Goal: Task Accomplishment & Management: Manage account settings

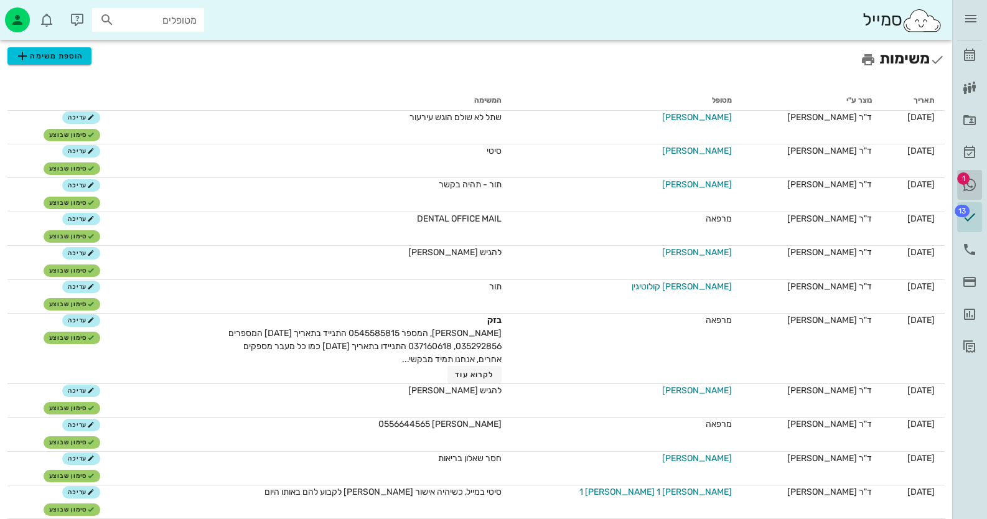
click at [972, 183] on icon at bounding box center [969, 184] width 15 height 15
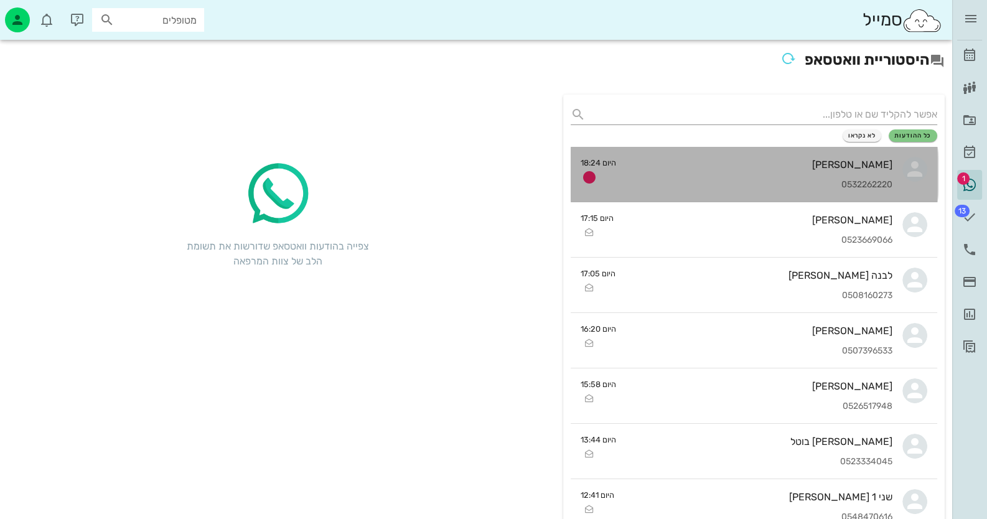
click at [824, 170] on div "[PERSON_NAME] 0532262220" at bounding box center [759, 174] width 267 height 55
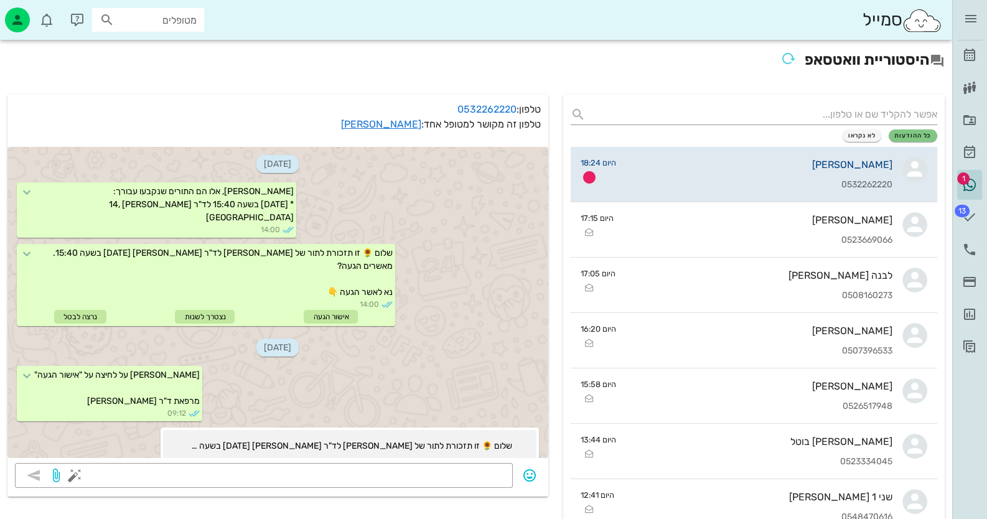
scroll to position [341, 0]
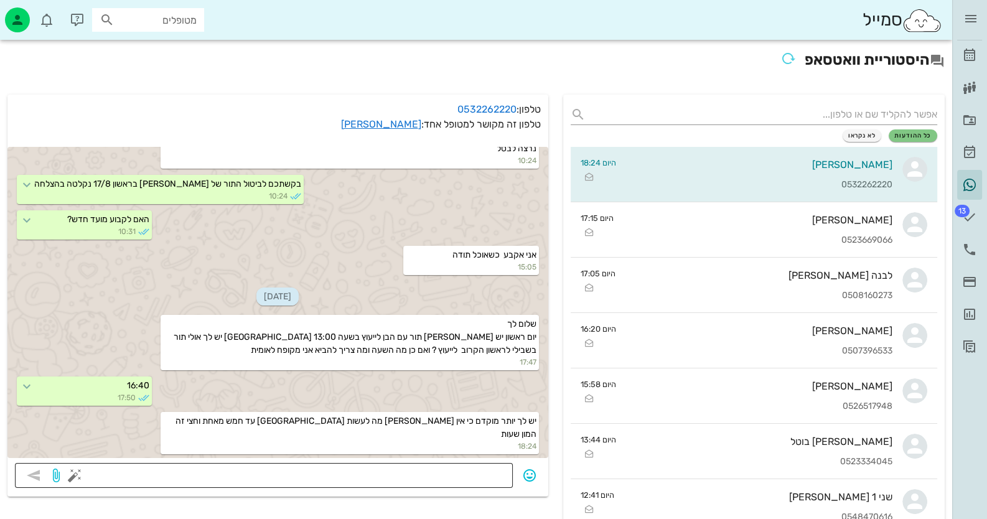
click at [381, 472] on textarea at bounding box center [291, 477] width 428 height 20
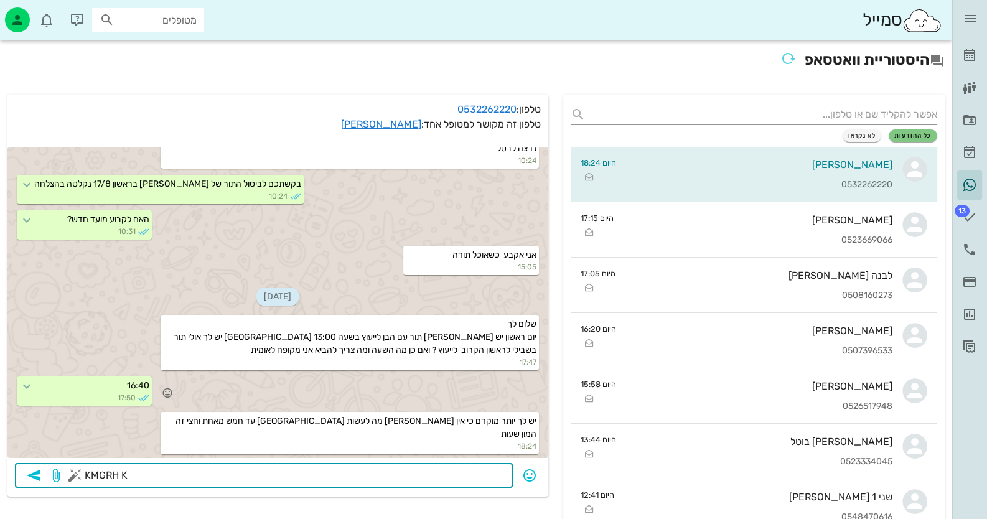
type textarea "KMGRH KT"
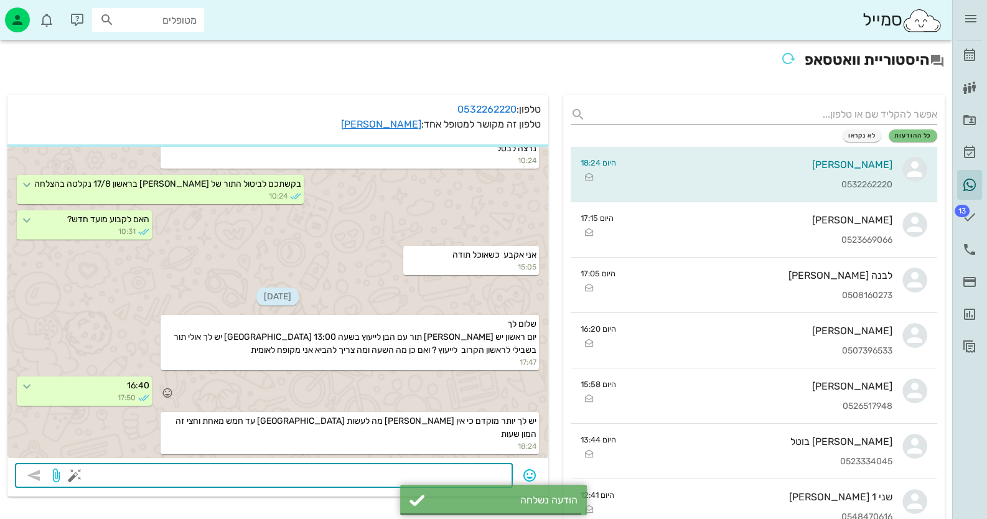
scroll to position [376, 0]
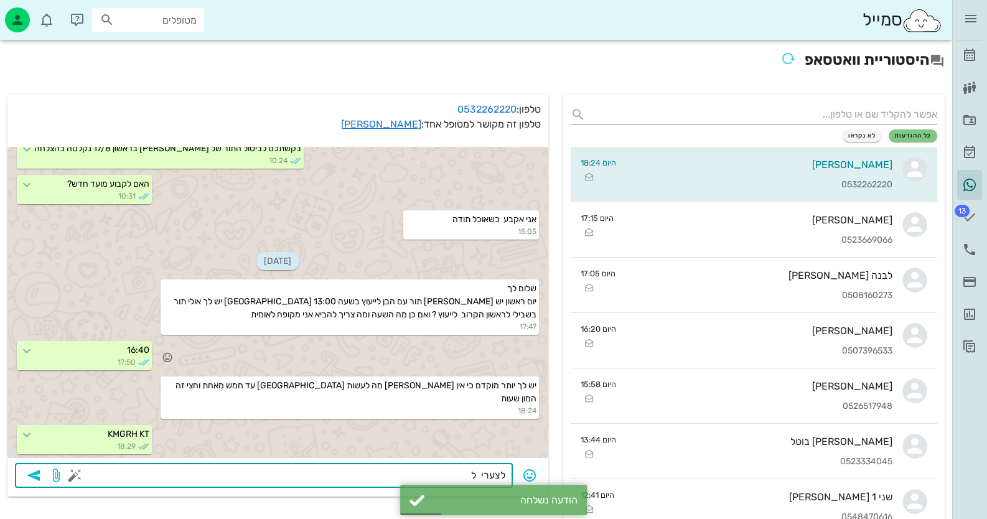
type textarea "לצערי לא"
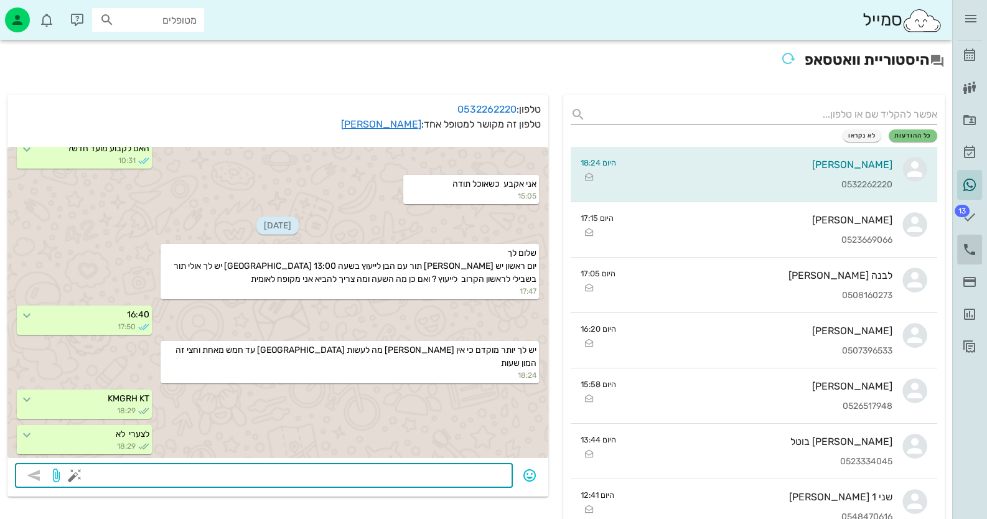
click at [959, 248] on link "יומן שיחות" at bounding box center [969, 250] width 25 height 30
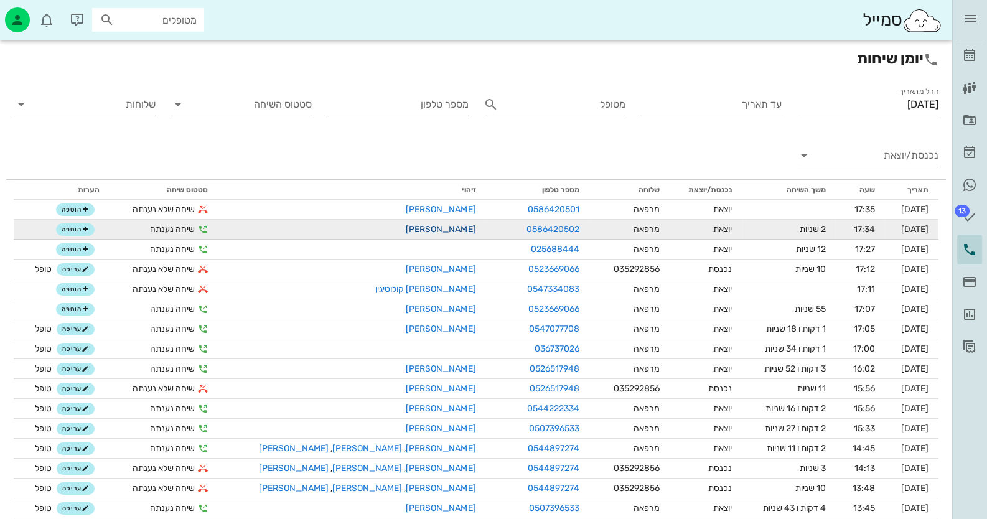
click at [406, 229] on link "[PERSON_NAME]" at bounding box center [441, 229] width 70 height 11
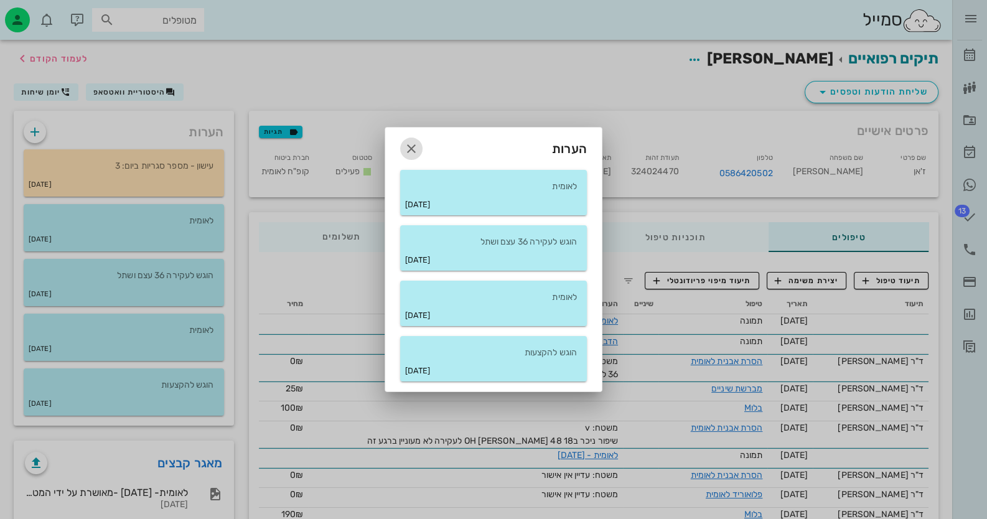
click at [403, 149] on span "button" at bounding box center [411, 148] width 22 height 15
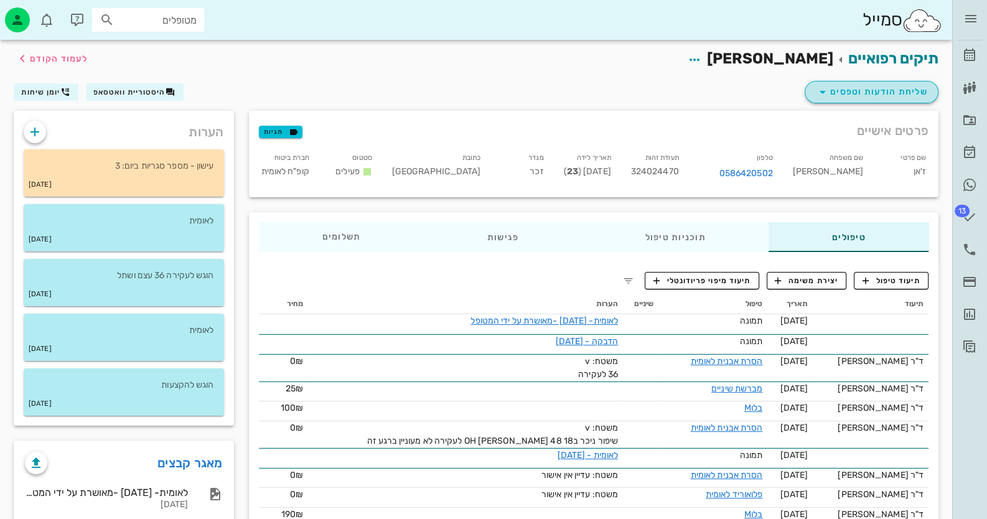
click at [890, 95] on span "שליחת הודעות וטפסים" at bounding box center [871, 92] width 113 height 15
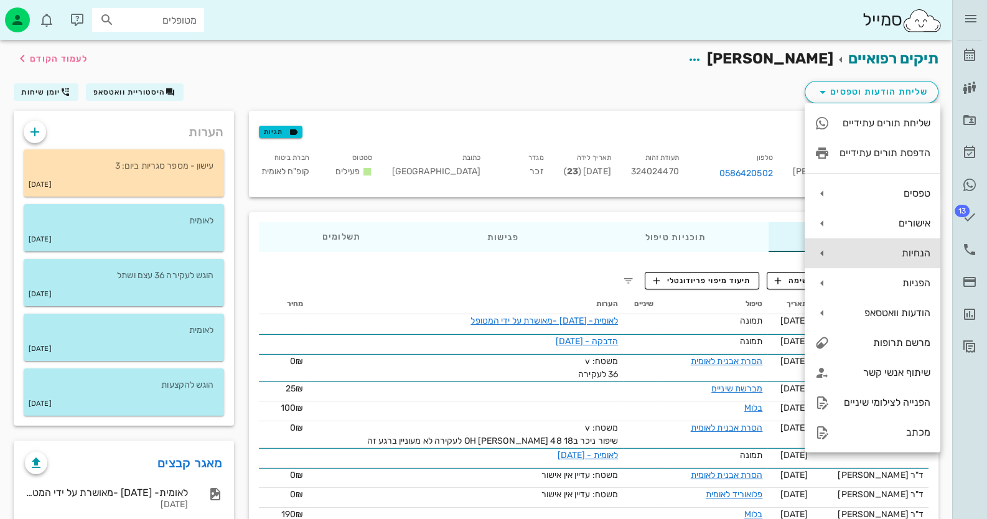
click at [899, 258] on div "הנחיות" at bounding box center [884, 253] width 91 height 12
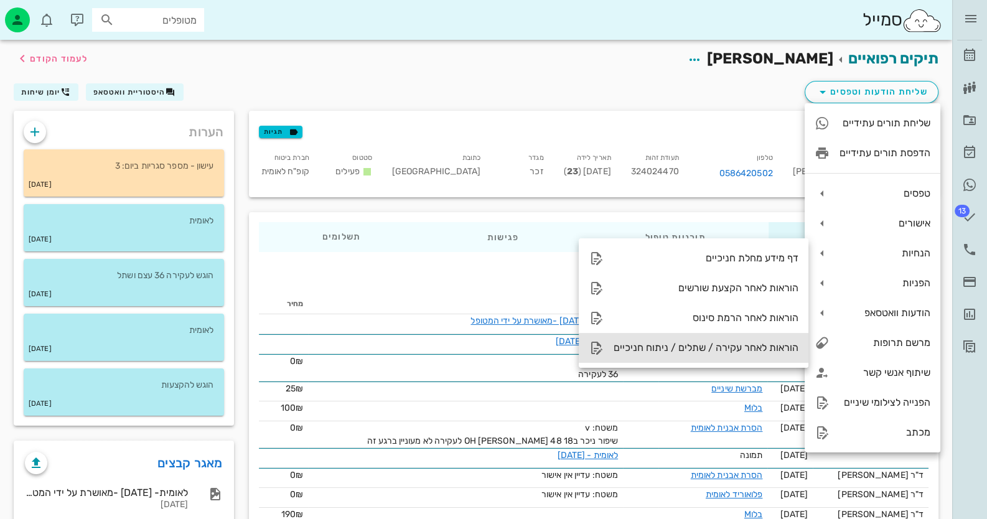
click at [757, 340] on div "הוראות לאחר עקירה / שתלים / ניתוח חניכיים" at bounding box center [694, 348] width 230 height 30
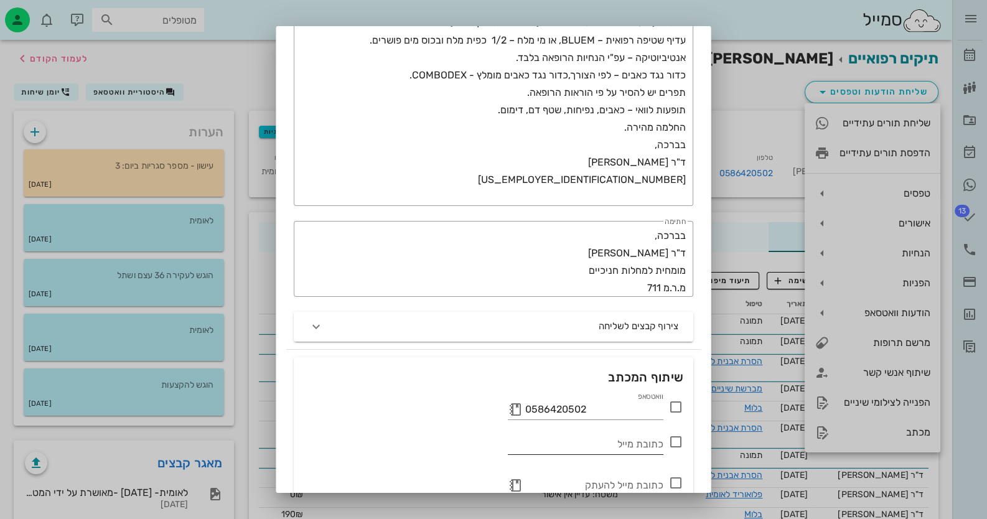
scroll to position [289, 0]
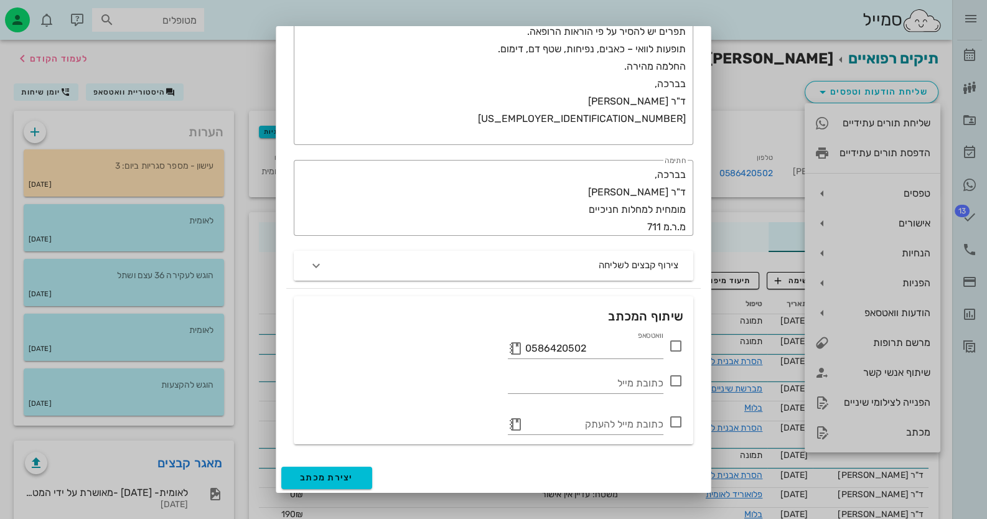
click at [674, 347] on icon at bounding box center [675, 345] width 15 height 15
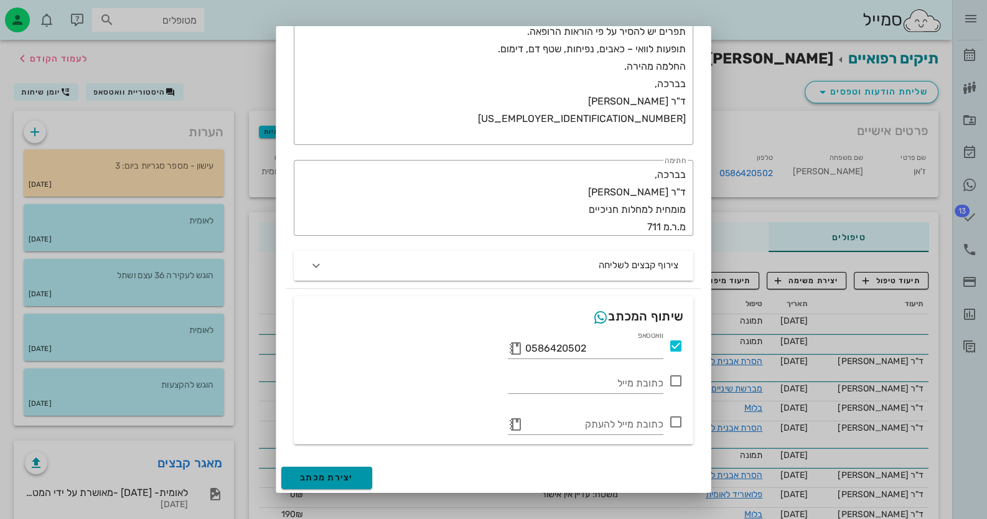
click at [337, 483] on button "יצירת מכתב" at bounding box center [326, 478] width 91 height 22
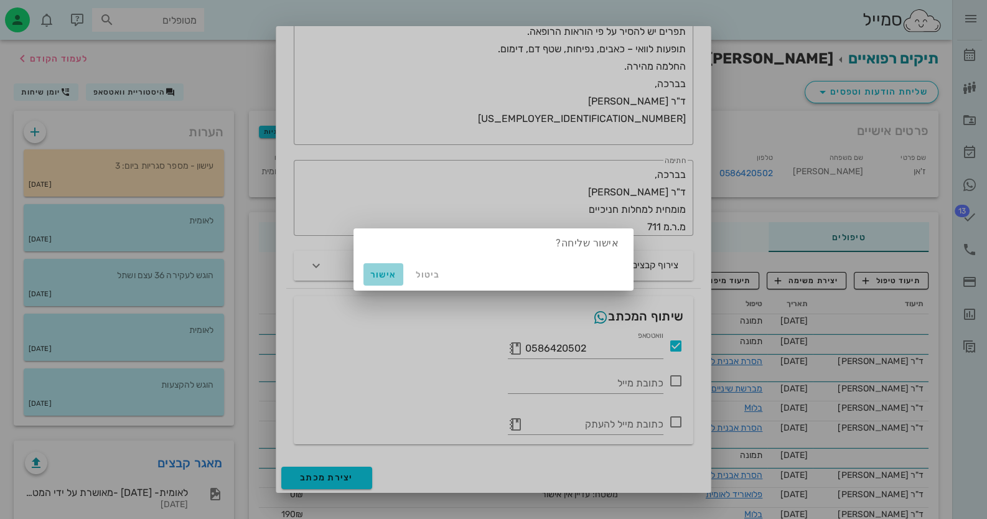
click at [383, 267] on button "אישור" at bounding box center [383, 274] width 40 height 22
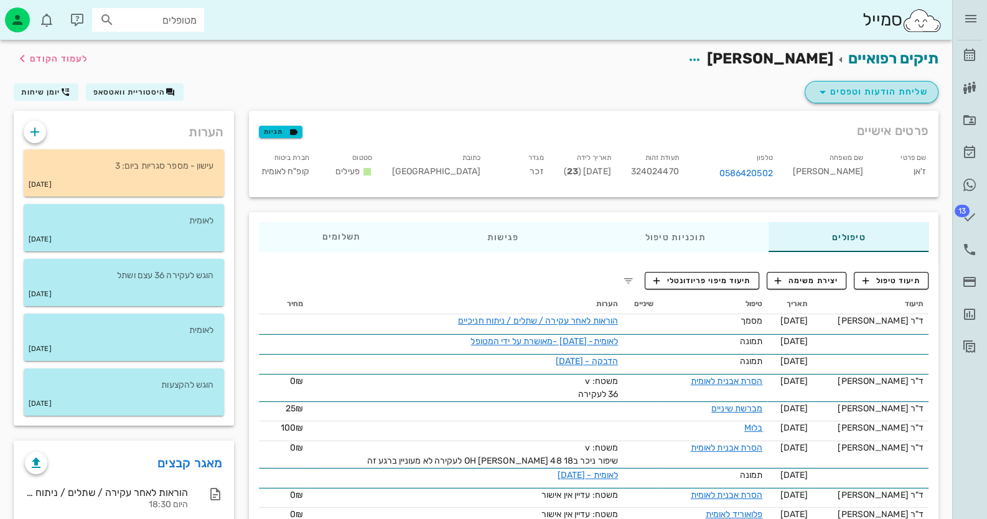
click at [911, 91] on span "שליחת הודעות וטפסים" at bounding box center [871, 92] width 113 height 15
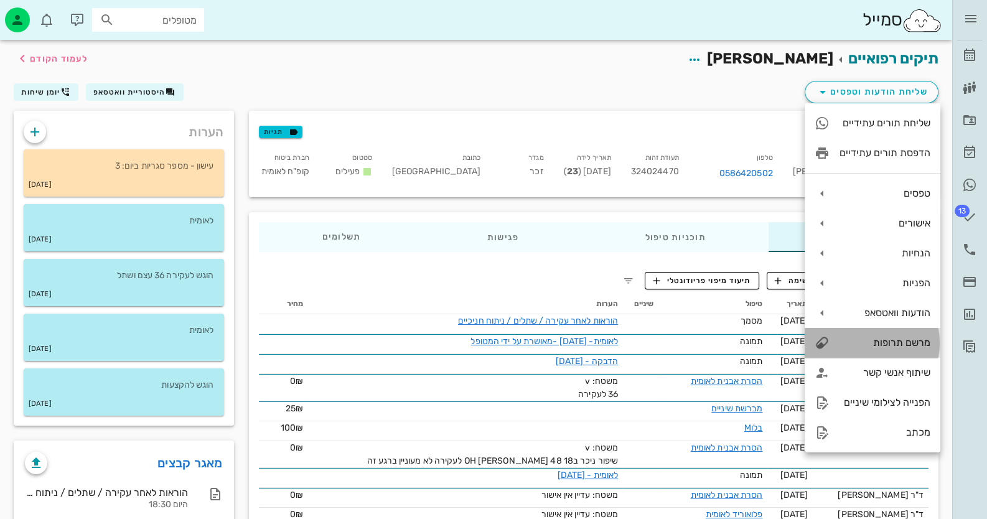
click at [908, 337] on div "מרשם תרופות" at bounding box center [884, 343] width 91 height 12
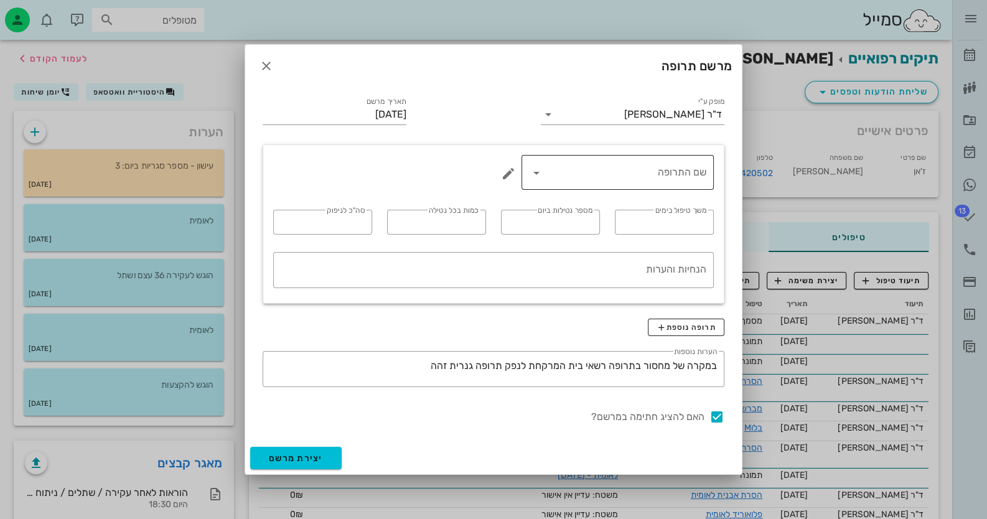
click at [622, 180] on input "שם התרופה" at bounding box center [626, 172] width 160 height 20
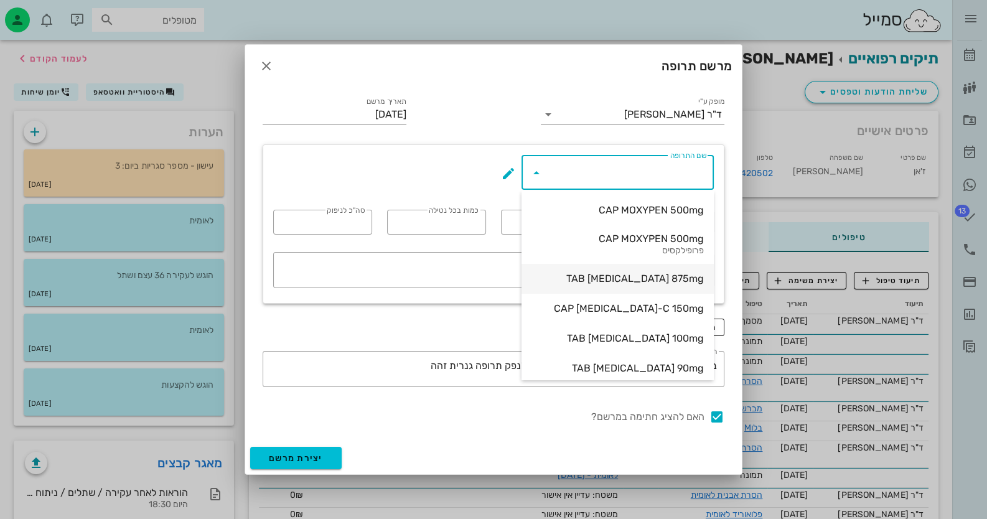
click at [651, 274] on div "TAB [MEDICAL_DATA] 875mg" at bounding box center [617, 278] width 172 height 12
type input "TAB [MEDICAL_DATA] 875mg"
type input "5"
type input "2"
type input "1"
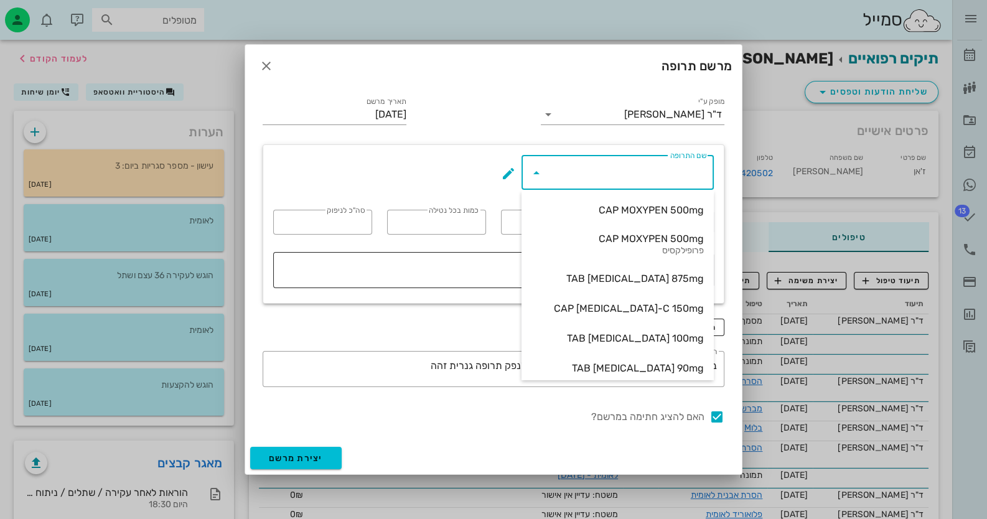
type input "10"
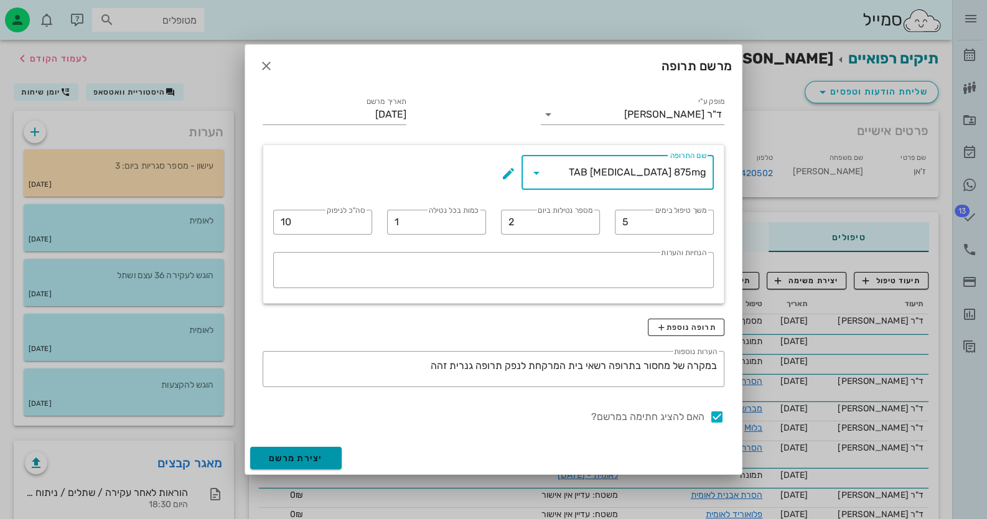
click at [277, 455] on span "יצירת מרשם" at bounding box center [296, 458] width 54 height 11
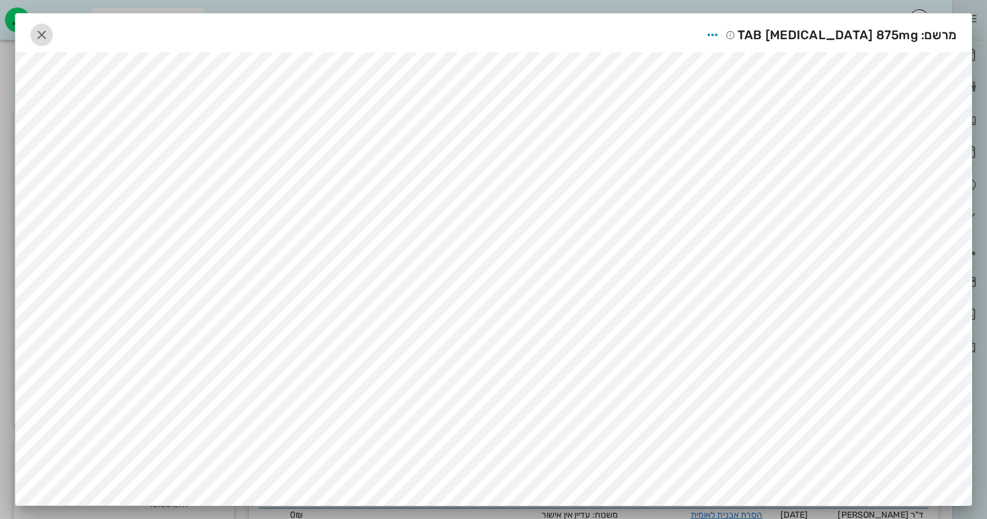
click at [36, 30] on span "button" at bounding box center [41, 34] width 22 height 15
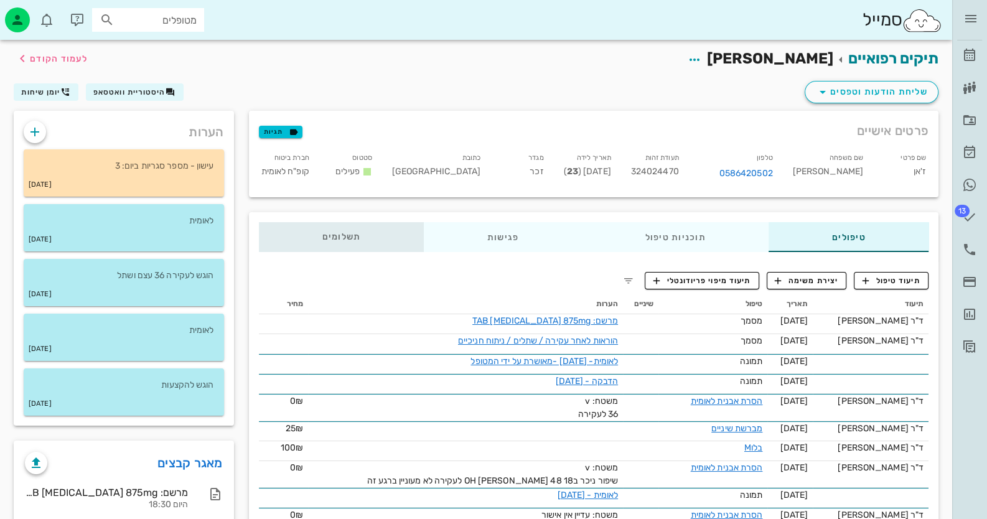
click at [325, 233] on span "תשלומים 0₪" at bounding box center [341, 237] width 39 height 9
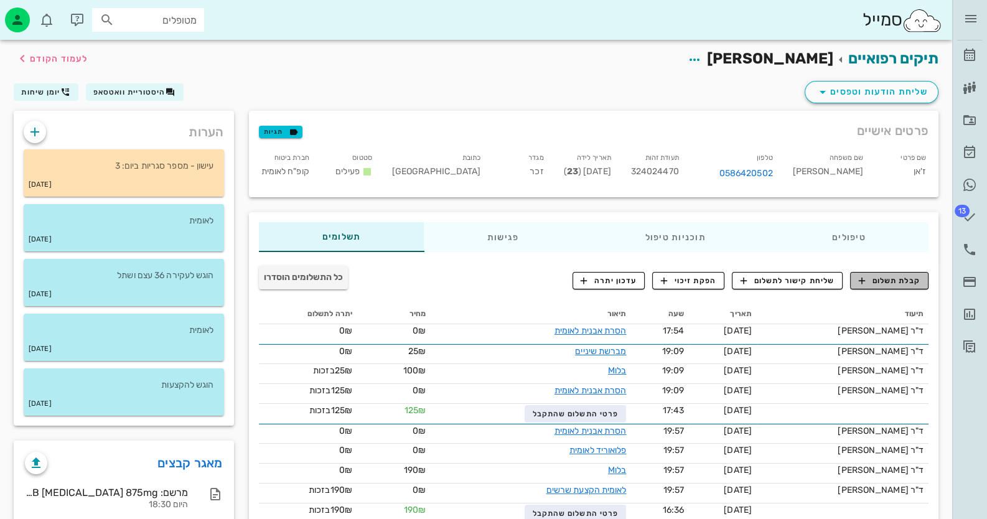
click at [905, 279] on span "קבלת תשלום" at bounding box center [890, 280] width 62 height 11
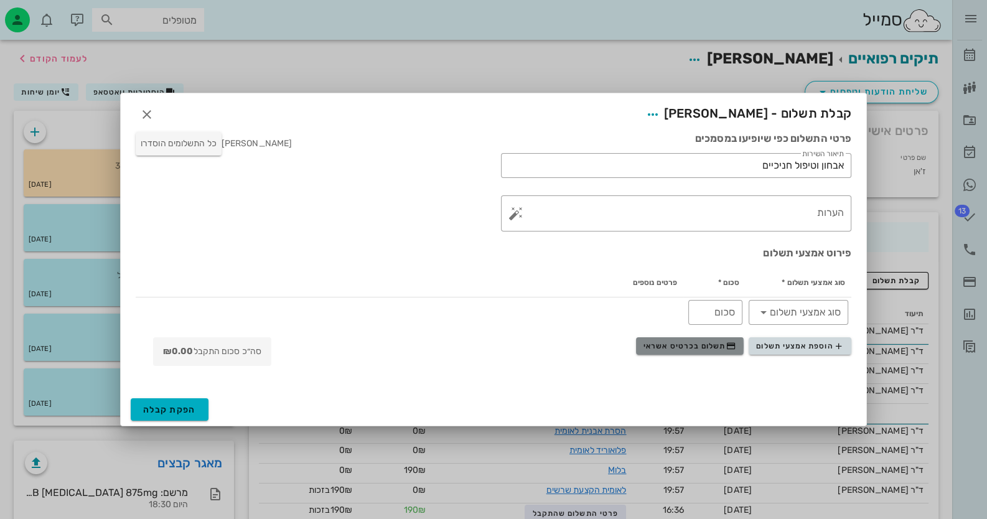
click at [706, 345] on span "תשלום בכרטיס אשראי" at bounding box center [689, 346] width 92 height 10
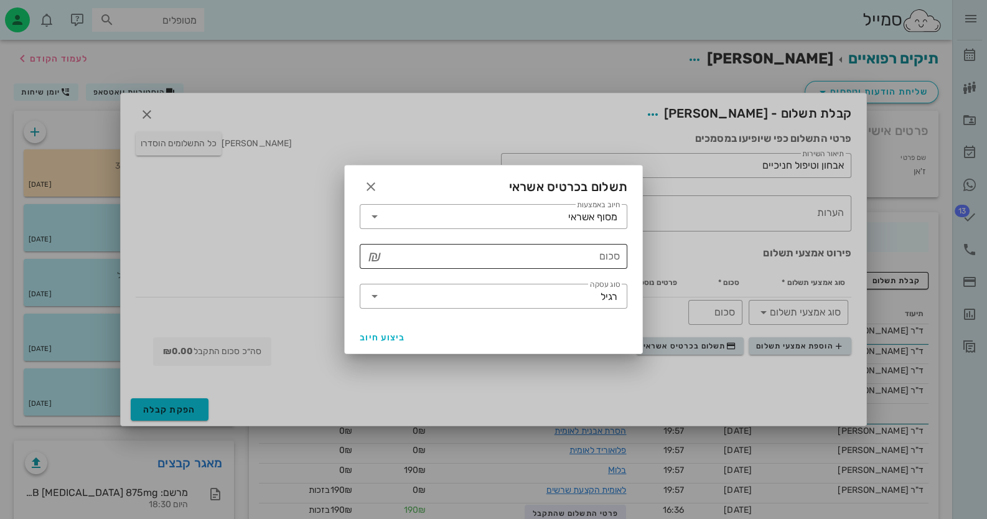
click at [605, 248] on div "סכום" at bounding box center [501, 256] width 235 height 25
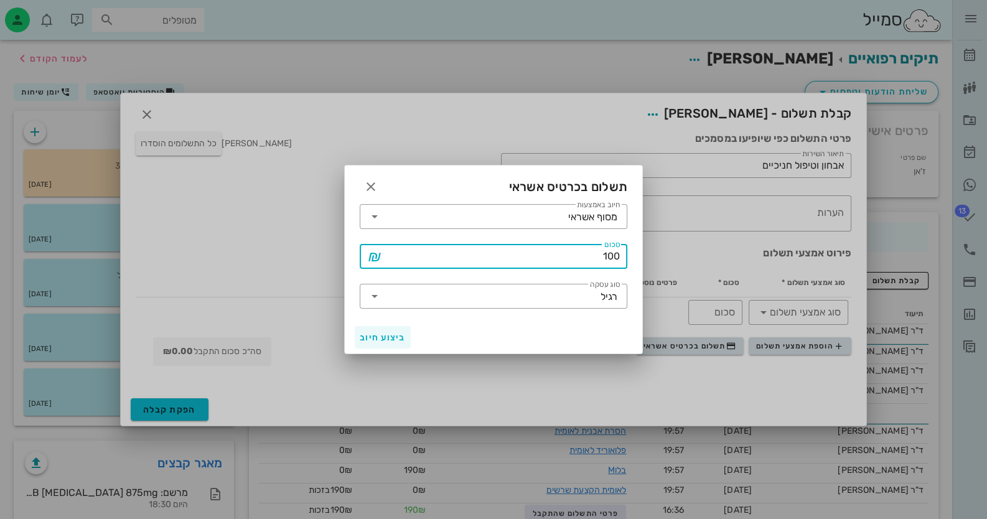
type input "100"
click at [373, 341] on span "ביצוע חיוב" at bounding box center [383, 337] width 46 height 11
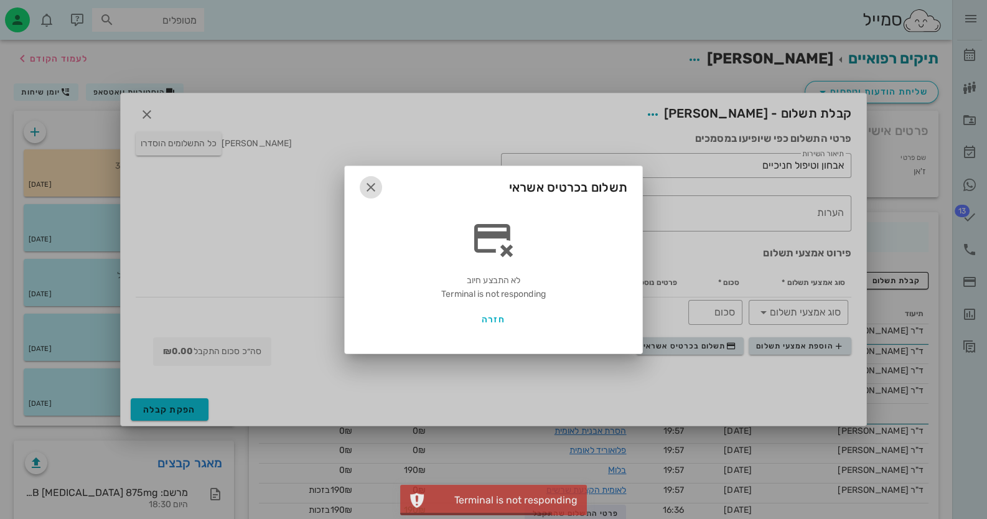
click at [371, 186] on icon "button" at bounding box center [370, 187] width 15 height 15
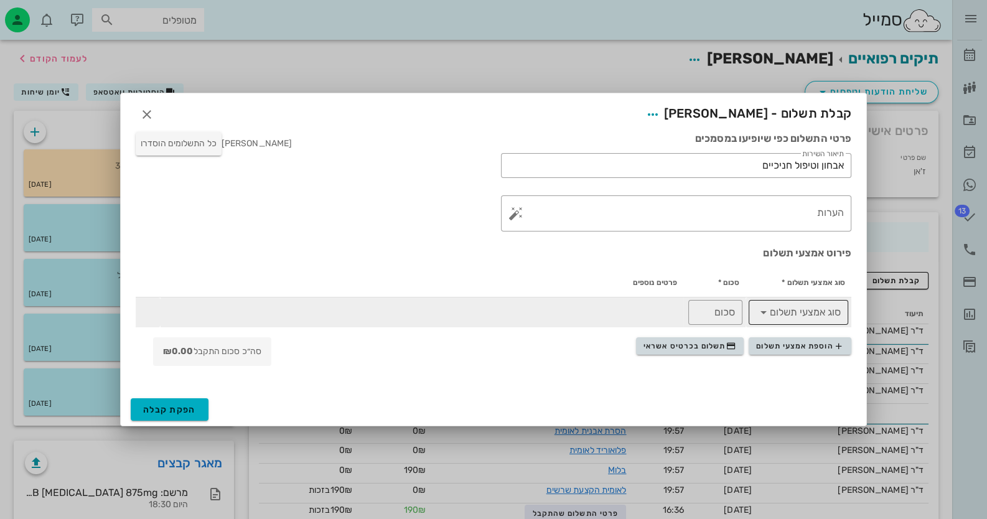
click at [765, 315] on icon at bounding box center [763, 312] width 15 height 15
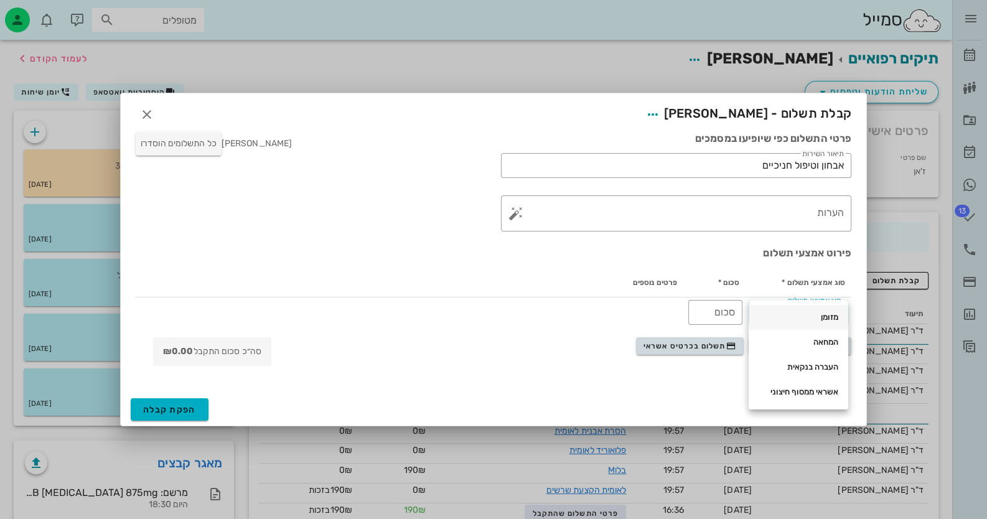
click at [790, 319] on div "מזומן" at bounding box center [798, 317] width 80 height 10
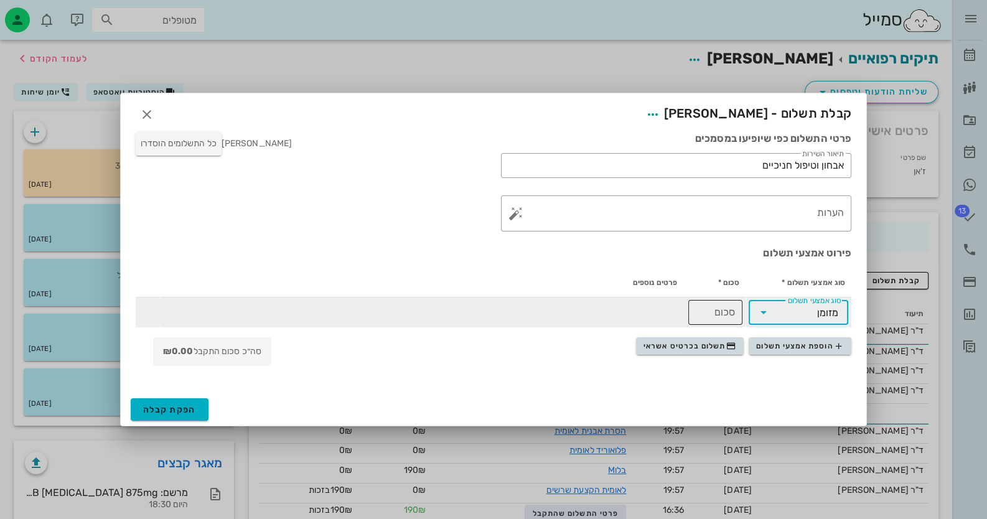
click at [728, 315] on input "סכום" at bounding box center [715, 312] width 39 height 20
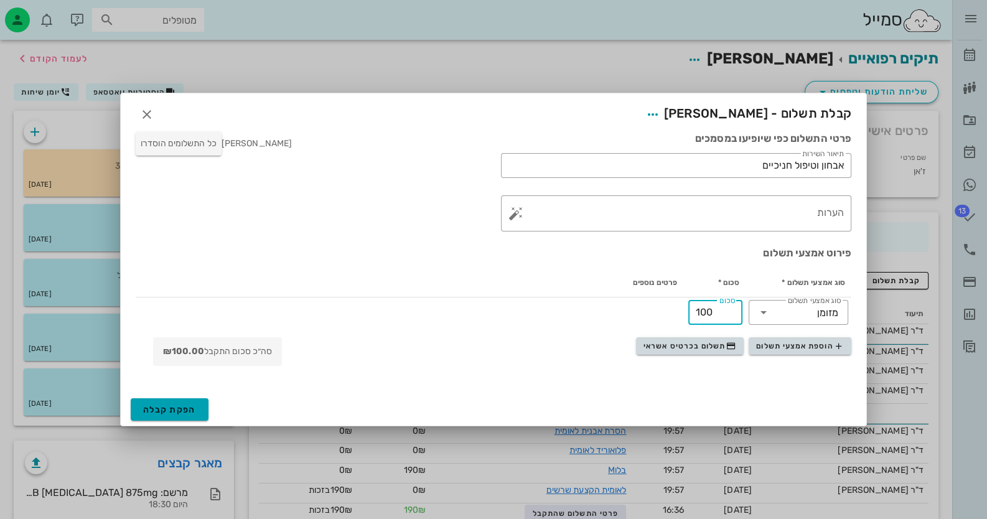
type input "100"
click at [198, 407] on button "הפקת קבלה" at bounding box center [170, 409] width 78 height 22
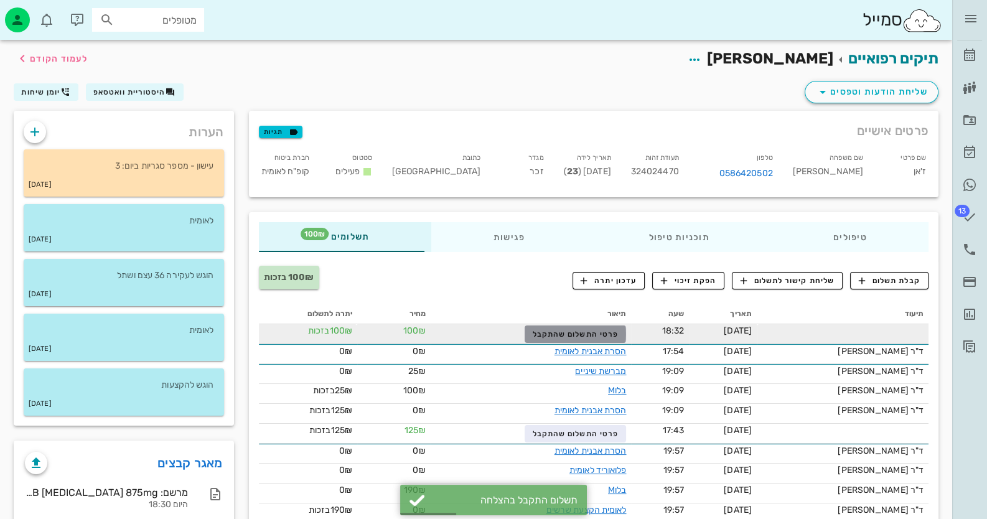
click at [615, 332] on span "פרטי התשלום שהתקבל" at bounding box center [576, 334] width 86 height 9
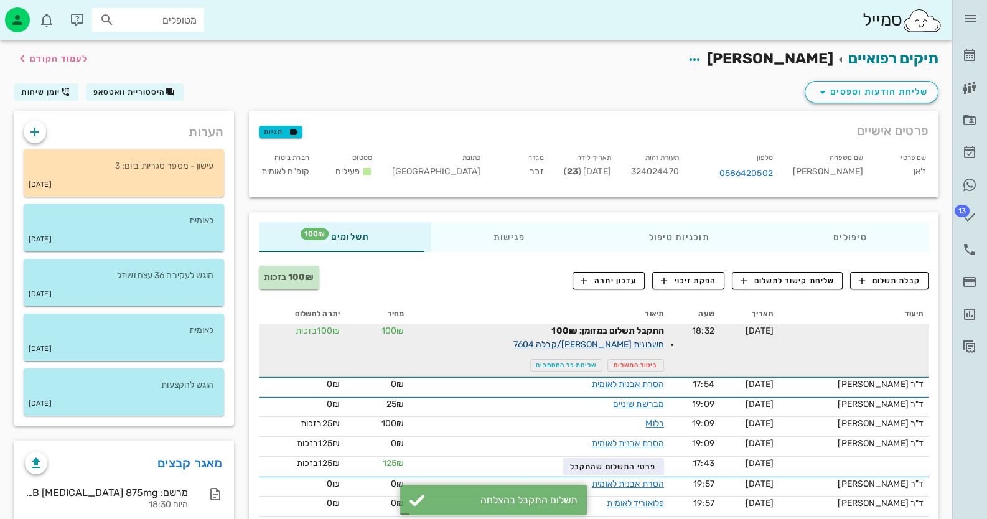
click at [640, 345] on link "חשבונית [PERSON_NAME]/קבלה 7604" at bounding box center [588, 344] width 151 height 11
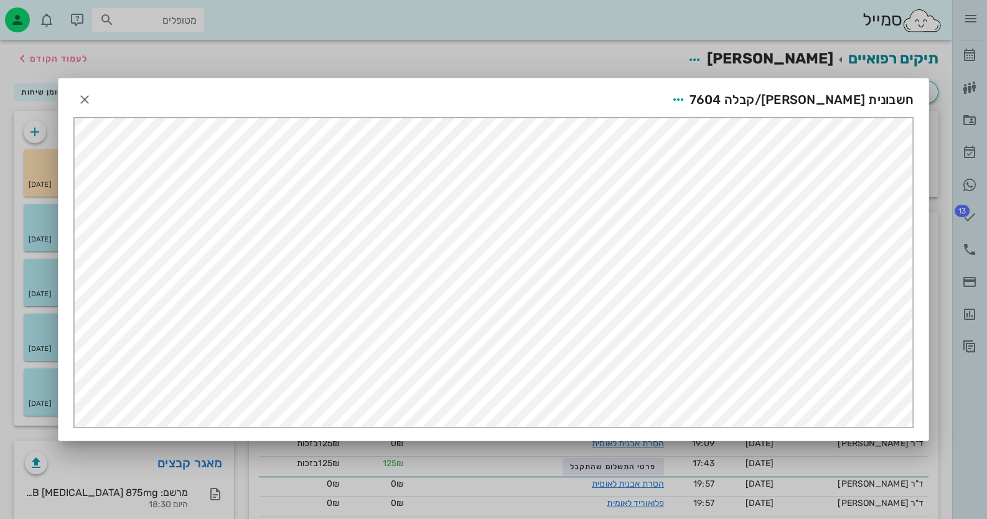
scroll to position [0, 0]
click at [686, 99] on icon "button" at bounding box center [678, 99] width 15 height 15
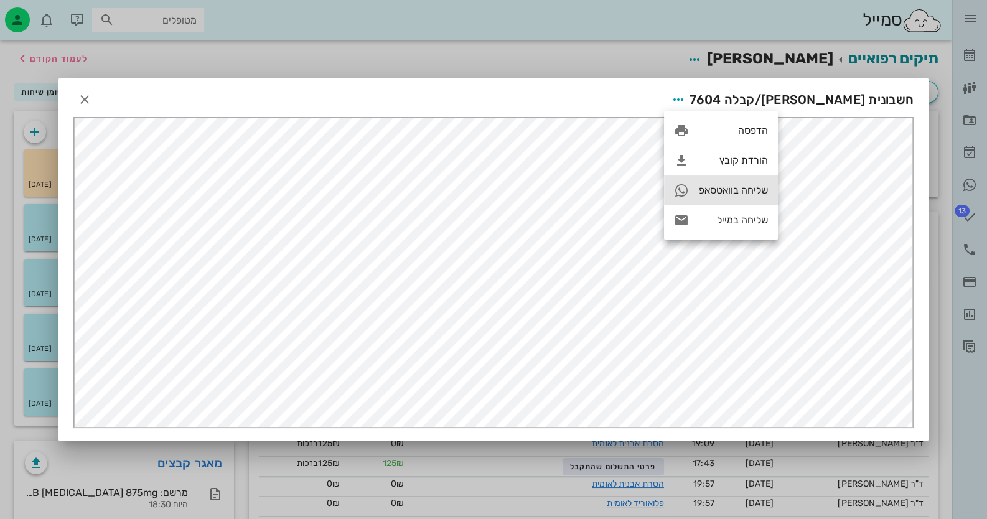
click at [748, 202] on div "שליחה בוואטסאפ" at bounding box center [721, 190] width 114 height 30
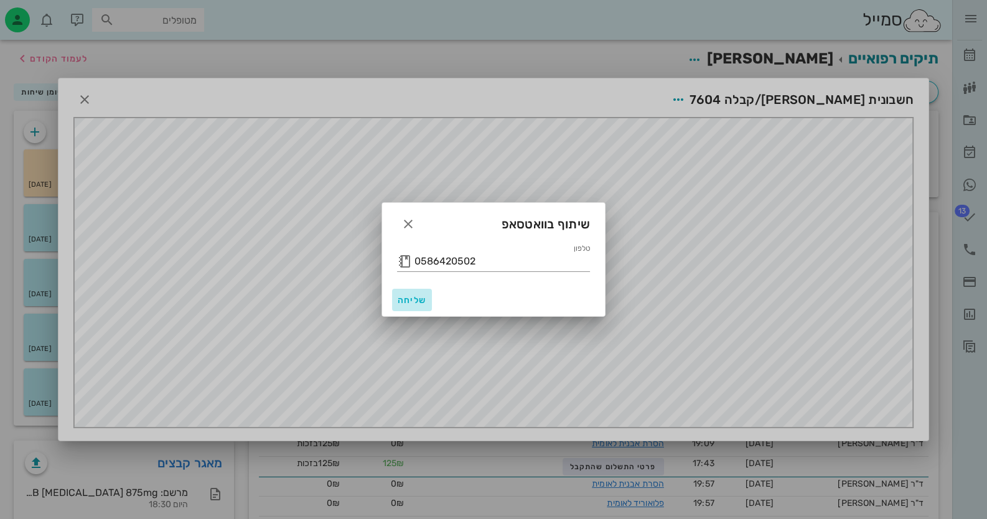
click at [410, 292] on button "שליחה" at bounding box center [412, 300] width 40 height 22
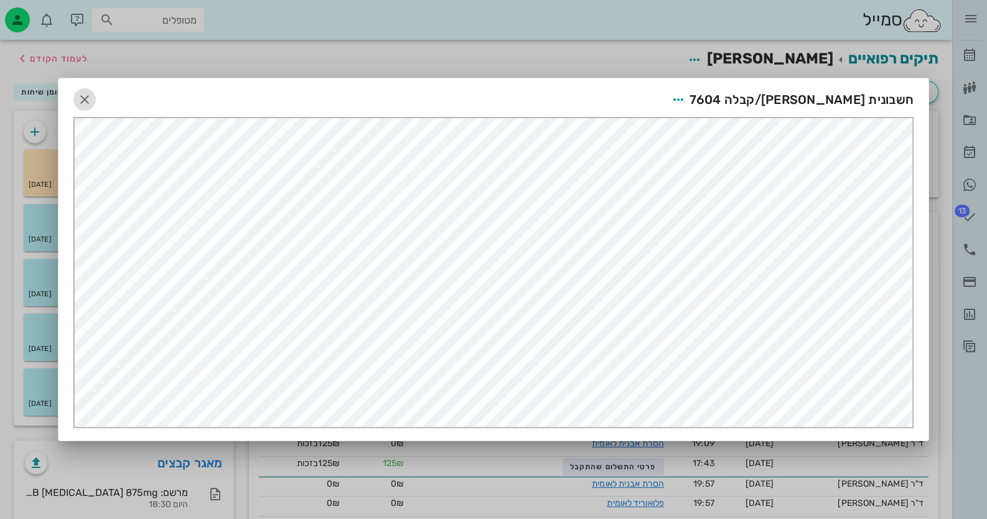
click at [81, 103] on icon "button" at bounding box center [84, 99] width 15 height 15
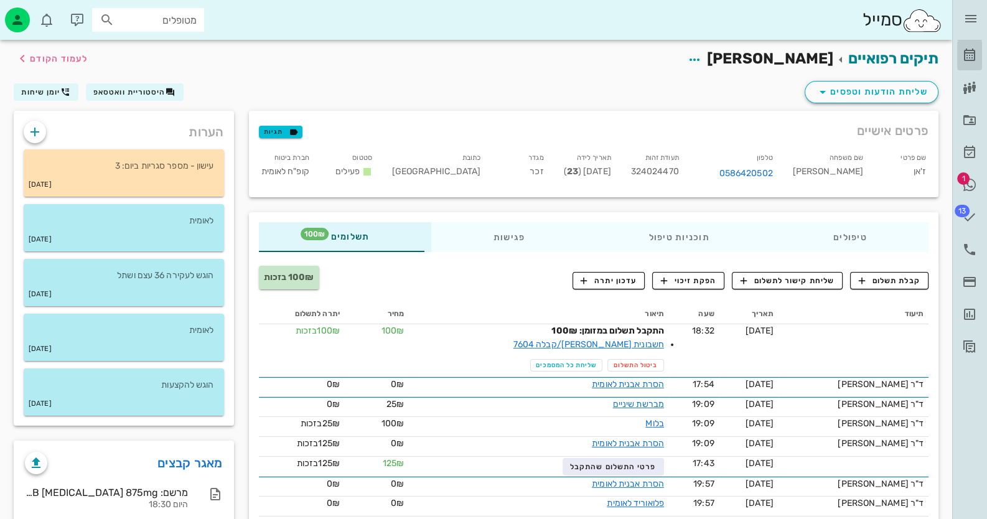
click at [974, 46] on link "[PERSON_NAME]" at bounding box center [969, 55] width 25 height 30
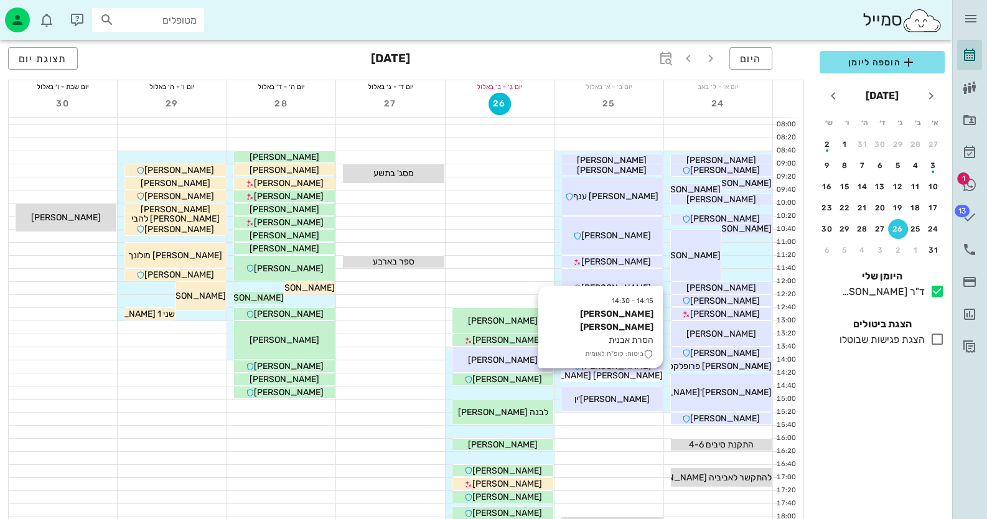
scroll to position [62, 0]
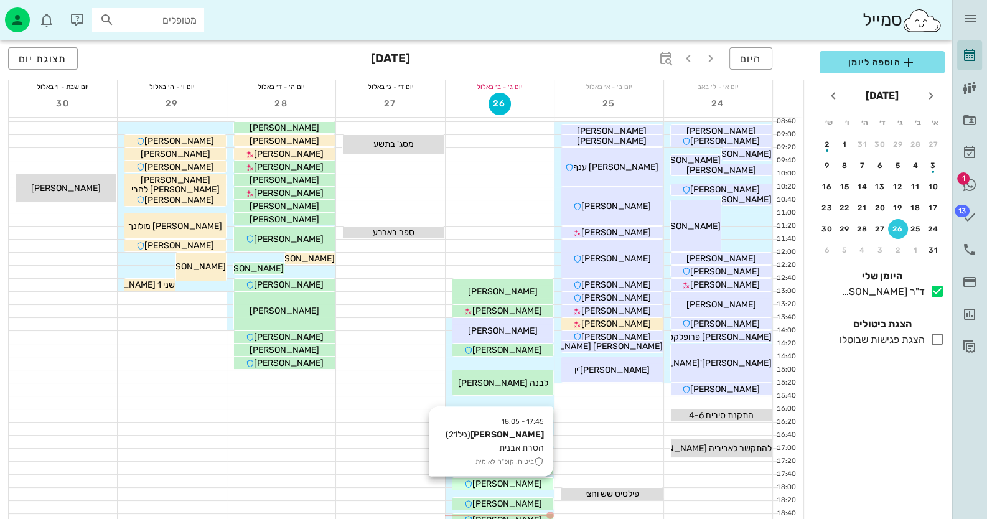
click at [539, 483] on div "[PERSON_NAME]" at bounding box center [502, 483] width 101 height 13
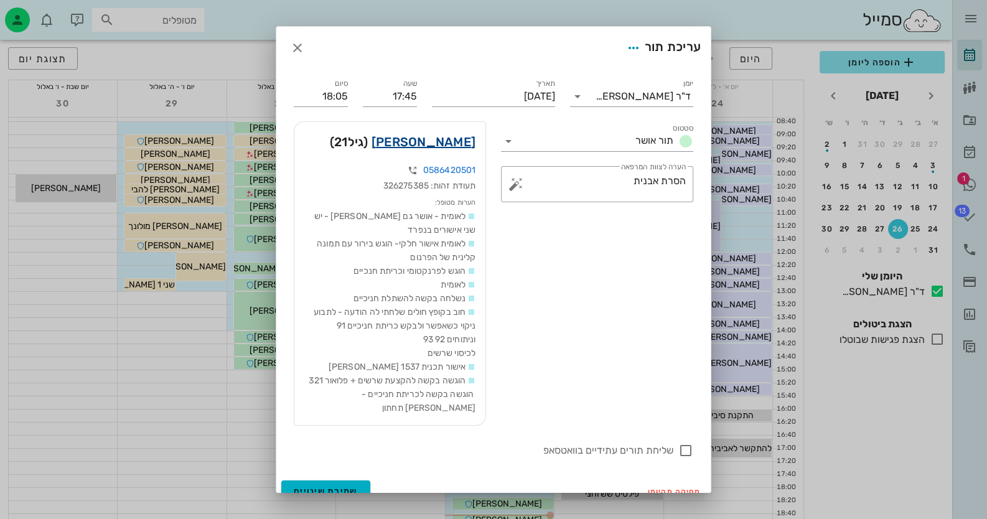
click at [428, 144] on link "[PERSON_NAME]" at bounding box center [423, 142] width 104 height 20
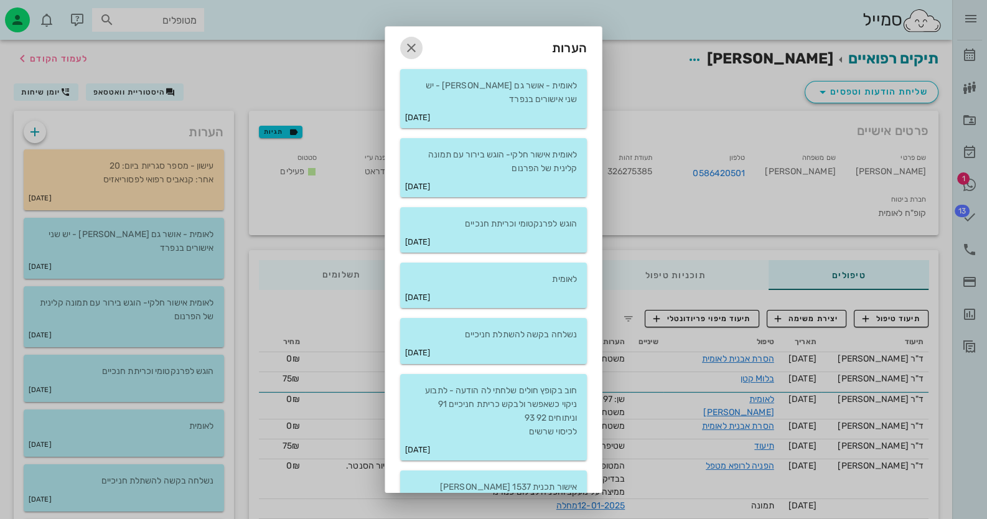
click at [419, 42] on icon "button" at bounding box center [411, 47] width 15 height 15
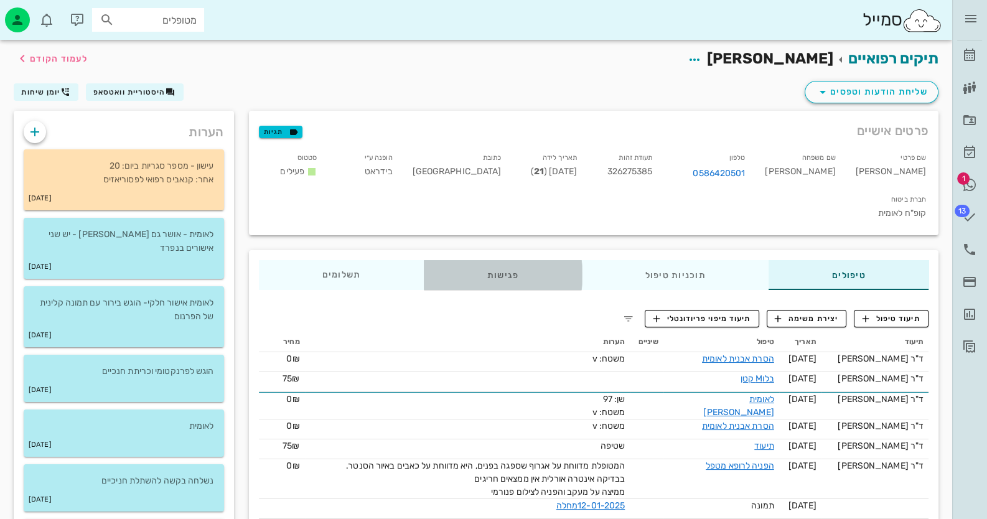
click at [498, 260] on div "פגישות" at bounding box center [503, 275] width 158 height 30
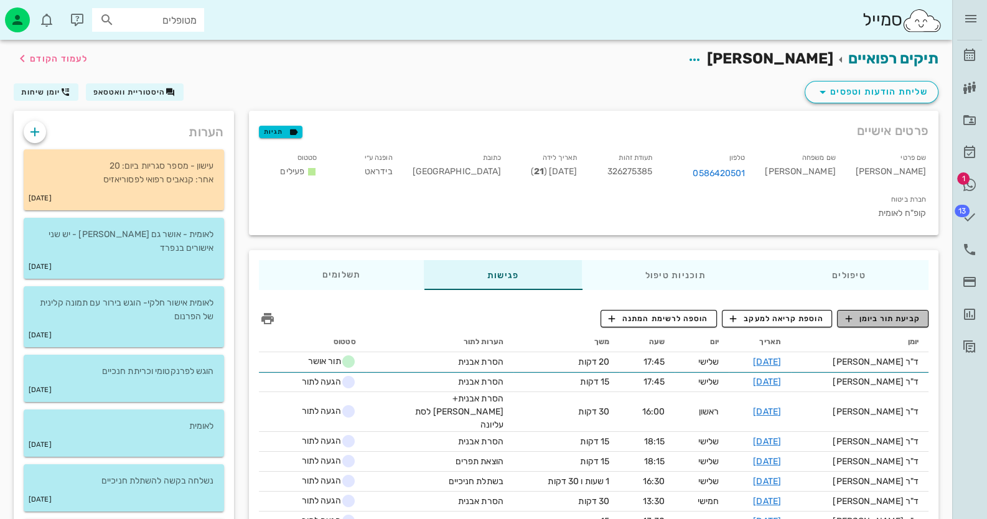
click at [896, 313] on span "קביעת תור ביומן" at bounding box center [882, 318] width 75 height 11
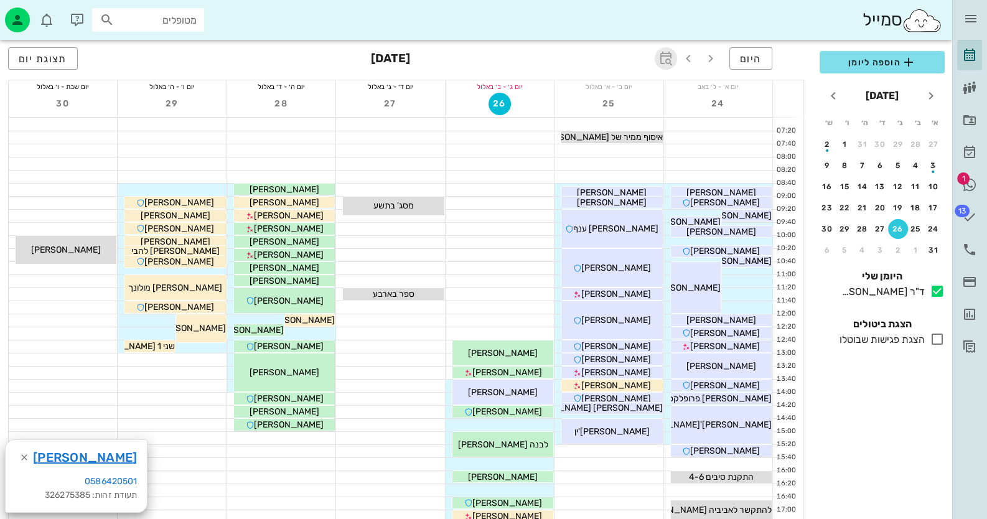
click at [671, 58] on icon "button" at bounding box center [665, 58] width 15 height 15
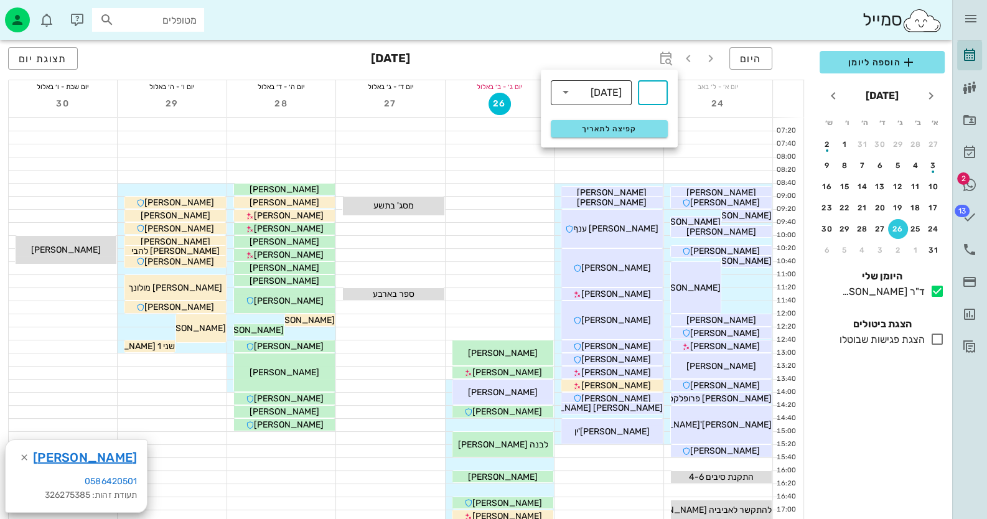
click at [617, 101] on div "[DATE]" at bounding box center [599, 92] width 49 height 25
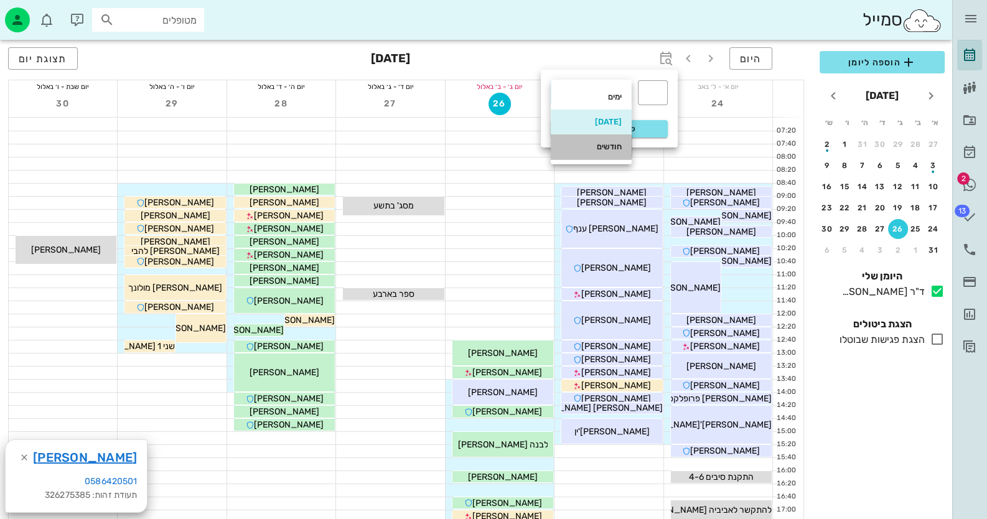
click at [608, 152] on div "חודשים" at bounding box center [591, 147] width 61 height 20
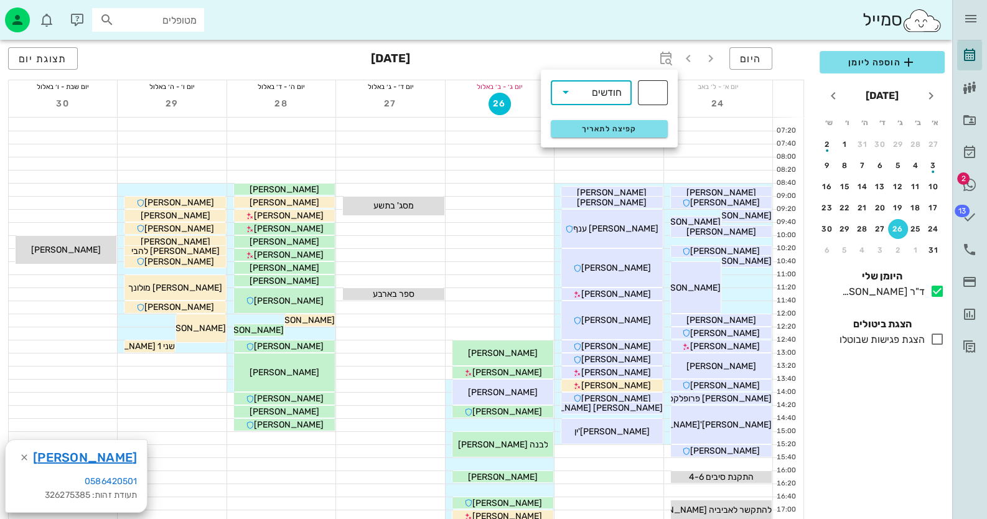
click at [644, 95] on div "​" at bounding box center [653, 92] width 30 height 25
type input "4"
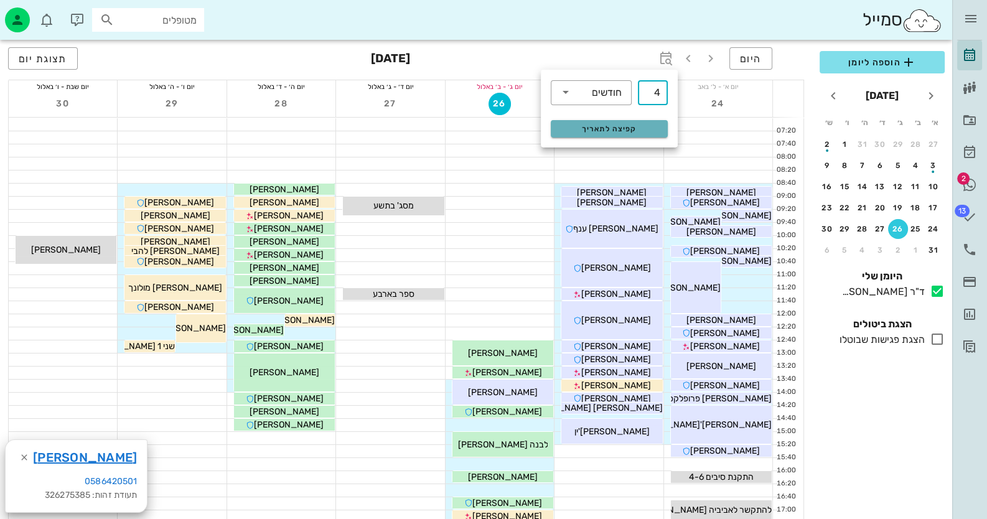
click at [635, 132] on span "קפיצה לתאריך" at bounding box center [608, 128] width 101 height 9
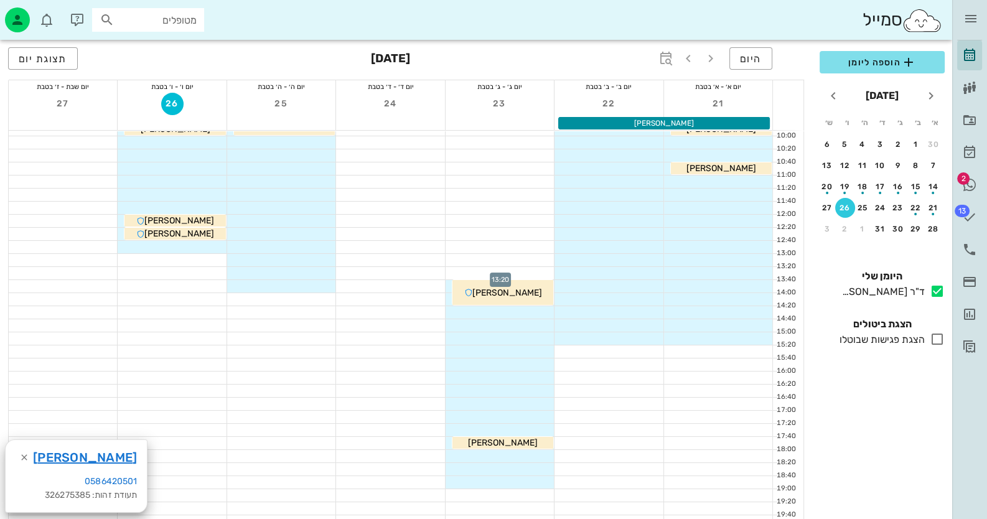
scroll to position [124, 0]
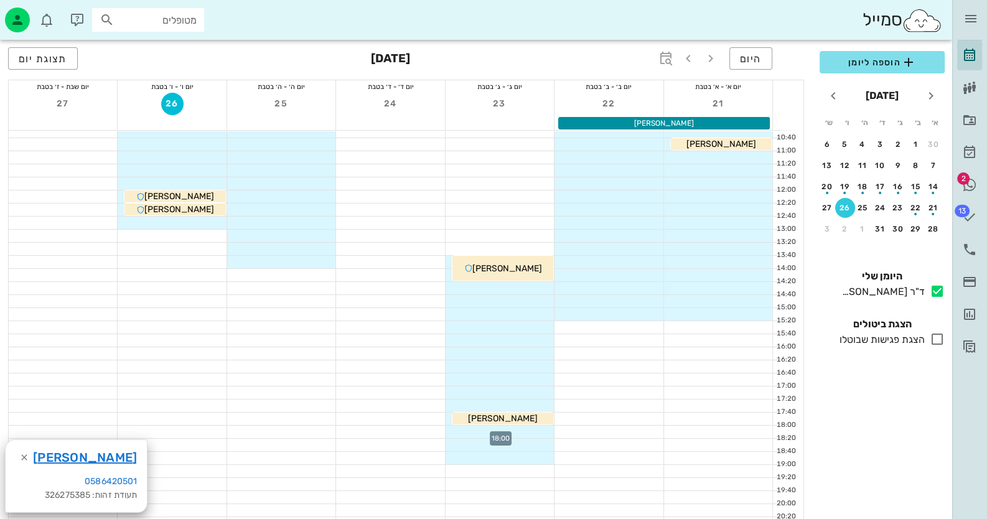
click at [526, 429] on div at bounding box center [499, 432] width 108 height 12
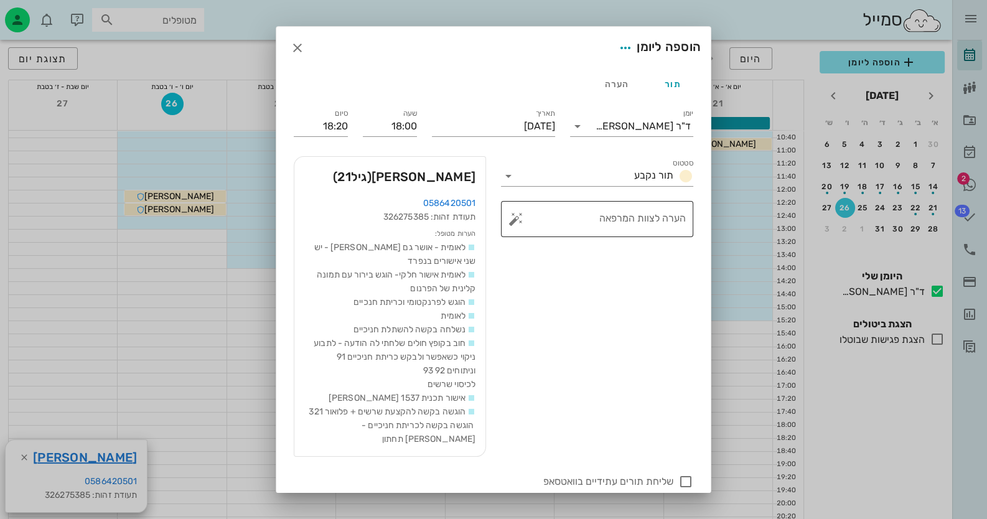
click at [522, 224] on button "button" at bounding box center [515, 219] width 15 height 15
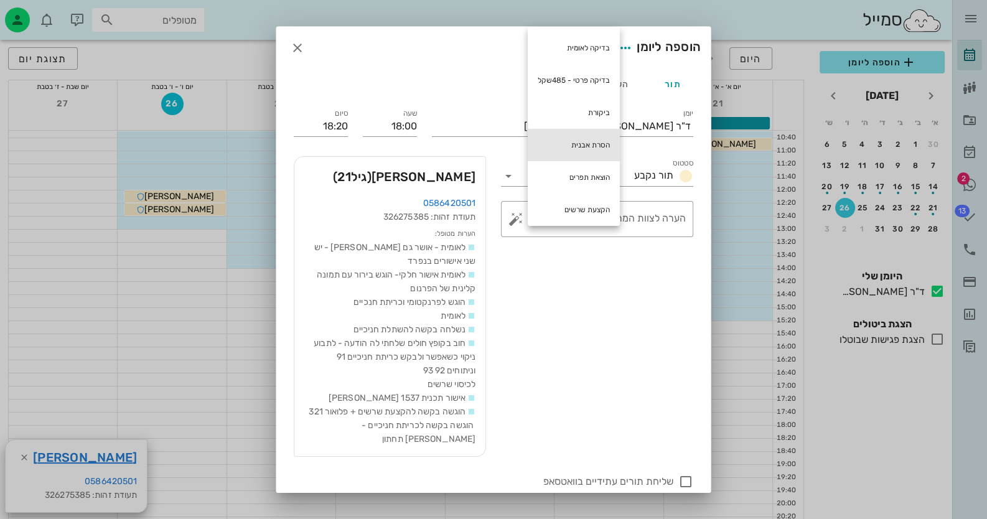
click at [563, 133] on div "הסרת אבנית" at bounding box center [574, 145] width 92 height 32
type textarea "הסרת אבנית"
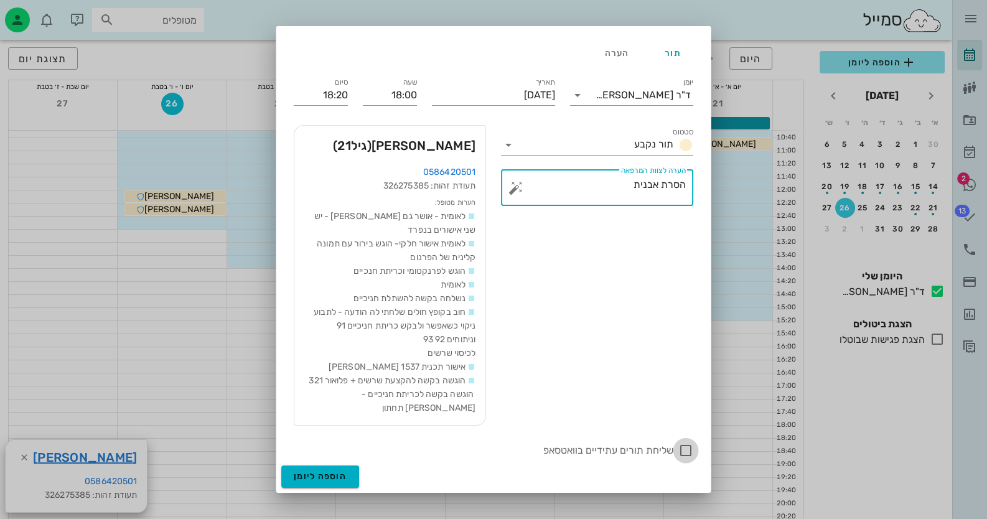
scroll to position [44, 0]
click at [687, 447] on div at bounding box center [685, 450] width 21 height 21
checkbox input "true"
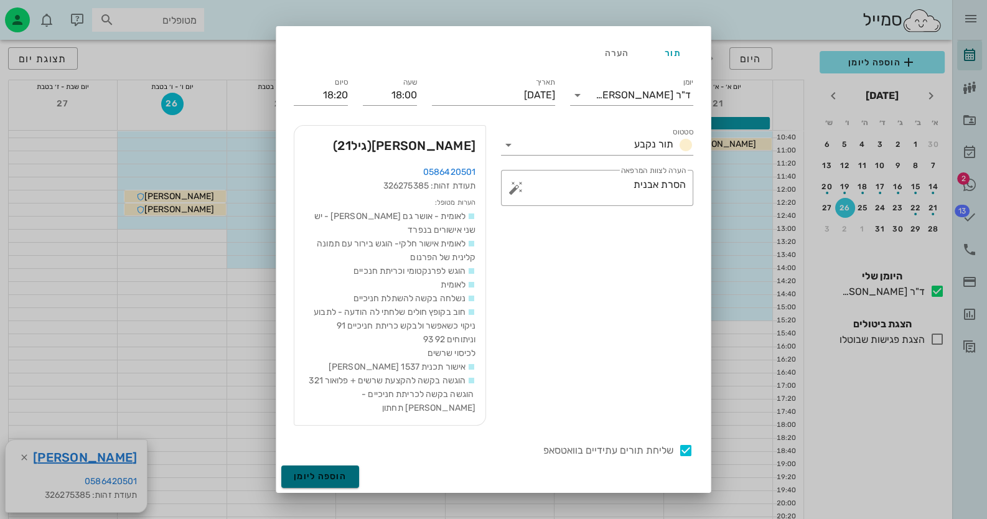
click at [308, 477] on span "הוספה ליומן" at bounding box center [320, 476] width 53 height 11
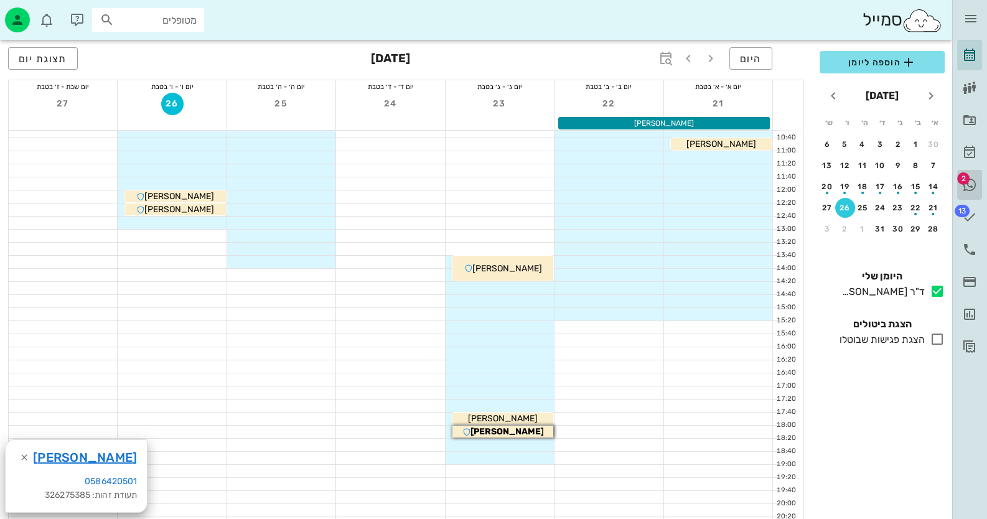
click at [976, 177] on icon at bounding box center [969, 184] width 15 height 15
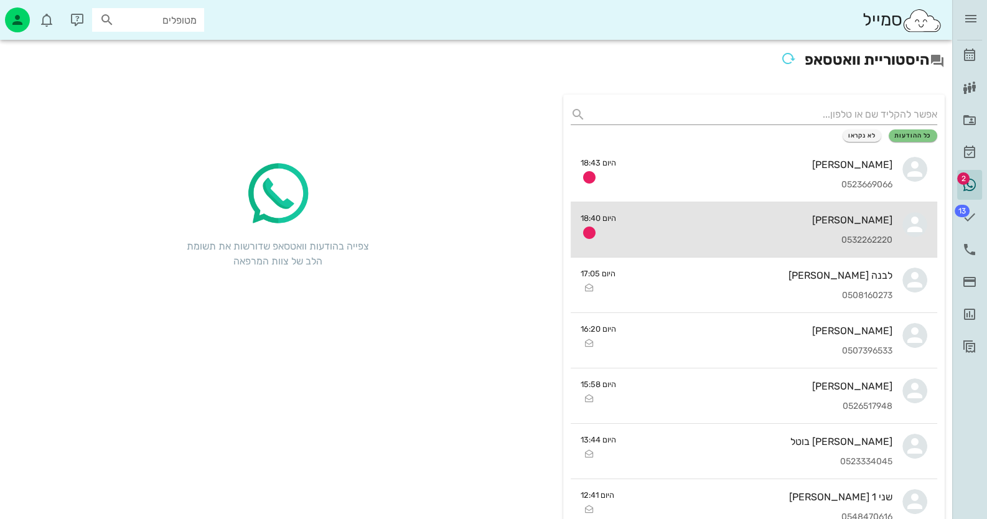
click at [846, 221] on div "[PERSON_NAME]" at bounding box center [759, 220] width 267 height 12
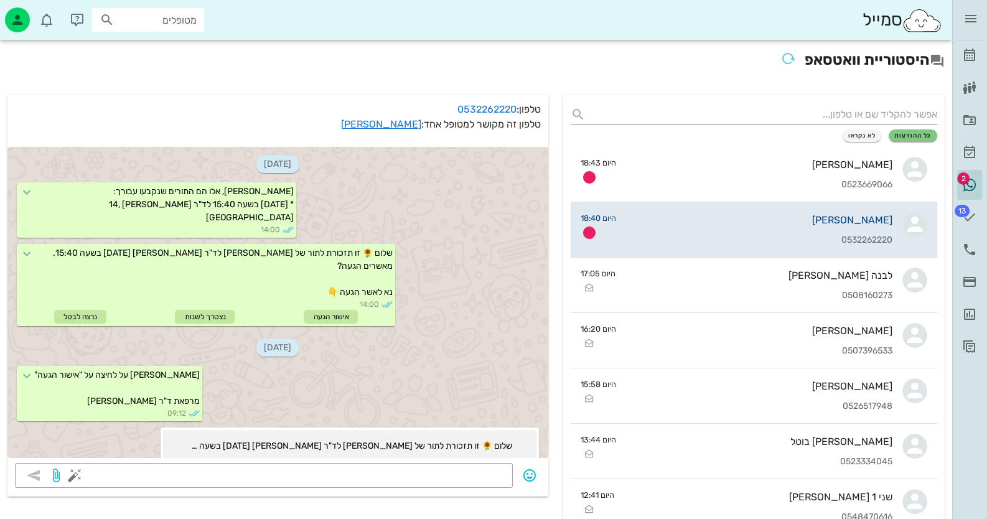
scroll to position [483, 0]
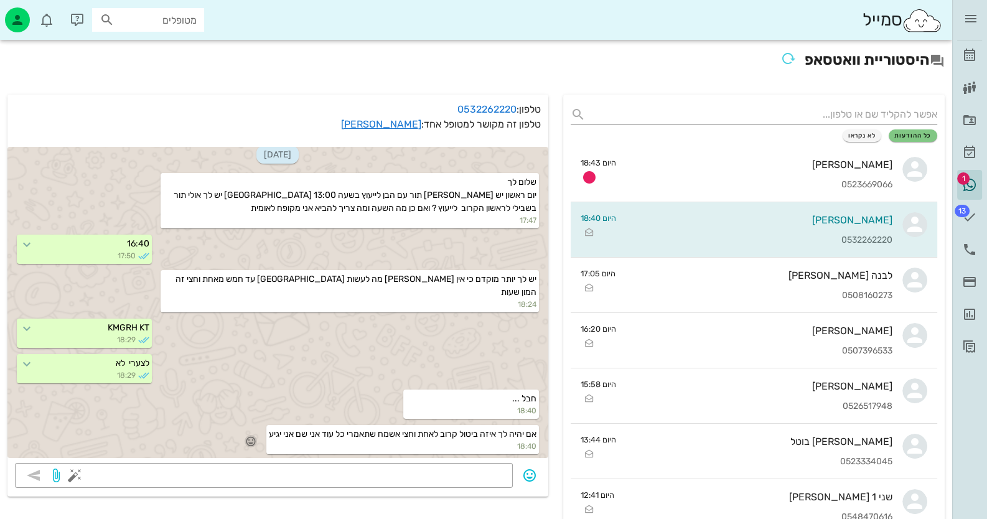
click at [246, 438] on icon "button" at bounding box center [250, 440] width 11 height 11
click at [244, 419] on div "👍" at bounding box center [233, 422] width 22 height 24
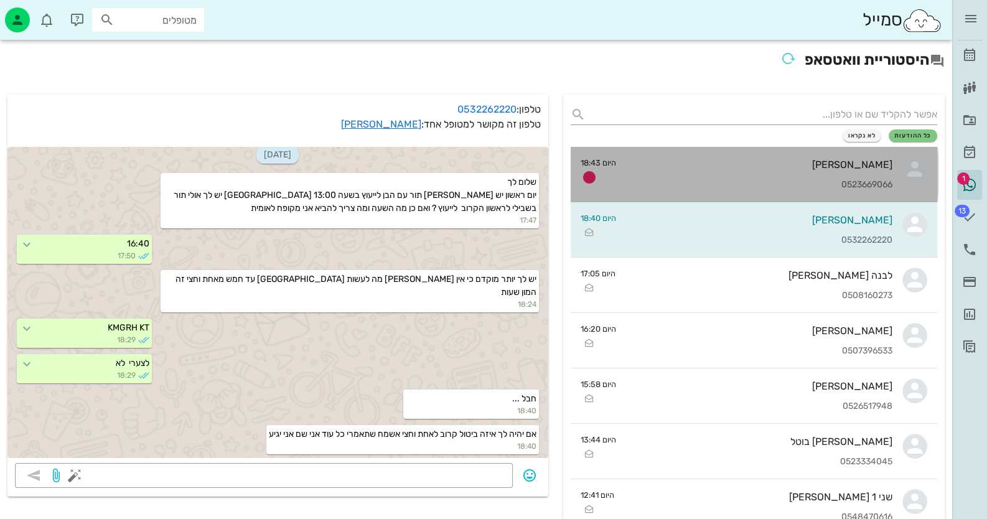
click at [803, 180] on div "0523669066" at bounding box center [759, 185] width 267 height 11
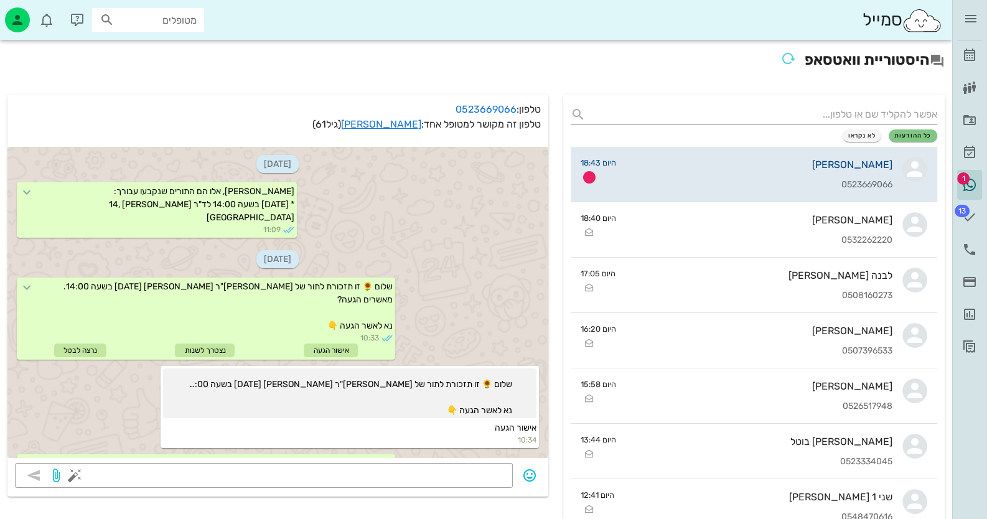
scroll to position [1255, 0]
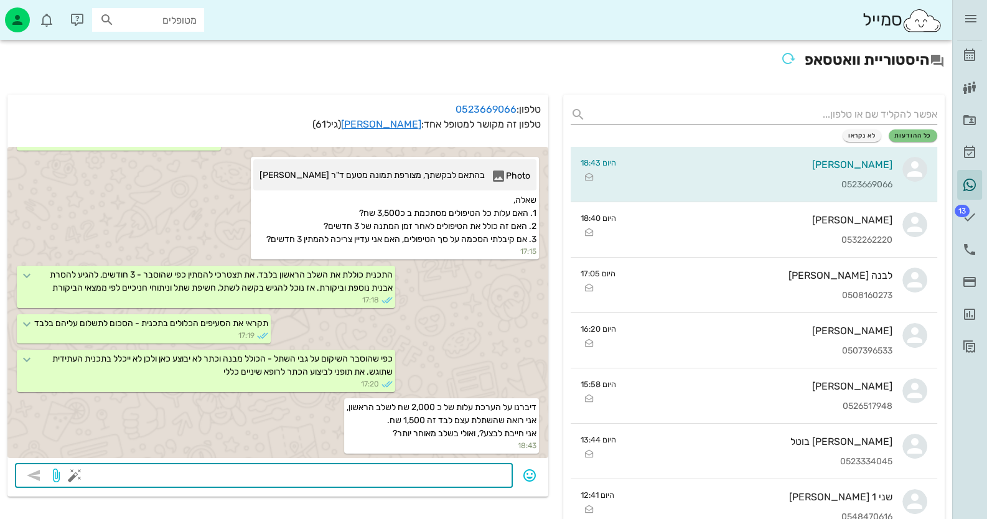
click at [479, 473] on textarea at bounding box center [291, 477] width 428 height 20
type textarea "השתלת עצם מעשית במעמד ההשתלה"
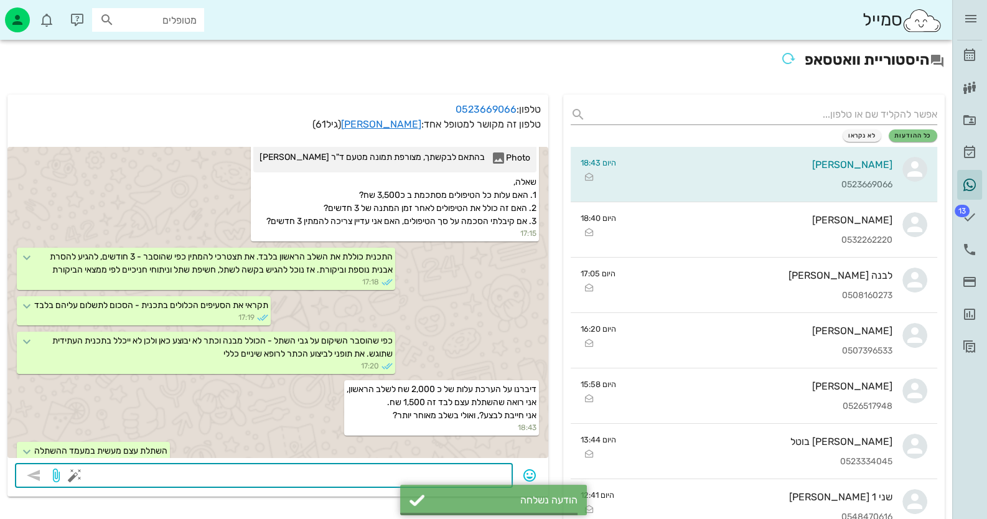
scroll to position [1290, 0]
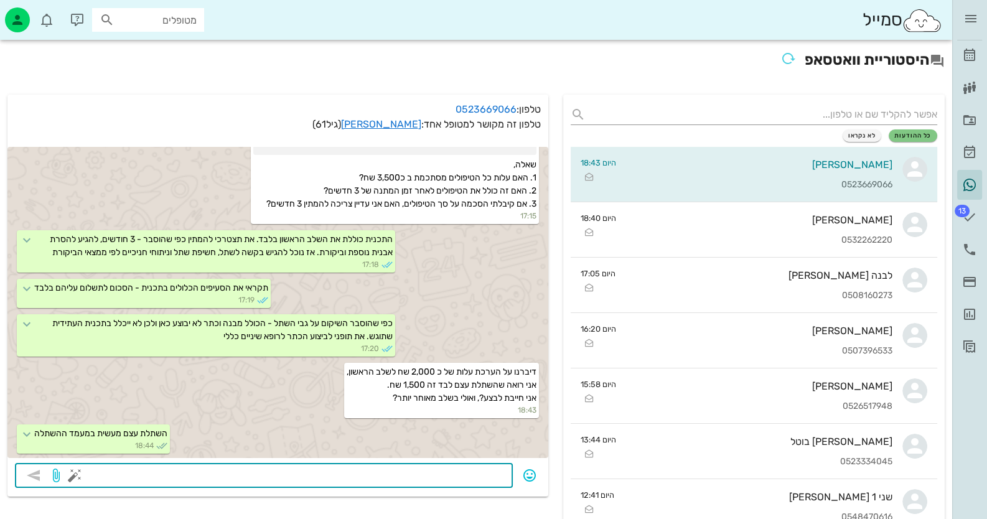
click at [468, 478] on textarea at bounding box center [291, 477] width 428 height 20
type textarea "כל מה שכתבתי לך מבוצע בשלב הזה - לשיקולך"
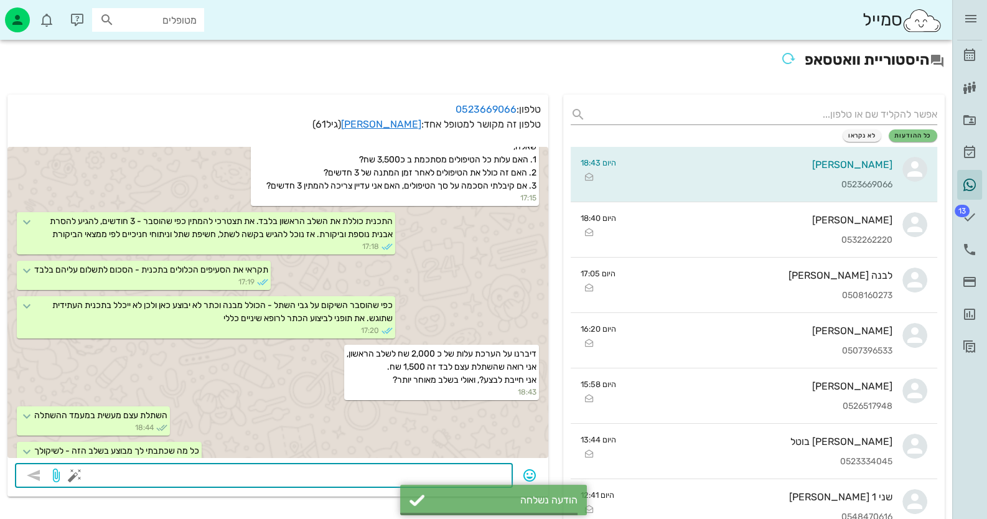
scroll to position [1326, 0]
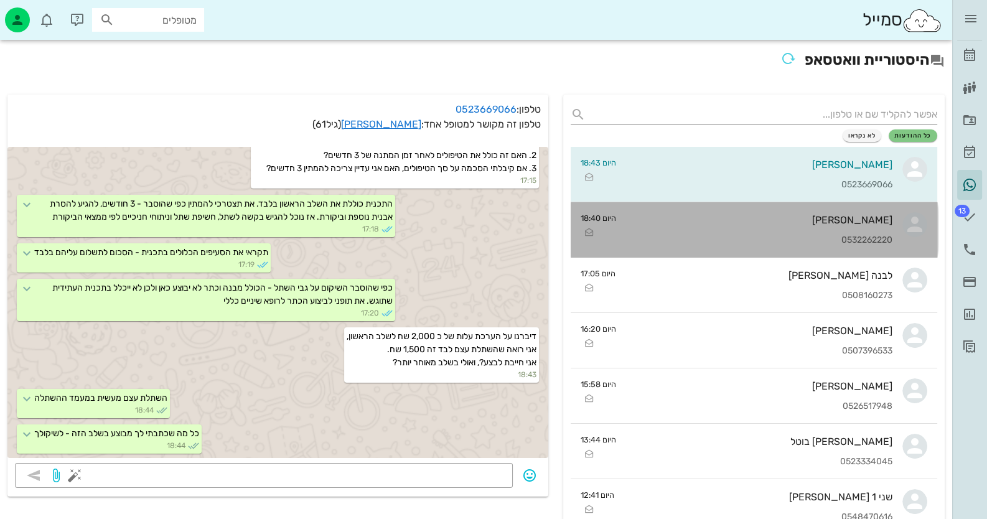
click at [753, 225] on div "[PERSON_NAME]" at bounding box center [759, 220] width 267 height 12
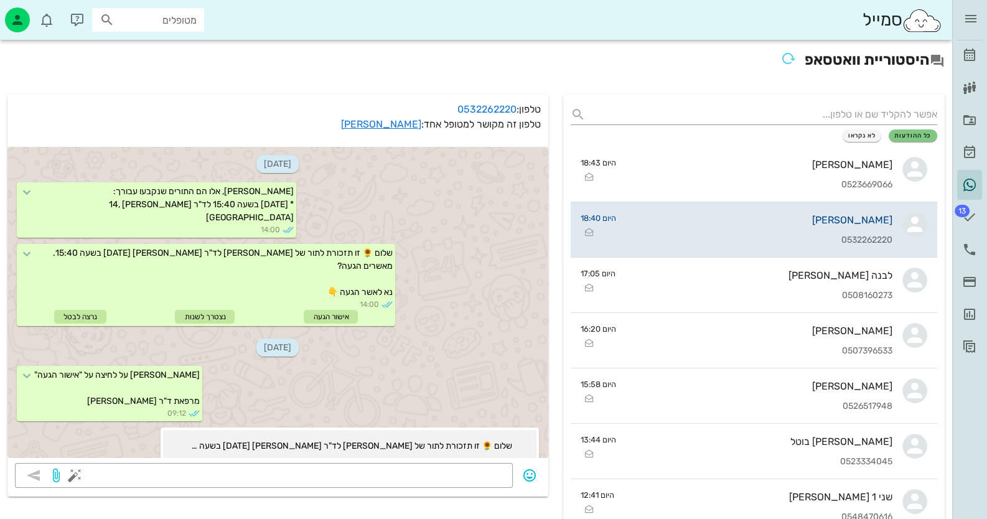
scroll to position [484, 0]
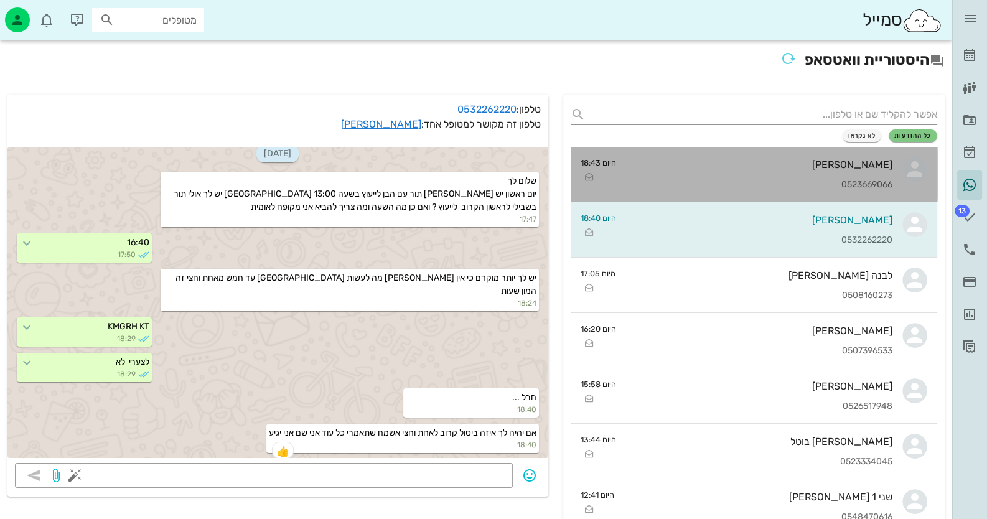
click at [761, 177] on div "[PERSON_NAME] 0523669066" at bounding box center [759, 174] width 267 height 55
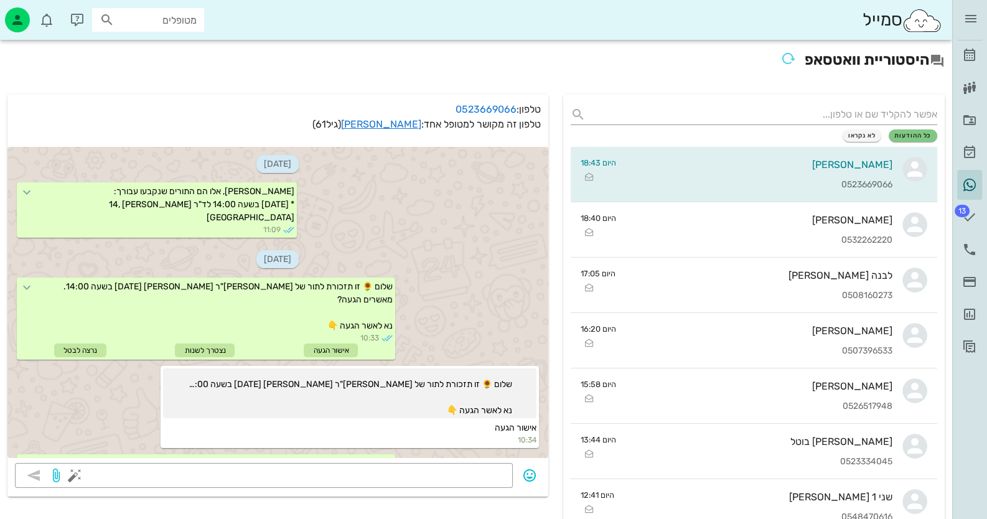
scroll to position [1326, 0]
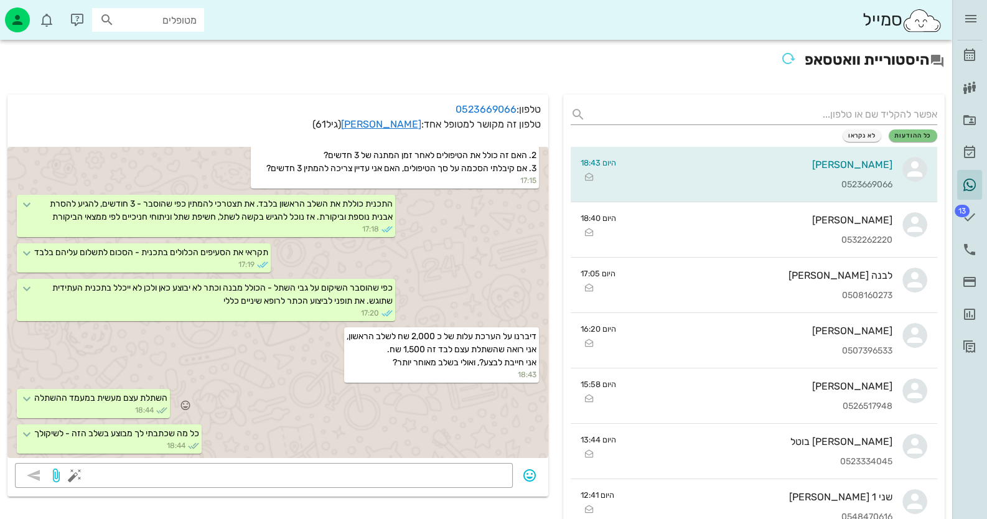
click at [167, 397] on span "השתלת עצם מעשית במעמד ההשתלה" at bounding box center [100, 398] width 133 height 11
click at [153, 399] on span "השתלת עצם מעשית במעמד ההשתלה" at bounding box center [100, 398] width 133 height 11
click at [32, 398] on icon at bounding box center [26, 398] width 15 height 15
click at [34, 398] on icon at bounding box center [26, 398] width 15 height 15
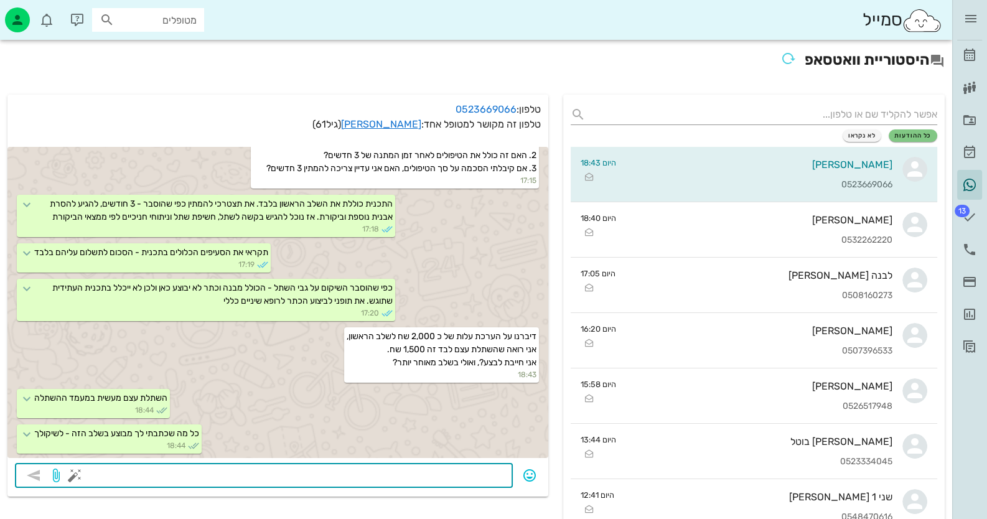
click at [485, 471] on textarea at bounding box center [291, 477] width 428 height 20
type textarea "השתלת עצם נעשתי במעמד העקירה - מר"
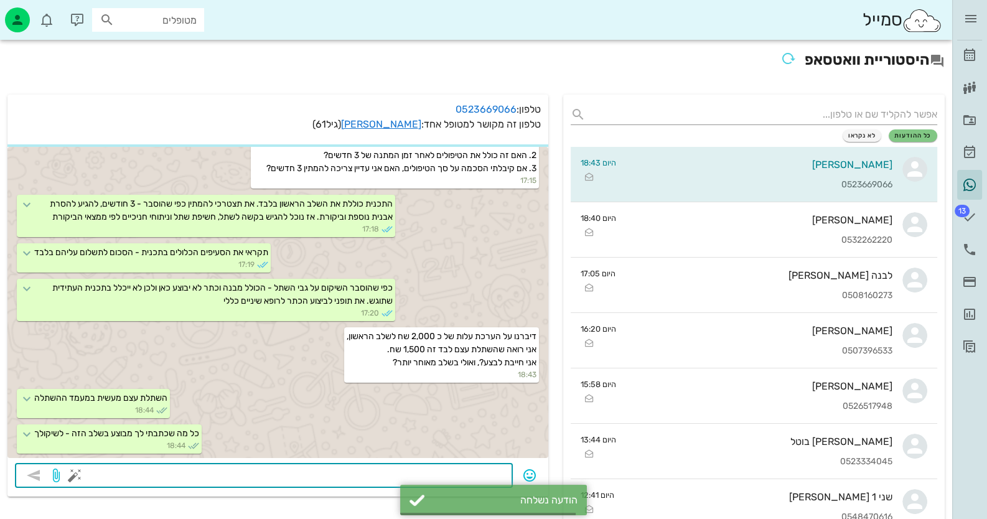
scroll to position [1361, 0]
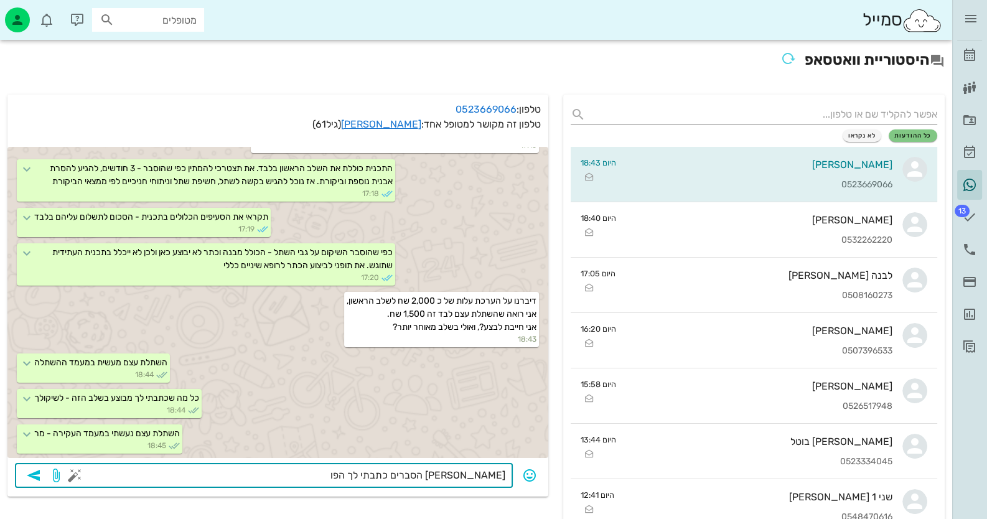
type textarea "[PERSON_NAME] הסברים כתבתי לך הפוך"
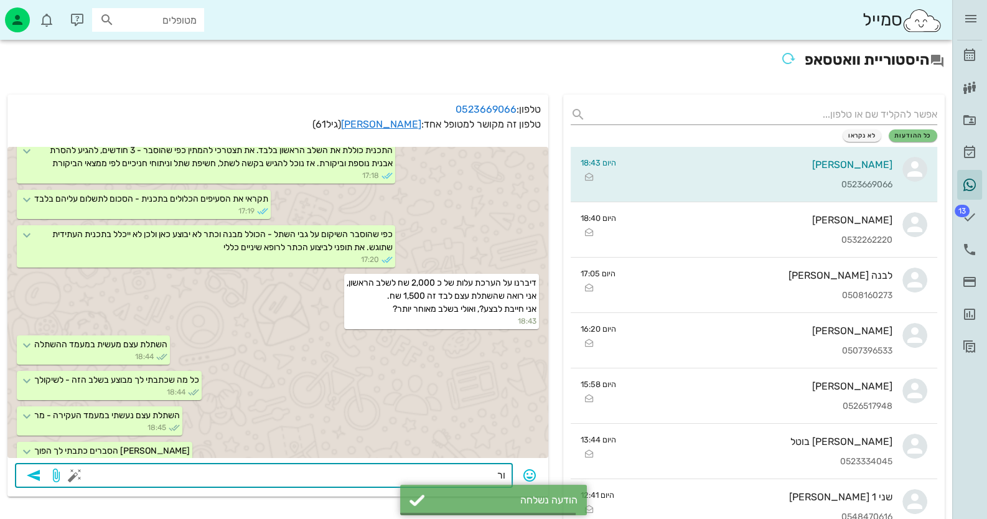
scroll to position [1397, 0]
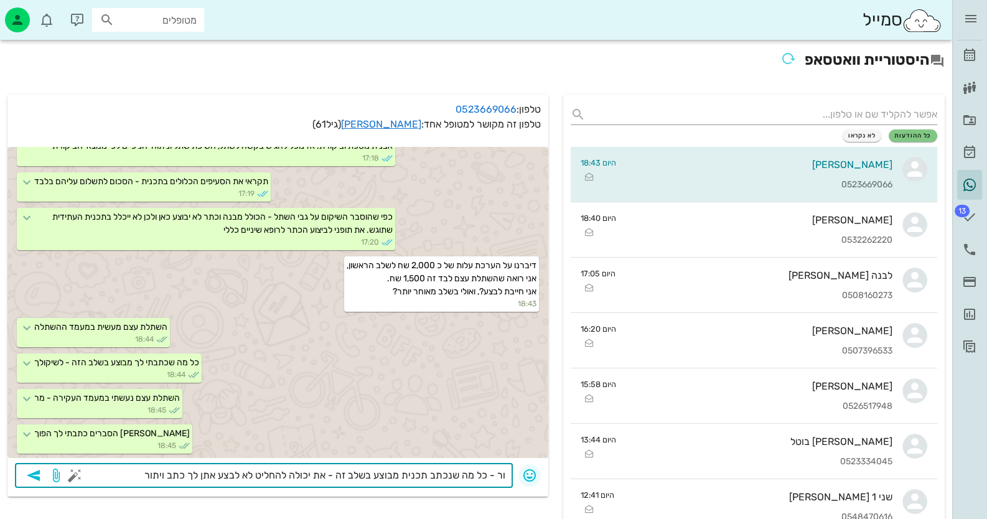
drag, startPoint x: 495, startPoint y: 475, endPoint x: 519, endPoint y: 478, distance: 25.1
click at [519, 478] on div "​ ור - כל מה שנכתב תכנית מבוצע בשלב זה - את יכולה להחליט לא לבצע אתן לך כתב וית…" at bounding box center [278, 476] width 526 height 26
click at [108, 475] on textarea "- כל מה שנכתב תכנית מבוצע בשלב זה - את יכולה להחליט לא לבצע אתן לך כתב ויתור" at bounding box center [291, 477] width 428 height 20
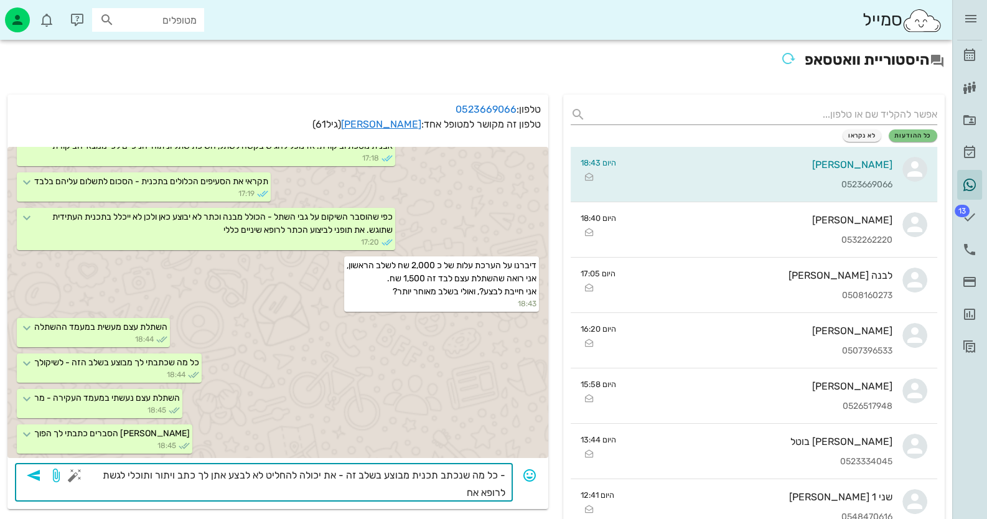
type textarea "- כל מה שנכתב תכנית מבוצע בשלב זה - את יכולה להחליט לא לבצע אתן לך כתב ויתור ות…"
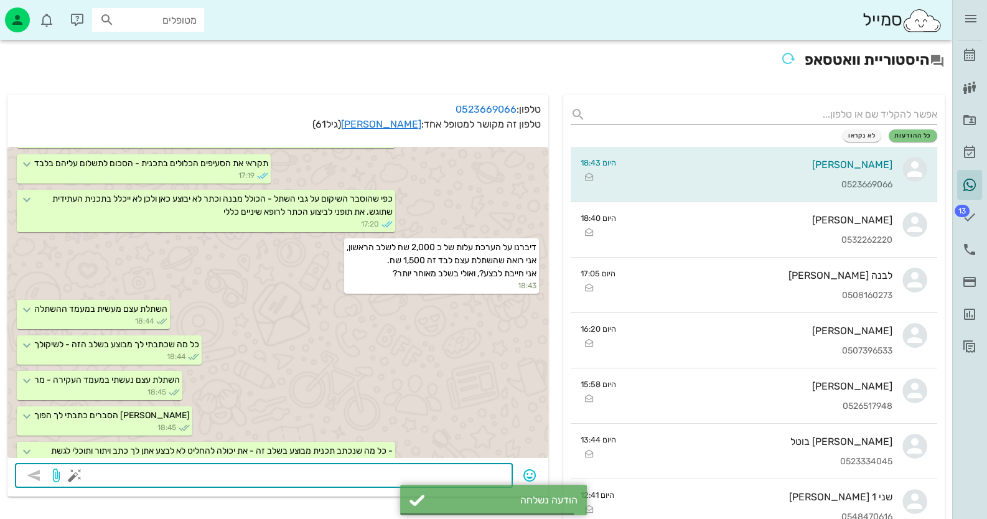
scroll to position [1445, 0]
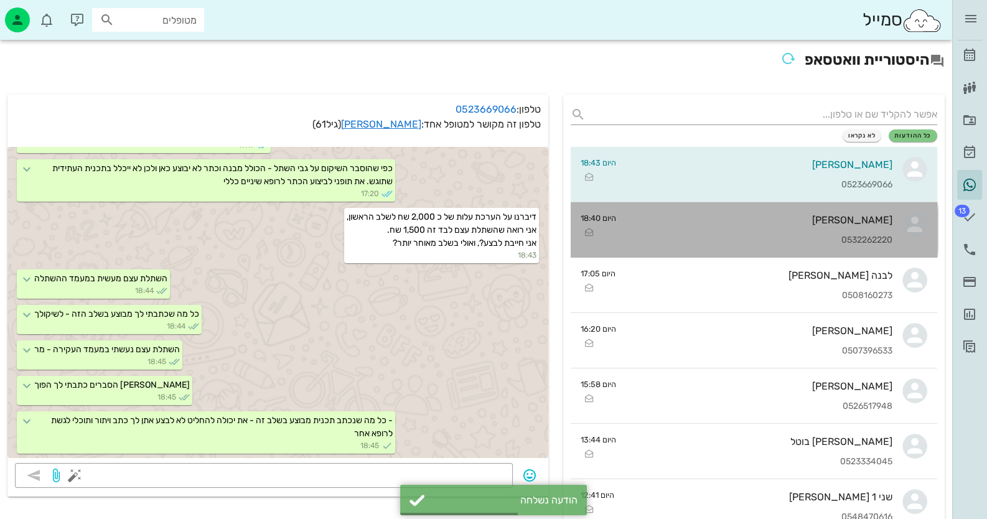
click at [836, 247] on div "[PERSON_NAME] 0532262220" at bounding box center [759, 229] width 267 height 55
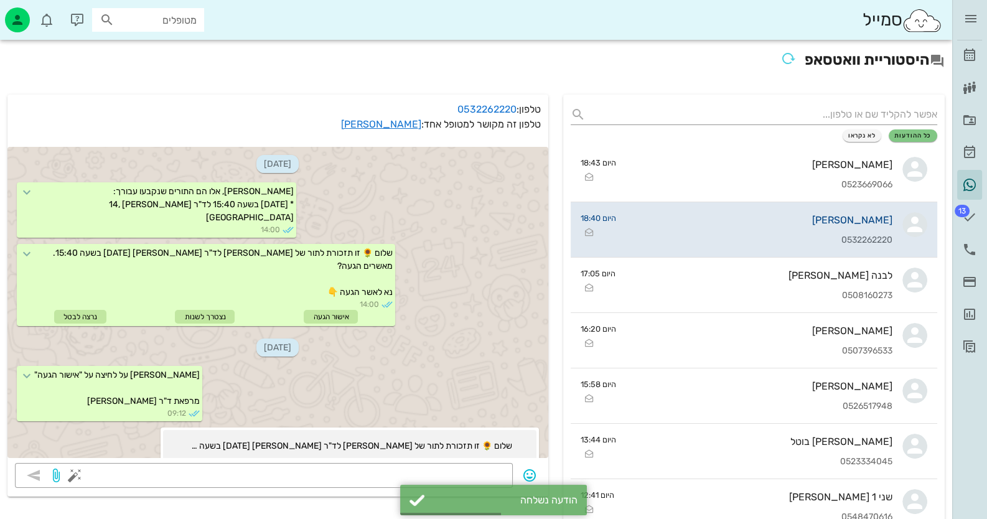
scroll to position [484, 0]
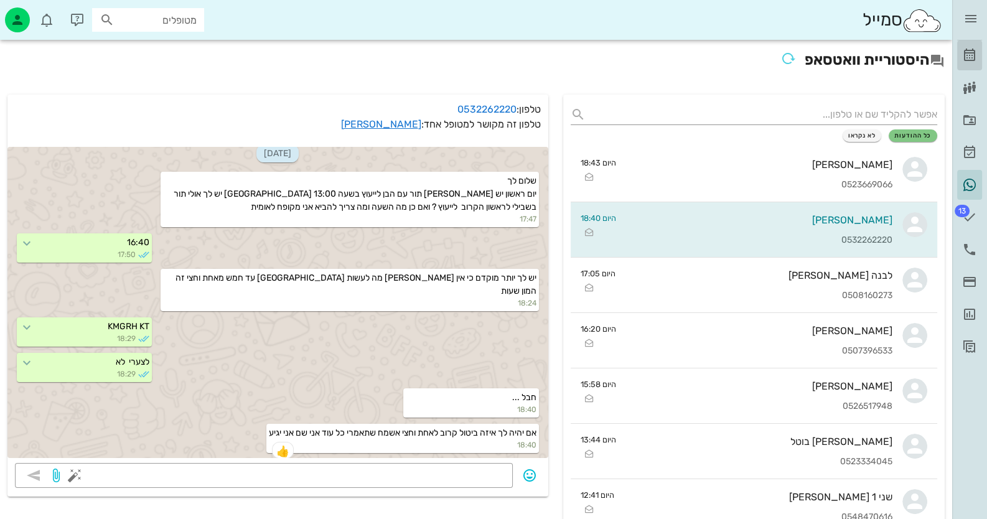
click at [970, 58] on icon at bounding box center [969, 55] width 15 height 15
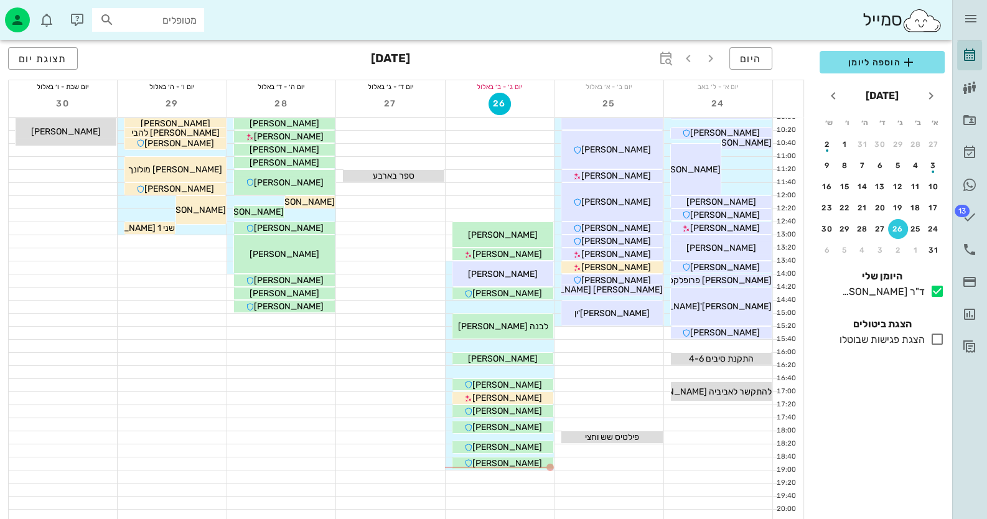
scroll to position [147, 0]
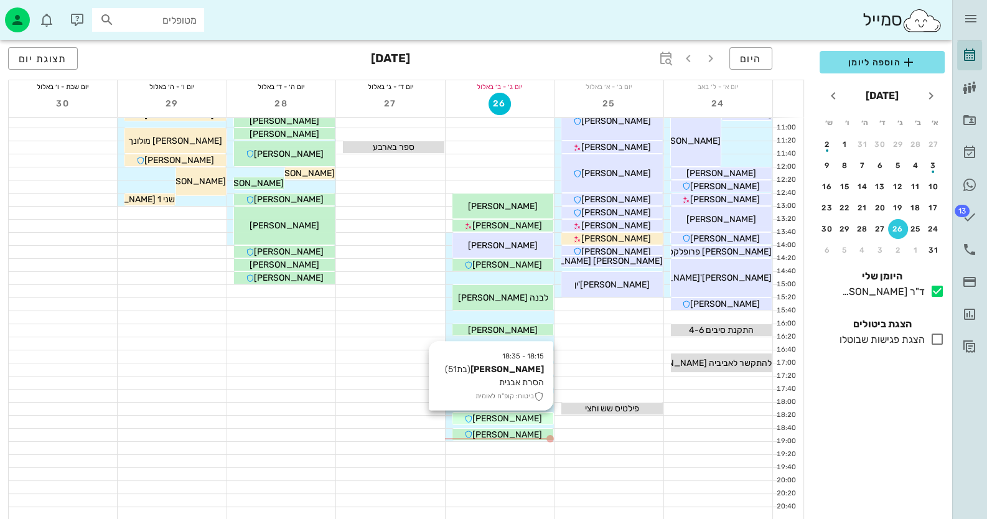
click at [533, 417] on div "[PERSON_NAME]" at bounding box center [502, 418] width 101 height 13
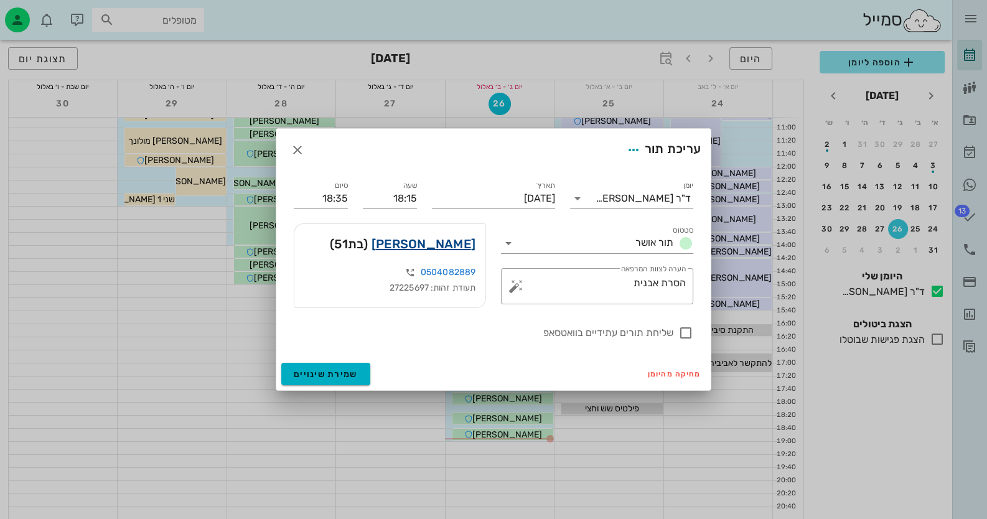
click at [450, 247] on link "[PERSON_NAME]" at bounding box center [423, 244] width 104 height 20
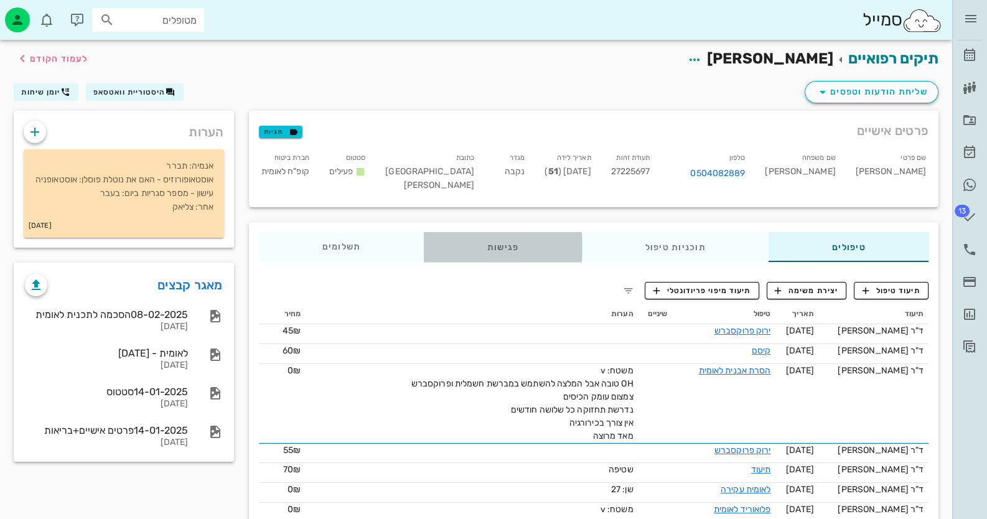
click at [526, 240] on div "פגישות" at bounding box center [503, 247] width 158 height 30
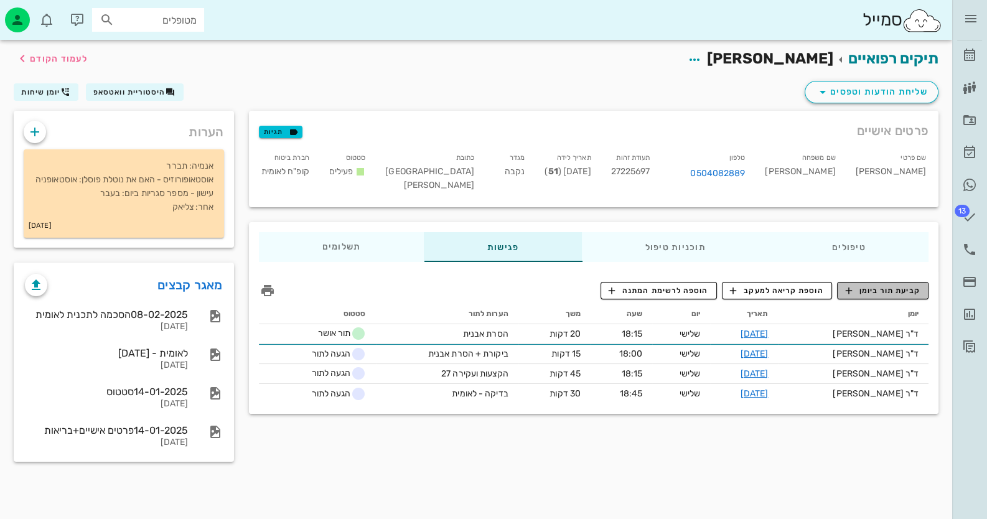
click at [900, 285] on span "קביעת תור ביומן" at bounding box center [882, 290] width 75 height 11
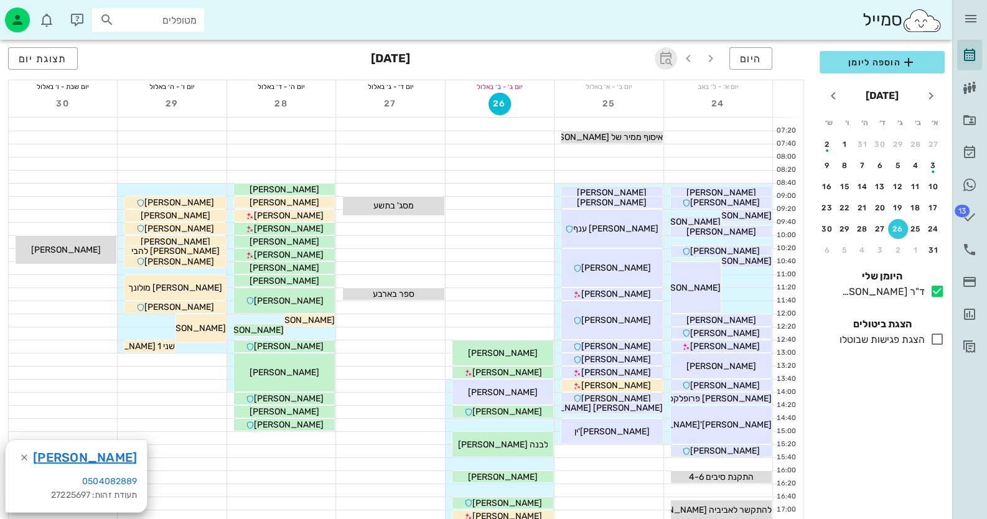
click at [660, 55] on icon "button" at bounding box center [665, 58] width 15 height 15
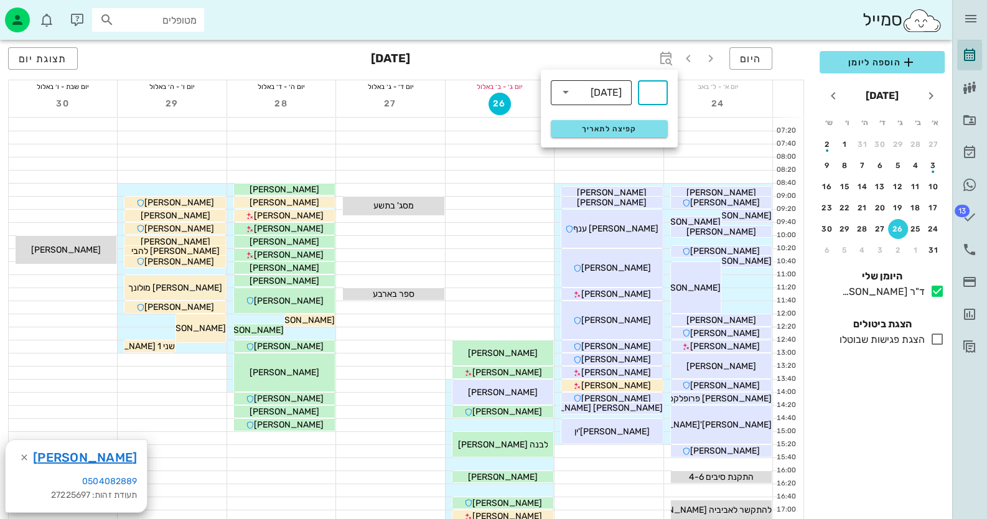
click at [618, 97] on div "[DATE]" at bounding box center [605, 92] width 31 height 11
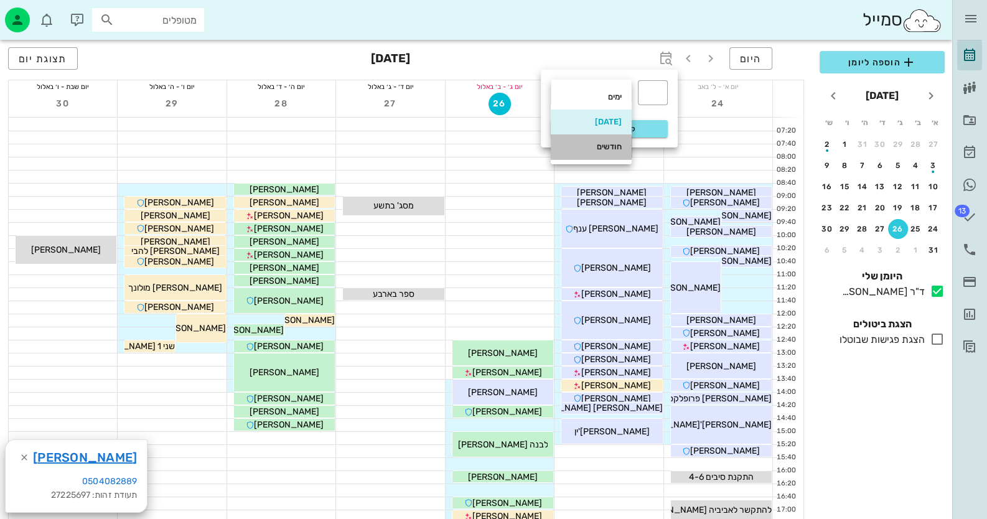
click at [600, 148] on div "חודשים" at bounding box center [591, 147] width 61 height 10
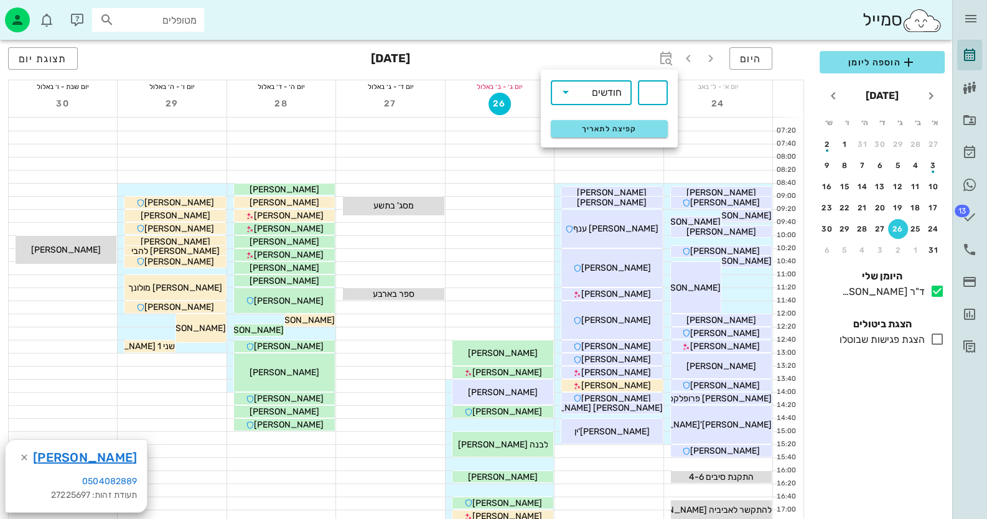
click at [651, 91] on input "text" at bounding box center [652, 93] width 15 height 20
type input "3"
click at [626, 124] on span "קפיצה לתאריך" at bounding box center [608, 128] width 101 height 9
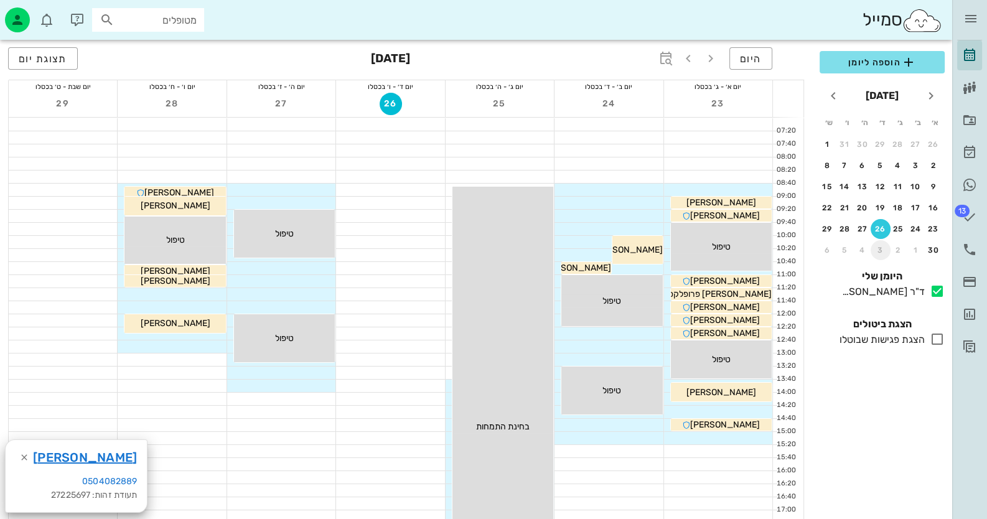
click at [878, 248] on div "3" at bounding box center [880, 250] width 20 height 9
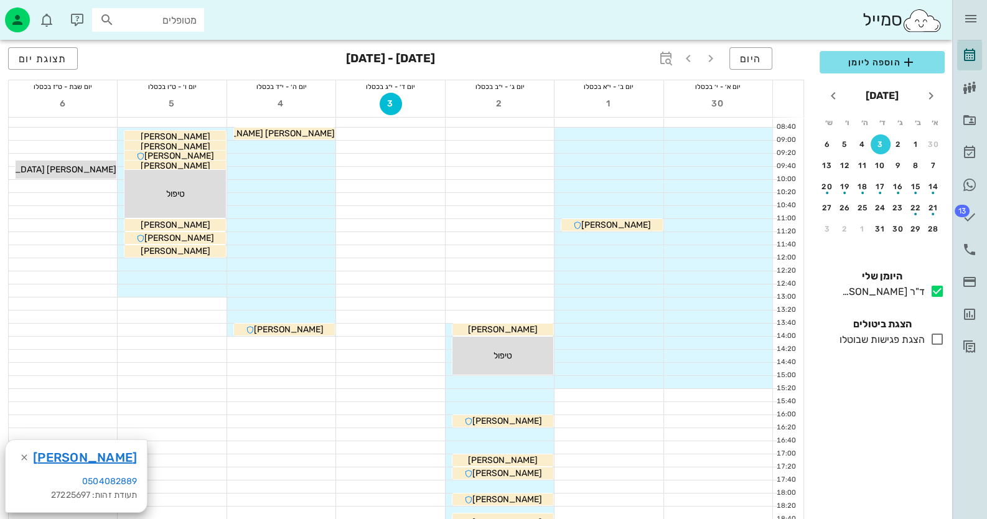
scroll to position [124, 0]
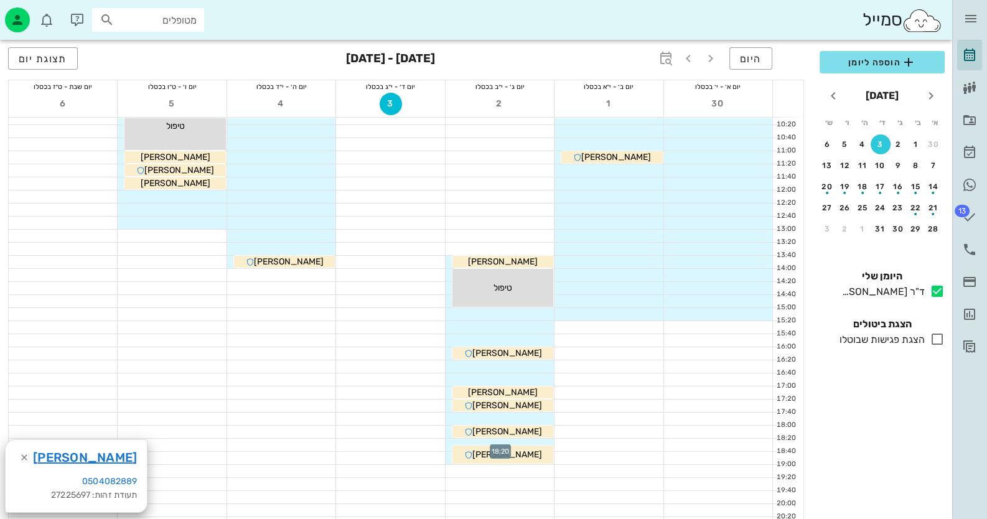
click at [526, 440] on div at bounding box center [499, 445] width 108 height 12
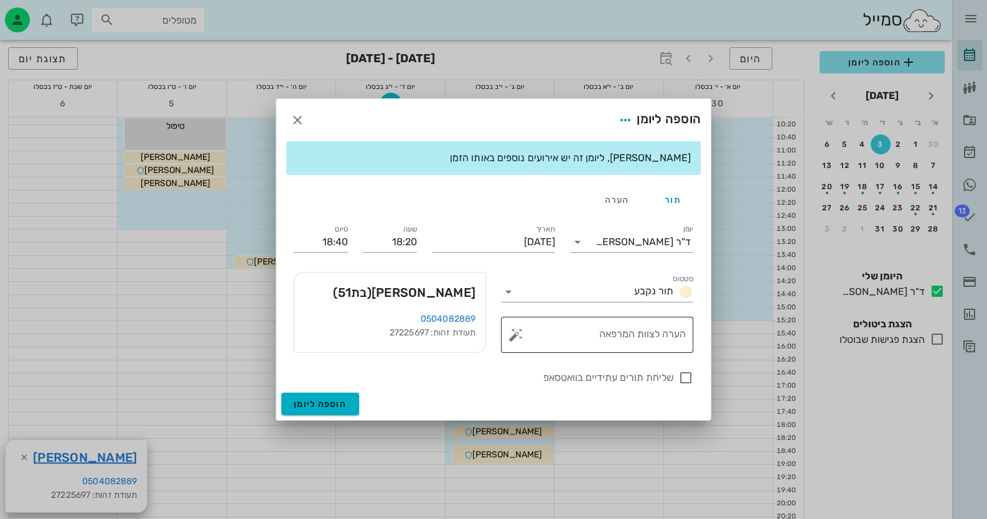
click at [519, 329] on button "button" at bounding box center [515, 334] width 15 height 15
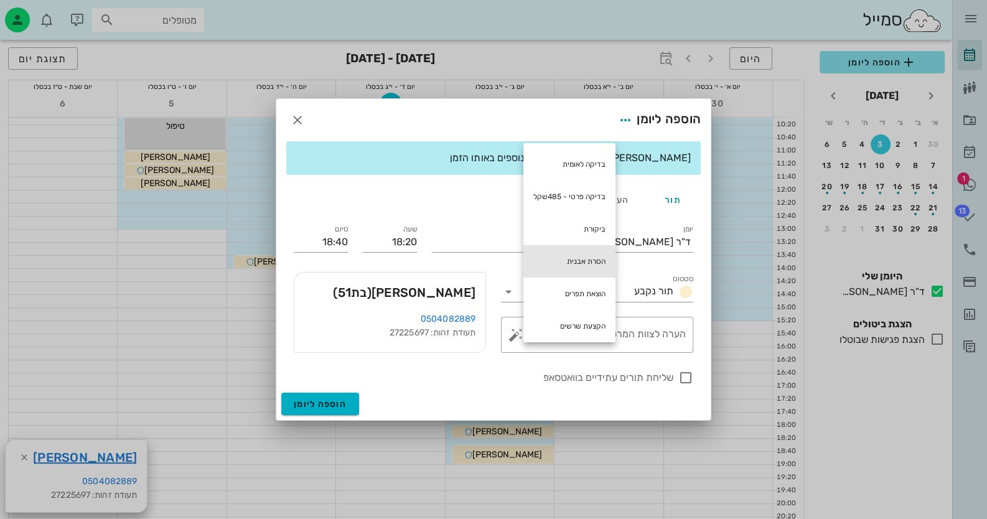
click at [575, 266] on div "הסרת אבנית" at bounding box center [569, 261] width 92 height 32
type textarea "הסרת אבנית"
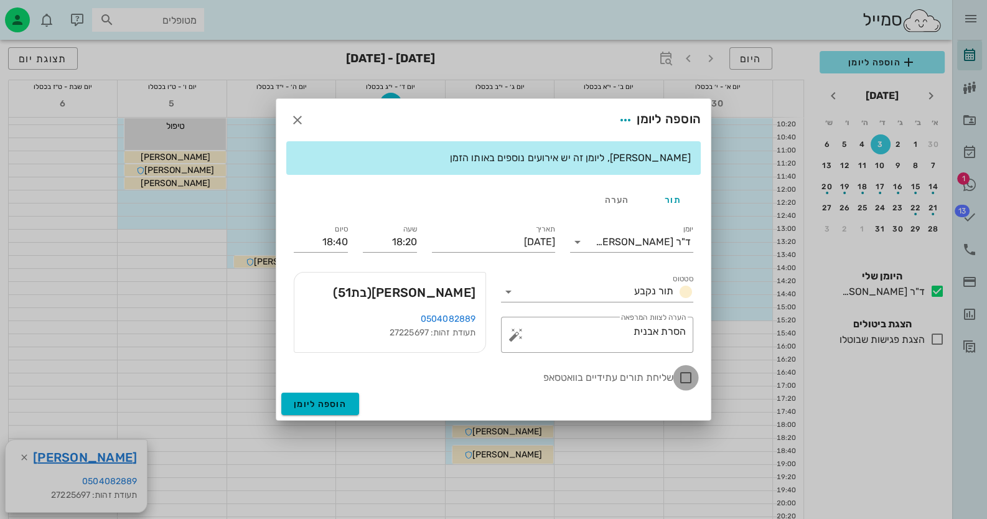
click at [688, 373] on div at bounding box center [685, 377] width 21 height 21
checkbox input "true"
click at [333, 401] on span "הוספה ליומן" at bounding box center [320, 404] width 53 height 11
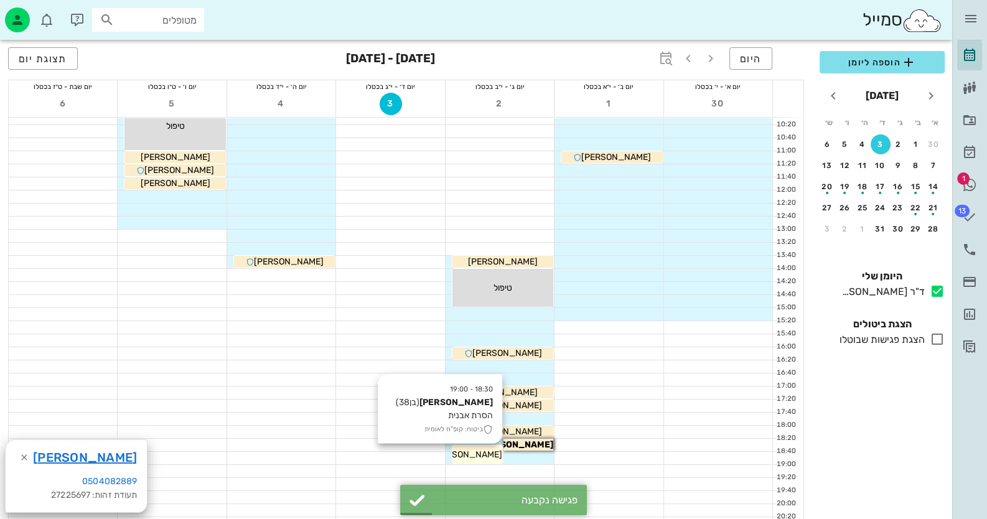
click at [493, 454] on span "[PERSON_NAME]" at bounding box center [467, 454] width 70 height 11
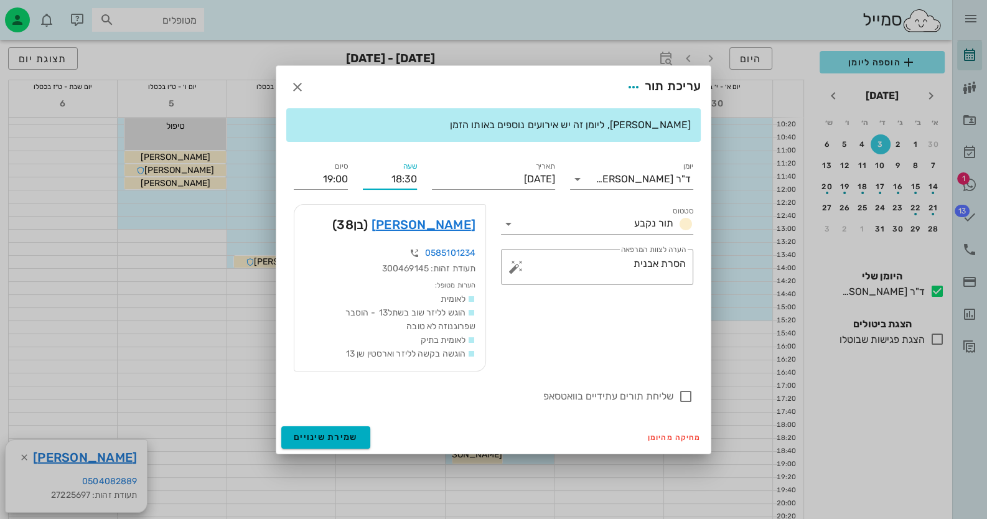
click at [404, 177] on input "18:30" at bounding box center [390, 179] width 54 height 20
click at [408, 183] on input "18:40" at bounding box center [390, 179] width 54 height 20
type input "18:40"
type input "19:10"
click at [349, 432] on div "ד״ר [PERSON_NAME] רשימת המתנה תיקים רפואיים אישורי הגעה 1 היסטוריית וואטסאפ 13 …" at bounding box center [493, 262] width 987 height 772
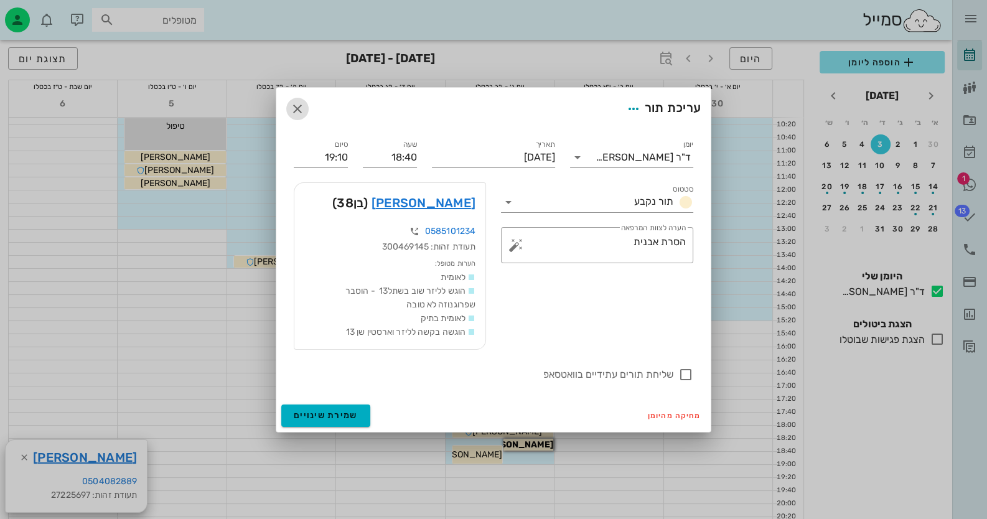
click at [298, 109] on icon "button" at bounding box center [297, 108] width 15 height 15
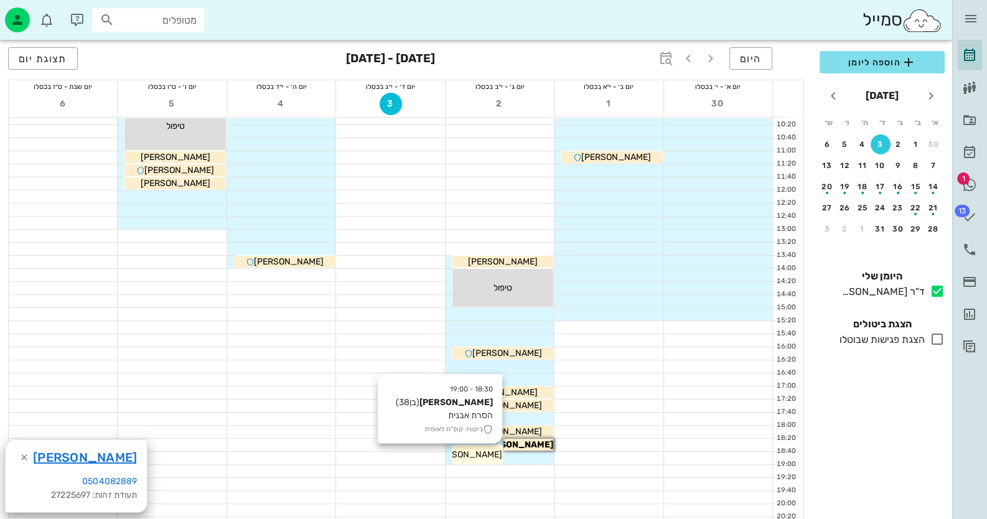
click at [494, 453] on span "[PERSON_NAME]" at bounding box center [467, 454] width 70 height 11
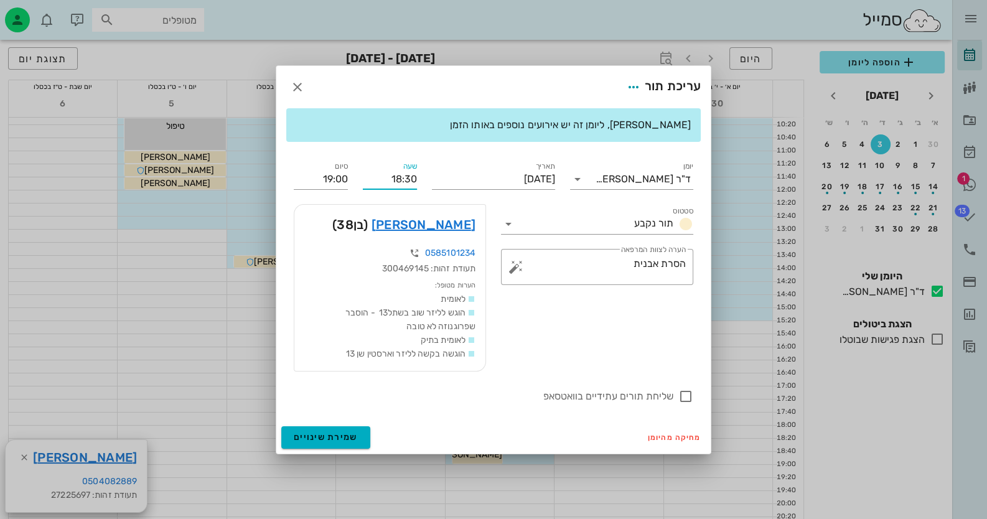
drag, startPoint x: 407, startPoint y: 174, endPoint x: 404, endPoint y: 180, distance: 7.3
click at [404, 180] on input "18:30" at bounding box center [390, 179] width 54 height 20
click at [404, 180] on input "18:20" at bounding box center [390, 179] width 54 height 20
type input "18:20"
type input "18:50"
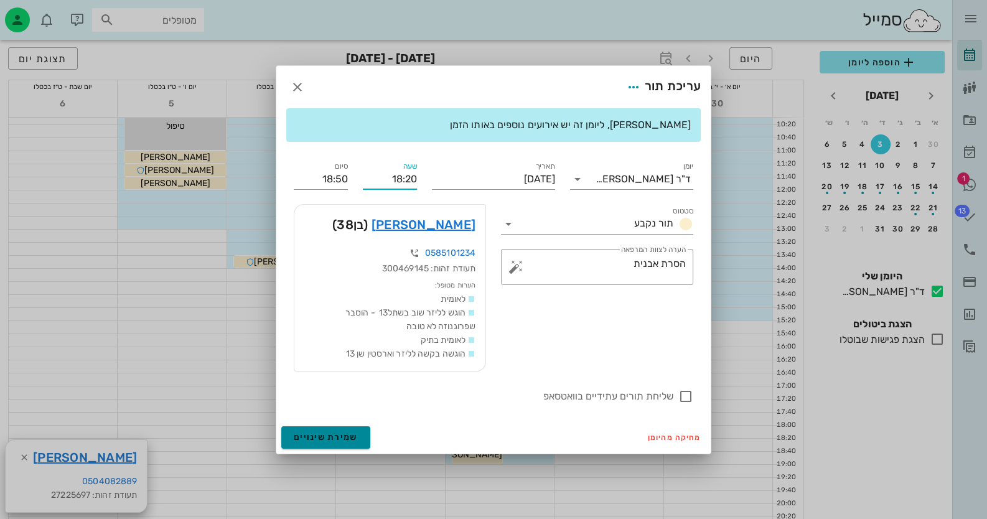
click at [333, 435] on span "שמירת שינויים" at bounding box center [326, 437] width 64 height 11
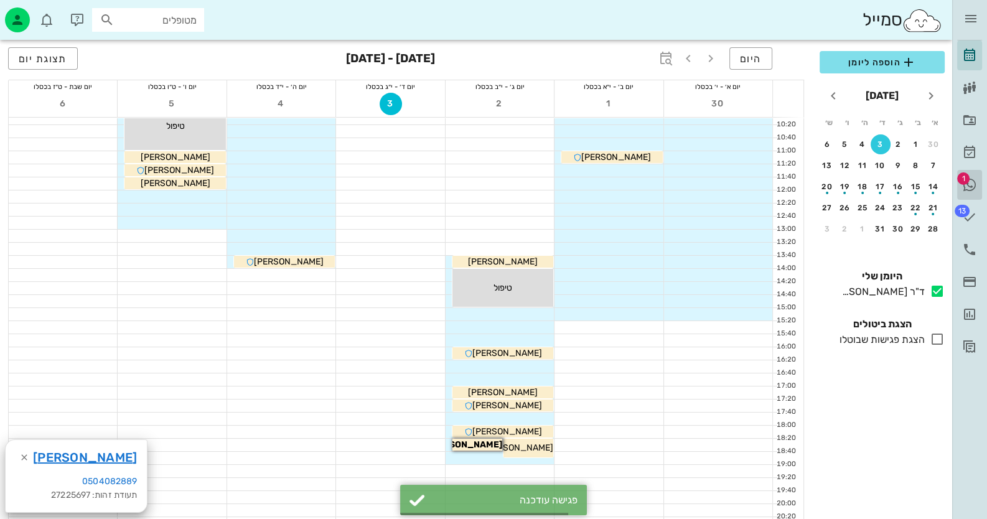
click at [977, 185] on link "1 היסטוריית וואטסאפ" at bounding box center [969, 185] width 25 height 30
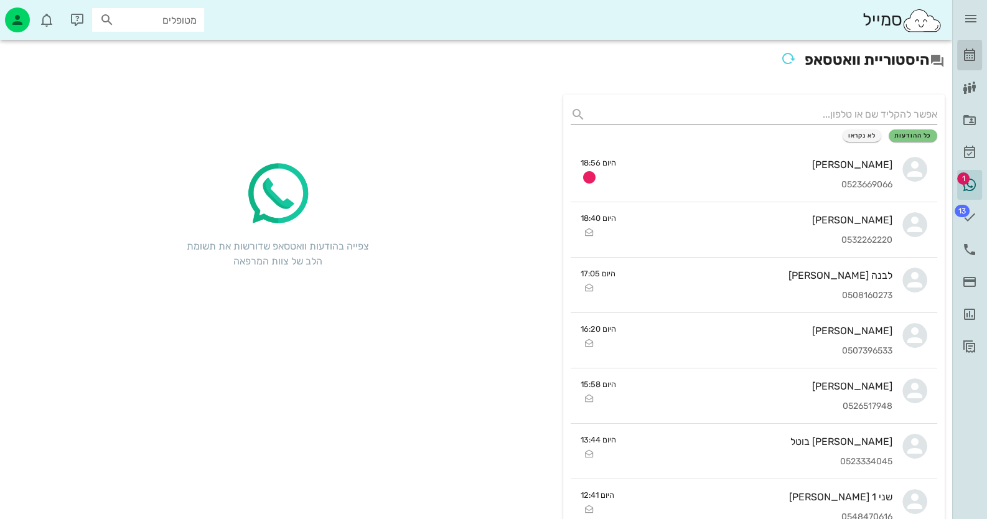
click at [959, 54] on link "[PERSON_NAME]" at bounding box center [969, 55] width 25 height 30
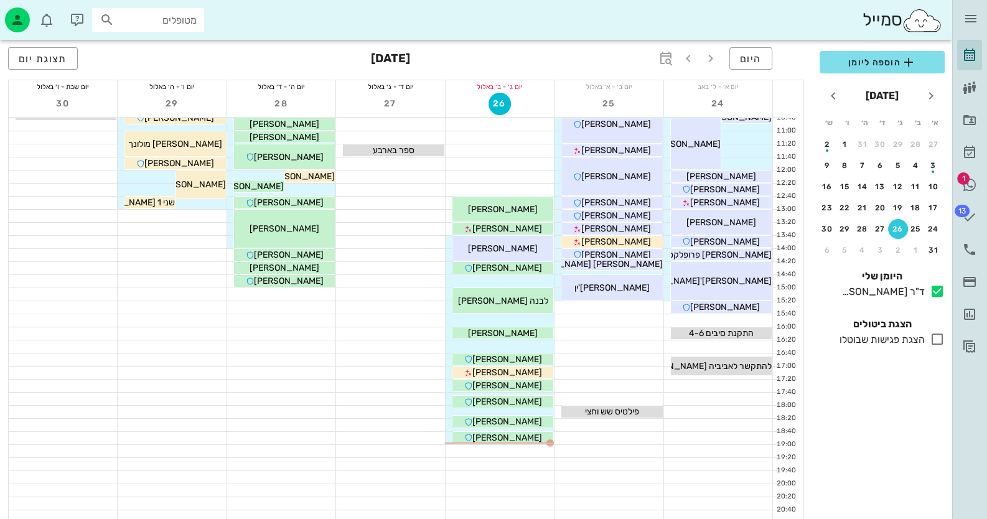
scroll to position [147, 0]
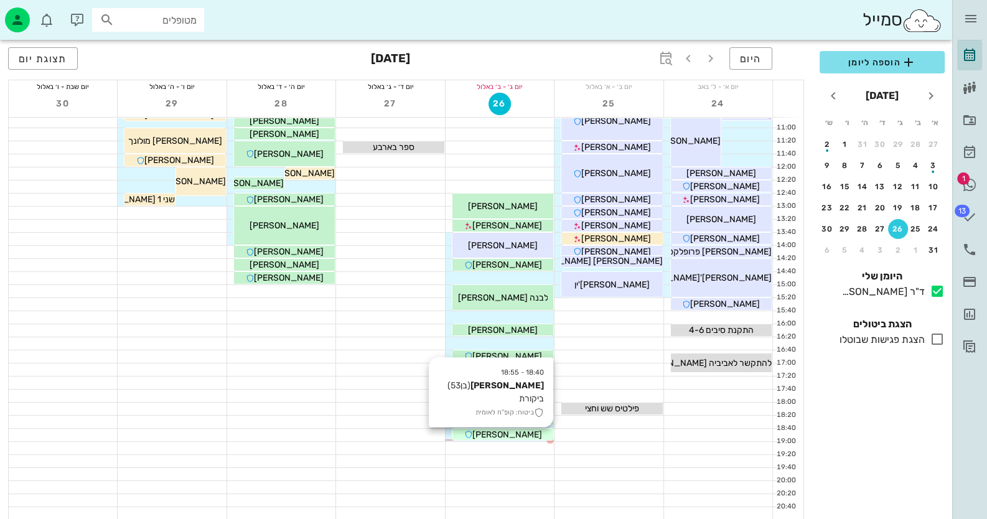
click at [539, 433] on div "[PERSON_NAME]" at bounding box center [502, 434] width 101 height 13
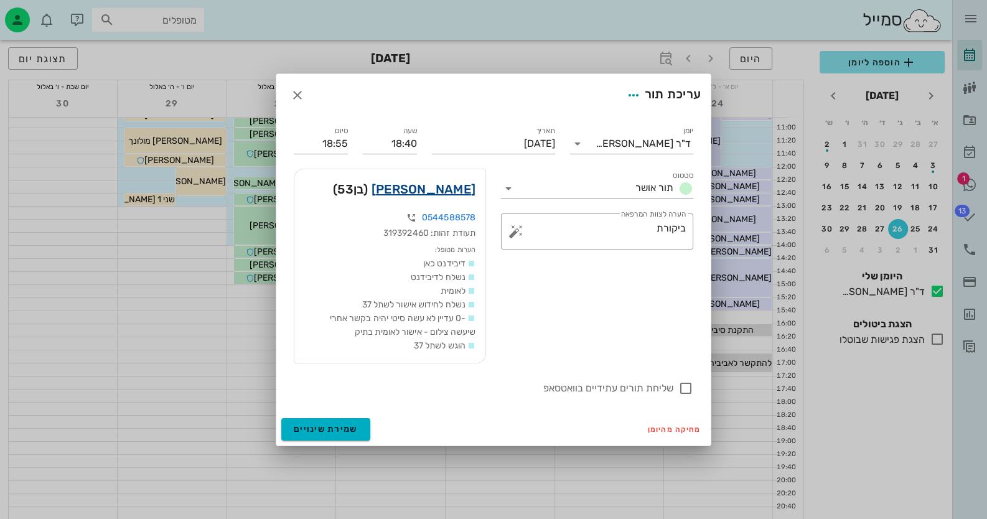
click at [445, 186] on link "[PERSON_NAME]" at bounding box center [423, 189] width 104 height 20
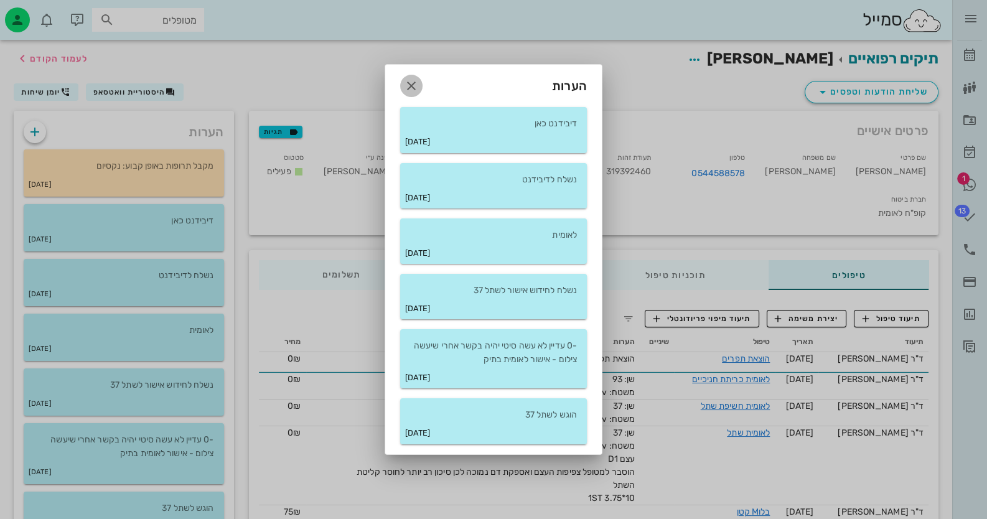
click at [407, 83] on icon "button" at bounding box center [411, 85] width 15 height 15
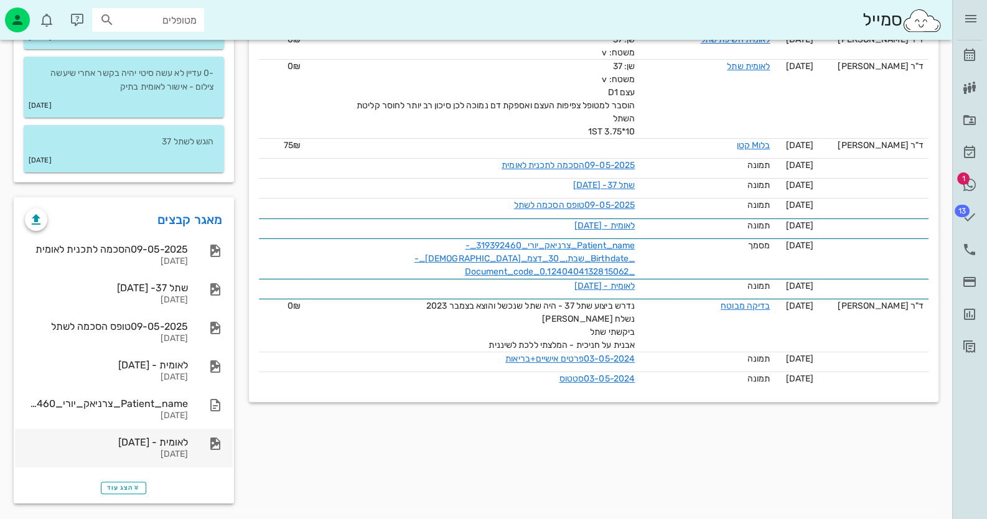
scroll to position [370, 0]
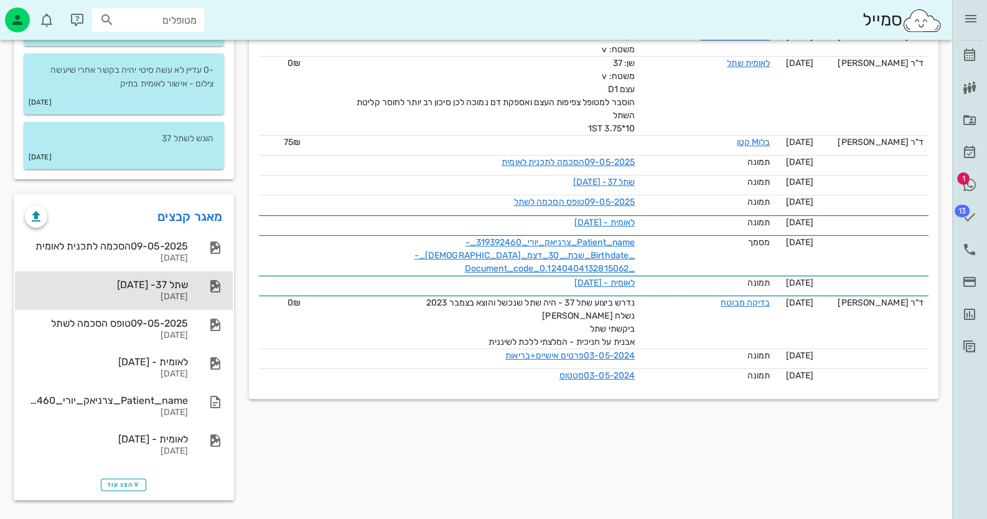
click at [147, 279] on div "שתל 37- [DATE]" at bounding box center [106, 285] width 163 height 12
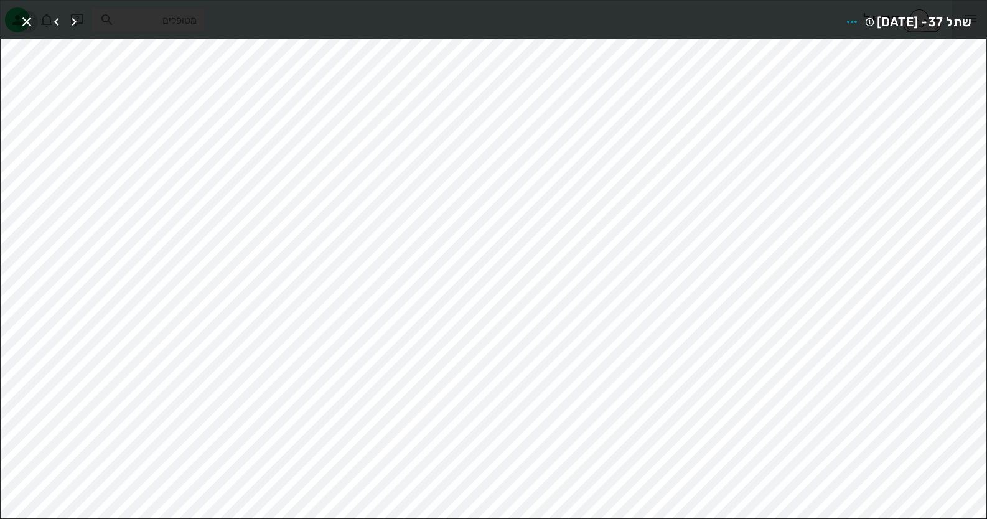
click at [22, 22] on icon "button" at bounding box center [26, 21] width 15 height 15
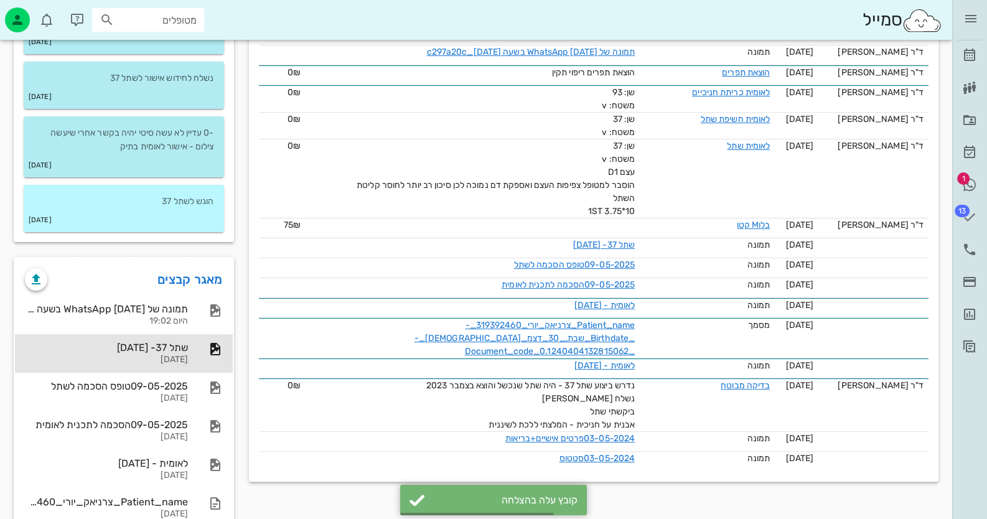
scroll to position [307, 0]
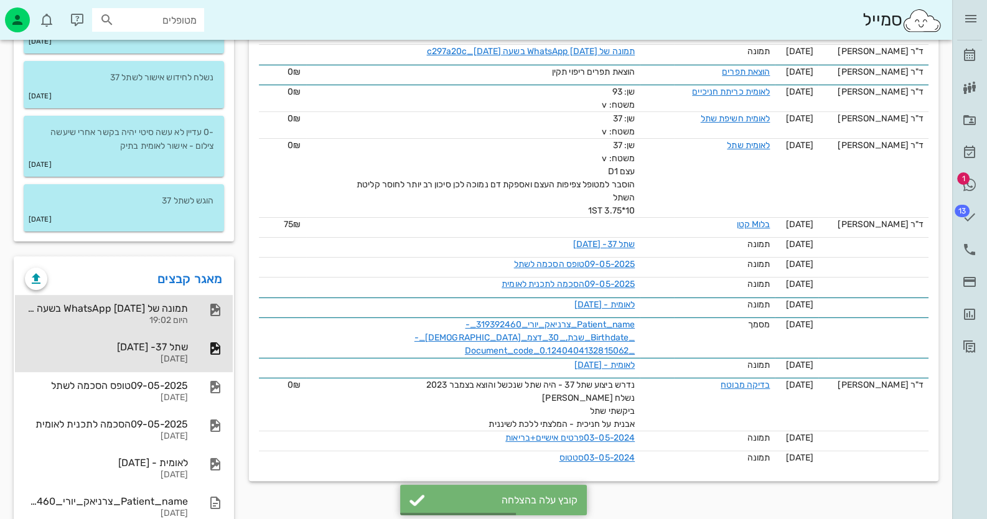
click at [193, 330] on div "תמונה של WhatsApp [DATE] בשעה [DATE]_c297a20c היום 19:02" at bounding box center [124, 314] width 218 height 39
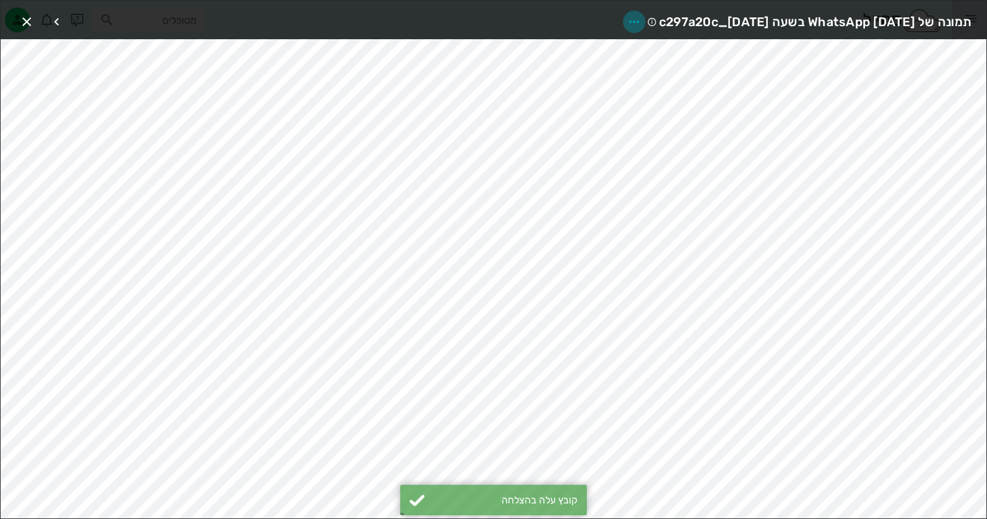
click at [626, 17] on icon "button" at bounding box center [633, 21] width 15 height 15
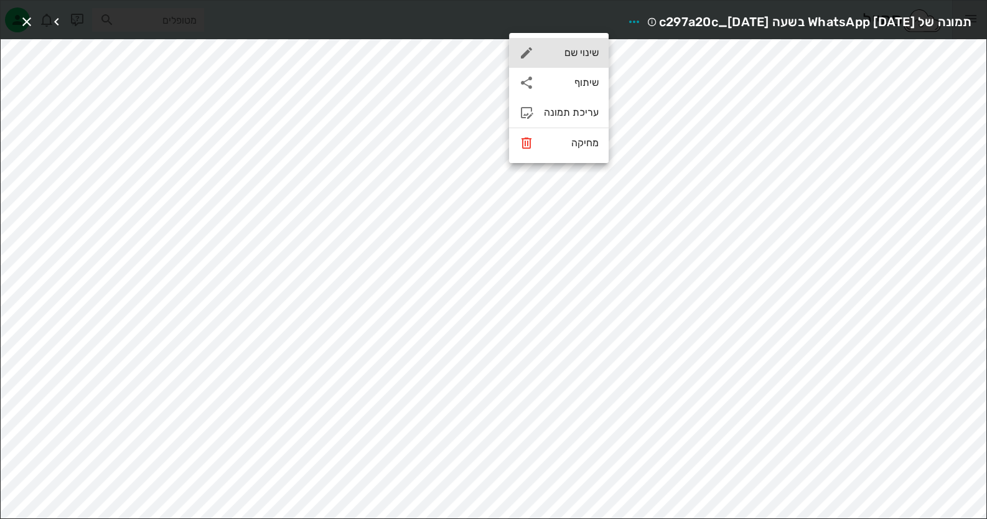
click at [585, 50] on div "שינוי שם" at bounding box center [571, 53] width 55 height 12
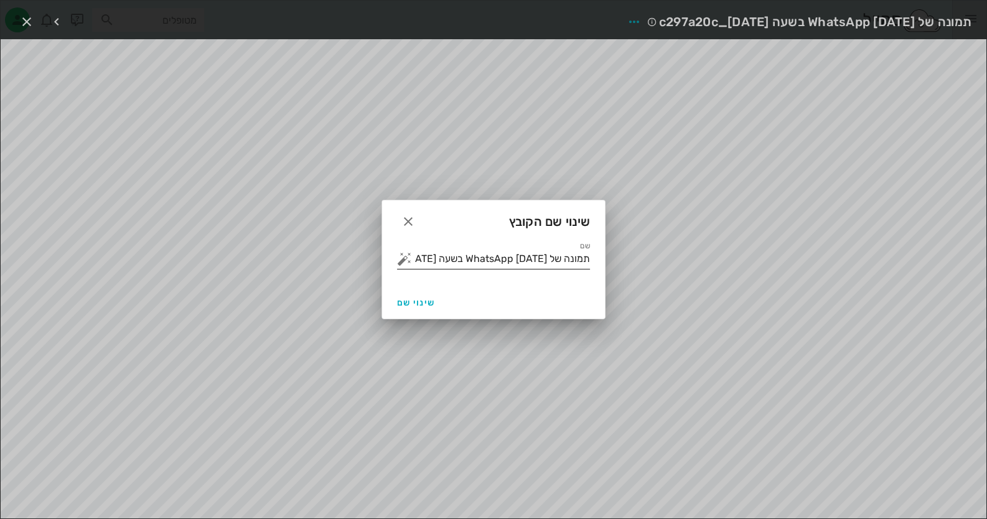
click at [544, 254] on input "תמונה של WhatsApp [DATE] בשעה [DATE]_c297a20c" at bounding box center [501, 259] width 175 height 20
click at [407, 261] on button "button" at bounding box center [404, 258] width 15 height 15
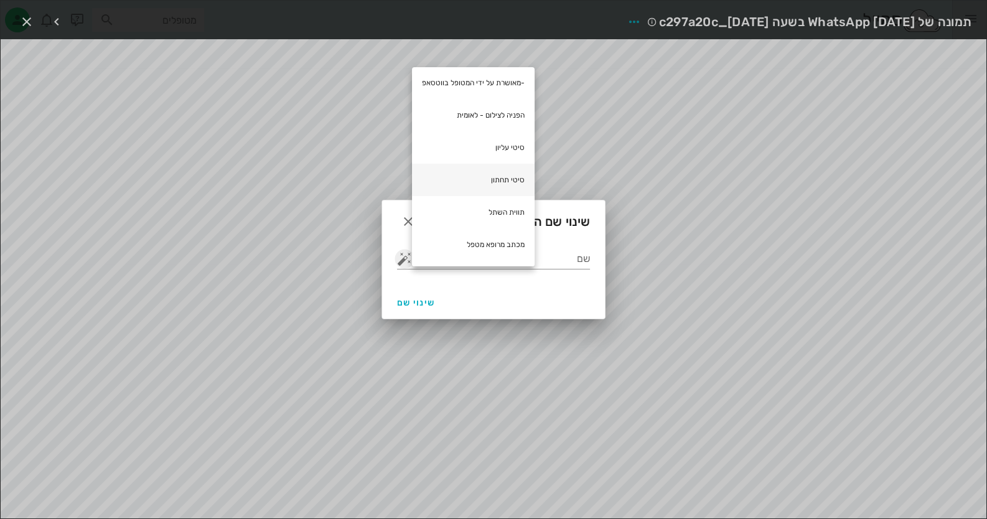
scroll to position [124, 0]
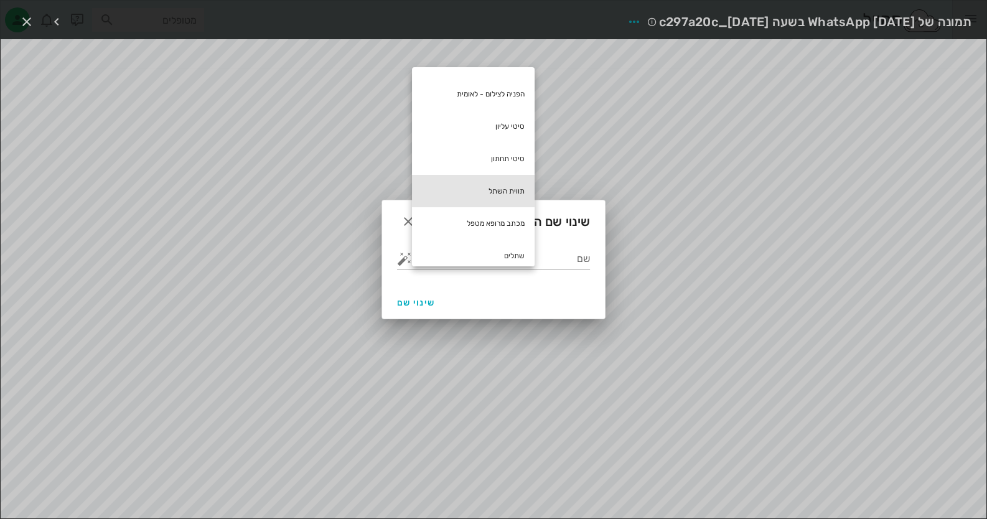
click at [463, 195] on div "תווית השתל" at bounding box center [473, 191] width 123 height 32
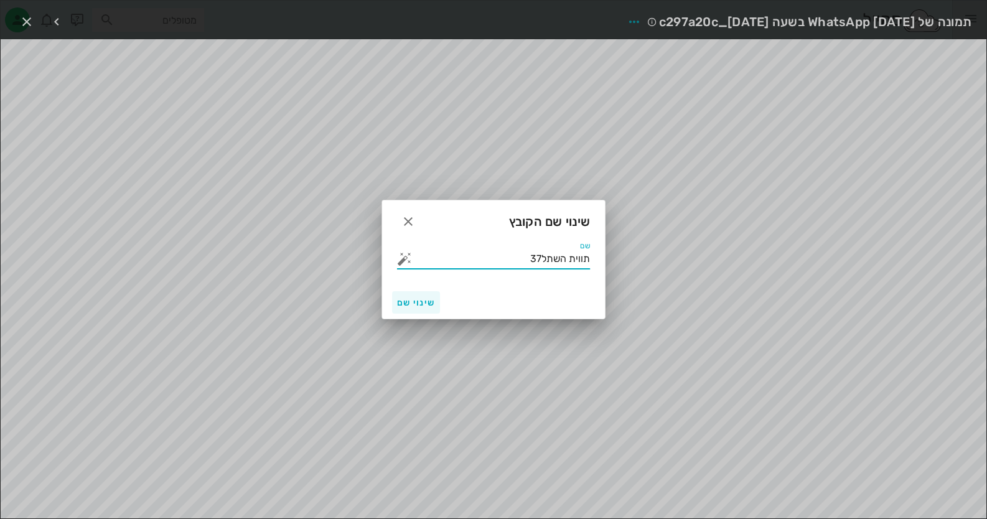
type input "תווית השתל37"
click at [417, 300] on span "שינוי שם" at bounding box center [416, 302] width 38 height 11
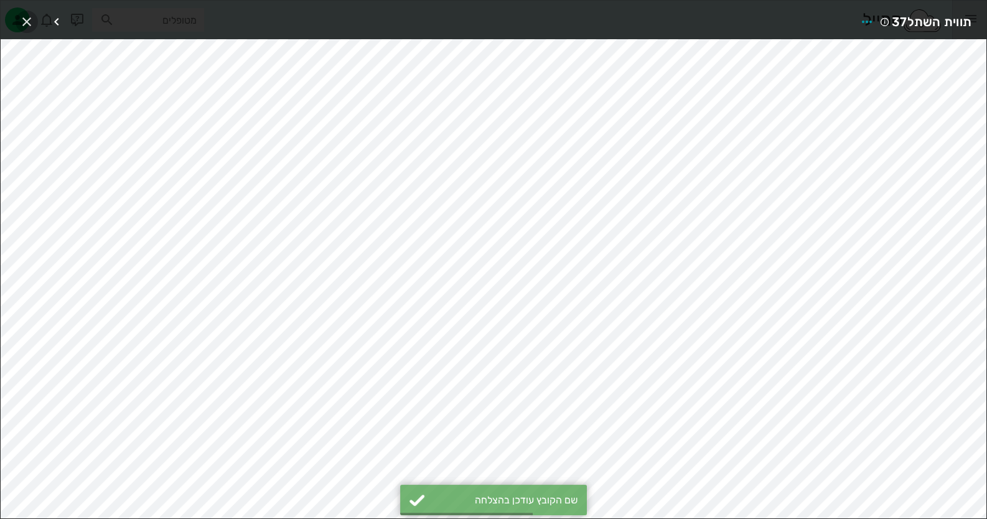
click at [23, 20] on icon "button" at bounding box center [26, 21] width 15 height 15
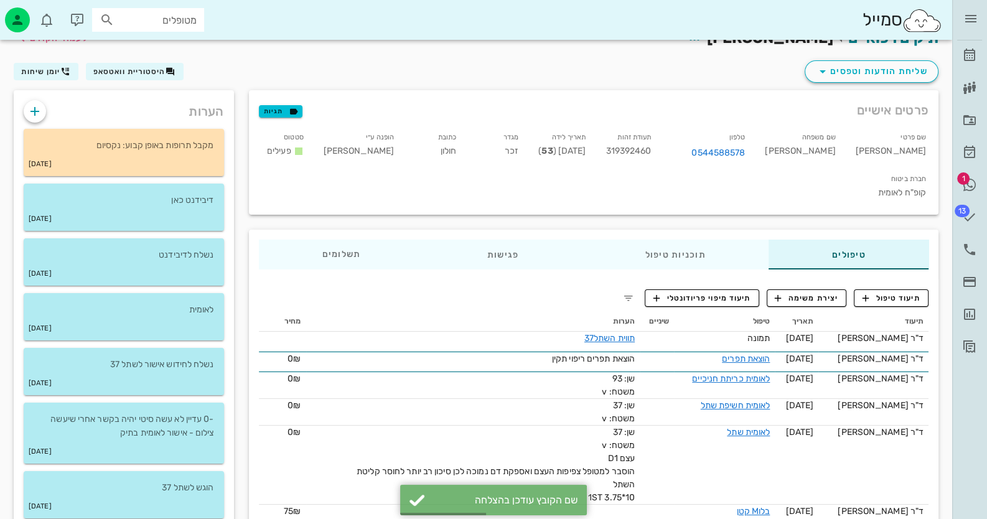
scroll to position [0, 0]
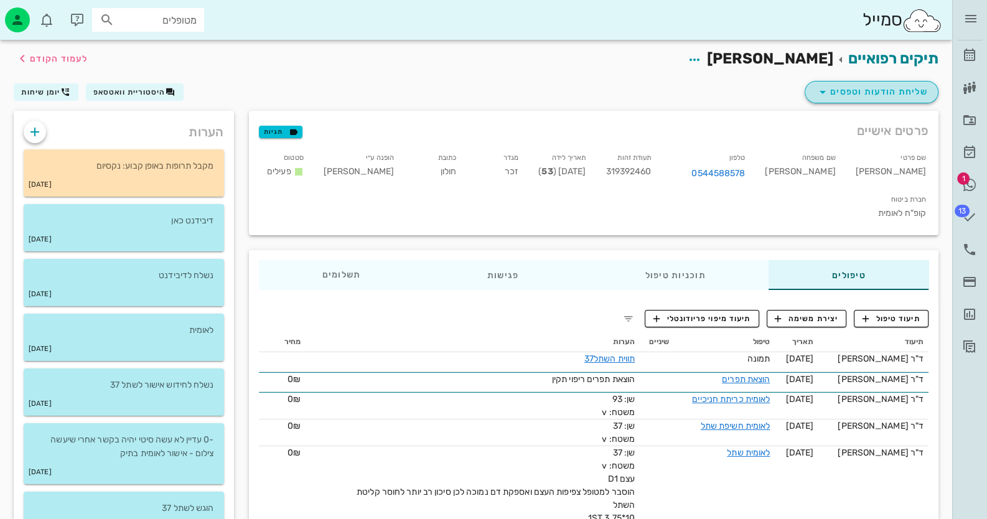
click at [908, 93] on span "שליחת הודעות וטפסים" at bounding box center [871, 92] width 113 height 15
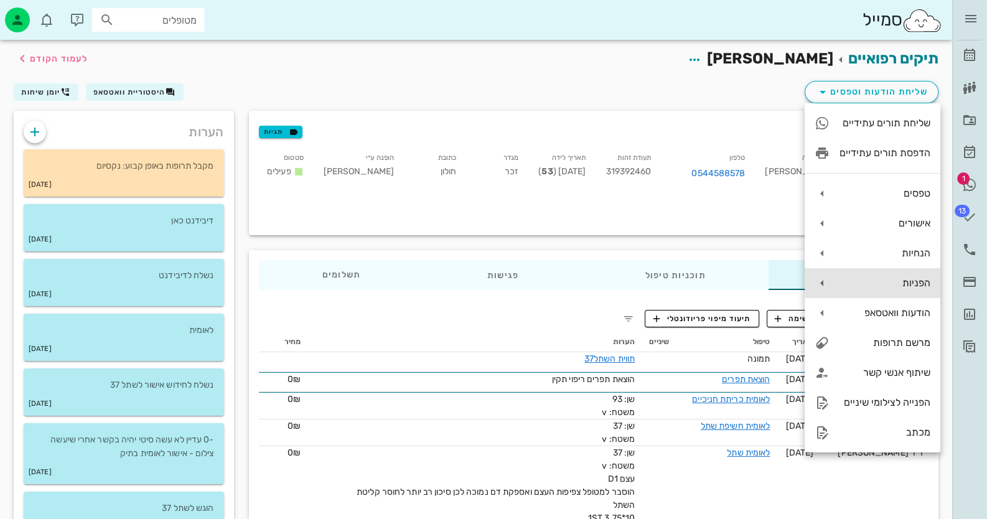
click at [908, 286] on div "הפניות" at bounding box center [884, 283] width 91 height 12
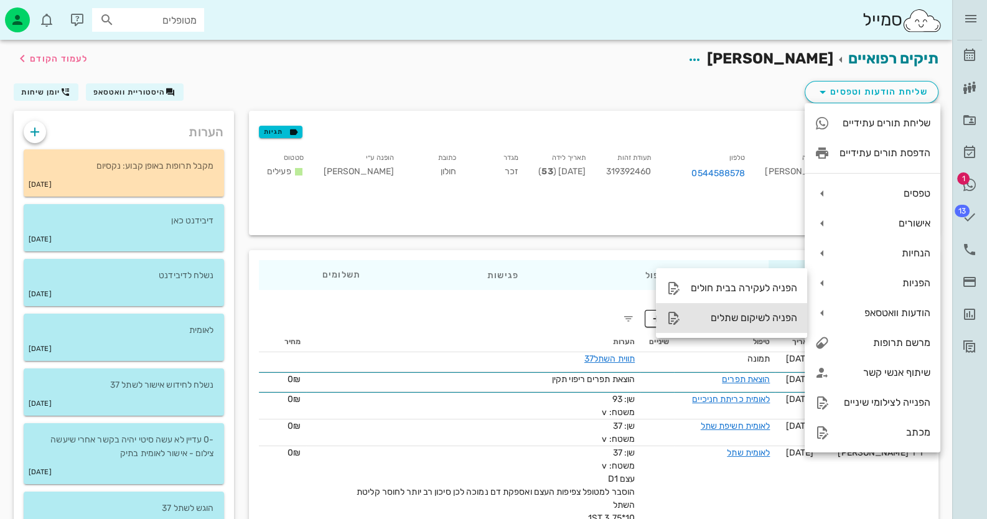
click at [790, 319] on div "הפניה לשיקום שתלים" at bounding box center [744, 318] width 106 height 12
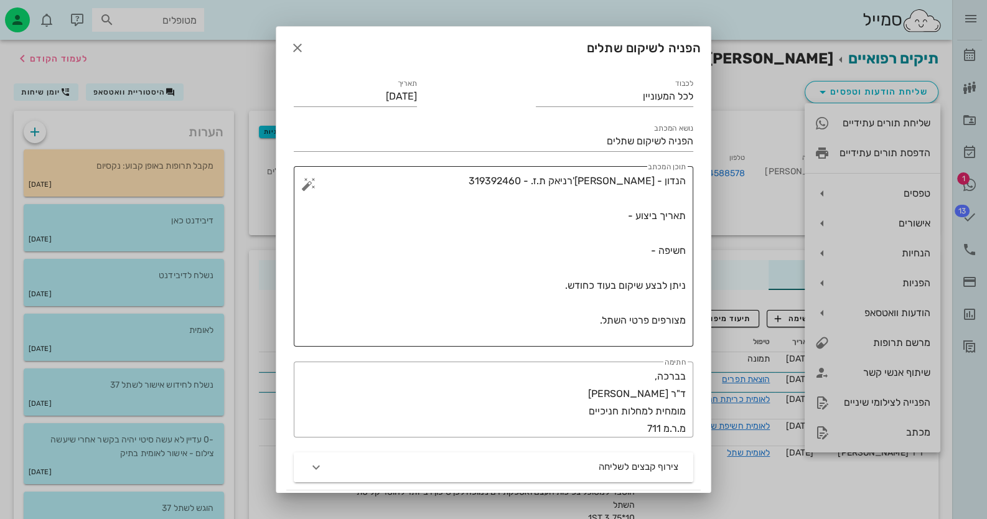
click at [613, 215] on textarea "הנדון - [PERSON_NAME]'רניאק ת.ז. - 319392460 תאריך ביצוע - חשיפה - ניתן לבצע שי…" at bounding box center [498, 259] width 375 height 174
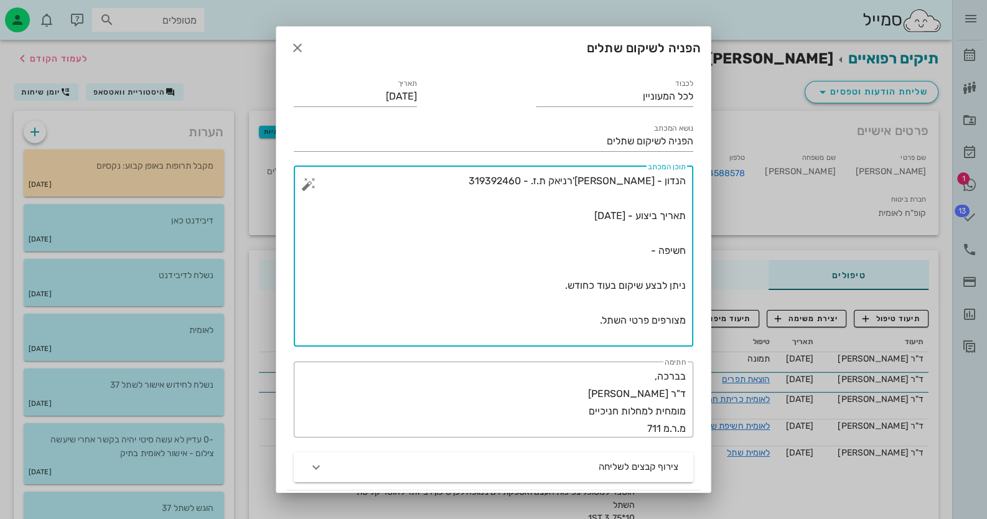
drag, startPoint x: 622, startPoint y: 247, endPoint x: 736, endPoint y: 258, distance: 115.0
click at [736, 258] on div "ד״ר [PERSON_NAME] רשימת המתנה תיקים רפואיים אישורי הגעה 1 היסטוריית וואטסאפ 13 …" at bounding box center [493, 445] width 987 height 890
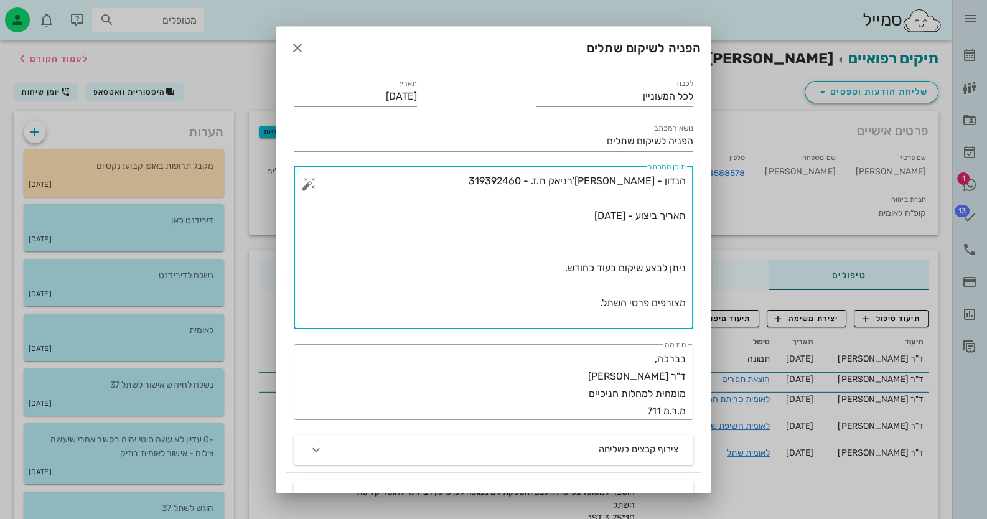
drag, startPoint x: 545, startPoint y: 273, endPoint x: 622, endPoint y: 273, distance: 76.5
click at [622, 273] on textarea "הנדון - [PERSON_NAME]'רניאק ת.ז. - 319392460 תאריך ביצוע - [DATE] ניתן לבצע שיק…" at bounding box center [498, 250] width 375 height 157
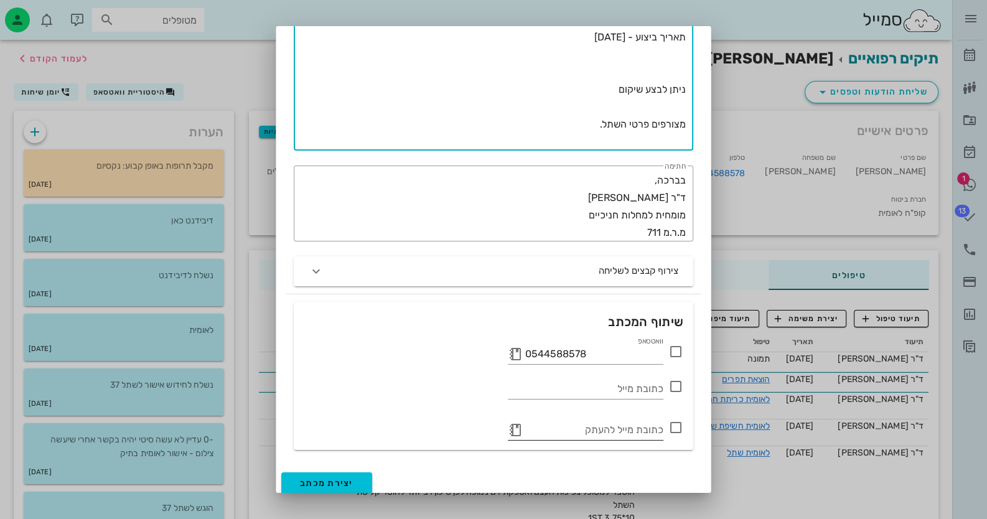
scroll to position [185, 0]
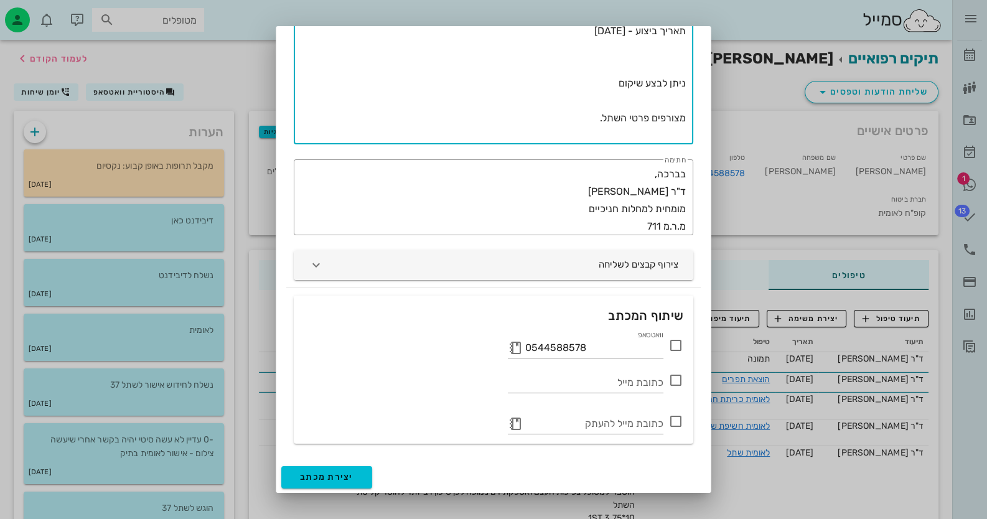
type textarea "הנדון - [PERSON_NAME]'רניאק ת.ז. - 319392460 תאריך ביצוע - [DATE] ניתן לבצע שיק…"
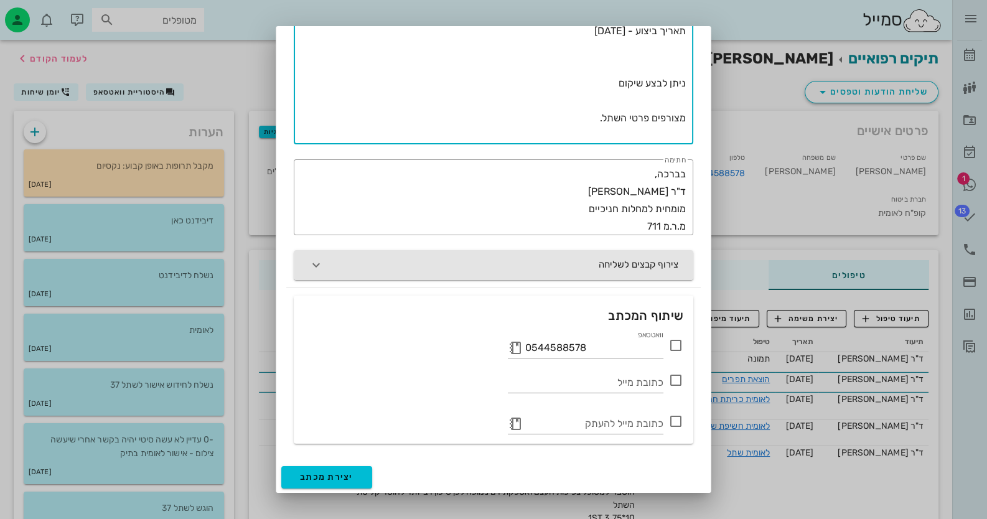
click at [541, 264] on button "צירוף קבצים לשליחה" at bounding box center [493, 265] width 399 height 30
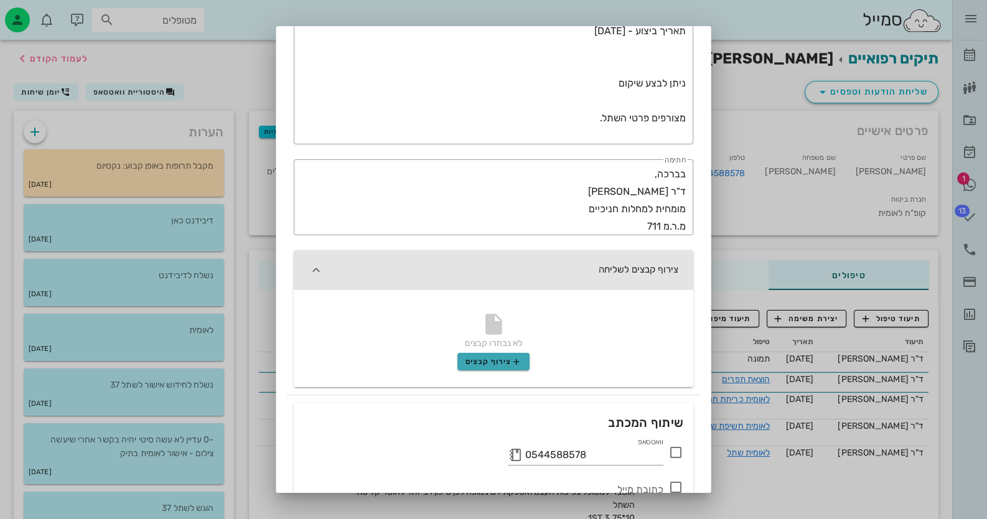
click at [510, 357] on span "צירוף קבצים" at bounding box center [493, 361] width 57 height 10
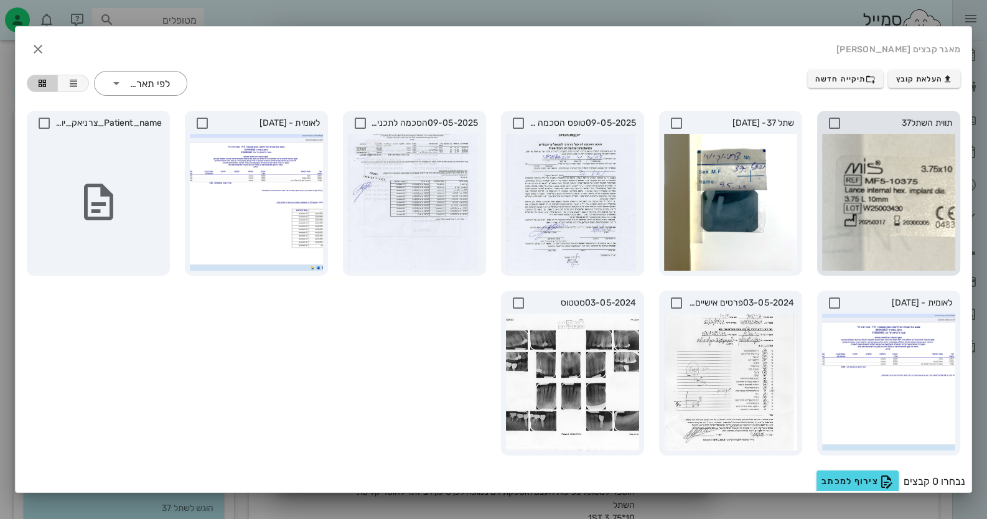
click at [838, 117] on icon at bounding box center [834, 123] width 15 height 15
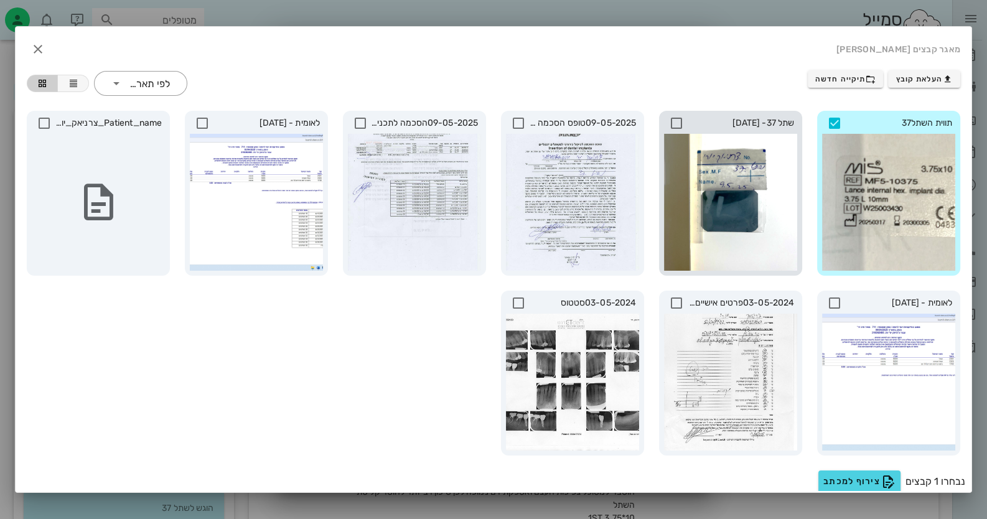
click at [681, 121] on icon at bounding box center [676, 123] width 15 height 15
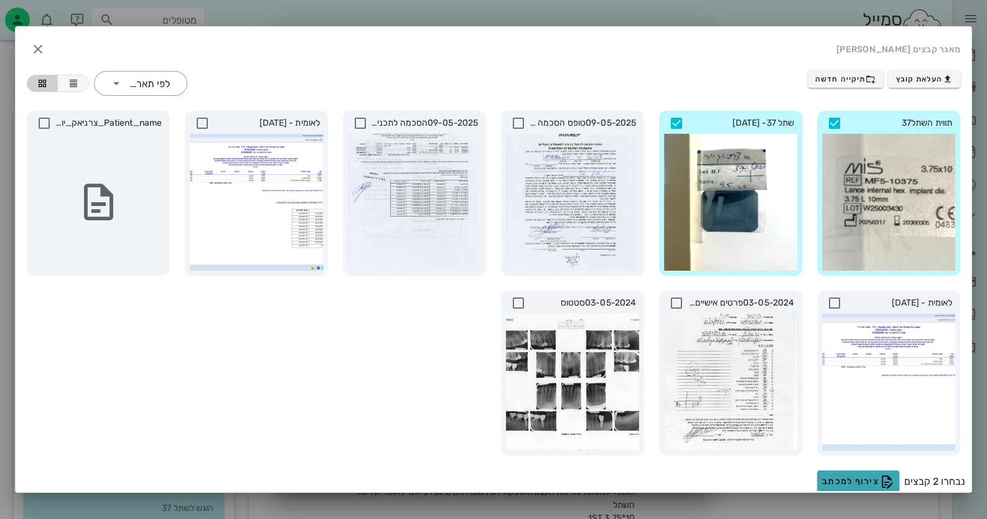
click at [859, 486] on span "צירוף למכתב" at bounding box center [858, 481] width 72 height 15
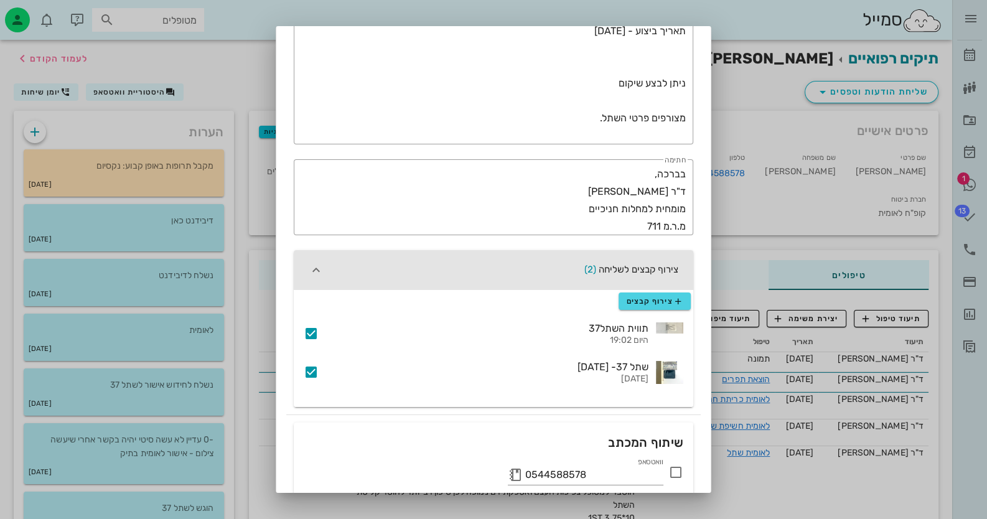
click at [675, 469] on icon at bounding box center [675, 472] width 15 height 15
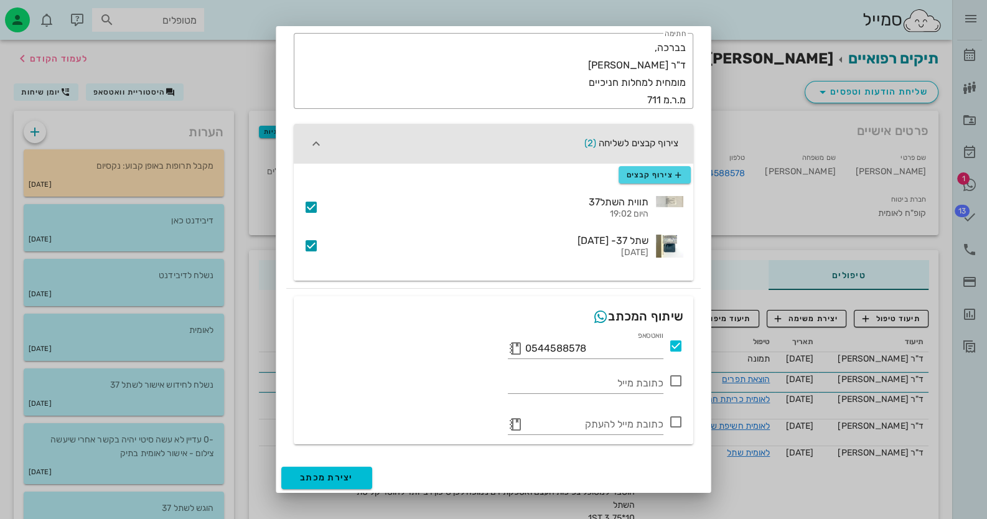
scroll to position [312, 0]
click at [327, 468] on button "יצירת מכתב" at bounding box center [326, 477] width 91 height 22
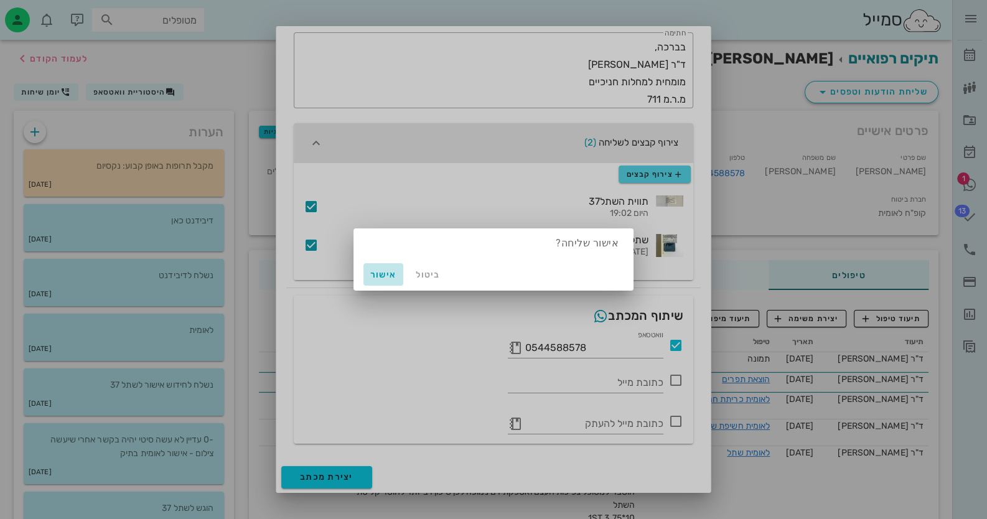
click at [396, 270] on span "אישור" at bounding box center [383, 274] width 30 height 11
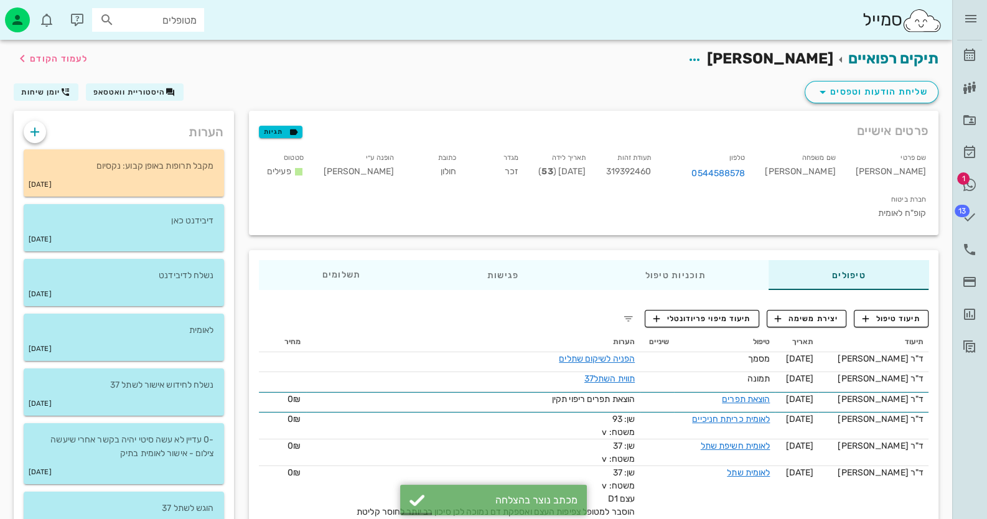
click at [743, 46] on div "תיקים רפואיים [PERSON_NAME] לעמוד הקודם" at bounding box center [475, 59] width 939 height 39
click at [702, 52] on icon "button" at bounding box center [694, 59] width 15 height 15
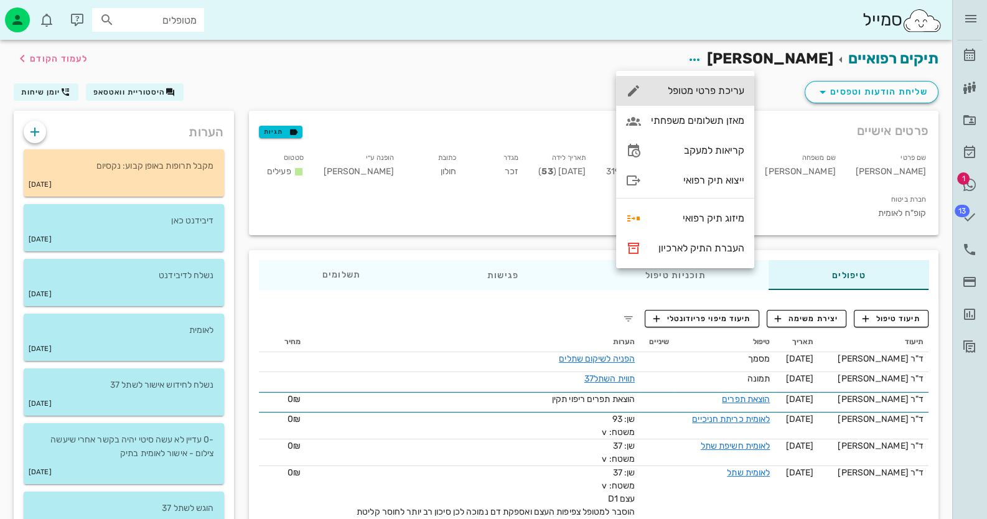
click at [725, 91] on div "עריכת פרטי מטופל" at bounding box center [697, 91] width 93 height 12
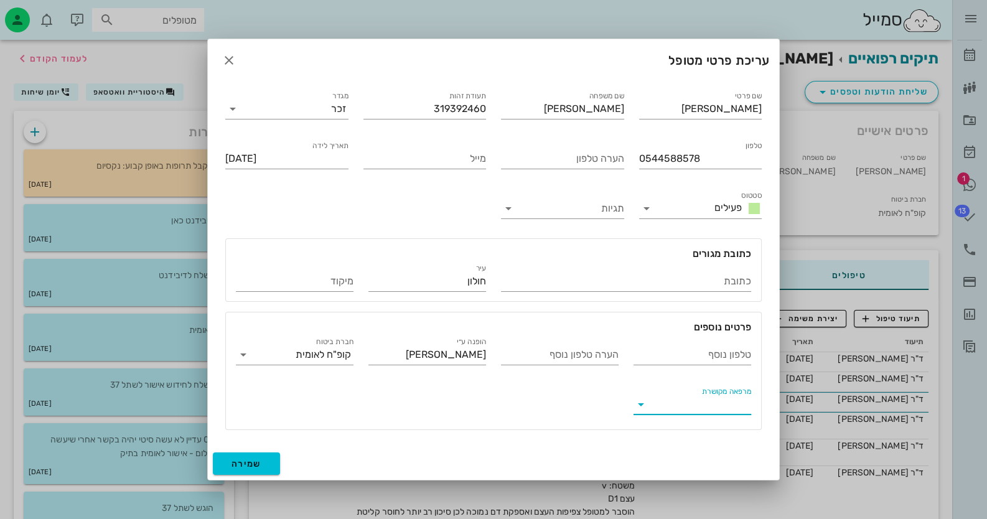
click at [712, 404] on input "מרפאה מקושרת" at bounding box center [702, 404] width 98 height 20
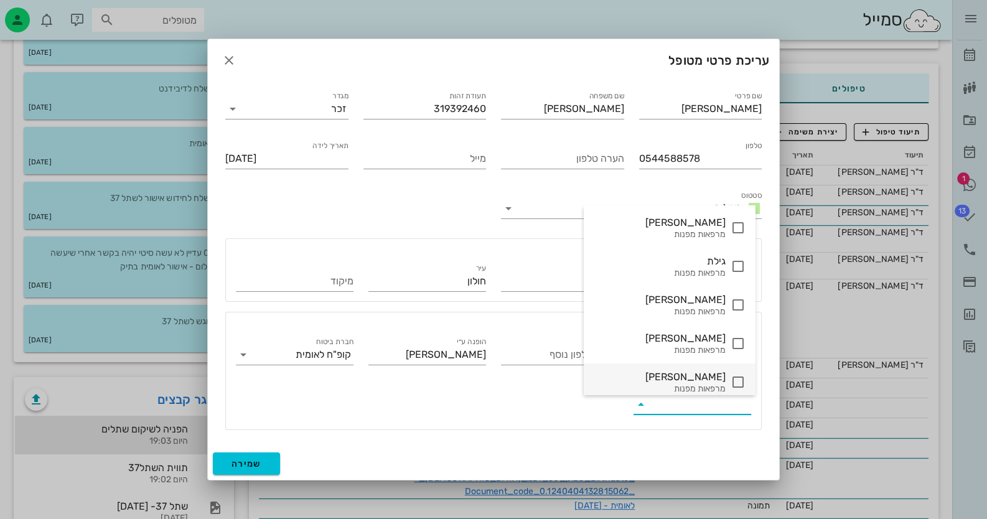
scroll to position [0, 0]
click at [730, 338] on icon at bounding box center [737, 344] width 15 height 15
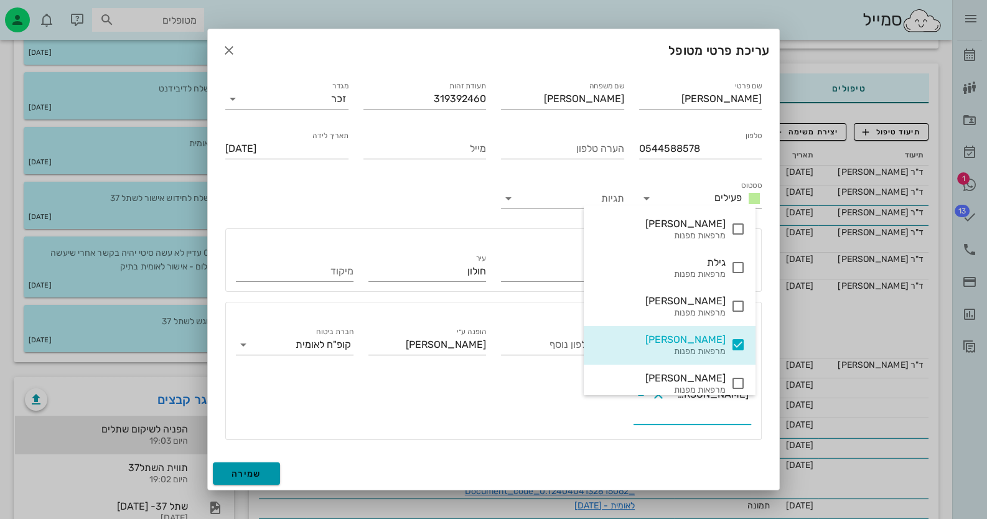
click at [277, 462] on button "שמירה" at bounding box center [246, 473] width 67 height 22
type input "[DATE]"
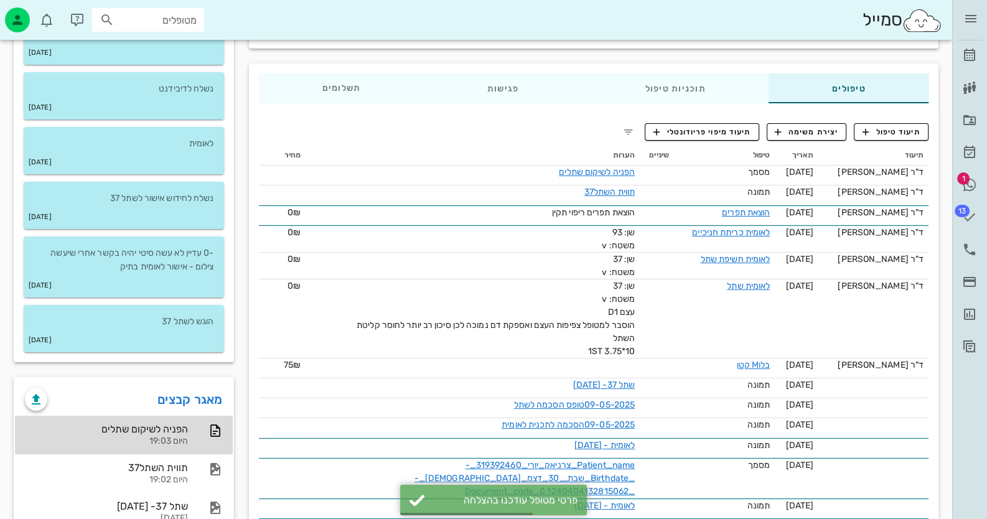
click at [170, 440] on div "היום 19:03" at bounding box center [106, 441] width 163 height 11
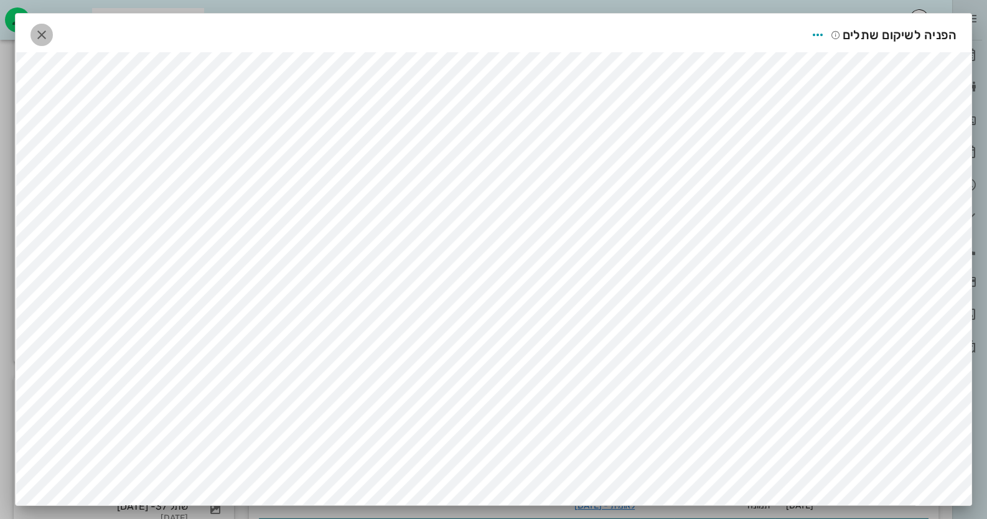
click at [42, 38] on icon "button" at bounding box center [41, 34] width 15 height 15
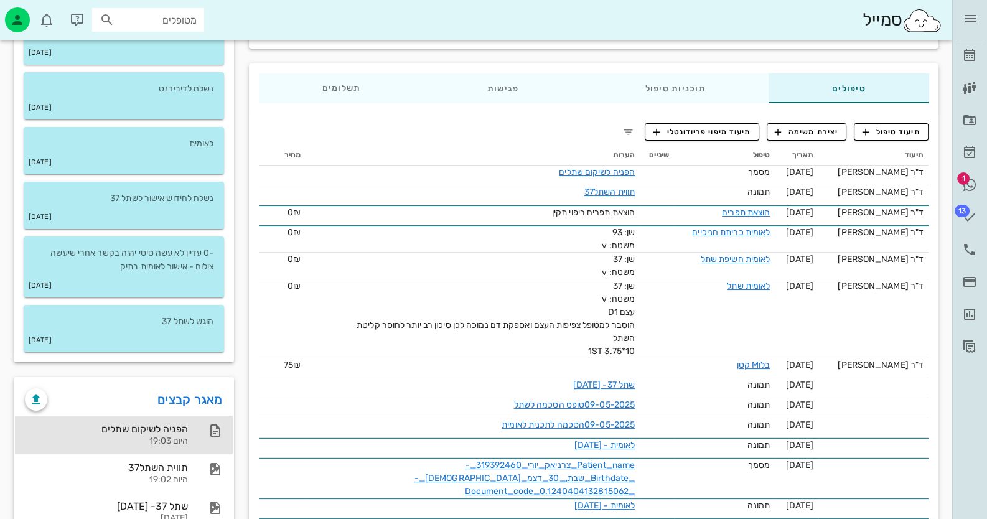
click at [162, 423] on div "הפניה לשיקום שתלים" at bounding box center [106, 429] width 163 height 12
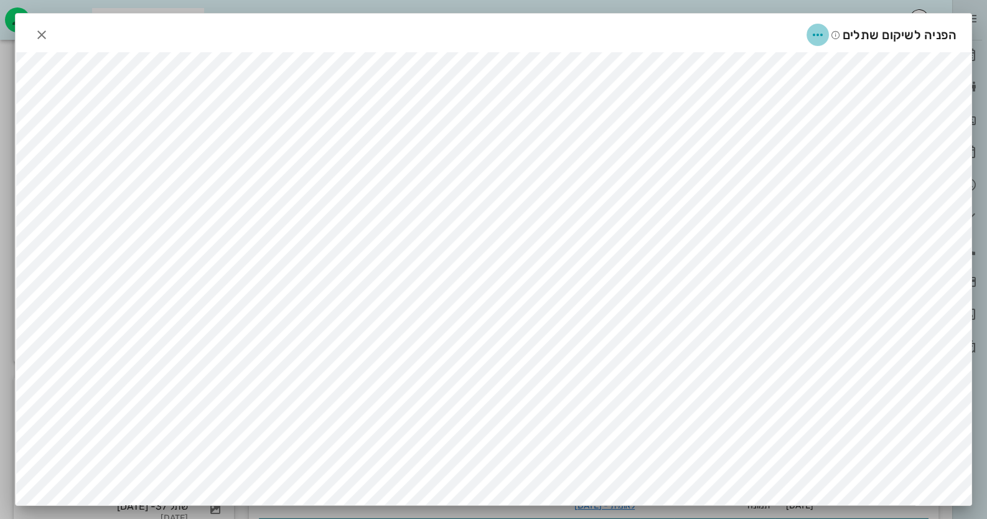
click at [823, 34] on icon "button" at bounding box center [817, 34] width 15 height 15
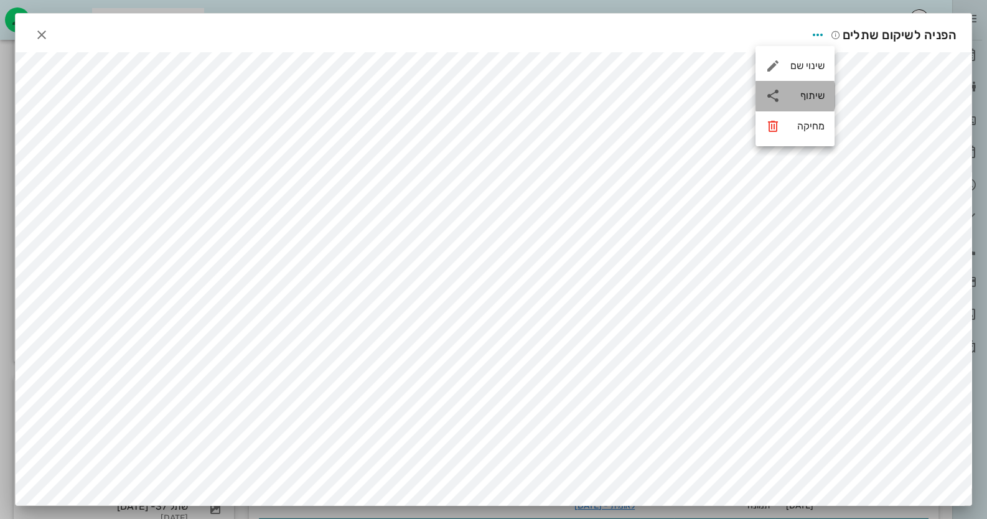
click at [803, 99] on div "שיתוף" at bounding box center [807, 96] width 34 height 12
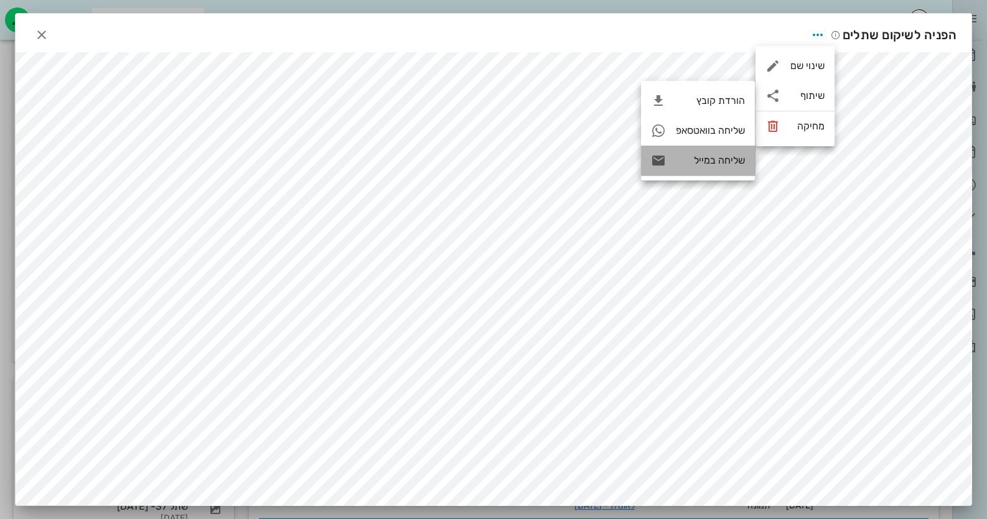
click at [720, 170] on div "שליחה במייל" at bounding box center [698, 161] width 114 height 30
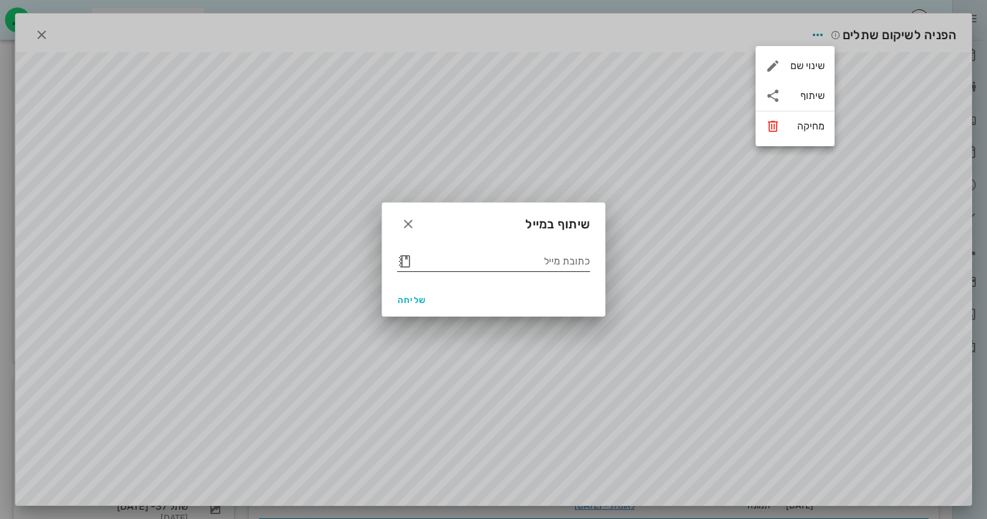
click at [402, 262] on button "button" at bounding box center [404, 261] width 15 height 15
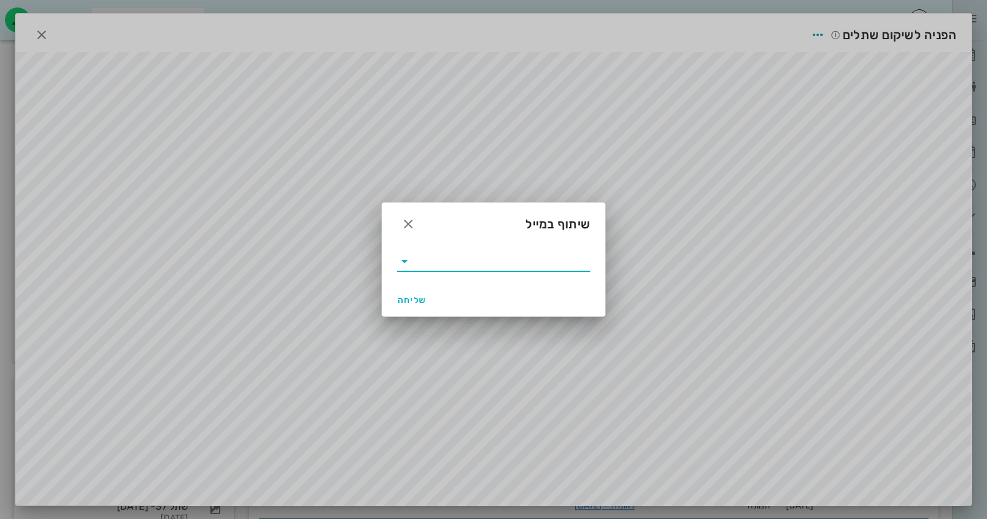
click at [404, 259] on icon at bounding box center [404, 261] width 15 height 15
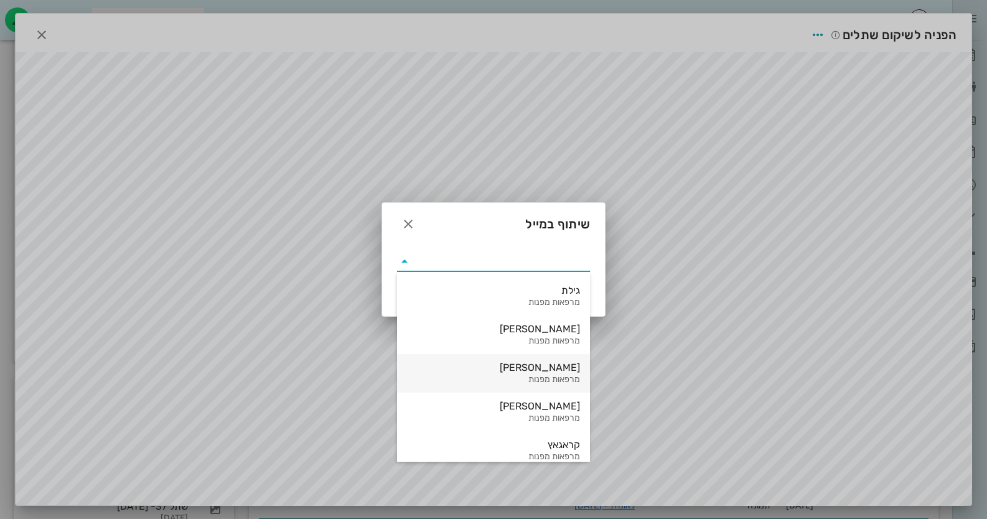
click at [532, 376] on div "מרפאות מפנות" at bounding box center [493, 380] width 173 height 11
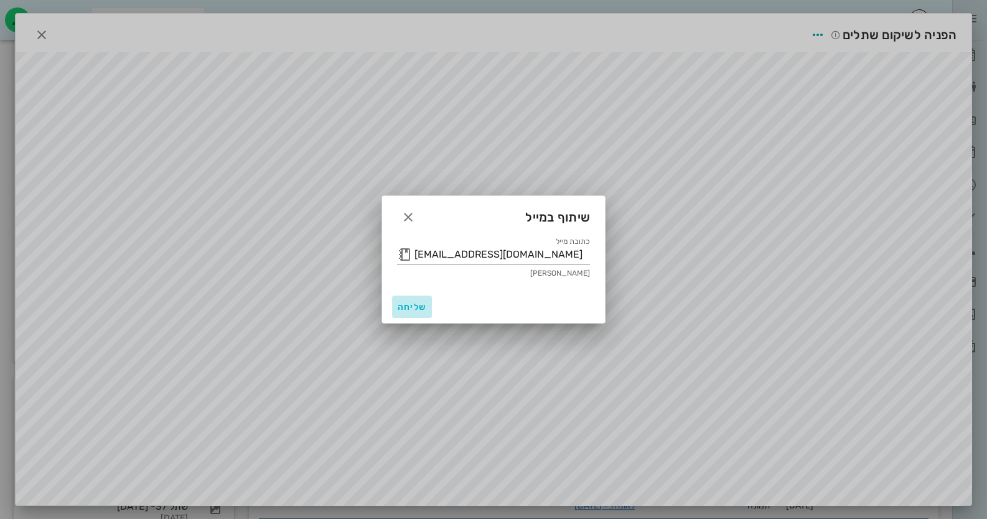
click at [415, 302] on span "שליחה" at bounding box center [412, 307] width 30 height 11
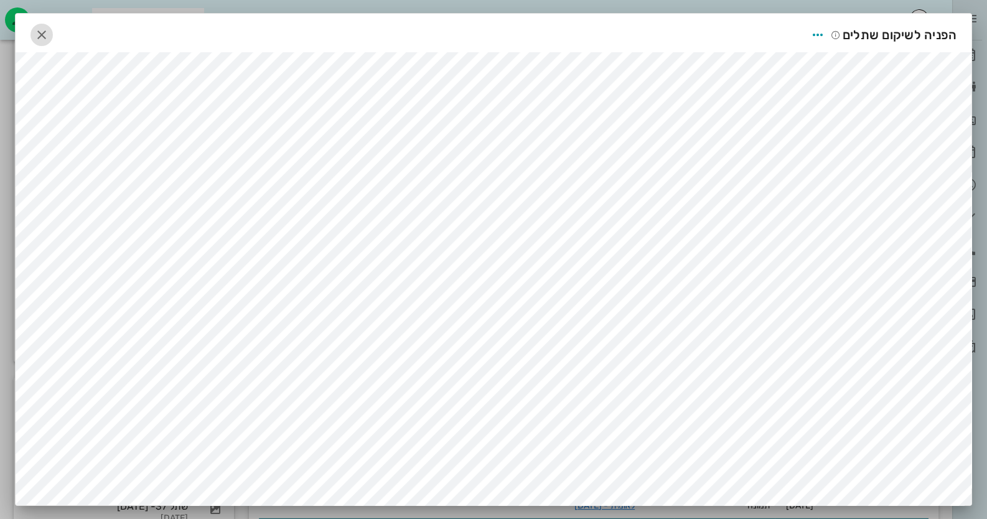
click at [53, 29] on span "button" at bounding box center [41, 34] width 22 height 15
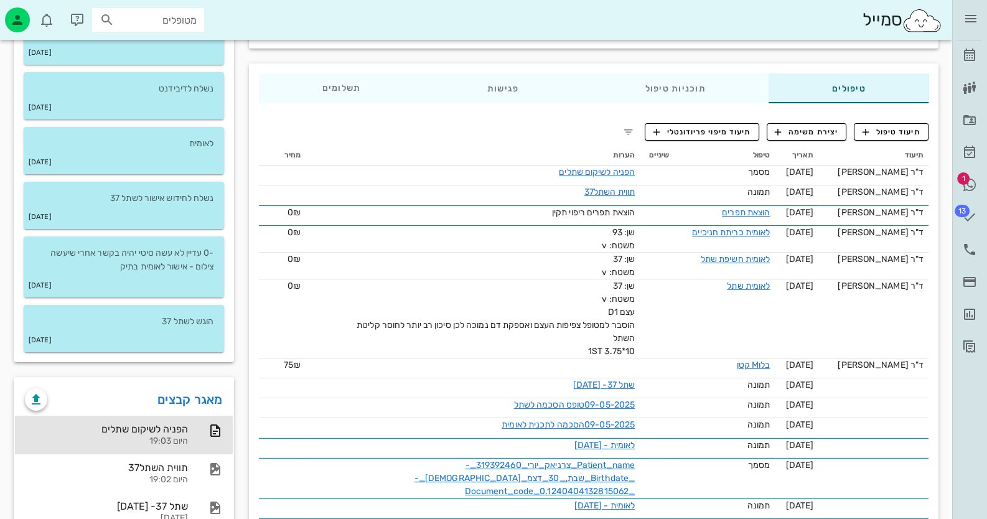
click at [952, 180] on div at bounding box center [952, 259] width 1 height 519
click at [985, 179] on div "ד״ר [PERSON_NAME] רשימת המתנה תיקים רפואיים אישורי הגעה 1 היסטוריית וואטסאפ 13 …" at bounding box center [969, 180] width 35 height 361
click at [971, 180] on icon at bounding box center [969, 184] width 15 height 15
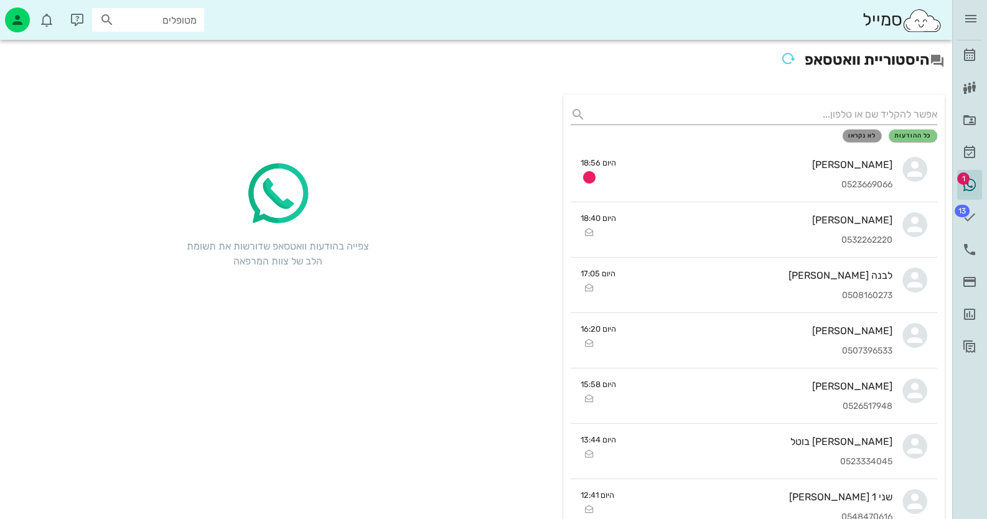
click at [870, 135] on span "לא נקראו" at bounding box center [862, 135] width 28 height 7
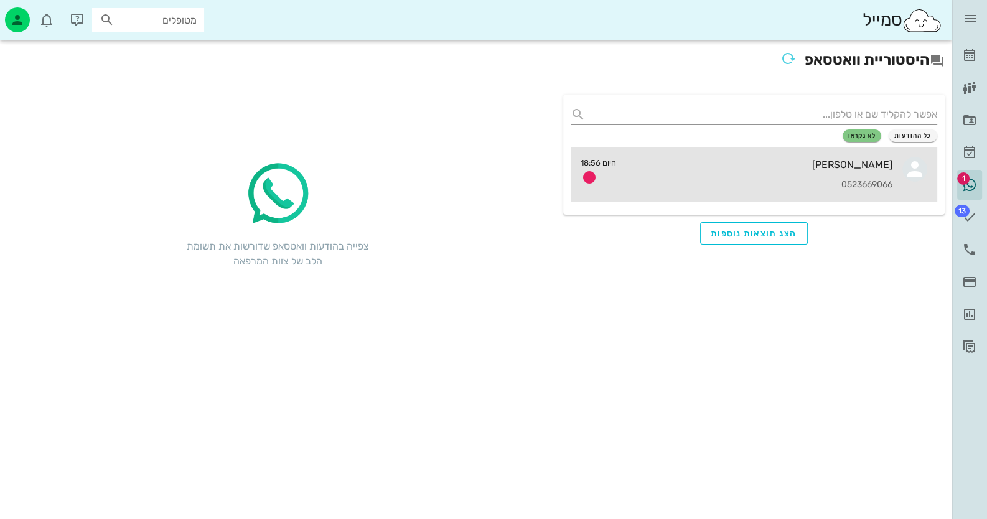
click at [888, 168] on div "[PERSON_NAME]" at bounding box center [759, 165] width 267 height 12
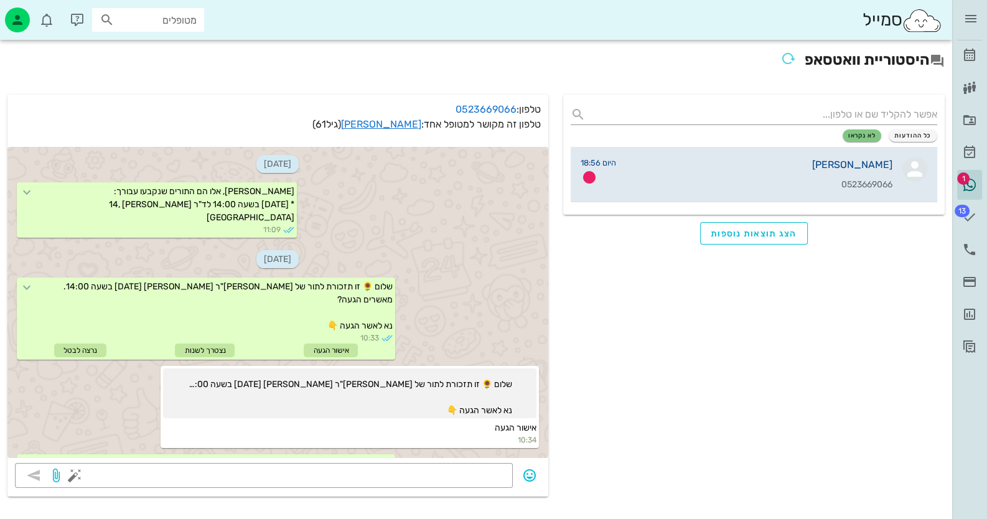
scroll to position [1481, 0]
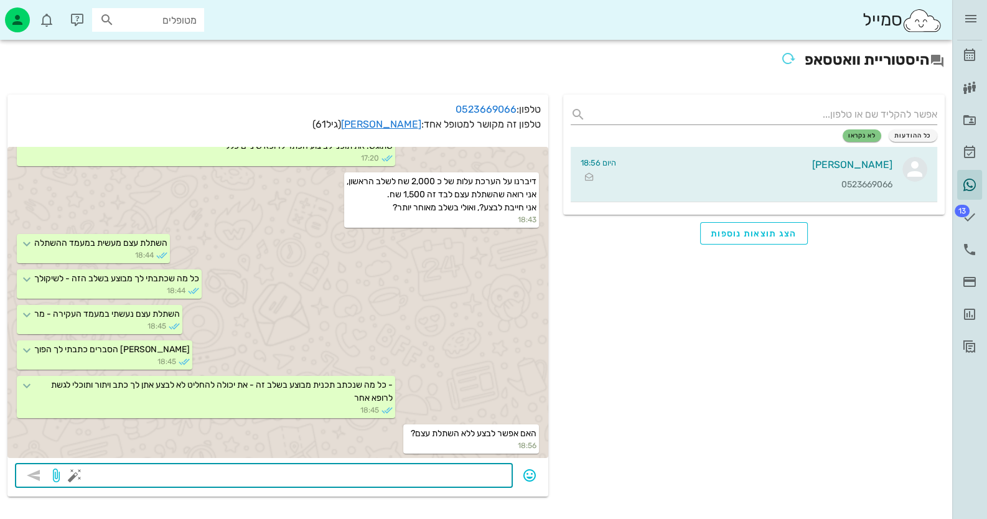
click at [426, 478] on textarea at bounding box center [291, 477] width 428 height 20
type textarea "הוסבר שלא"
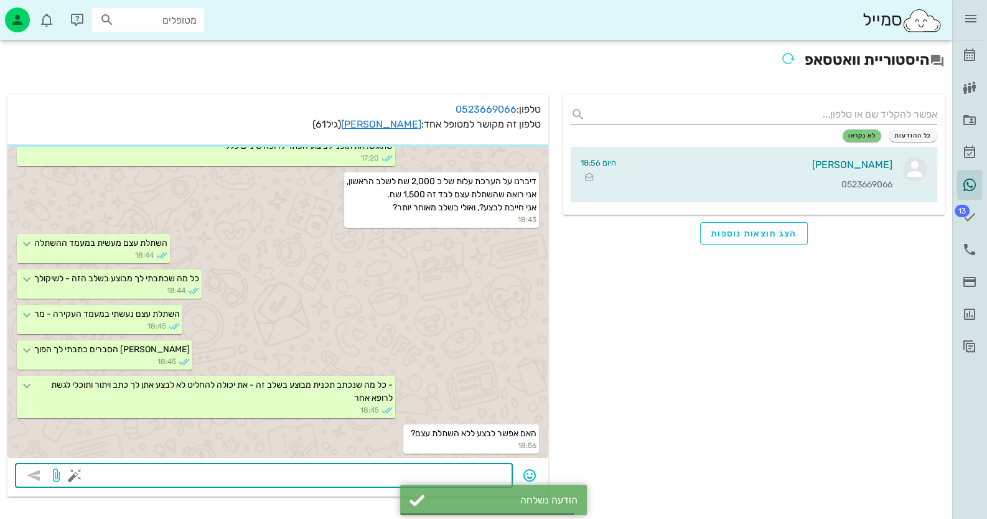
scroll to position [1516, 0]
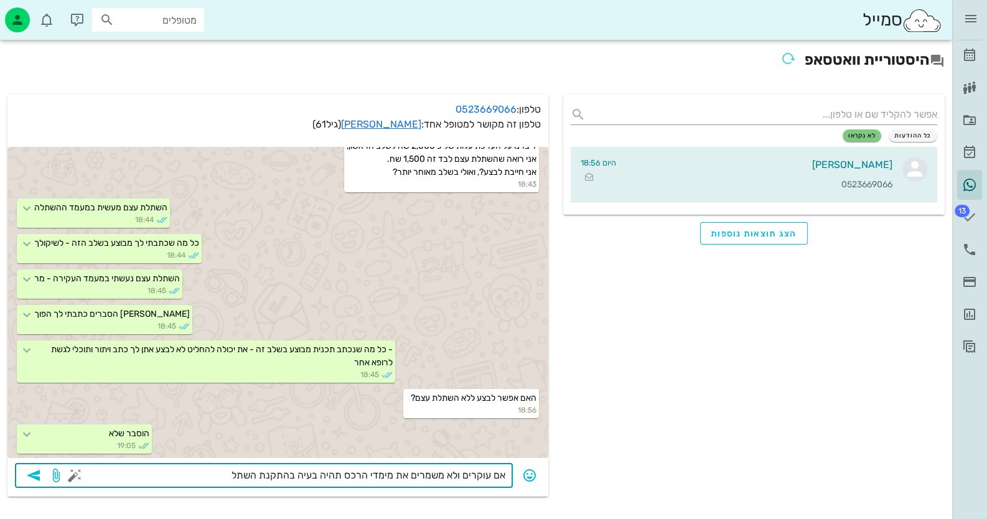
type textarea "אם עוקרים ולא משמרים את מימדי הרכס תהיה בעיה בהתקנת השתל"
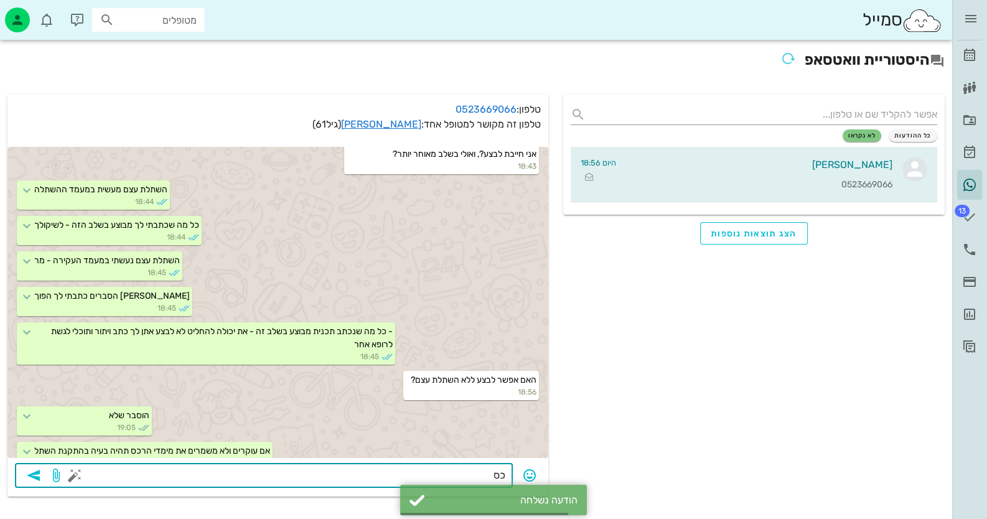
scroll to position [1552, 0]
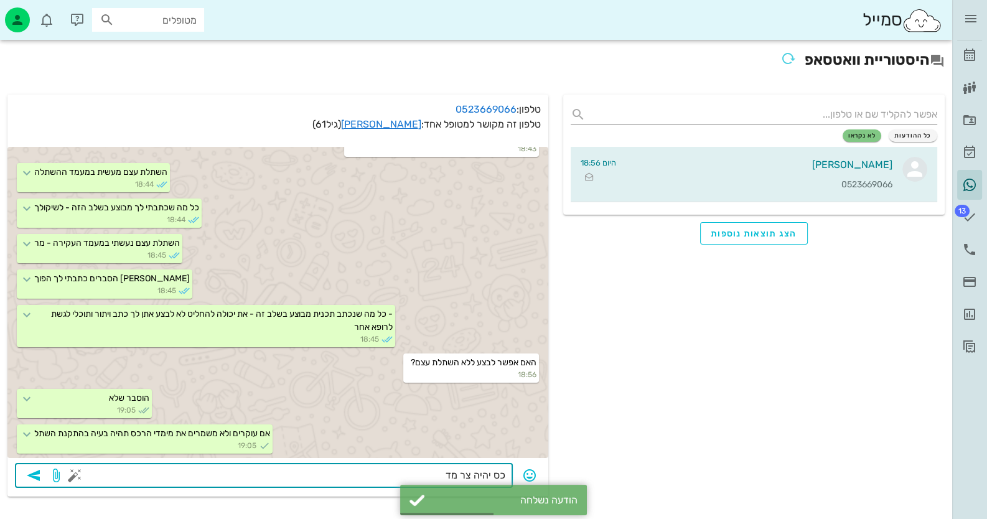
type textarea "כס יהיה צר מדי"
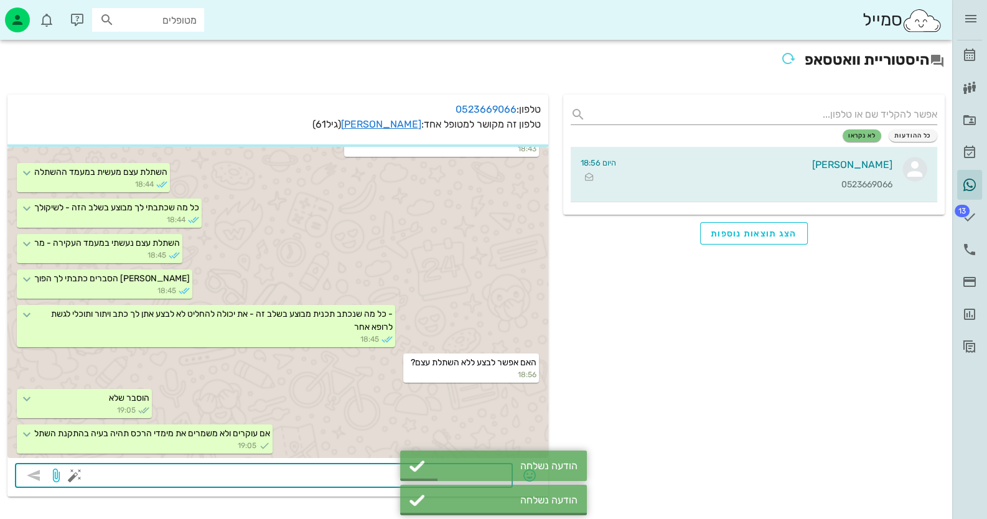
scroll to position [1586, 0]
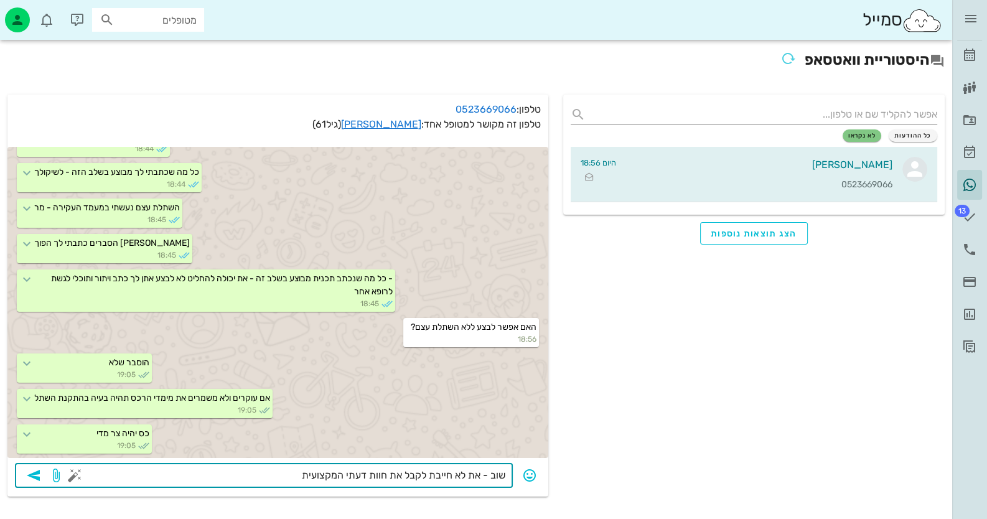
type textarea "שוב - את לא חייבת לקבל את חוות דעתי המקצועית"
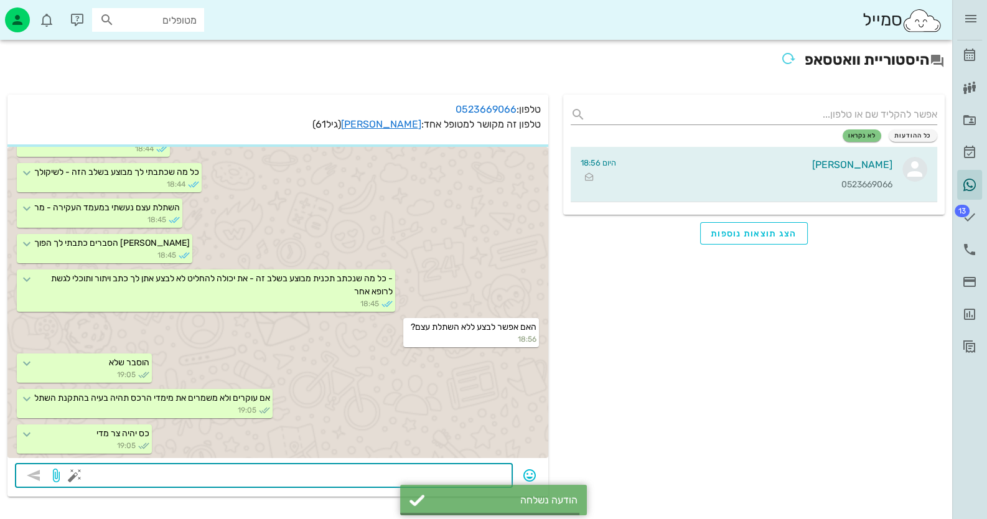
scroll to position [1623, 0]
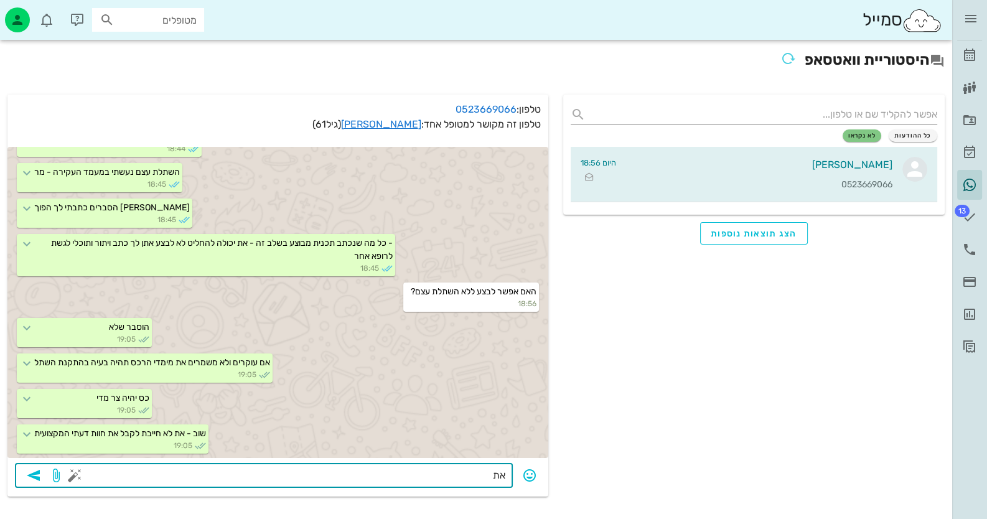
type textarea "א"
type textarea "את גם לא חייבת להסכים על התכנית"
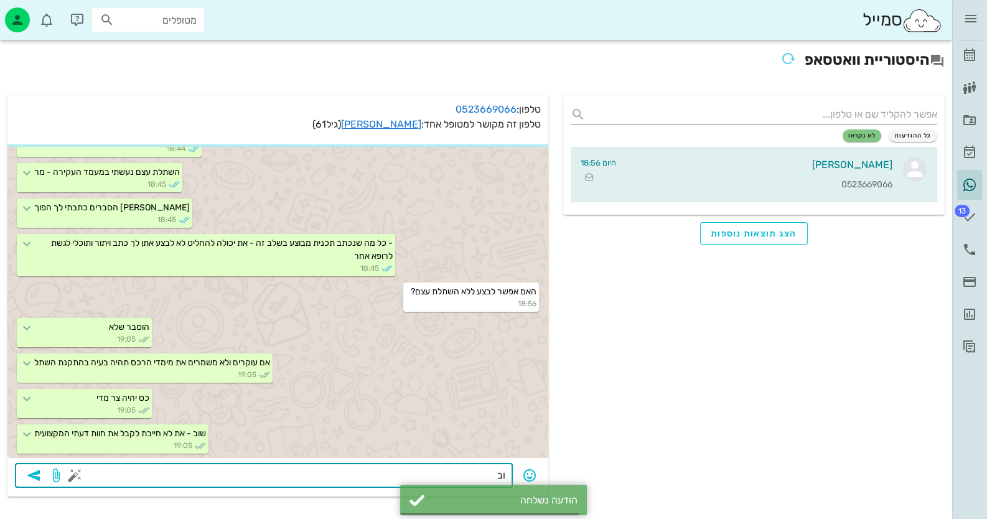
scroll to position [1658, 0]
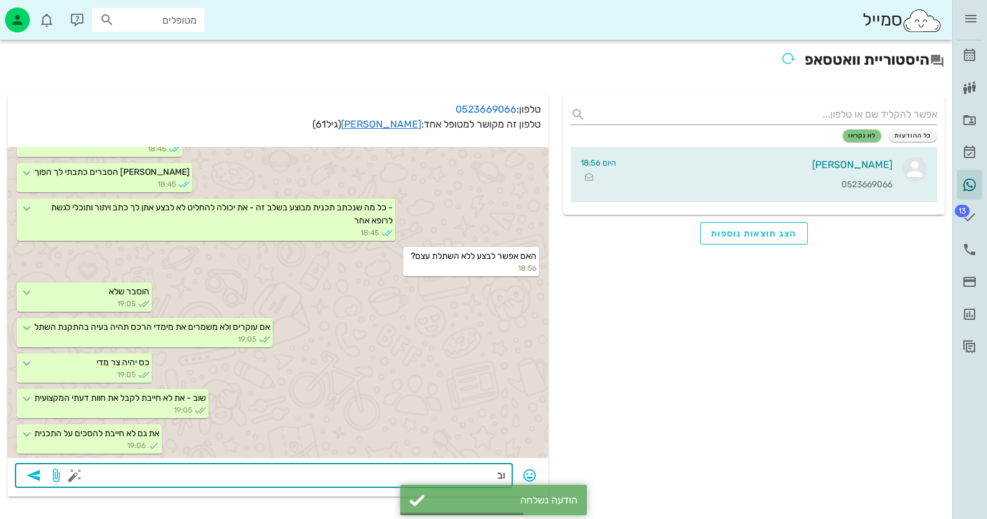
type textarea "ו"
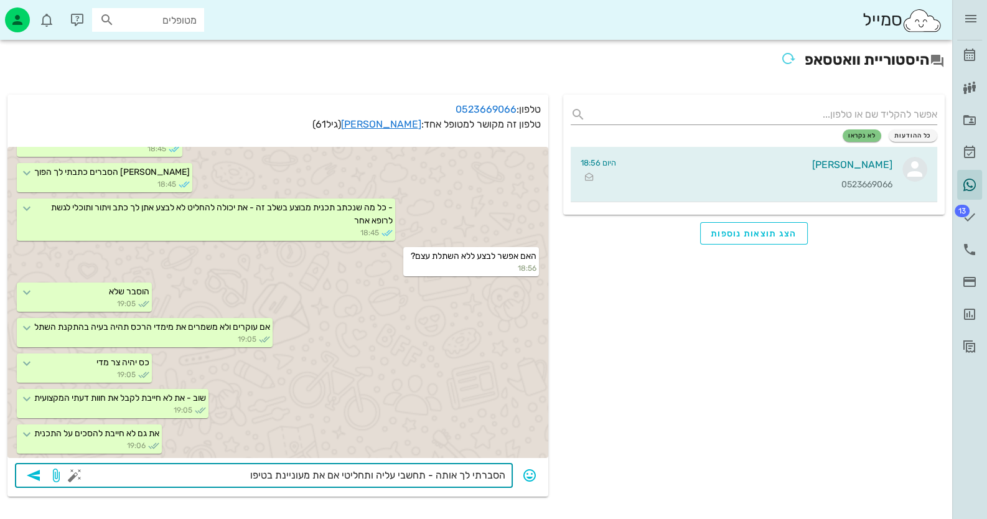
type textarea "הסברתי לך אותה - תחשבי עליה ותחליטי אם את מעוניינת בטיפול"
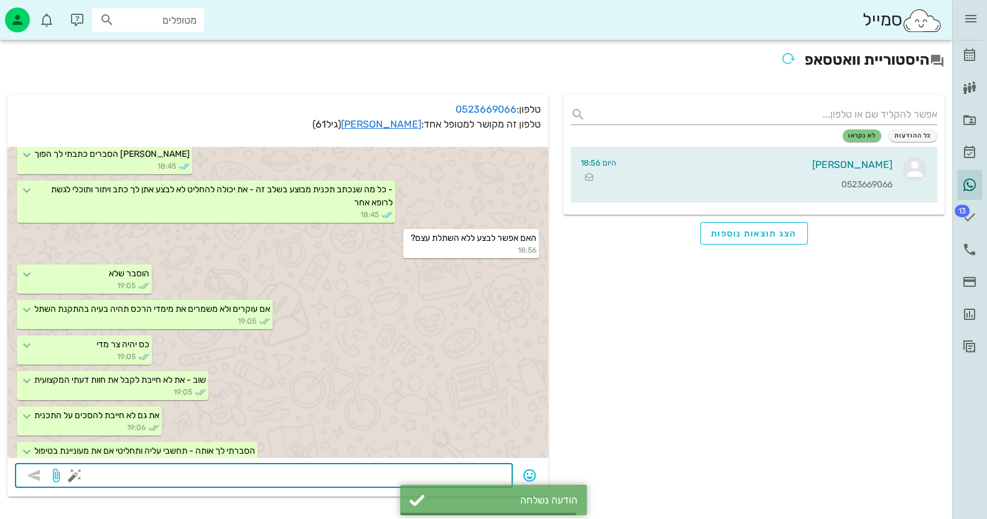
scroll to position [1693, 0]
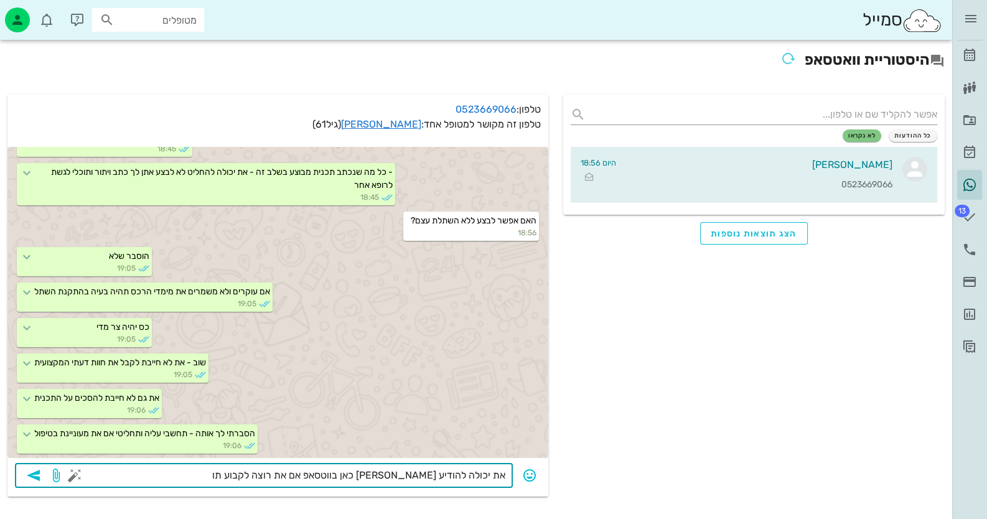
type textarea "את יכולה להודיע [PERSON_NAME] כאן בווטסאפ אם את רוצה לקבוע תור"
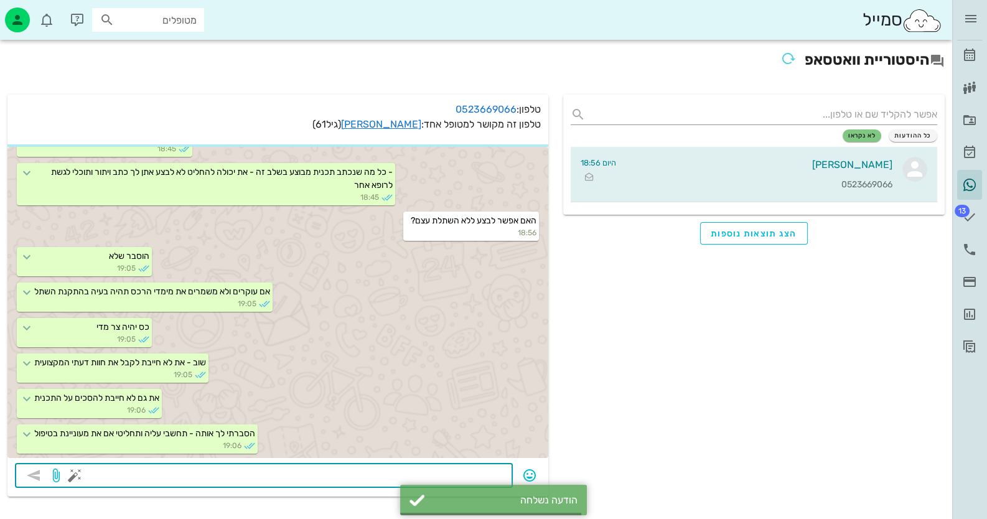
scroll to position [1729, 0]
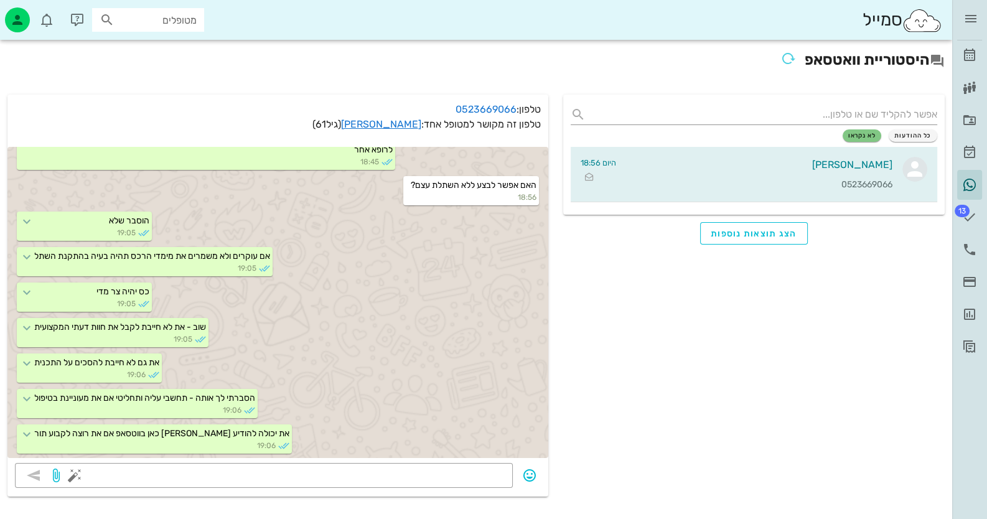
click at [608, 293] on div "כל ההודעות לא נקראו [PERSON_NAME] 0523669066 היום 18:56 הצג תוצאות נוספות" at bounding box center [754, 295] width 397 height 417
click at [975, 55] on icon at bounding box center [969, 55] width 15 height 15
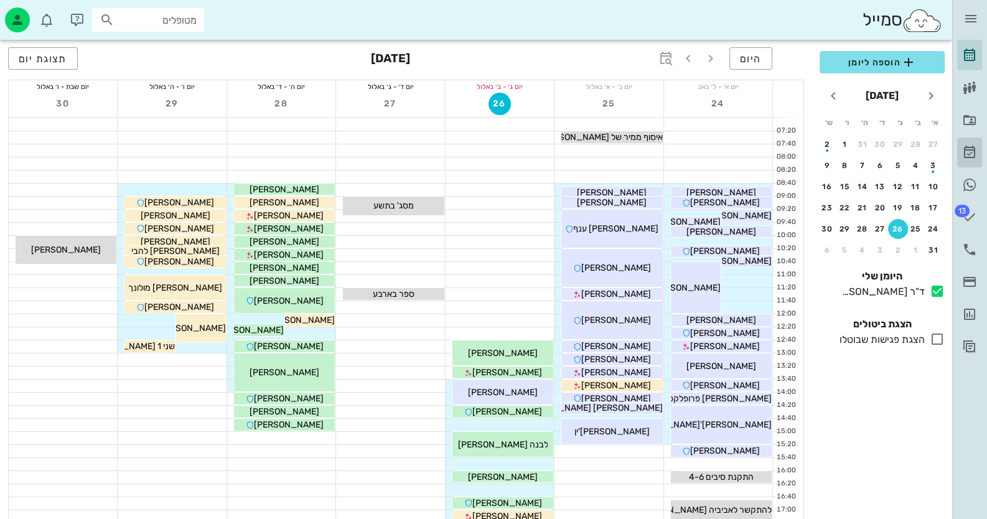
click at [971, 146] on icon at bounding box center [969, 152] width 15 height 15
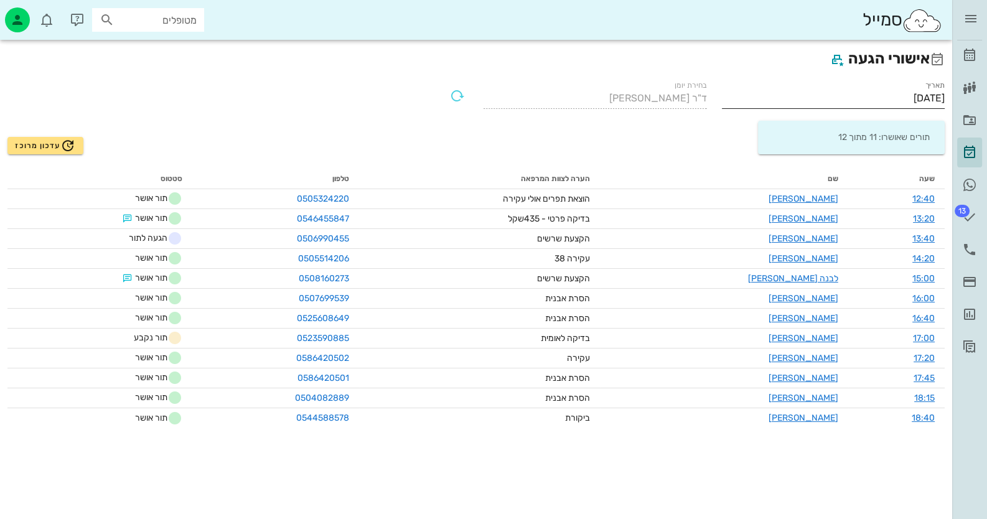
click at [899, 97] on input "[DATE]" at bounding box center [833, 98] width 223 height 20
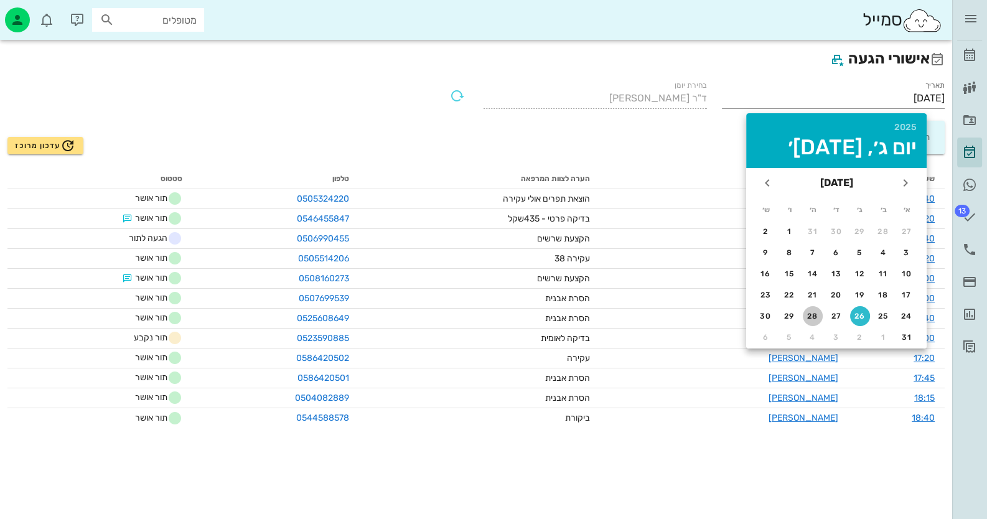
click at [814, 320] on button "28" at bounding box center [813, 316] width 20 height 20
type input "[DATE]"
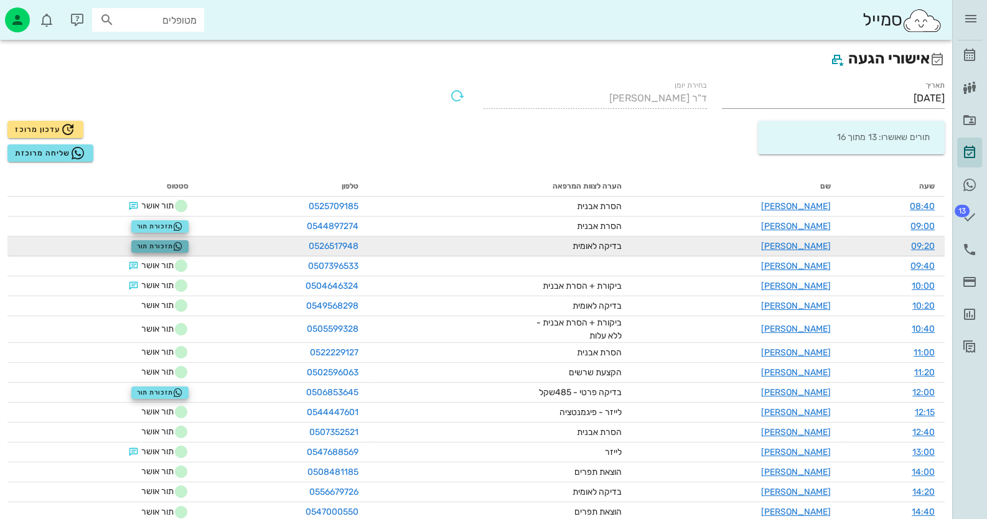
click at [152, 248] on span "תזכורת תור" at bounding box center [160, 246] width 47 height 10
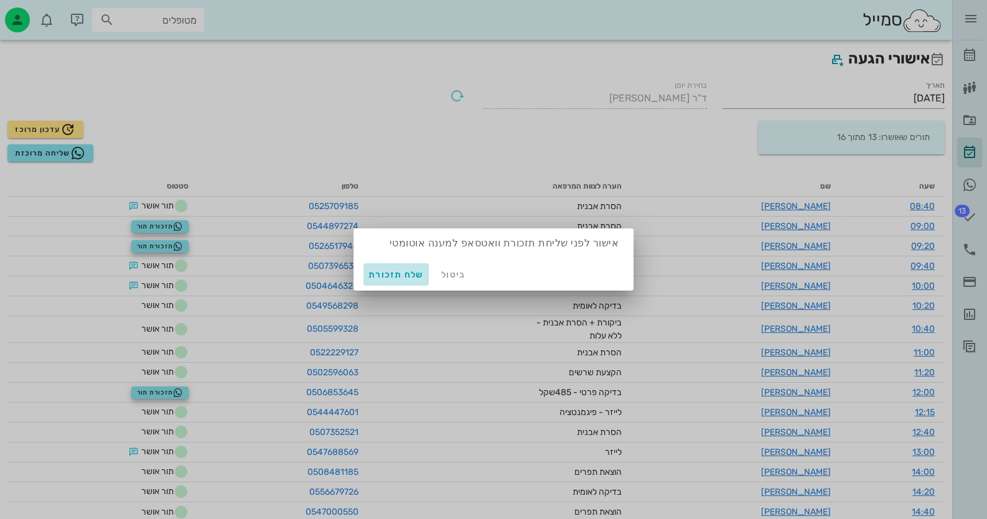
click at [394, 265] on button "שלח תזכורת" at bounding box center [395, 274] width 65 height 22
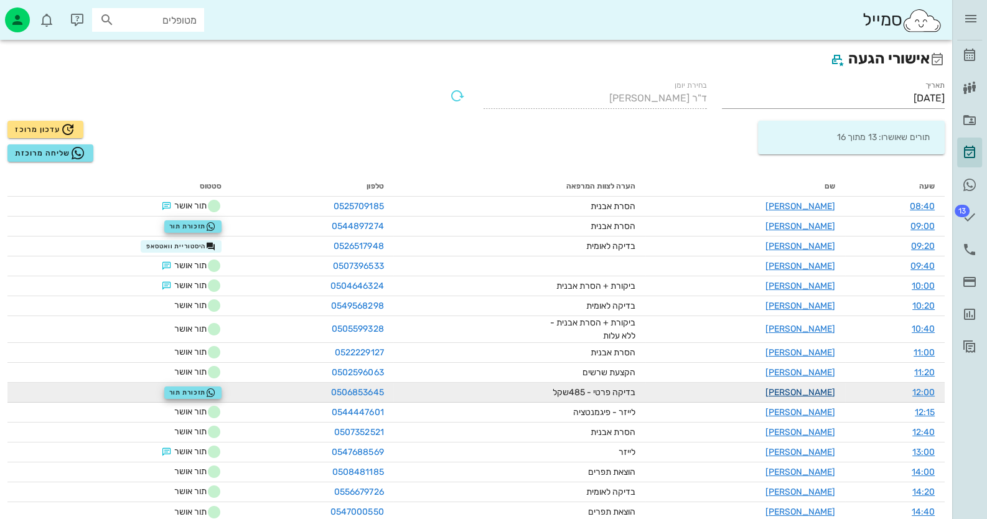
click at [815, 389] on link "[PERSON_NAME]" at bounding box center [800, 392] width 70 height 11
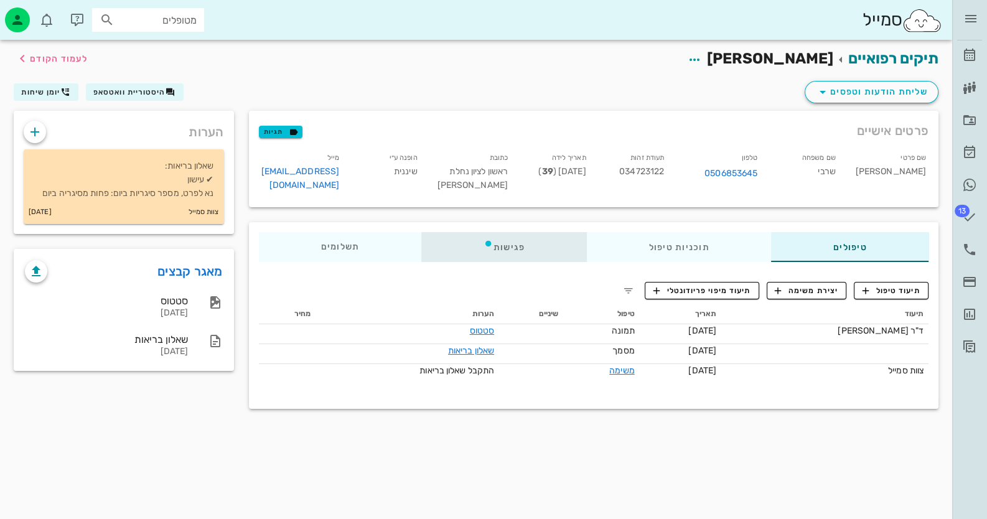
click at [507, 248] on div "פגישות" at bounding box center [503, 247] width 165 height 30
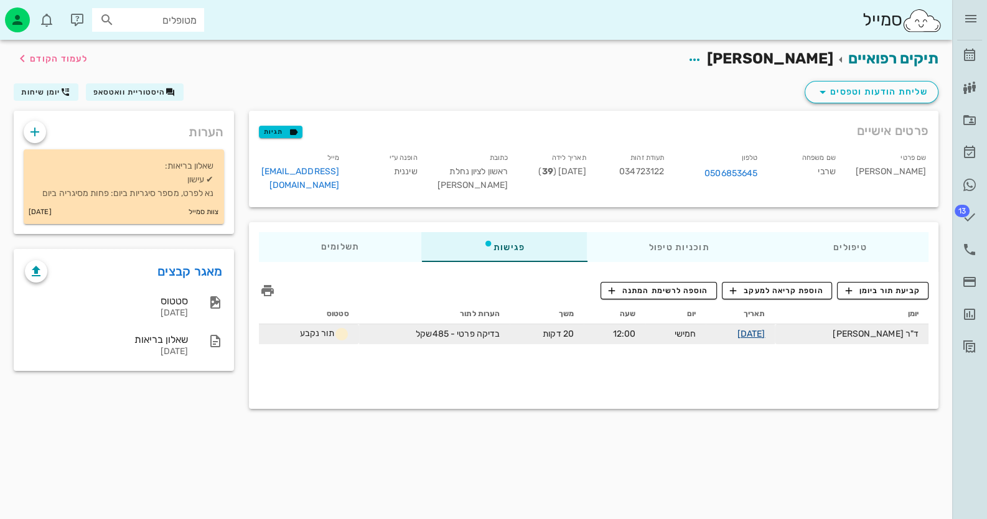
click at [765, 329] on link "[DATE]" at bounding box center [751, 333] width 28 height 11
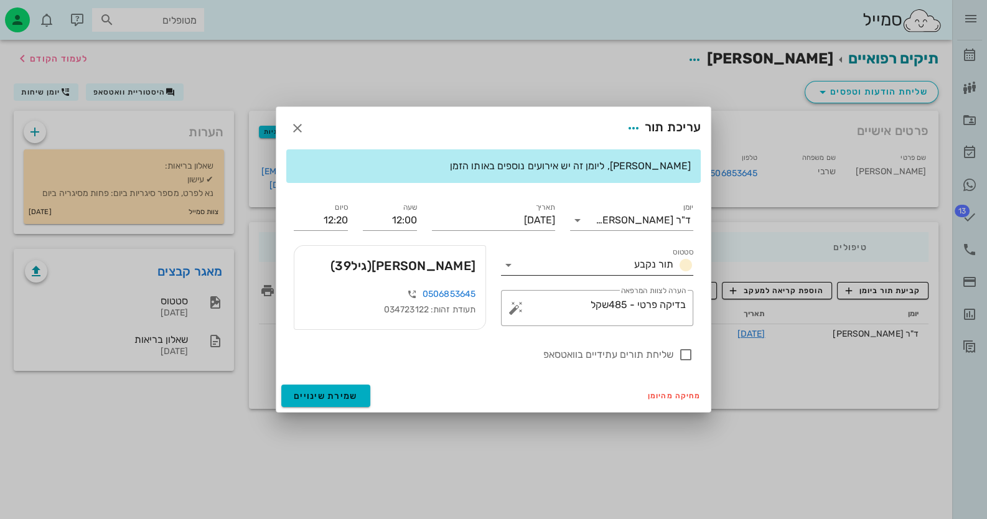
click at [510, 264] on icon at bounding box center [508, 265] width 15 height 15
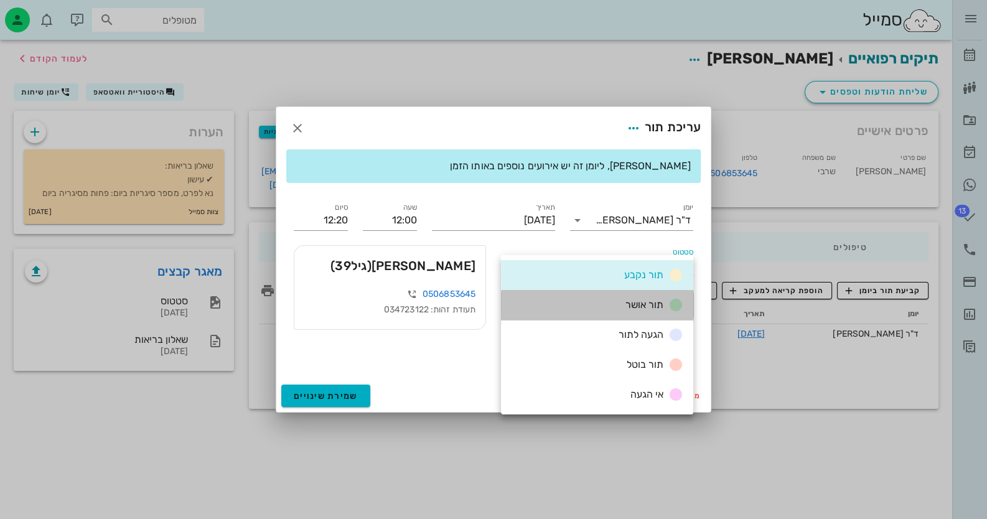
click at [566, 294] on div "תור אושר" at bounding box center [597, 305] width 192 height 30
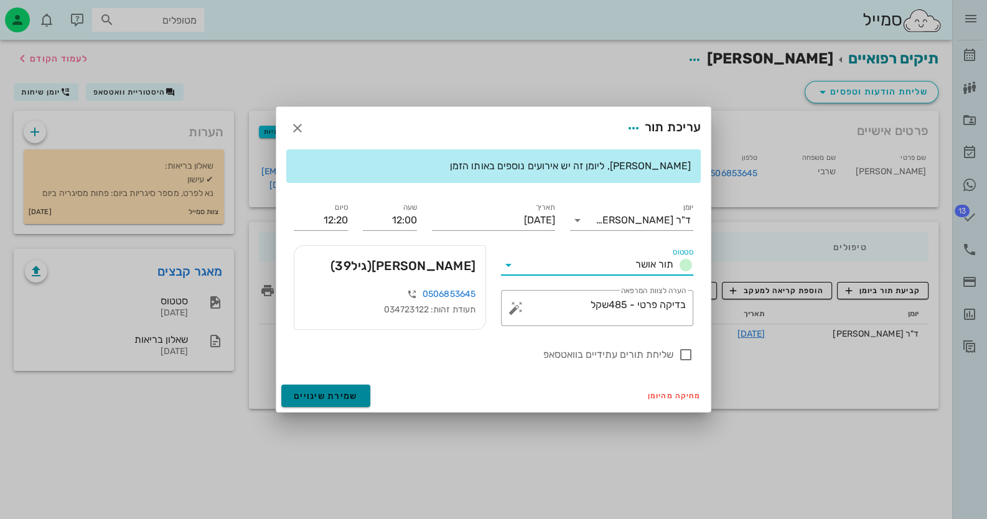
click at [363, 388] on button "שמירת שינויים" at bounding box center [325, 395] width 89 height 22
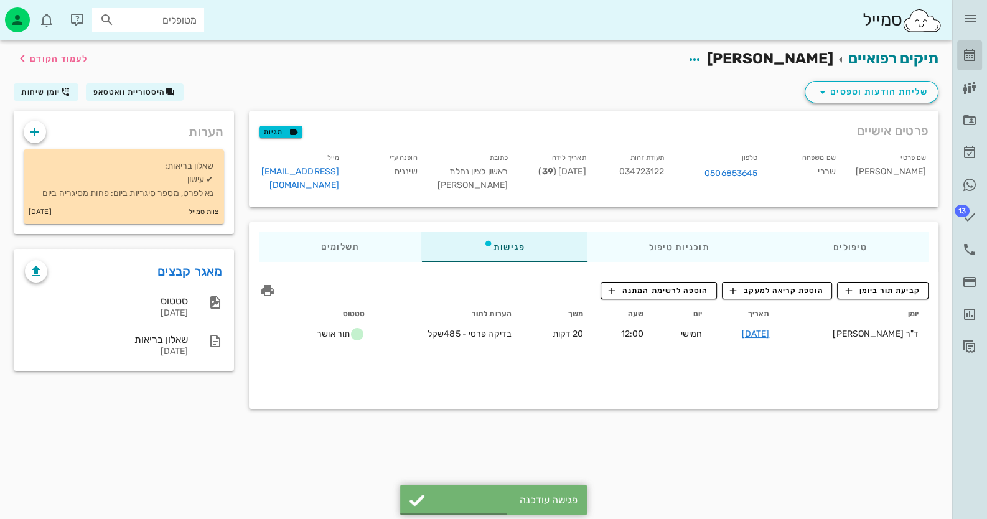
click at [972, 50] on icon at bounding box center [969, 55] width 15 height 15
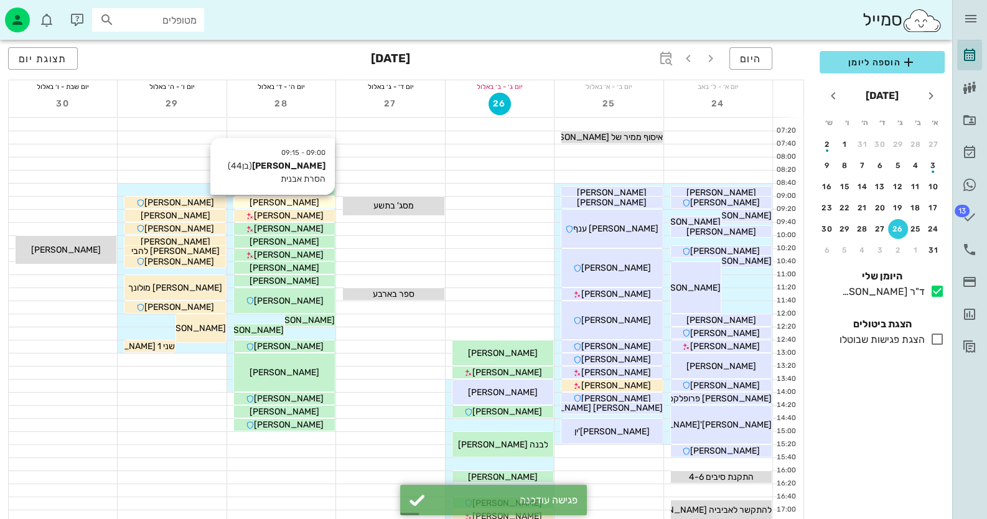
click at [314, 199] on div "[PERSON_NAME]" at bounding box center [284, 202] width 101 height 13
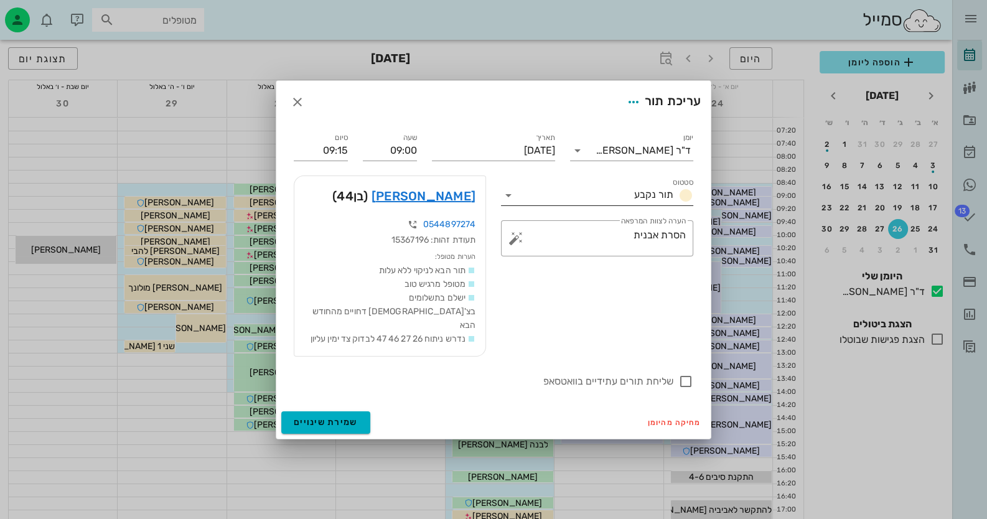
click at [508, 203] on icon at bounding box center [508, 195] width 15 height 15
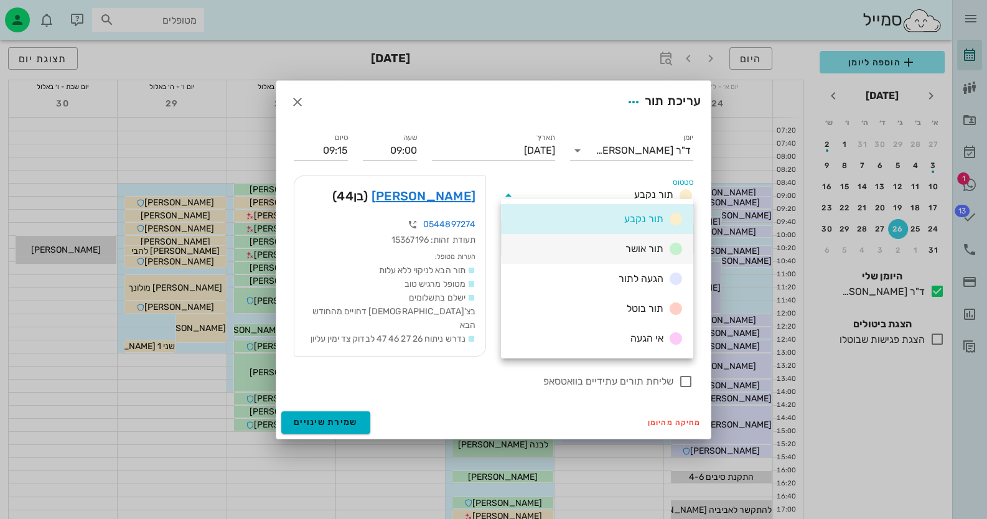
click at [553, 238] on div "תור אושר" at bounding box center [597, 249] width 192 height 30
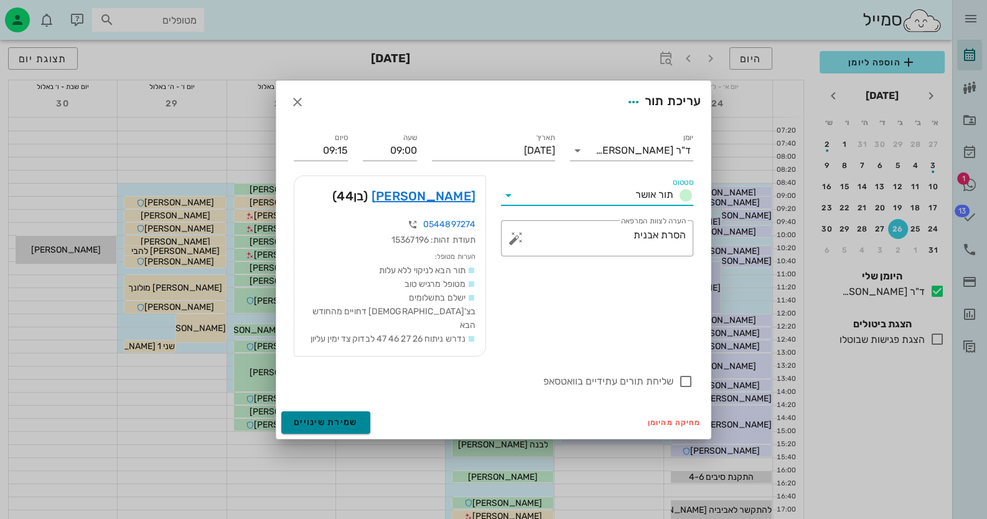
click at [324, 417] on span "שמירת שינויים" at bounding box center [326, 422] width 64 height 11
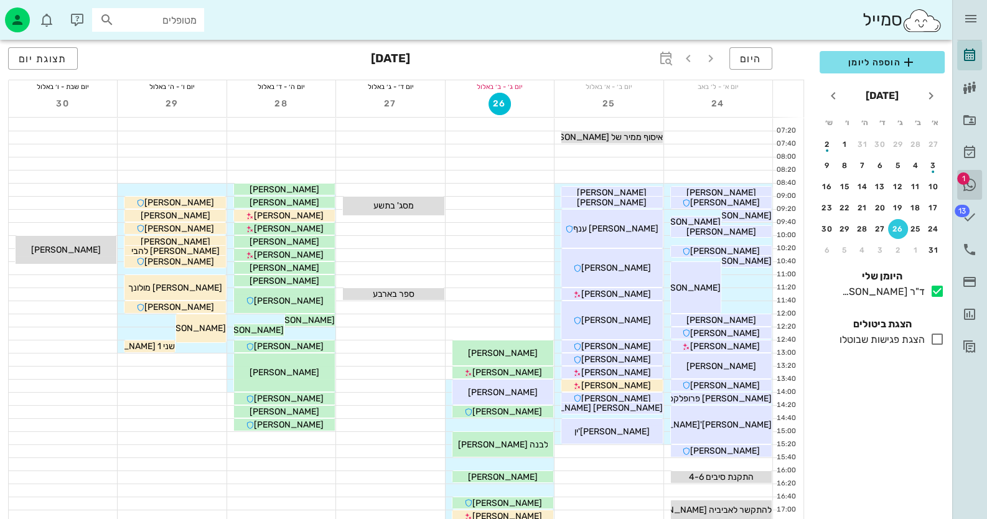
click at [974, 184] on icon at bounding box center [969, 184] width 15 height 15
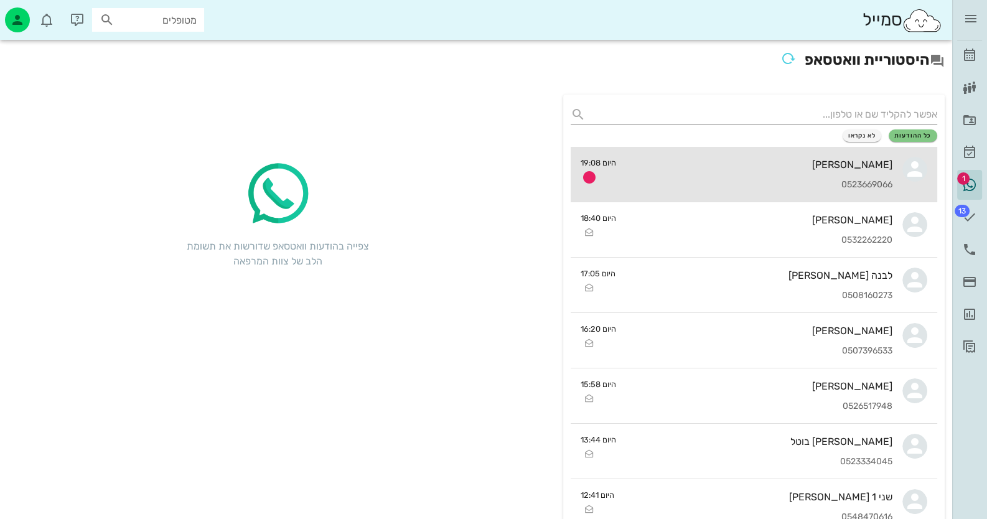
click at [871, 169] on div "[PERSON_NAME]" at bounding box center [759, 165] width 267 height 12
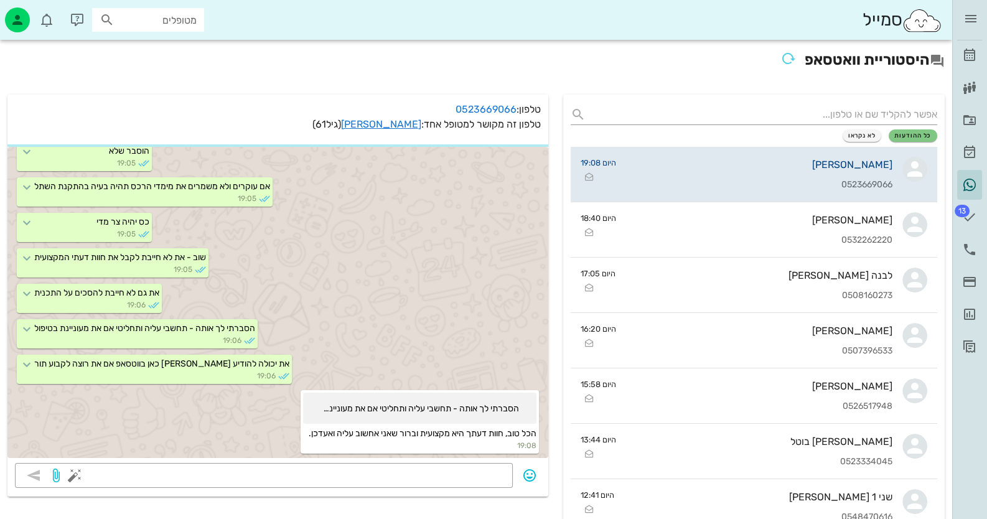
scroll to position [1853, 0]
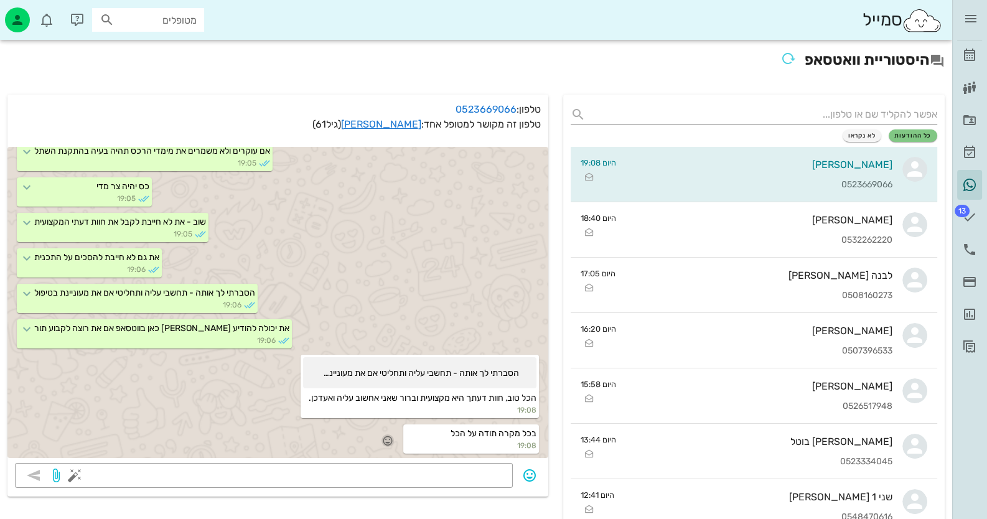
click at [390, 437] on icon "button" at bounding box center [387, 440] width 11 height 11
click at [386, 424] on div "👍" at bounding box center [377, 422] width 22 height 24
click at [972, 54] on icon at bounding box center [969, 55] width 15 height 15
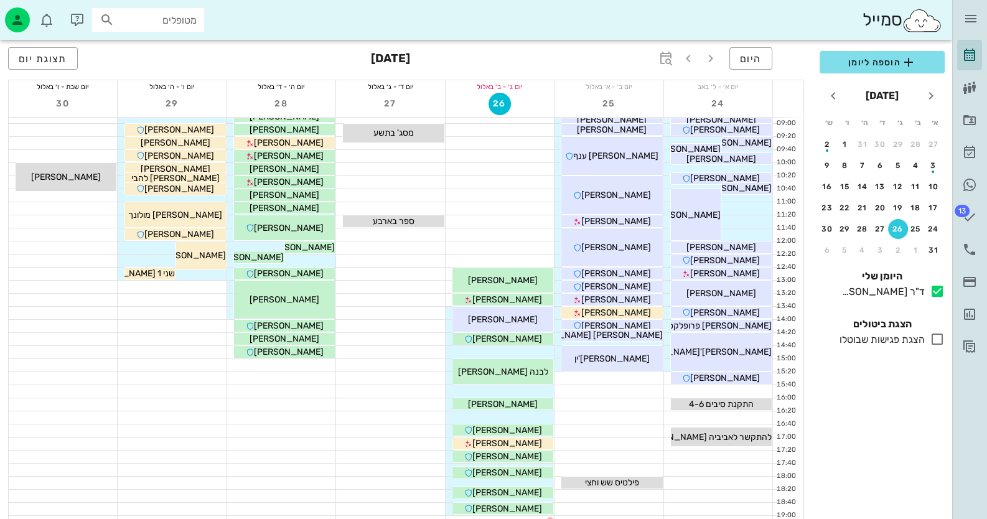
scroll to position [124, 0]
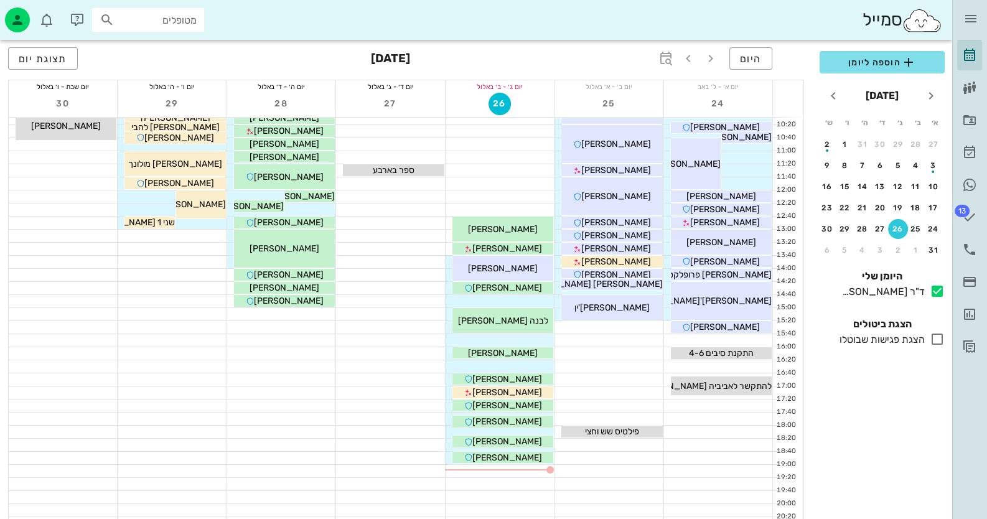
click at [182, 30] on div "מטופלים" at bounding box center [148, 20] width 112 height 24
type input "[PERSON_NAME] ה"
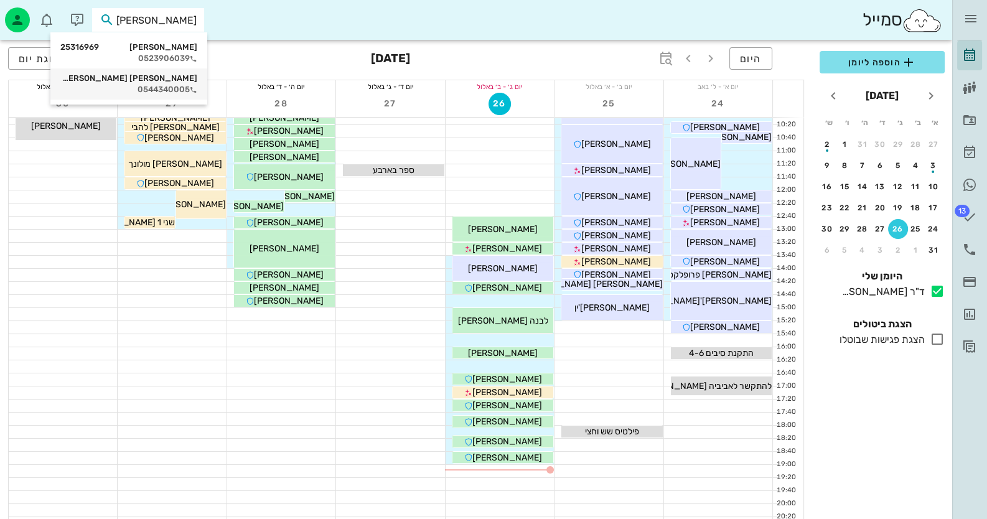
click at [178, 85] on div "0544340005" at bounding box center [128, 90] width 137 height 10
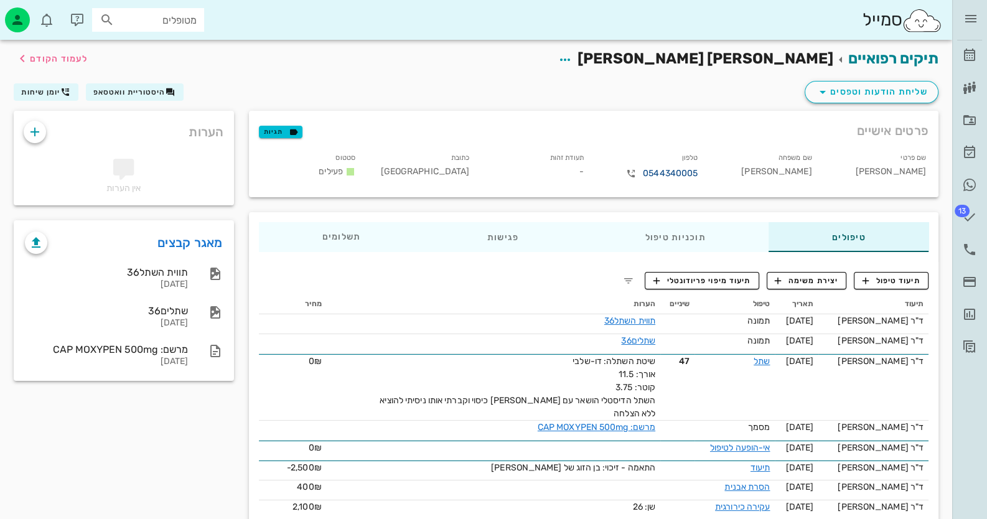
click at [654, 172] on link "0544340005" at bounding box center [670, 174] width 55 height 14
click at [628, 172] on icon "button" at bounding box center [630, 173] width 15 height 15
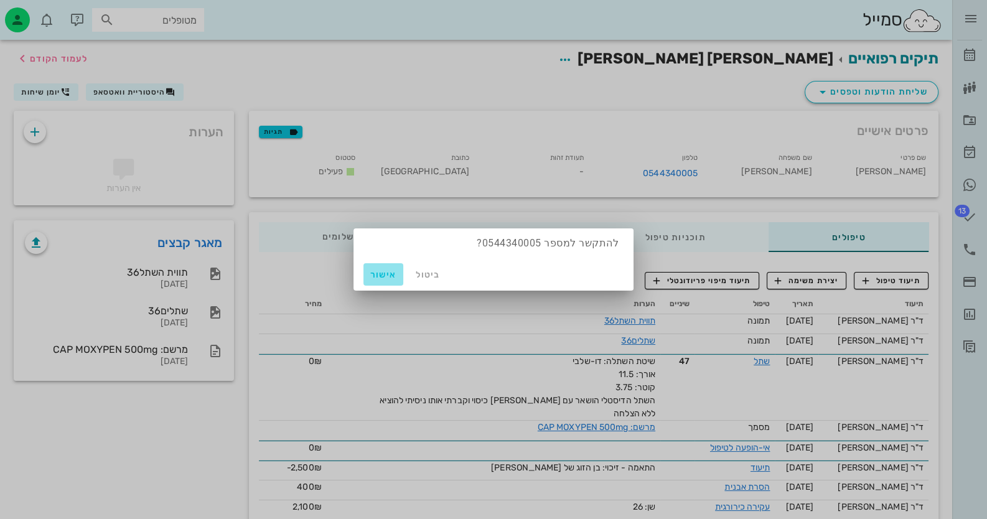
click at [371, 277] on span "אישור" at bounding box center [383, 274] width 30 height 11
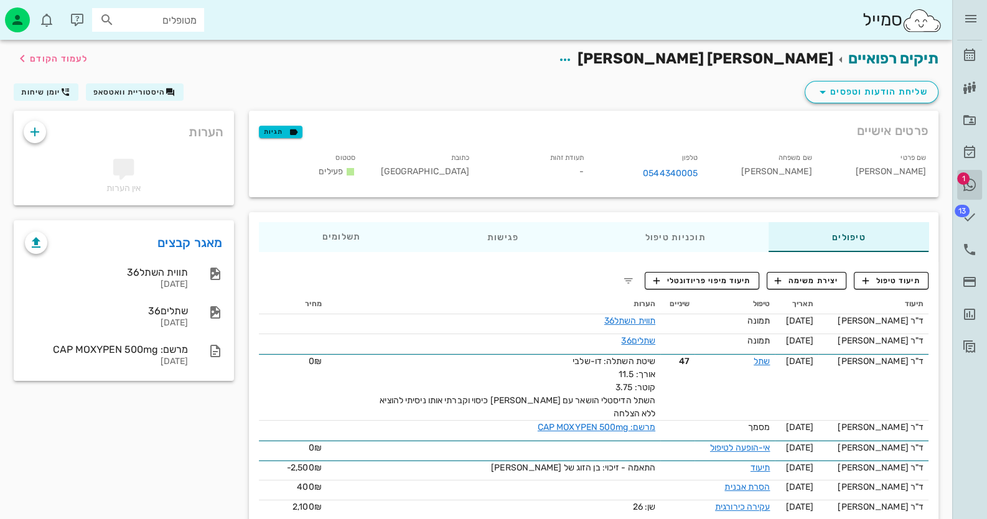
click at [964, 178] on span "1" at bounding box center [963, 178] width 12 height 12
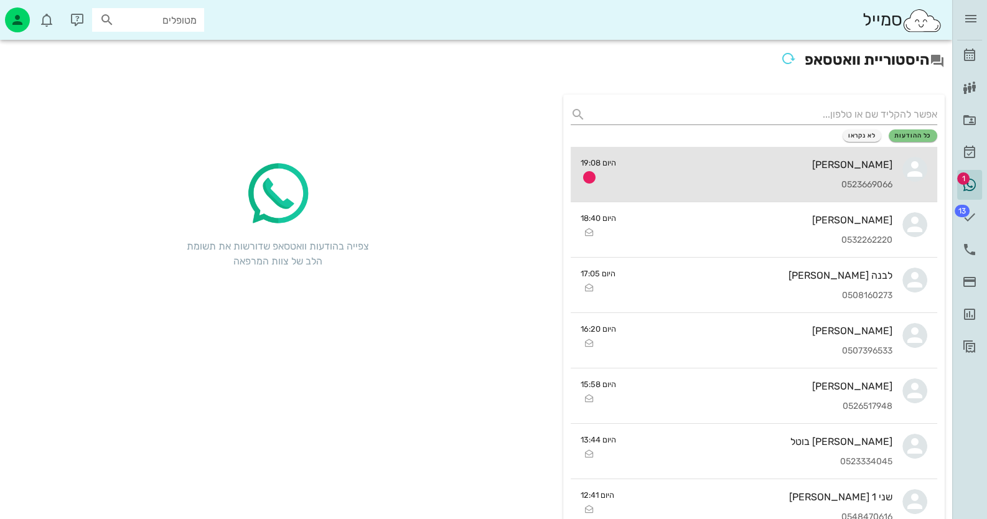
click at [878, 174] on div "[PERSON_NAME] 0523669066" at bounding box center [759, 174] width 267 height 55
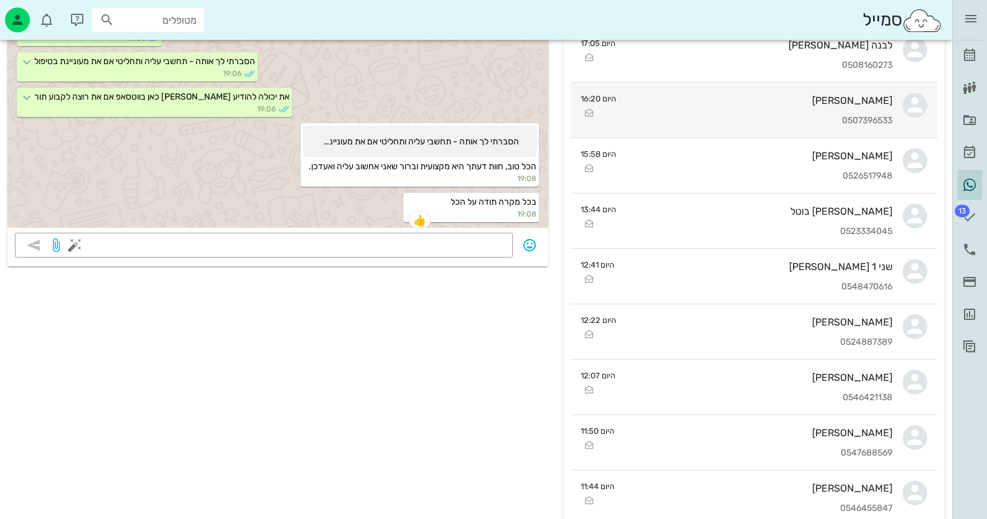
scroll to position [124, 0]
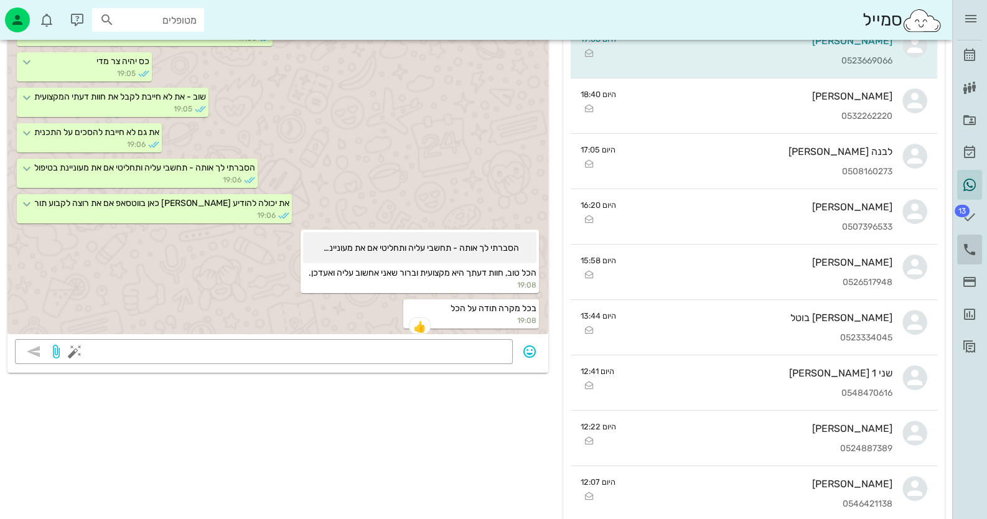
click at [977, 244] on link "יומן שיחות" at bounding box center [969, 250] width 25 height 30
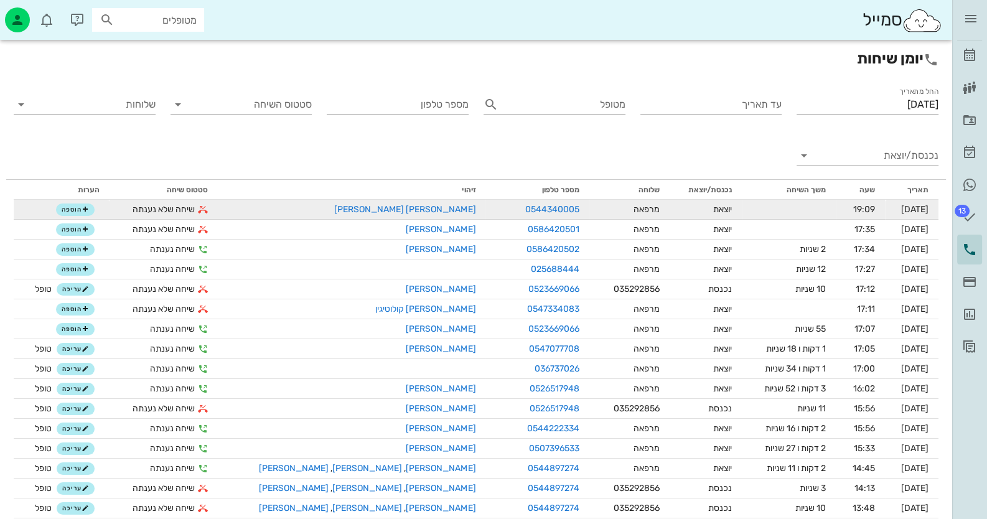
click at [713, 212] on span "יוצאת" at bounding box center [722, 209] width 19 height 11
click at [931, 209] on td "[DATE]" at bounding box center [912, 210] width 54 height 20
click at [929, 209] on td "[DATE]" at bounding box center [912, 210] width 54 height 20
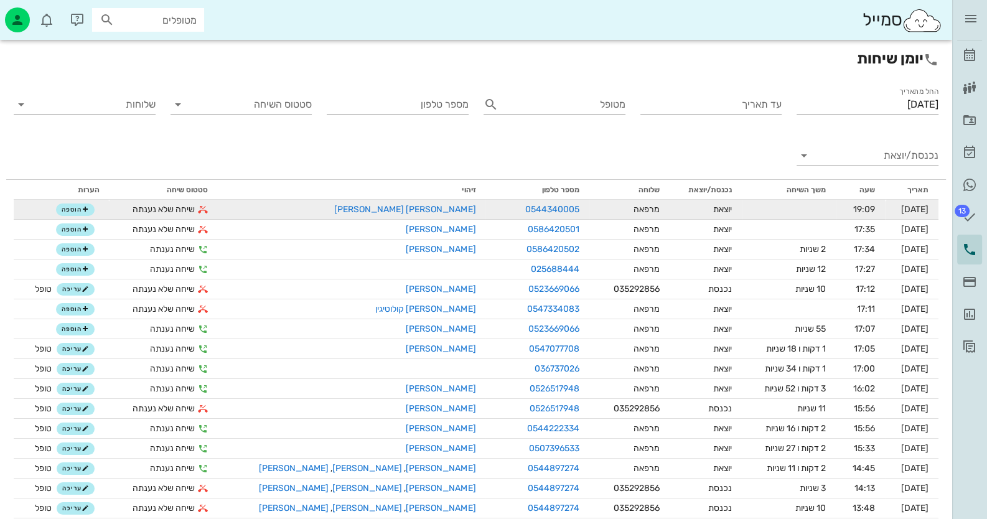
click at [924, 209] on span "[DATE]" at bounding box center [914, 209] width 27 height 11
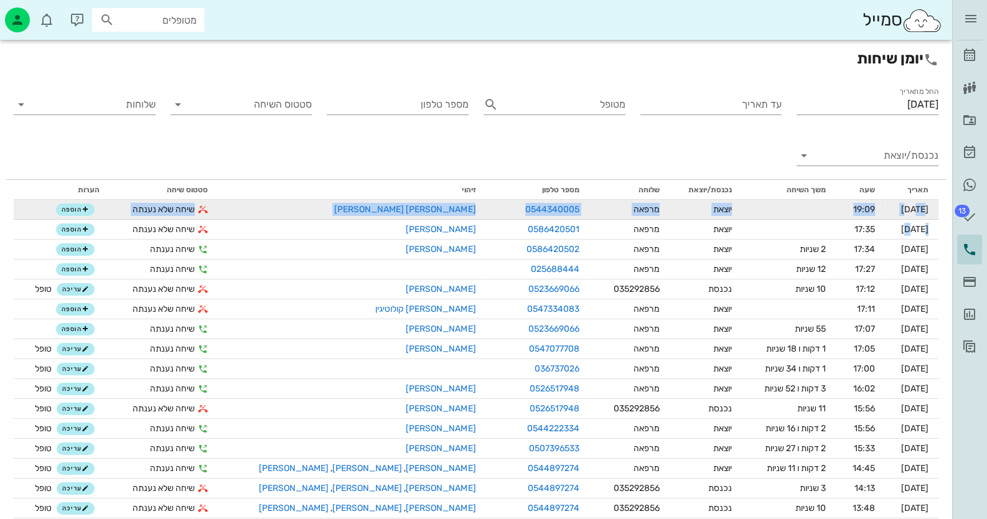
drag, startPoint x: 924, startPoint y: 209, endPoint x: 39, endPoint y: 213, distance: 885.9
click at [39, 213] on tr "[DATE] 19:09 יוצאת מרפאה 0544340005 [PERSON_NAME] [PERSON_NAME] שיחה שלא נענתה …" at bounding box center [476, 210] width 924 height 20
drag, startPoint x: 317, startPoint y: 206, endPoint x: 333, endPoint y: 211, distance: 16.3
click at [333, 211] on div "[PERSON_NAME] [PERSON_NAME]" at bounding box center [352, 209] width 248 height 13
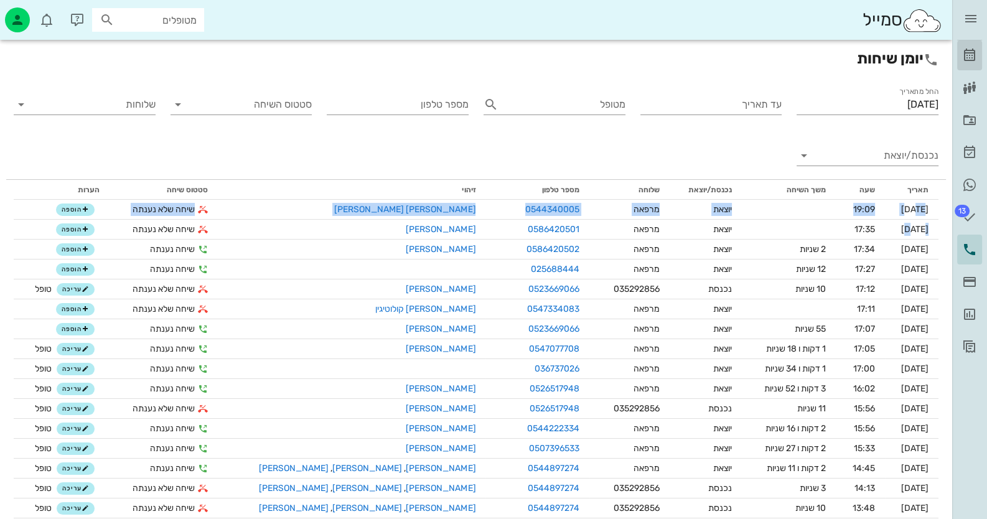
click at [970, 52] on icon at bounding box center [969, 55] width 15 height 15
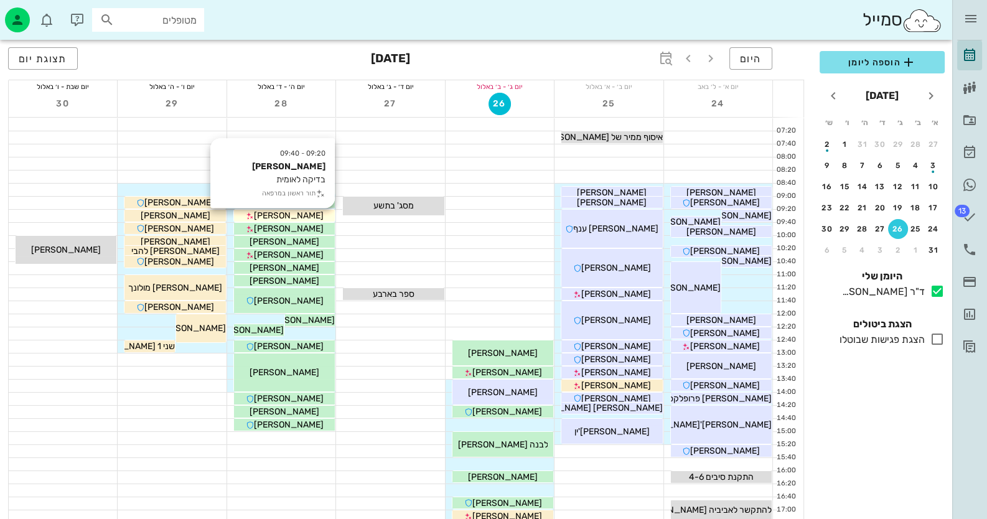
click at [290, 217] on span "[PERSON_NAME]" at bounding box center [289, 215] width 70 height 11
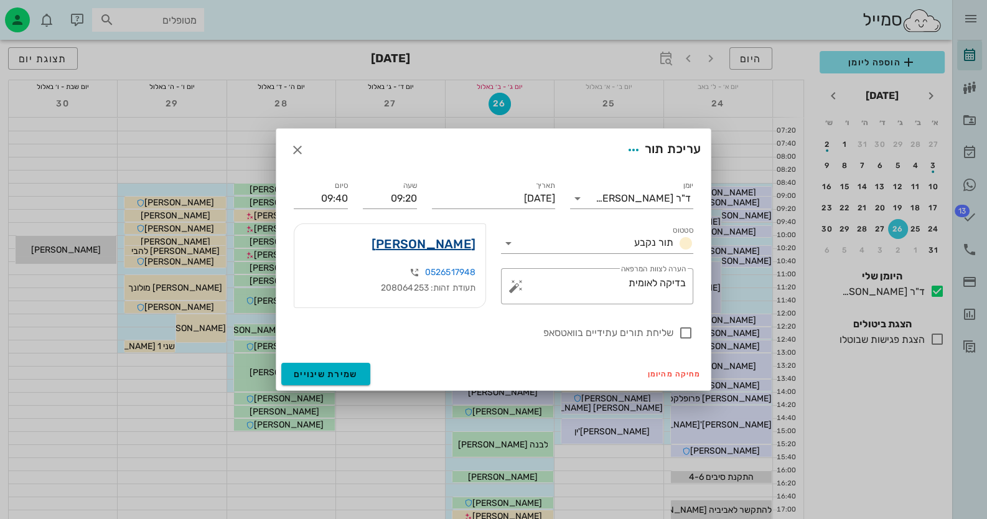
click at [444, 242] on link "[PERSON_NAME]" at bounding box center [423, 244] width 104 height 20
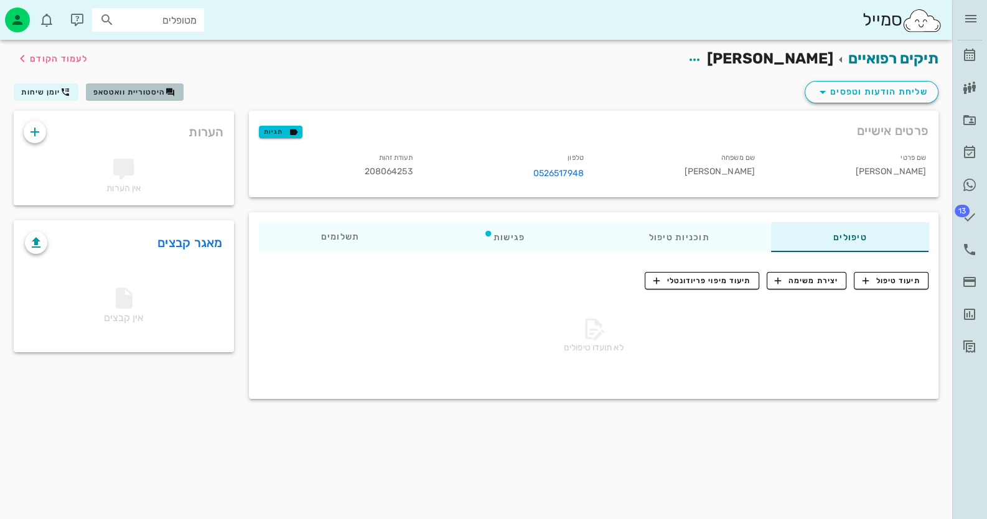
click at [125, 83] on button "היסטוריית וואטסאפ" at bounding box center [135, 91] width 98 height 17
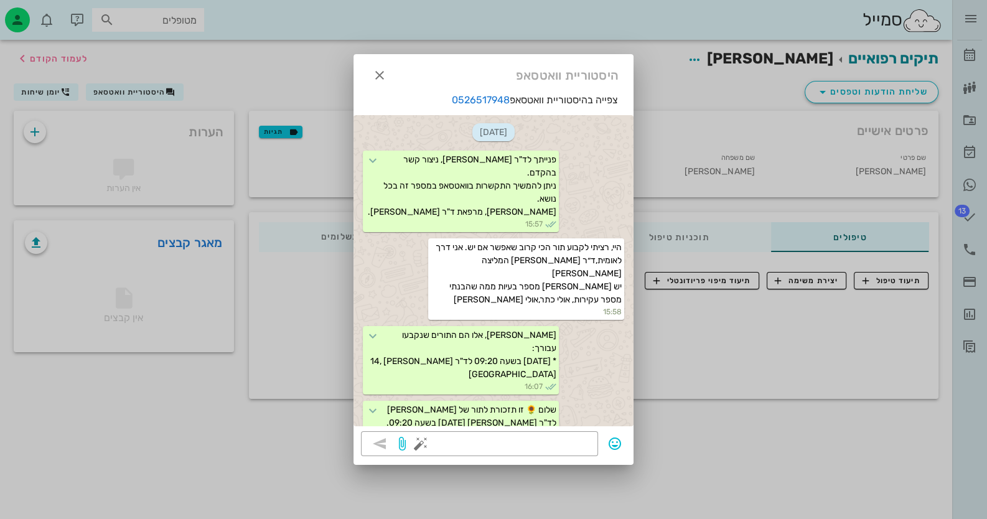
scroll to position [74, 0]
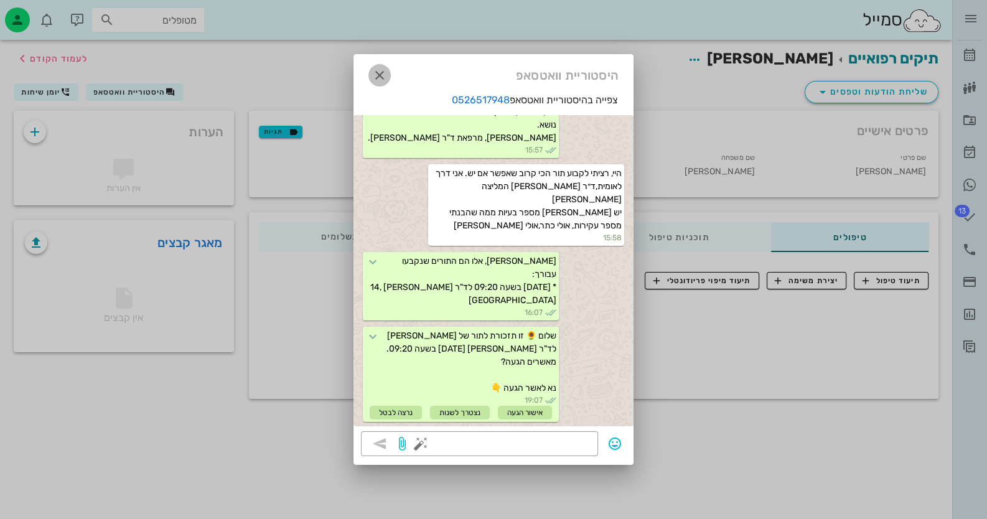
click at [383, 77] on icon "button" at bounding box center [379, 75] width 15 height 15
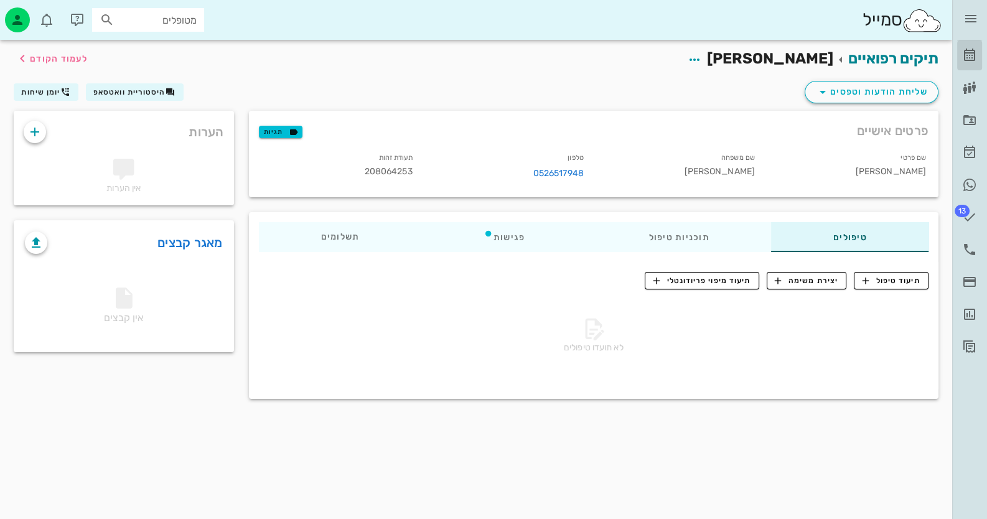
click at [969, 49] on icon at bounding box center [969, 55] width 15 height 15
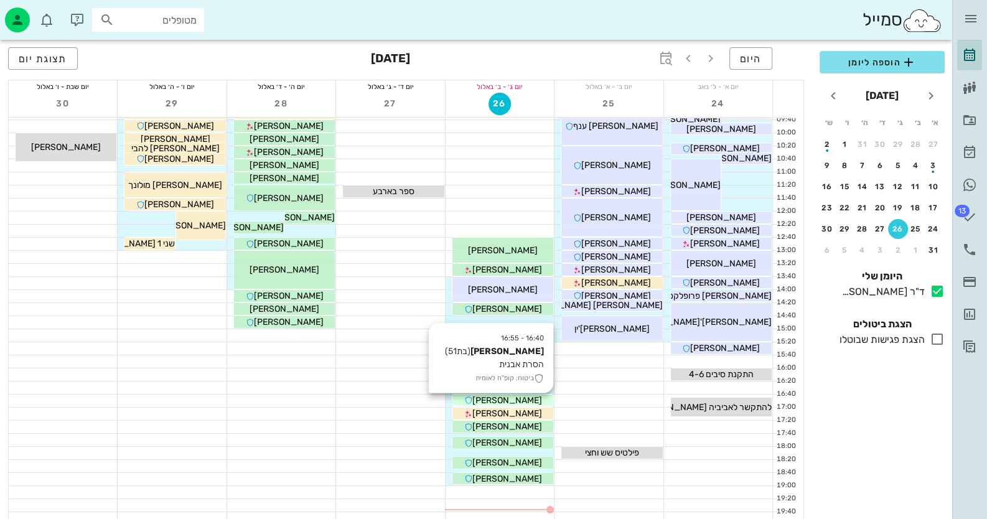
scroll to position [147, 0]
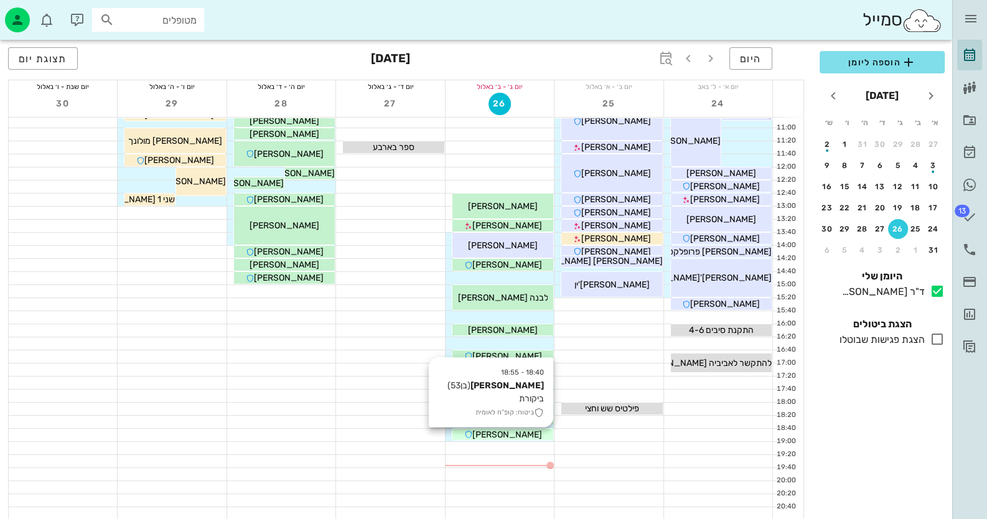
click at [538, 434] on div "[PERSON_NAME]" at bounding box center [502, 434] width 101 height 13
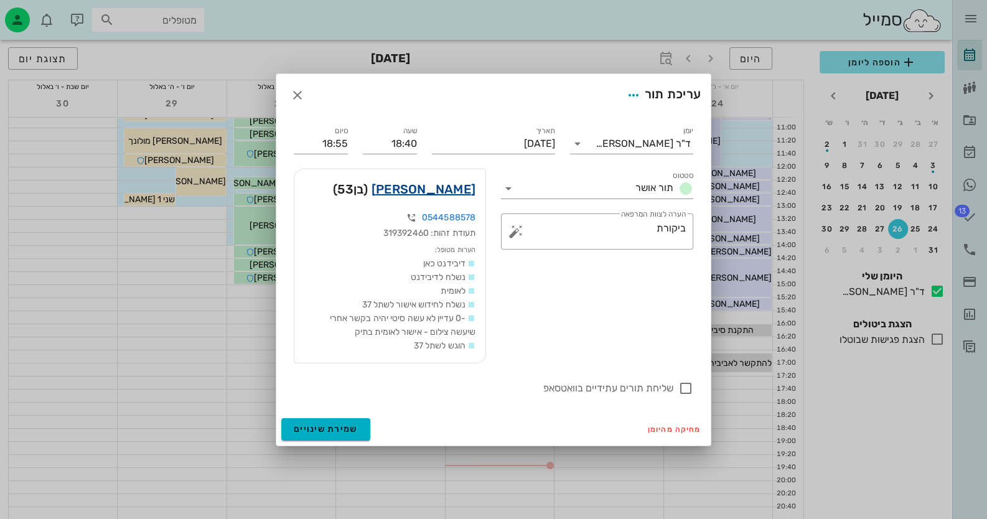
click at [445, 187] on link "[PERSON_NAME]" at bounding box center [423, 189] width 104 height 20
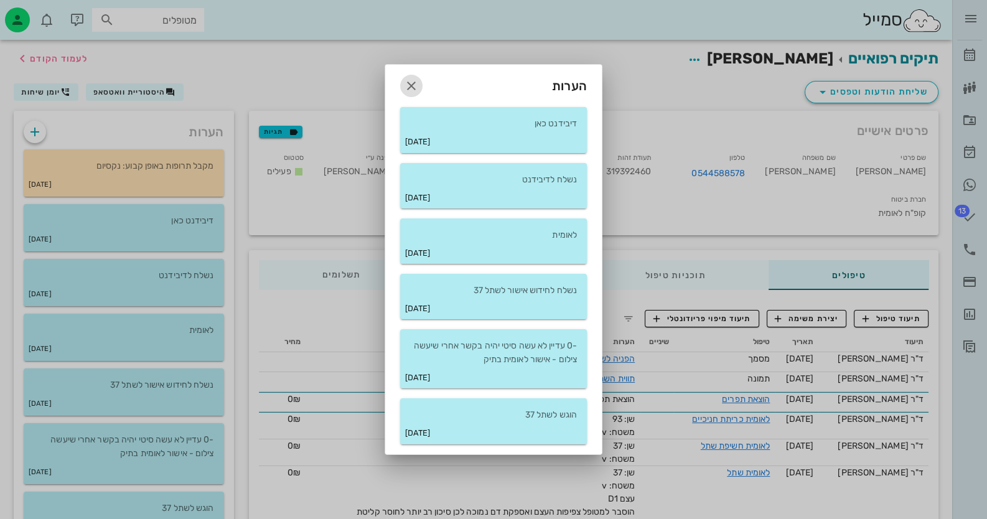
click at [407, 84] on icon "button" at bounding box center [411, 85] width 15 height 15
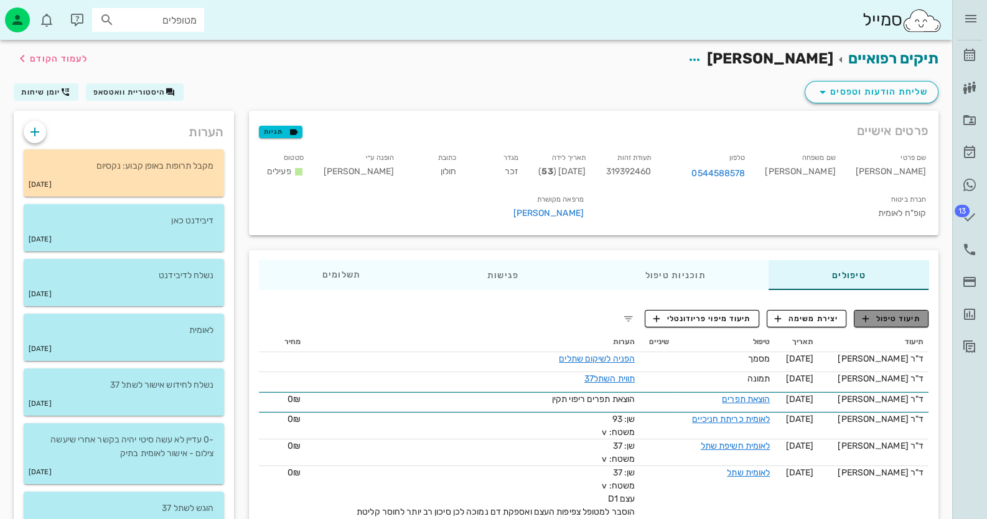
click at [880, 313] on span "תיעוד טיפול" at bounding box center [891, 318] width 58 height 11
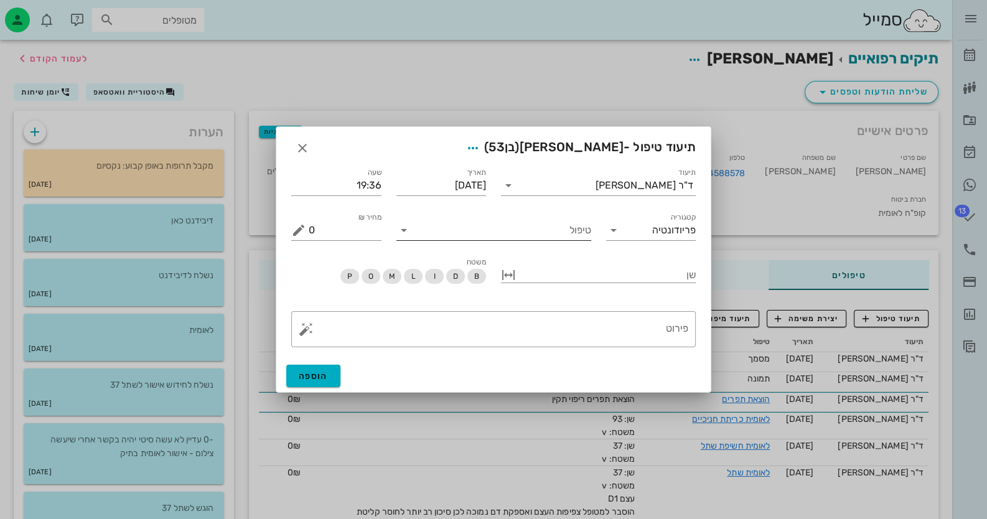
click at [557, 232] on input "טיפול" at bounding box center [502, 230] width 177 height 20
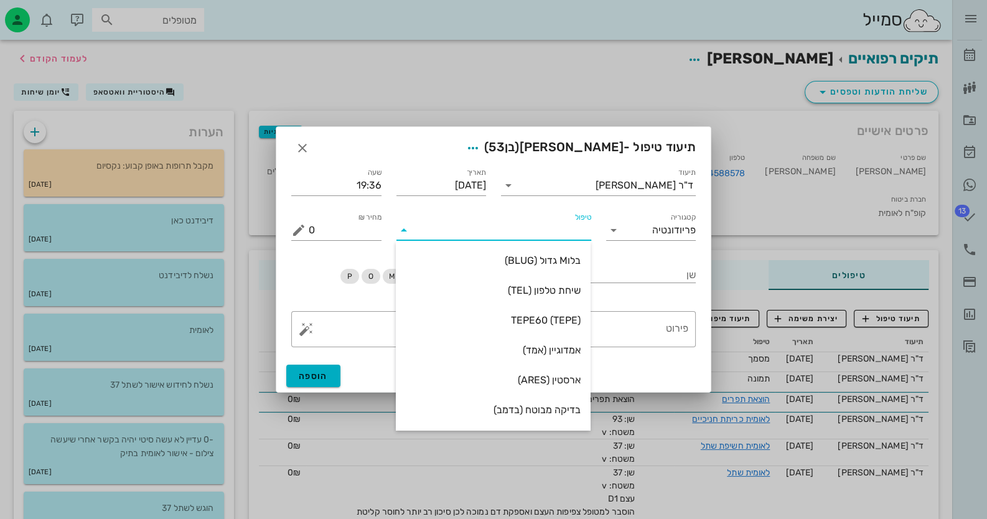
type input "ב"
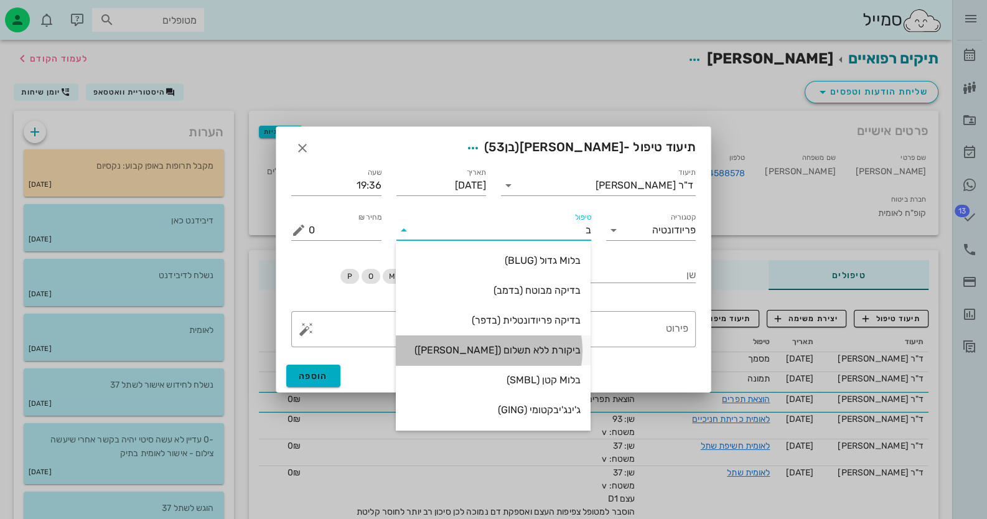
click at [566, 351] on div "ביקורת ללא תשלום ([PERSON_NAME])" at bounding box center [493, 350] width 175 height 12
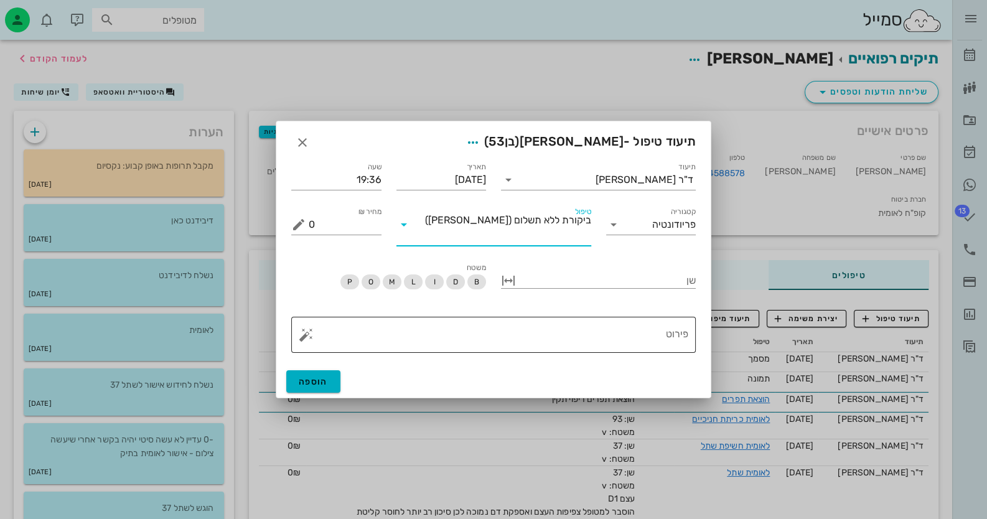
click at [304, 327] on button "button" at bounding box center [306, 334] width 15 height 15
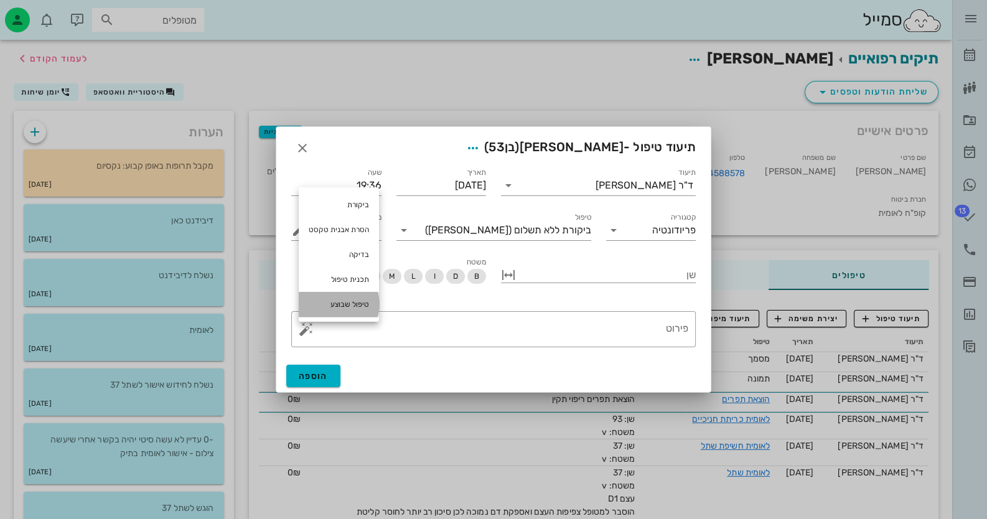
click at [342, 302] on div "טיפול שבוצע" at bounding box center [339, 304] width 80 height 25
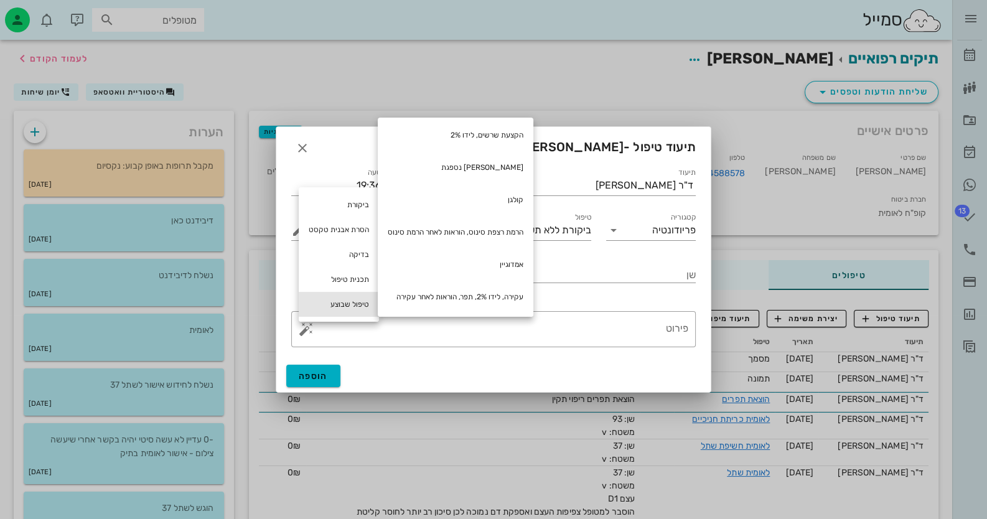
scroll to position [490, 0]
click at [352, 205] on div "ביקורת" at bounding box center [339, 204] width 80 height 25
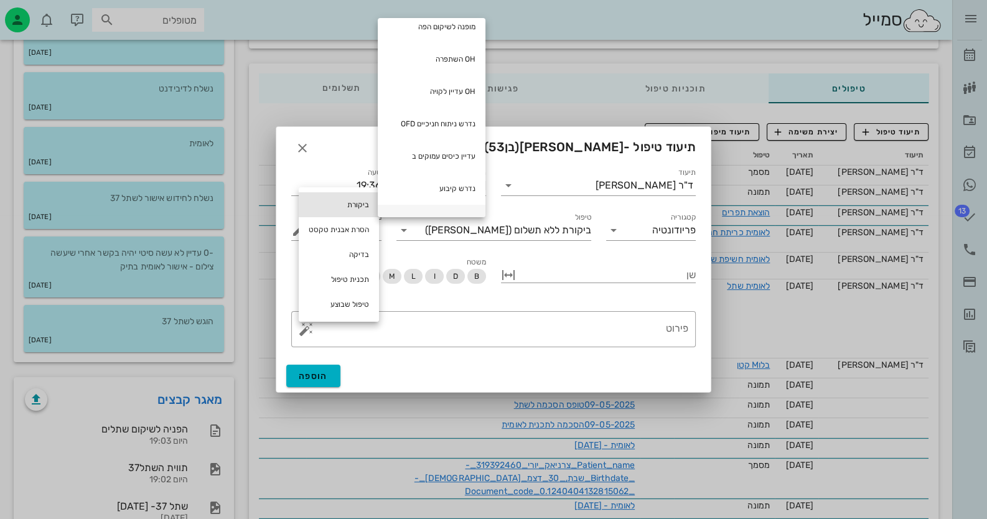
scroll to position [109, 0]
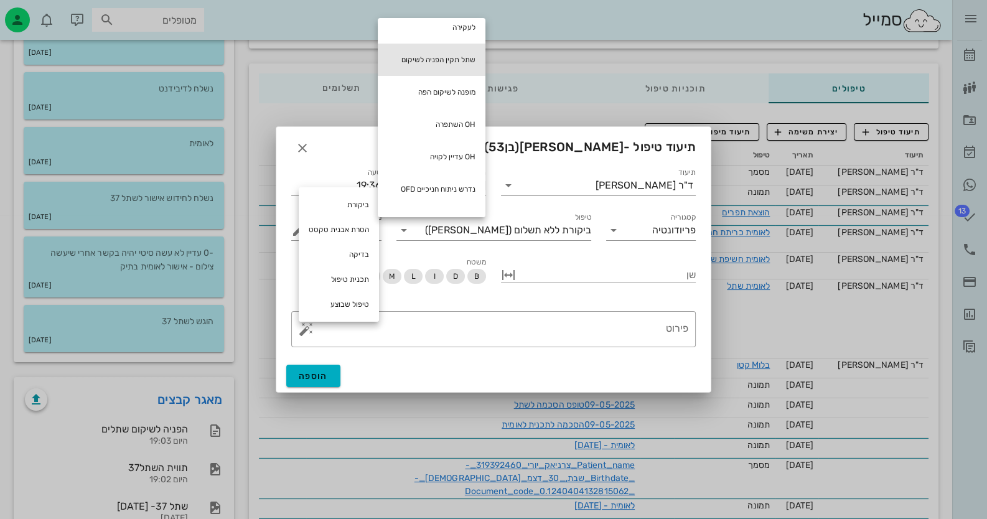
click at [463, 61] on div "שתל תקין הפניה לשיקום" at bounding box center [432, 60] width 108 height 32
type textarea "שתל תקין הפניה לשיקום"
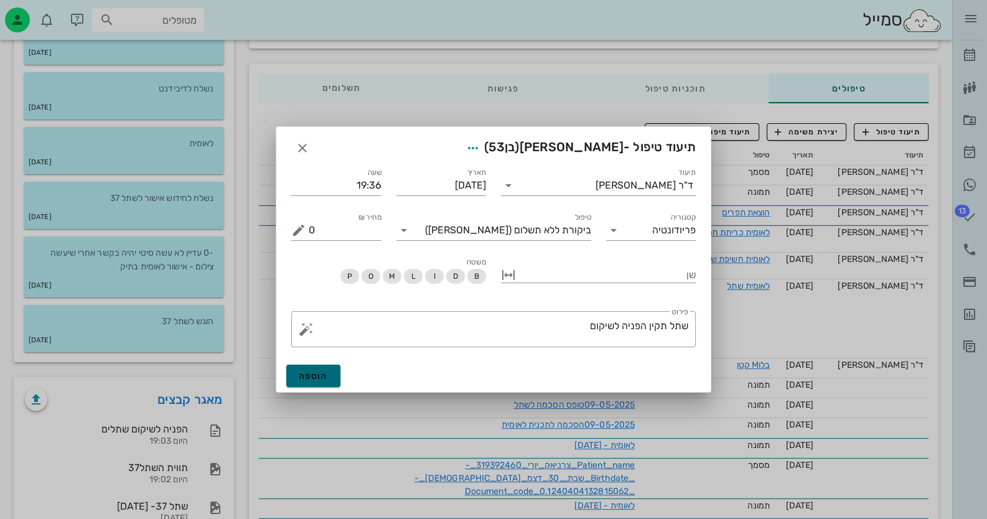
click at [333, 374] on button "הוספה" at bounding box center [313, 376] width 54 height 22
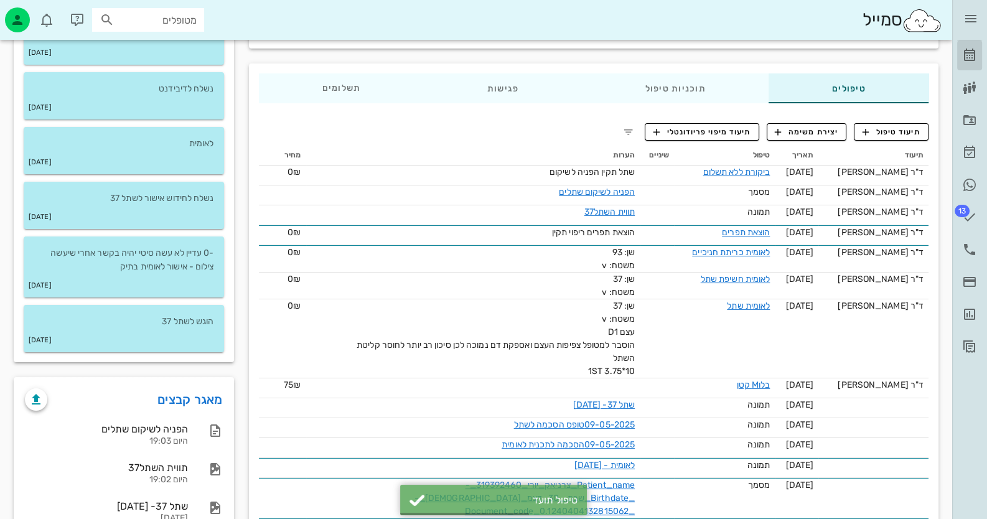
click at [970, 62] on icon at bounding box center [969, 55] width 15 height 15
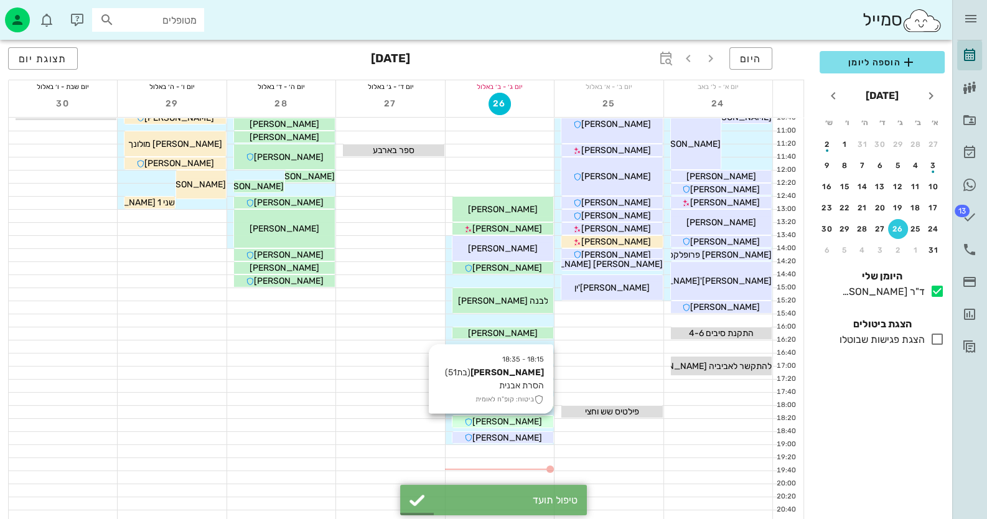
scroll to position [147, 0]
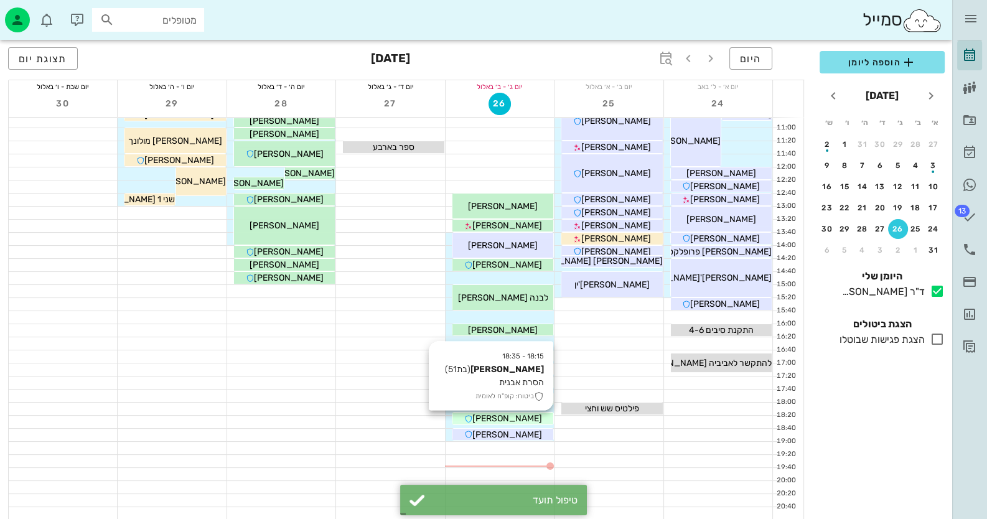
click at [510, 416] on span "[PERSON_NAME]" at bounding box center [507, 418] width 70 height 11
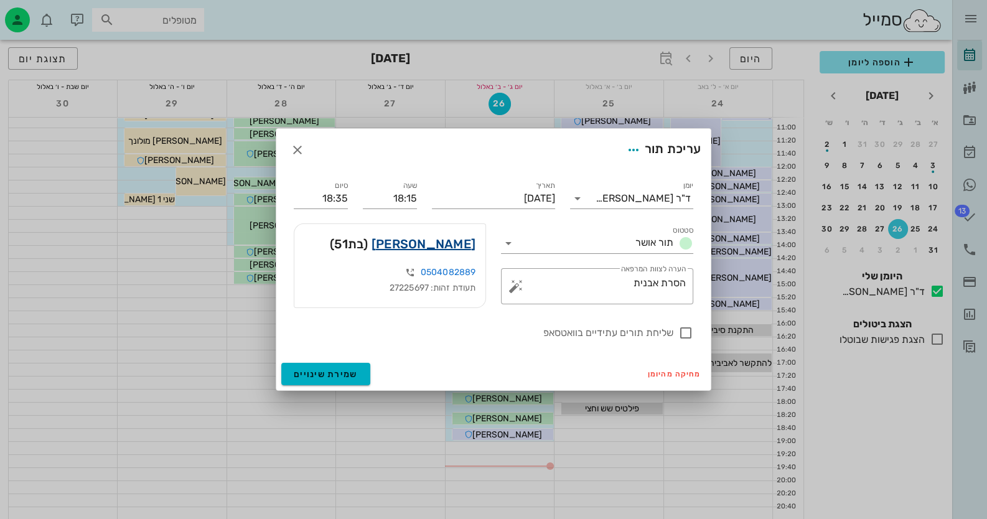
click at [437, 240] on link "[PERSON_NAME]" at bounding box center [423, 244] width 104 height 20
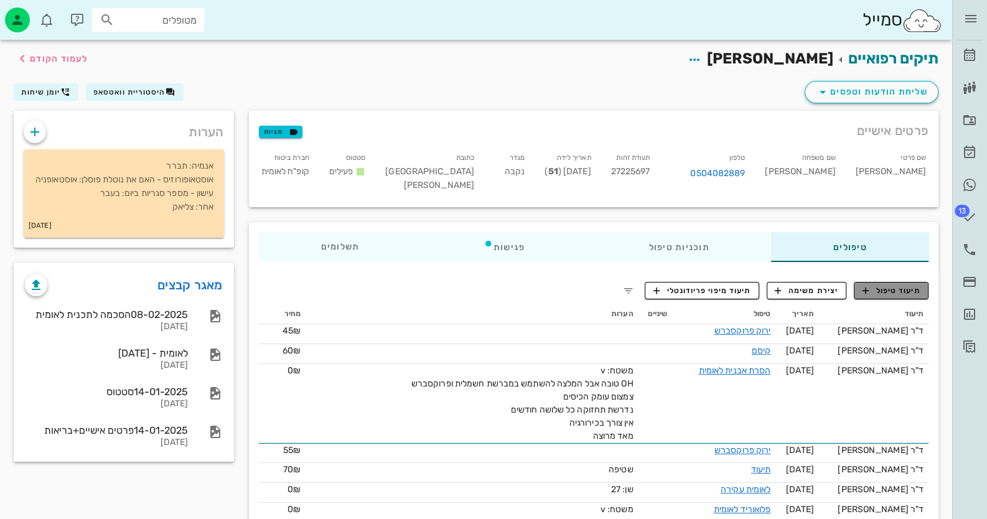
click at [882, 286] on span "תיעוד טיפול" at bounding box center [891, 290] width 58 height 11
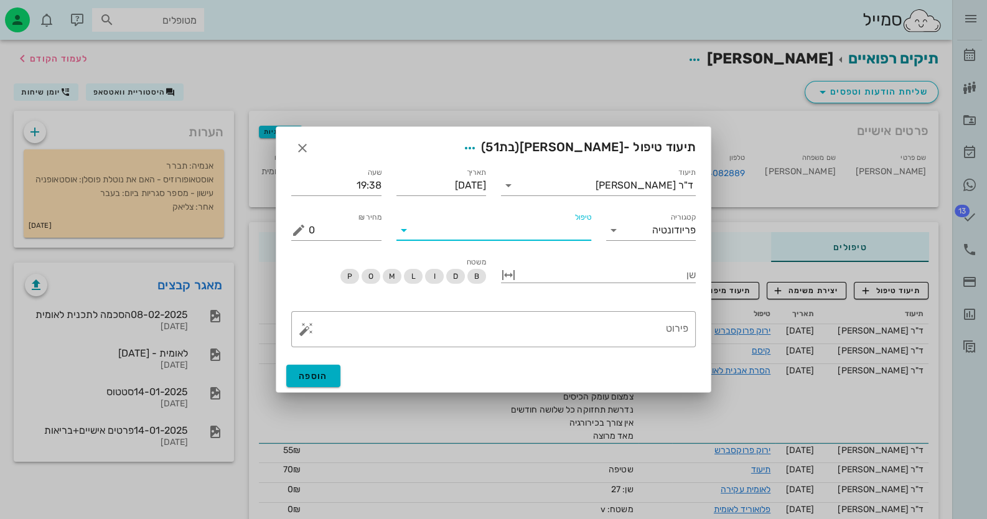
click at [533, 223] on input "טיפול" at bounding box center [502, 230] width 177 height 20
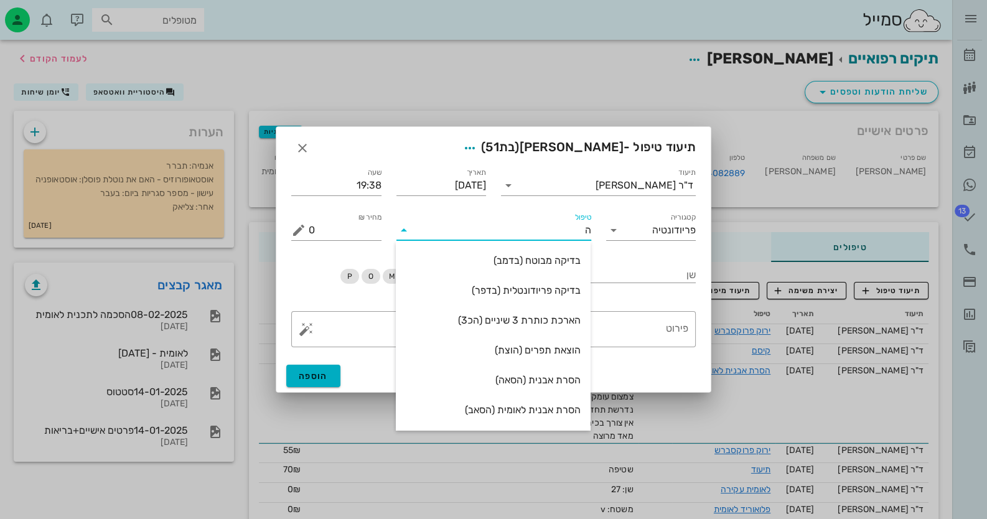
type input "[PERSON_NAME]"
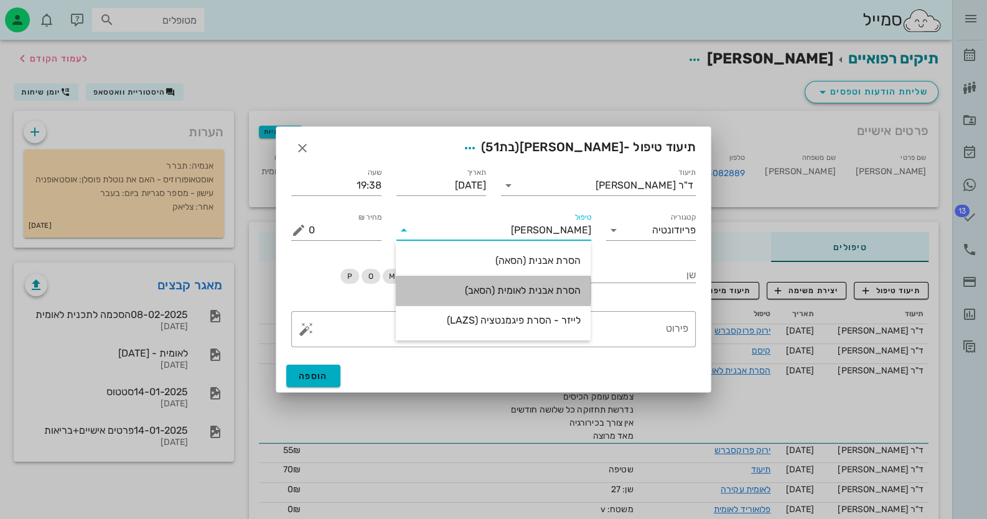
click at [513, 291] on div "הסרת אבנית לאומית (הסאב)" at bounding box center [493, 290] width 175 height 12
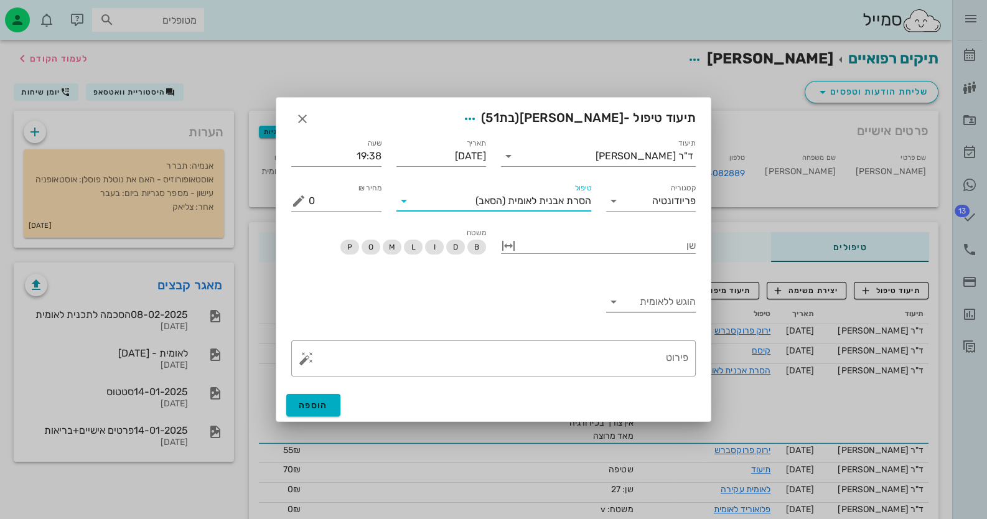
click at [620, 299] on div at bounding box center [614, 301] width 17 height 15
click at [652, 310] on div "כן" at bounding box center [650, 311] width 70 height 12
click at [299, 360] on button "button" at bounding box center [306, 358] width 15 height 15
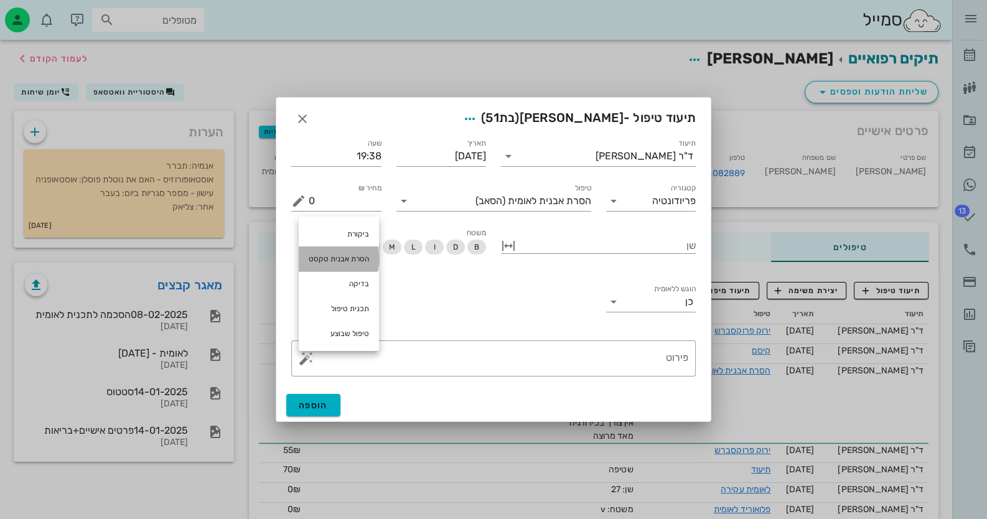
click at [345, 251] on div "הסרת אבנית טקסט" at bounding box center [339, 258] width 80 height 25
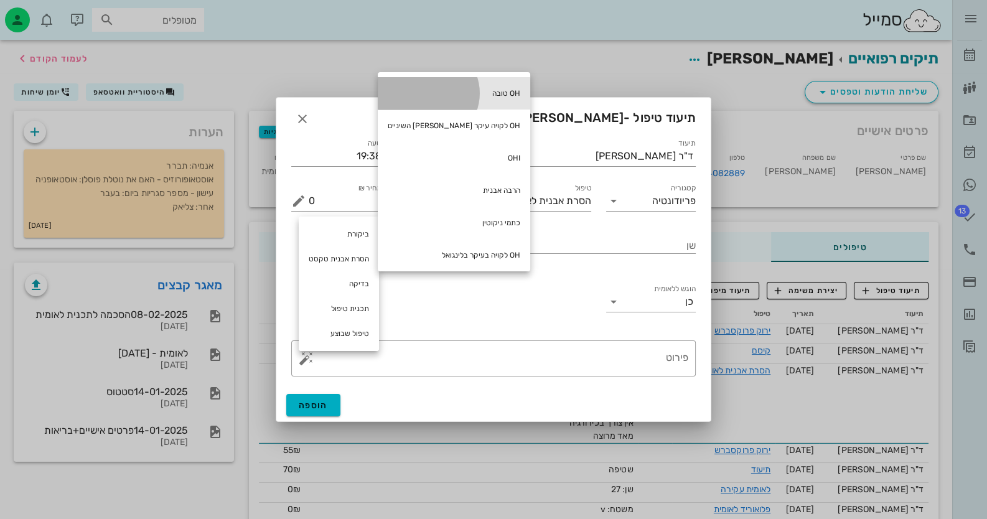
click at [451, 90] on div "OH טובה" at bounding box center [454, 93] width 152 height 32
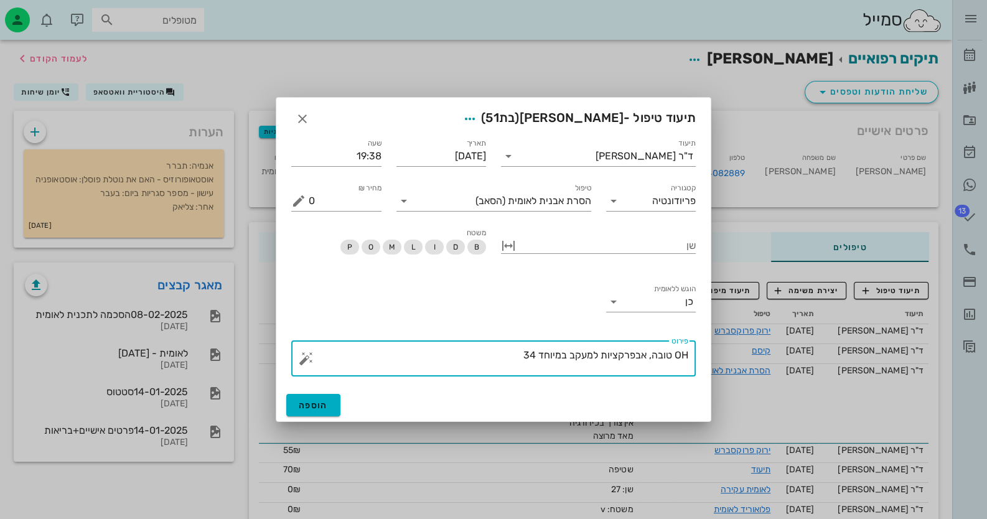
type textarea "OH טובה, אבפרקציות למעקב במיוחד 34"
click at [314, 416] on div "הוספה" at bounding box center [493, 405] width 434 height 32
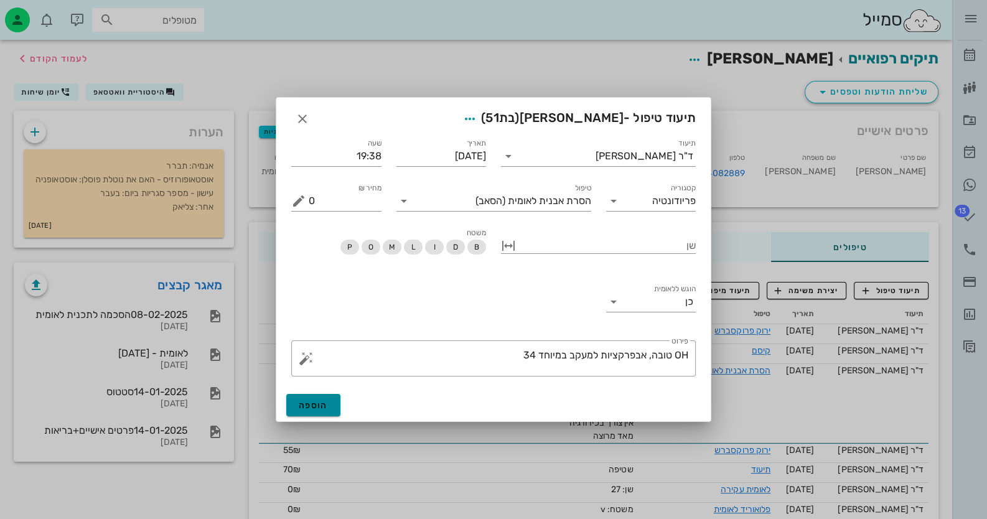
click at [335, 404] on button "הוספה" at bounding box center [313, 405] width 54 height 22
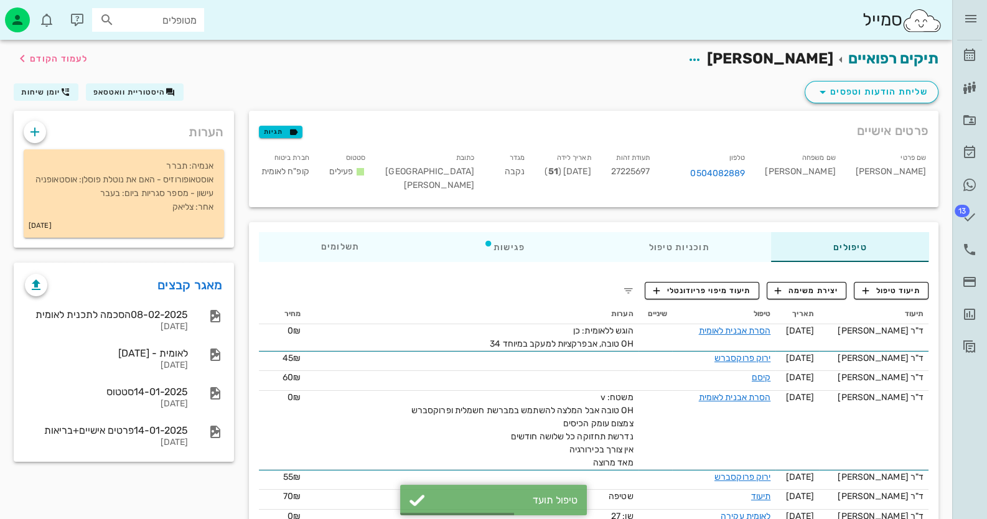
click at [650, 174] on span "27225697" at bounding box center [630, 171] width 39 height 11
copy span "27225697"
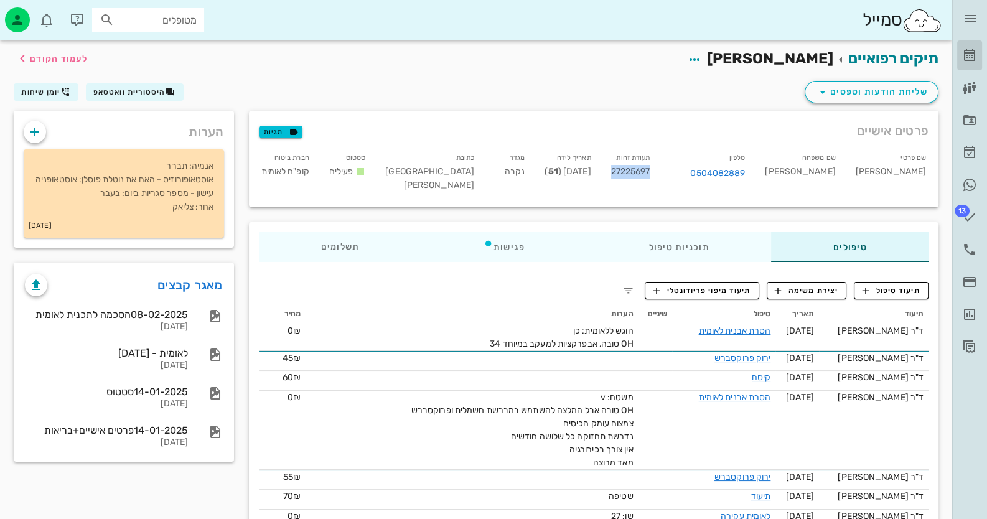
click at [972, 55] on icon at bounding box center [969, 55] width 15 height 15
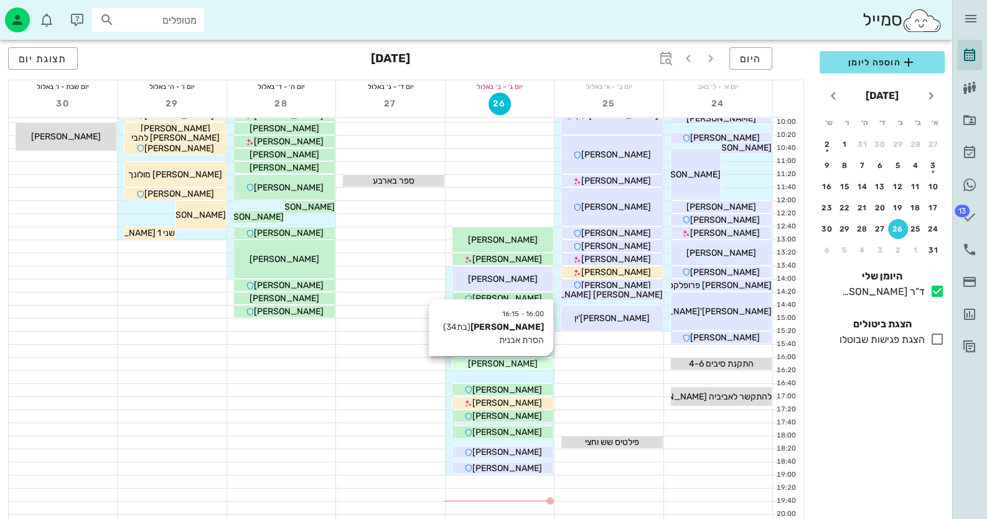
scroll to position [124, 0]
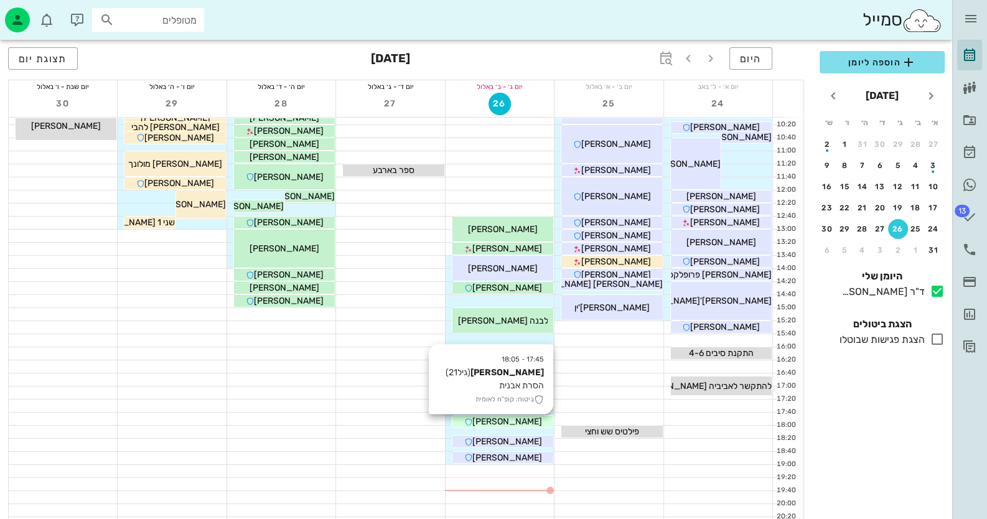
click at [534, 425] on div "[PERSON_NAME]" at bounding box center [502, 421] width 101 height 13
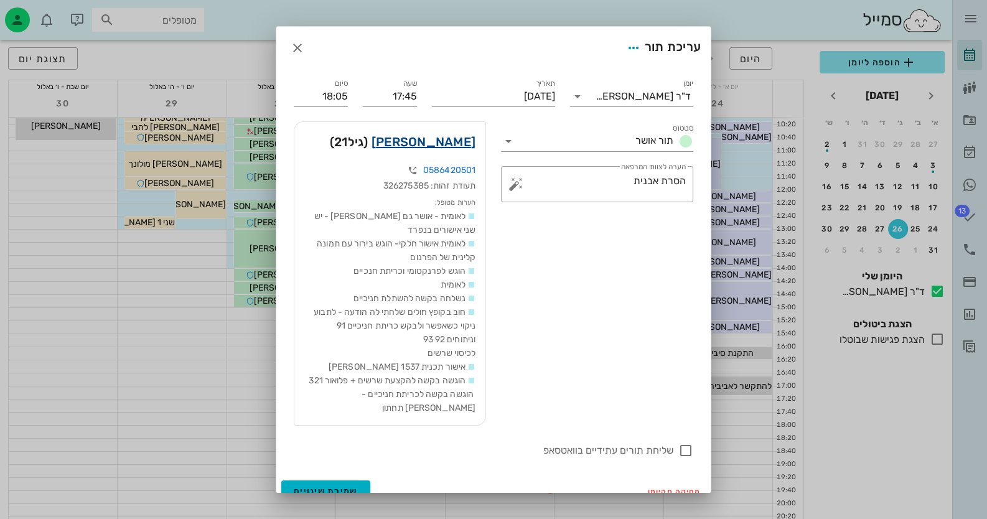
click at [465, 141] on link "[PERSON_NAME]" at bounding box center [423, 142] width 104 height 20
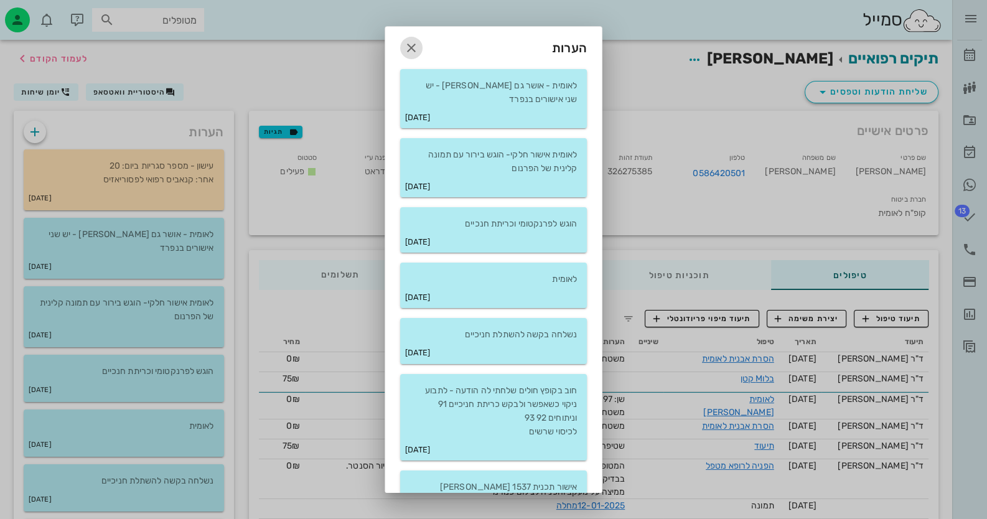
click at [419, 40] on icon "button" at bounding box center [411, 47] width 15 height 15
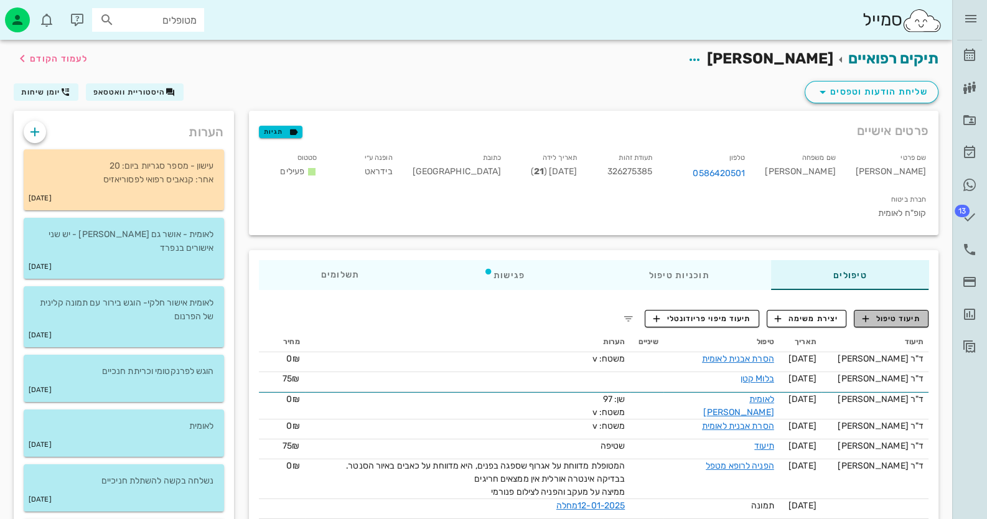
click at [884, 313] on span "תיעוד טיפול" at bounding box center [891, 318] width 58 height 11
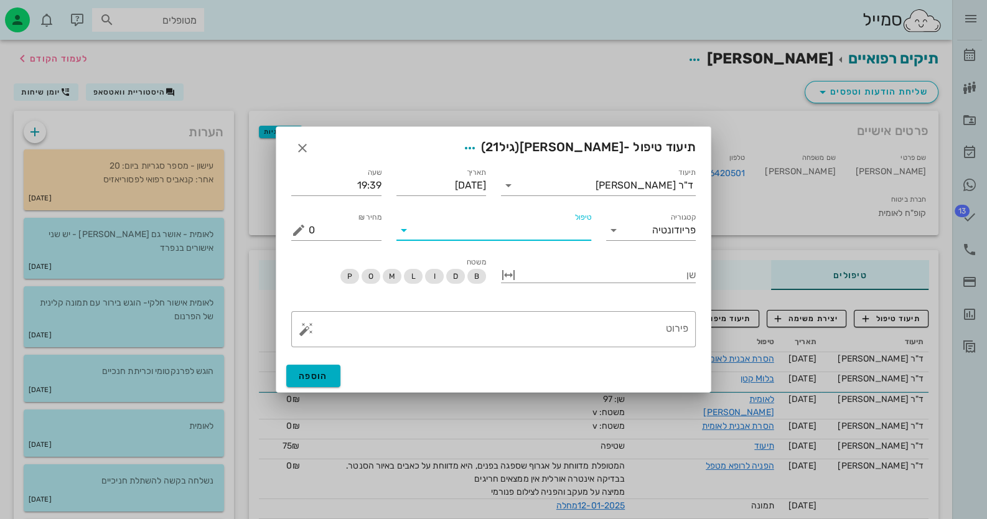
click at [539, 233] on input "טיפול" at bounding box center [502, 230] width 177 height 20
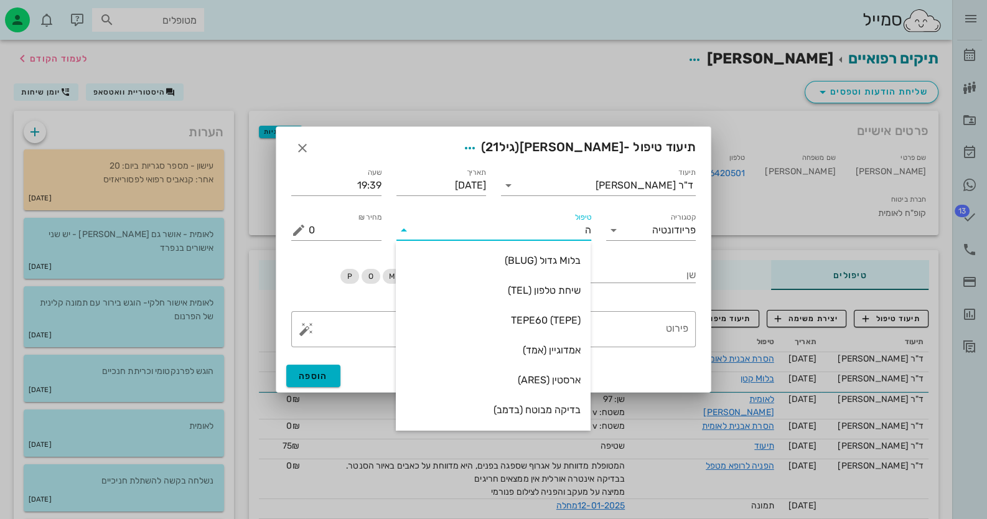
type input "[PERSON_NAME]"
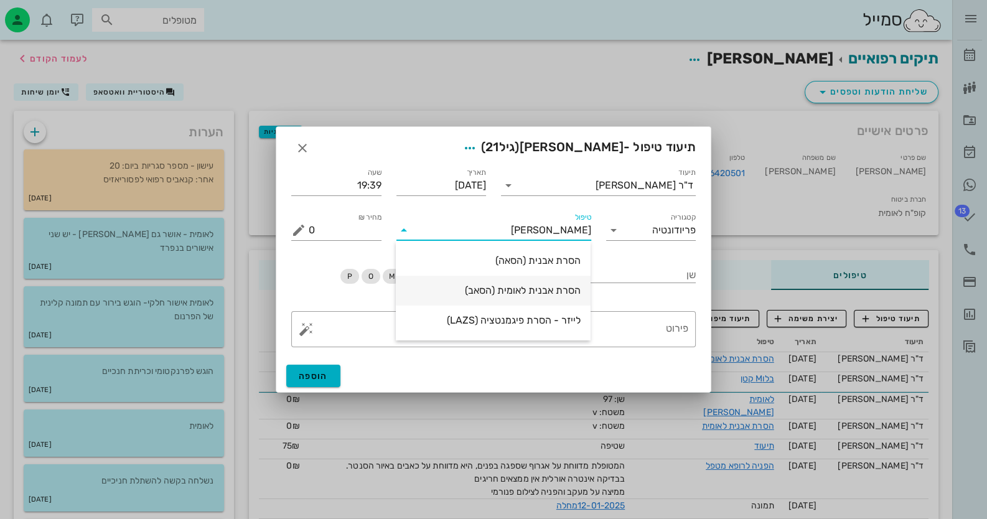
click at [541, 298] on div "הסרת אבנית לאומית (הסאב)" at bounding box center [493, 290] width 175 height 27
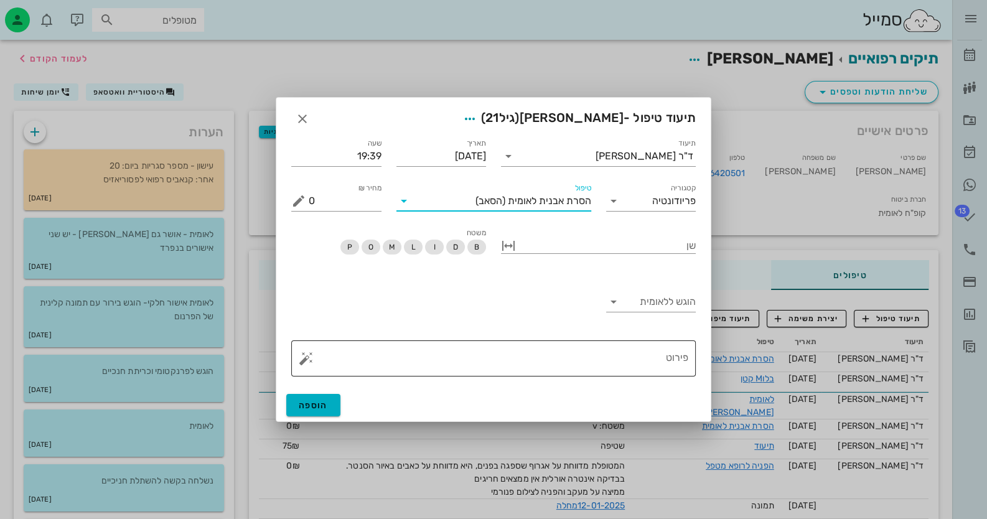
click at [308, 363] on button "button" at bounding box center [306, 358] width 15 height 15
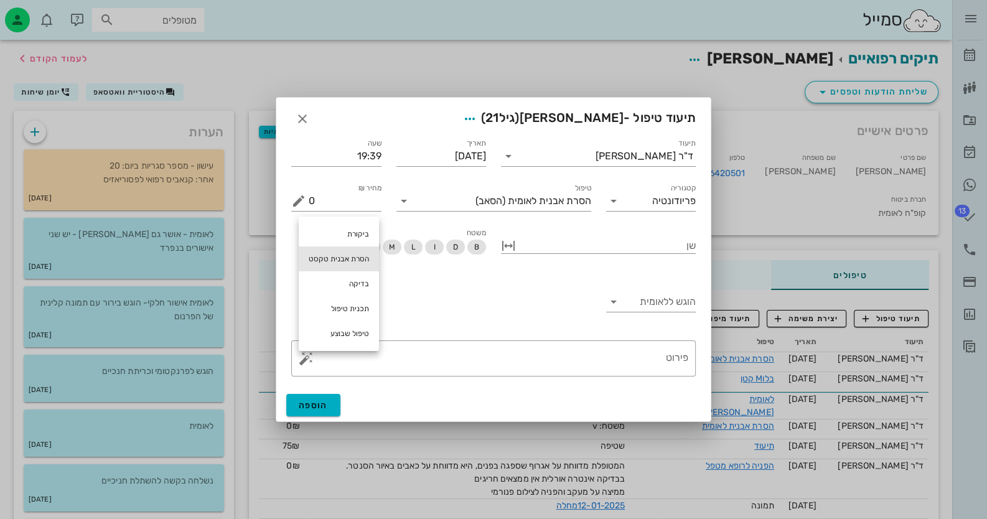
click at [348, 257] on div "הסרת אבנית טקסט" at bounding box center [339, 258] width 80 height 25
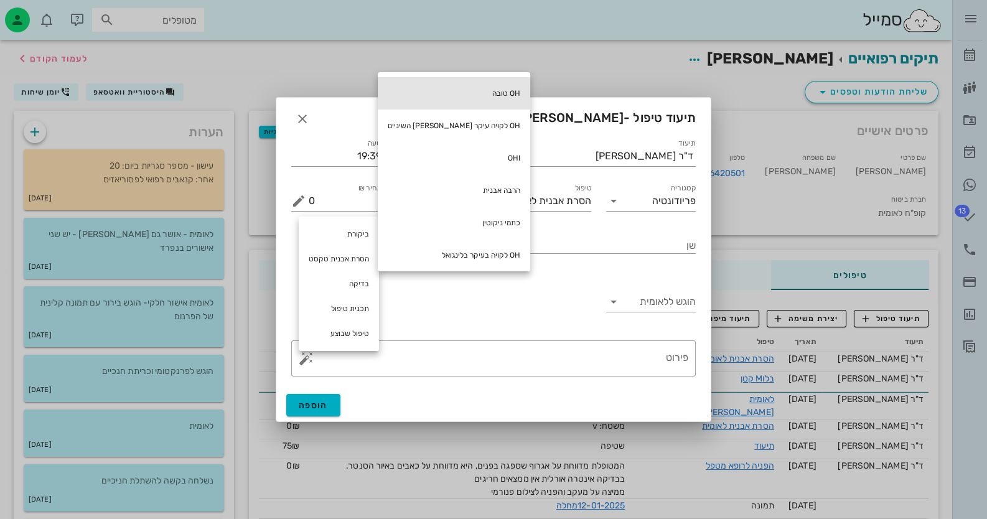
click at [467, 79] on div "OH טובה" at bounding box center [454, 93] width 152 height 32
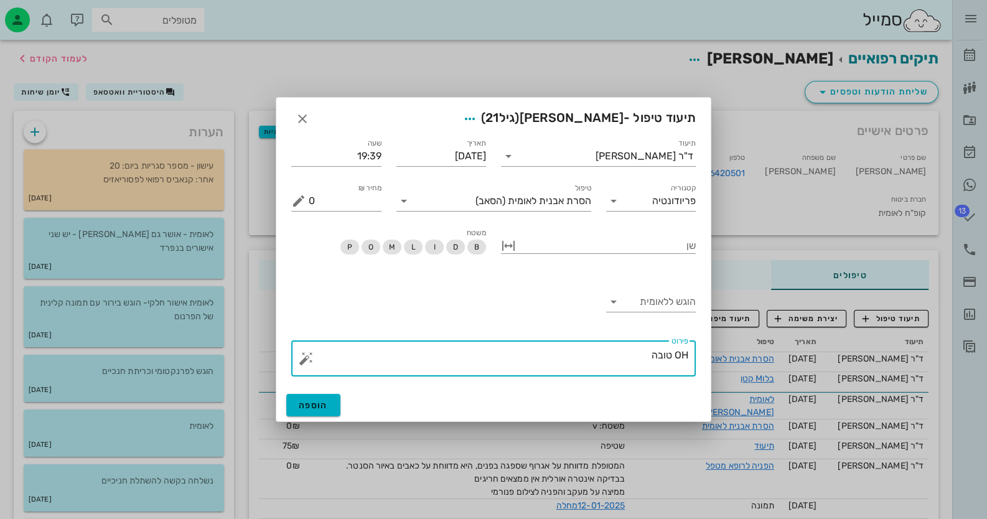
click at [305, 359] on button "button" at bounding box center [306, 358] width 15 height 15
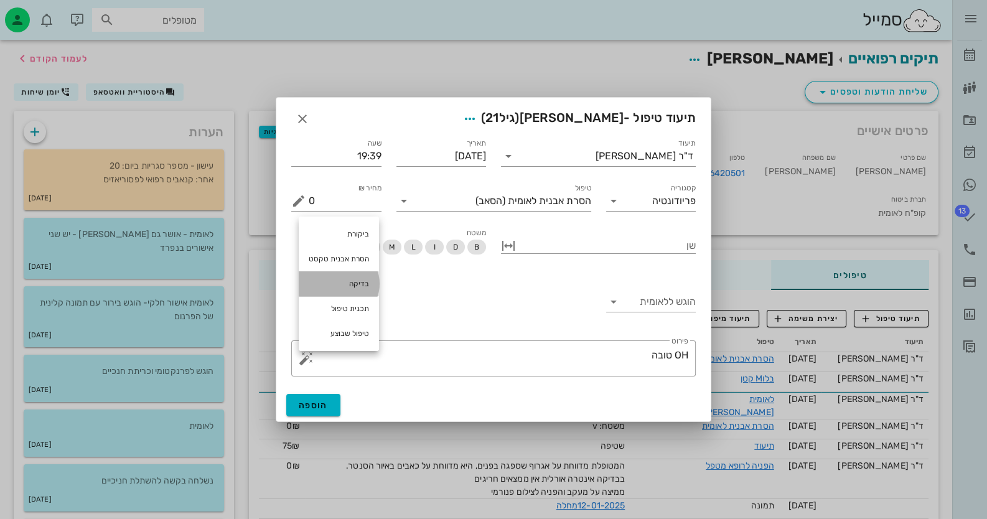
click at [342, 289] on div "בדיקה" at bounding box center [339, 283] width 80 height 25
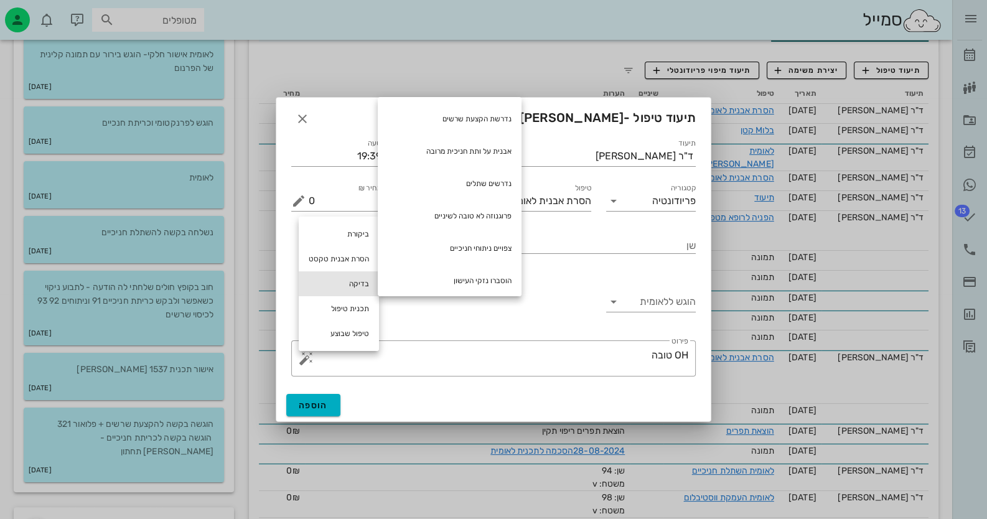
scroll to position [373, 0]
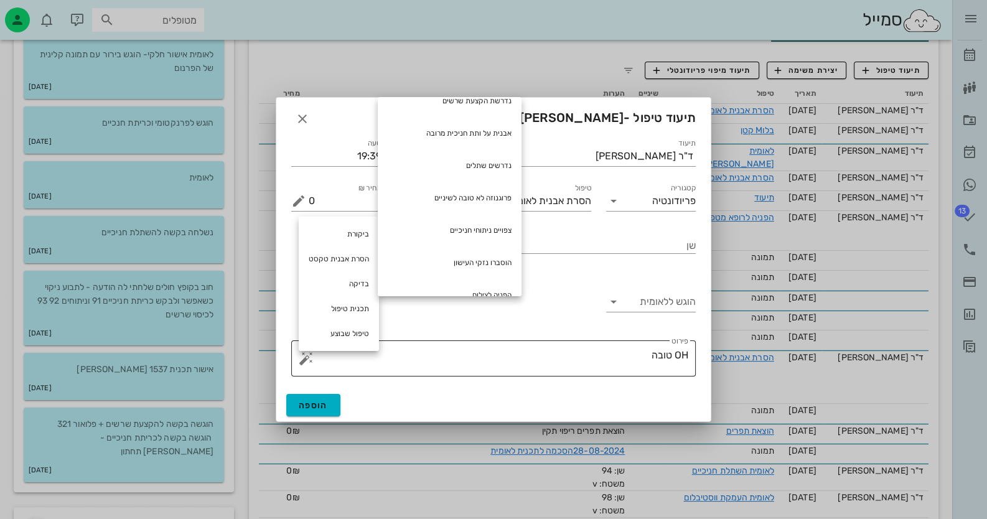
click at [548, 355] on textarea "OH טובה" at bounding box center [499, 362] width 380 height 30
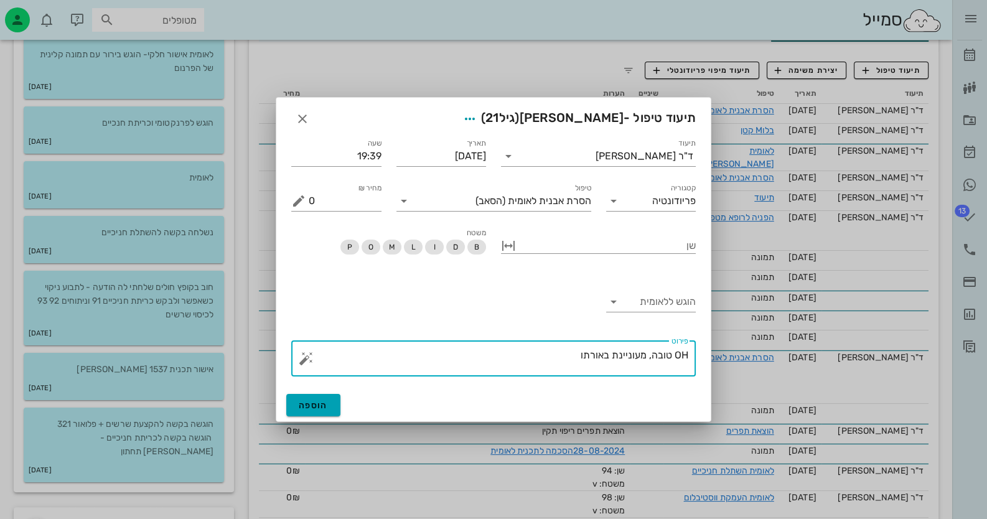
type textarea "OH טובה, מעוניינת באורתו"
click at [310, 409] on span "הוספה" at bounding box center [313, 405] width 29 height 11
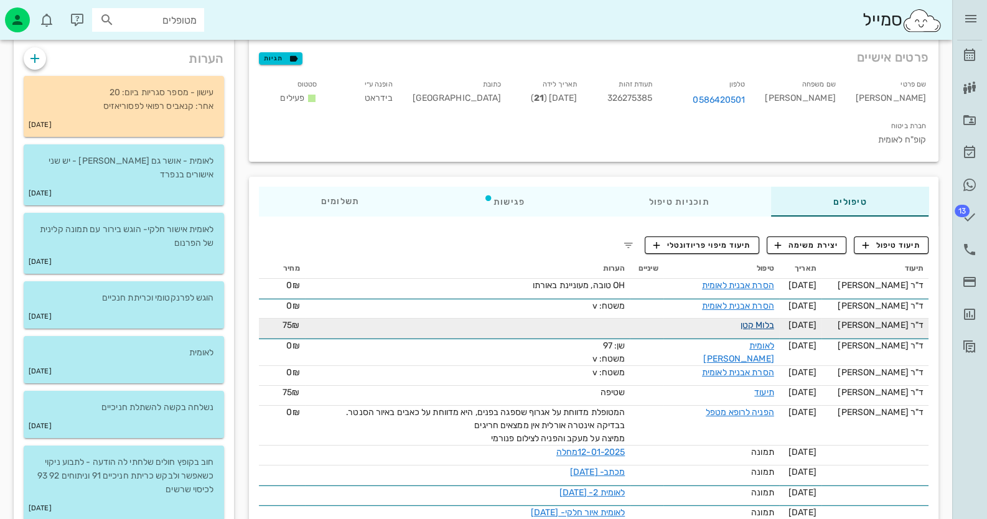
scroll to position [0, 0]
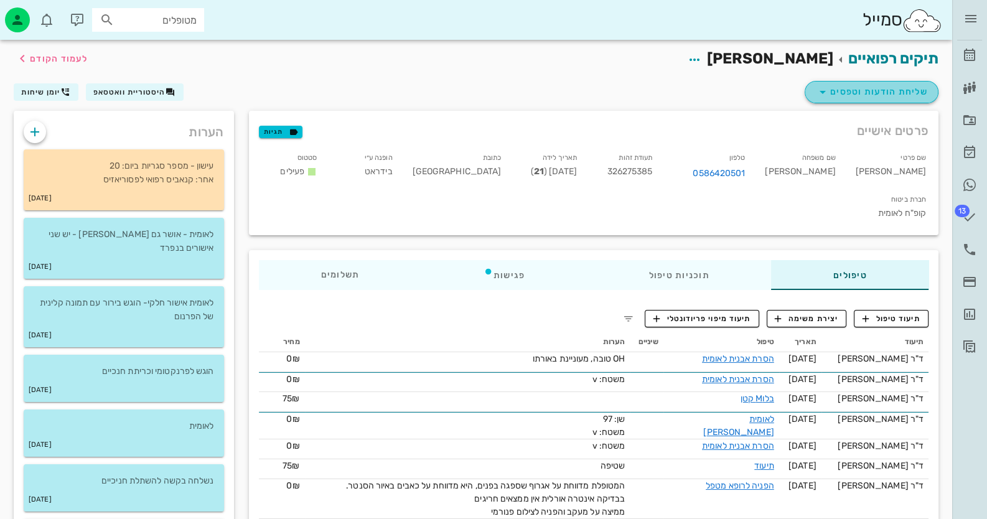
click at [888, 92] on span "שליחת הודעות וטפסים" at bounding box center [871, 92] width 113 height 15
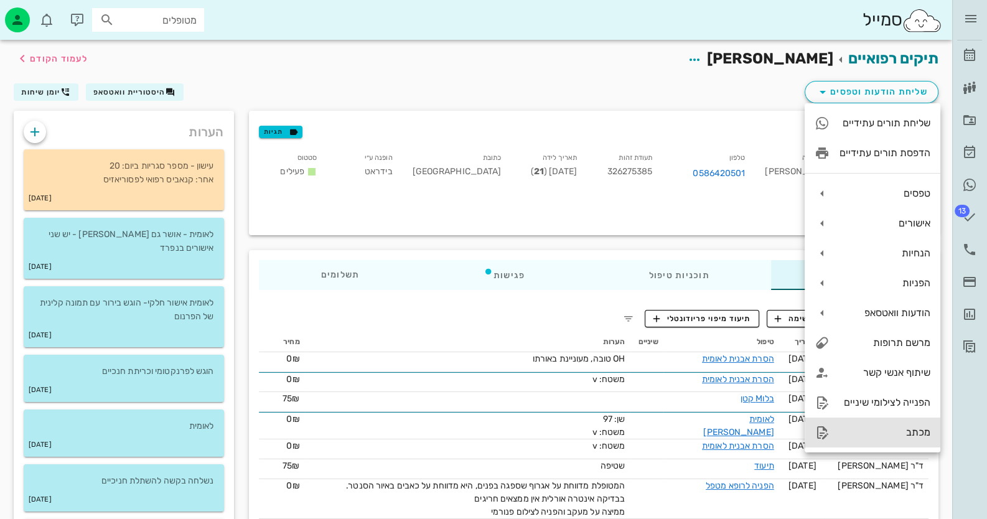
click at [874, 437] on div "מכתב" at bounding box center [884, 432] width 91 height 12
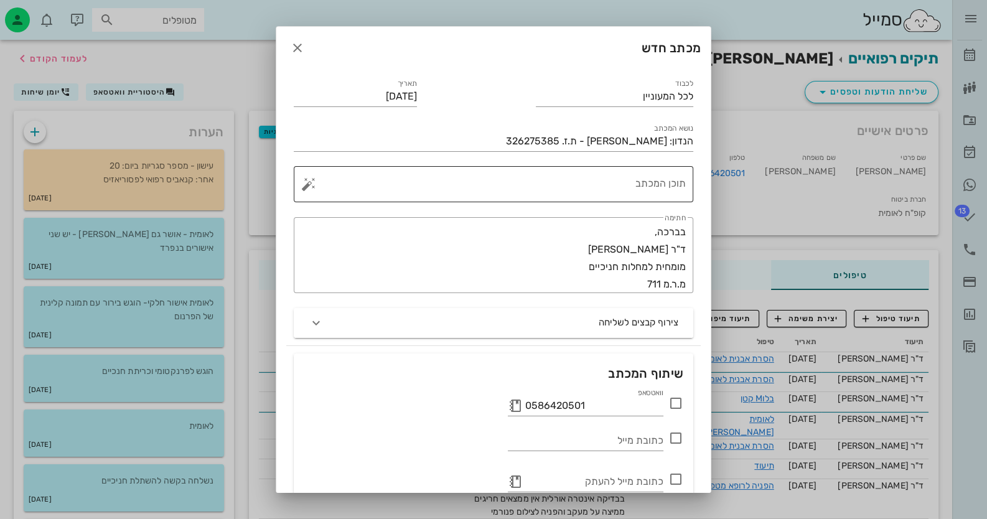
click at [625, 192] on textarea "תוכן המכתב" at bounding box center [498, 187] width 375 height 30
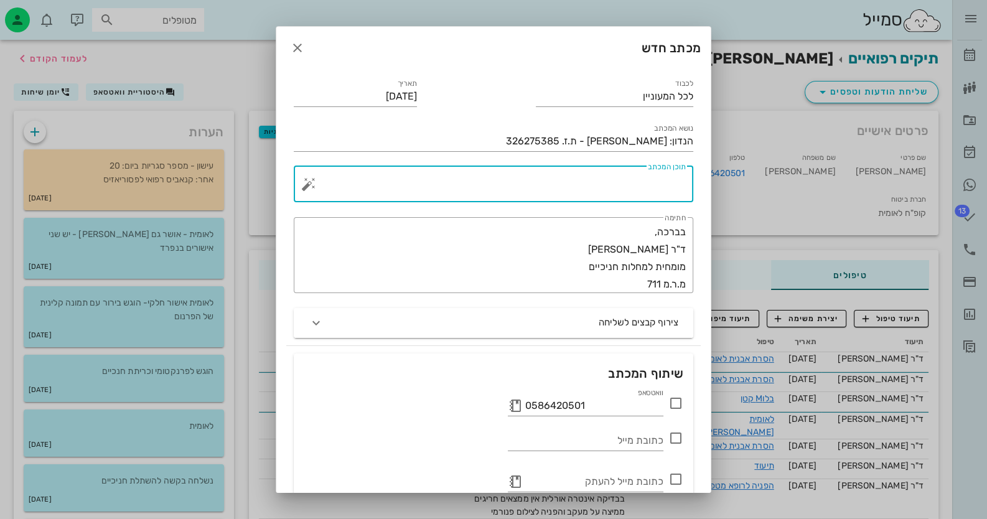
click at [316, 185] on button "button" at bounding box center [308, 184] width 15 height 15
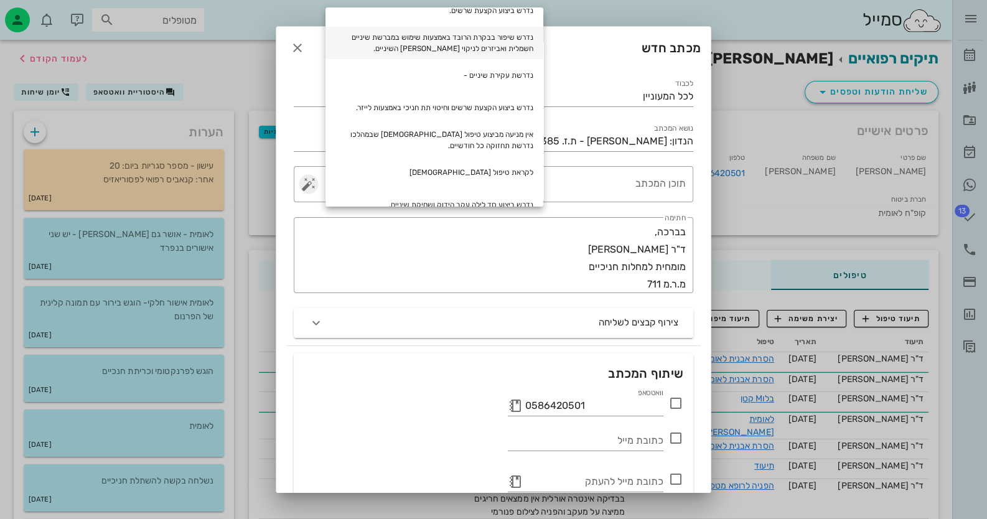
scroll to position [142, 0]
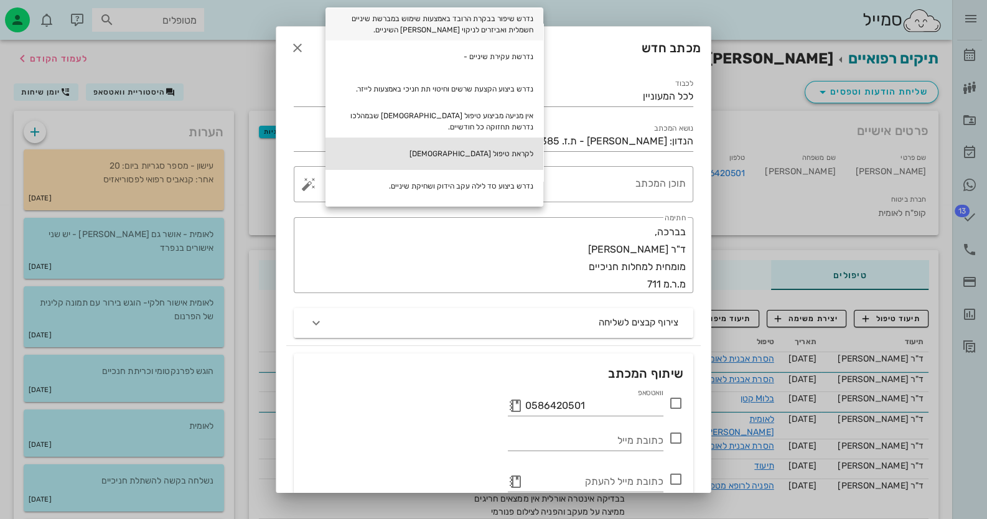
click at [453, 151] on div "לקראת טיפול [DEMOGRAPHIC_DATA]" at bounding box center [434, 153] width 218 height 32
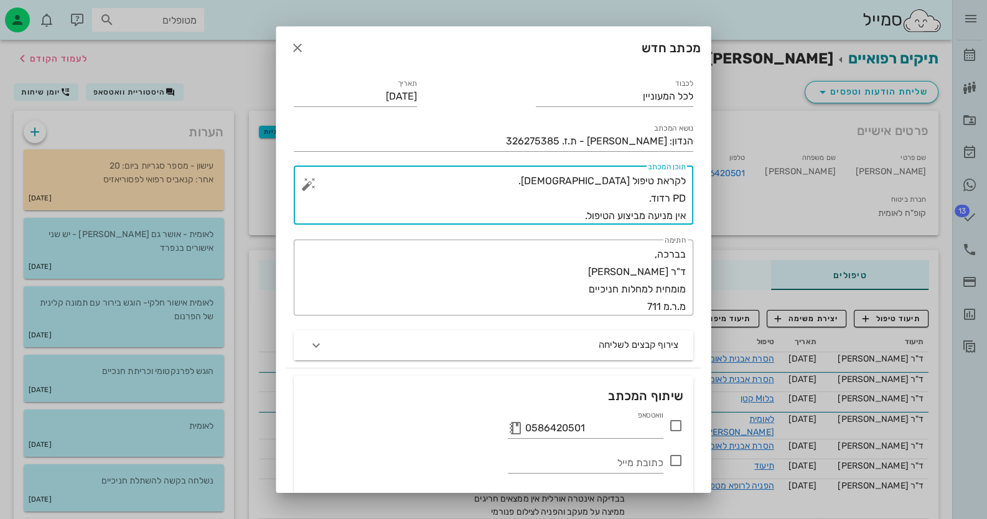
click at [622, 202] on textarea "לקראת טיפול [DEMOGRAPHIC_DATA]. PD רדוד. אין מניעה מביצוע הטיפול." at bounding box center [498, 198] width 375 height 52
type textarea "לקראת טיפול [DEMOGRAPHIC_DATA]. PD רדוד. בקרת רובד טובה. אין מניעה מביצוע הטיפו…"
click at [679, 426] on icon at bounding box center [675, 425] width 15 height 15
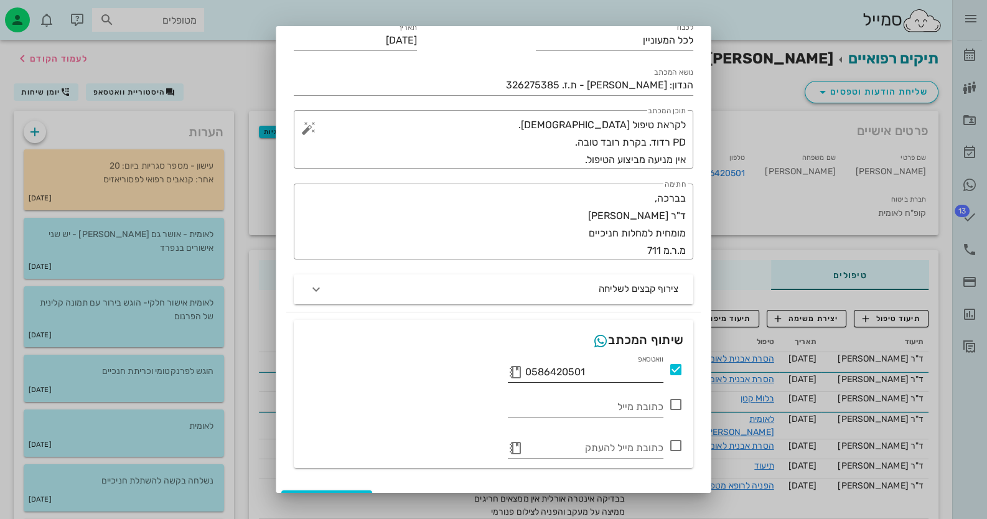
scroll to position [80, 0]
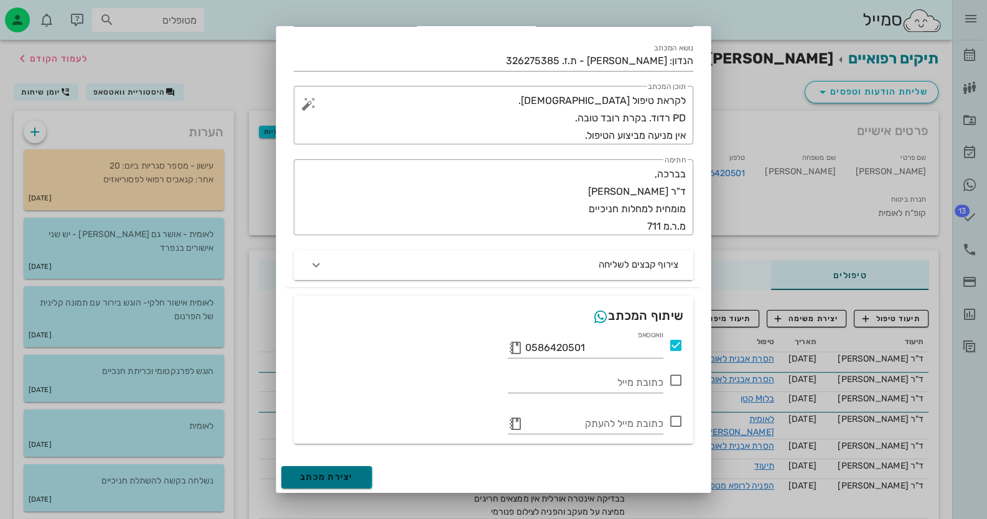
click at [339, 478] on span "יצירת מכתב" at bounding box center [327, 477] width 54 height 11
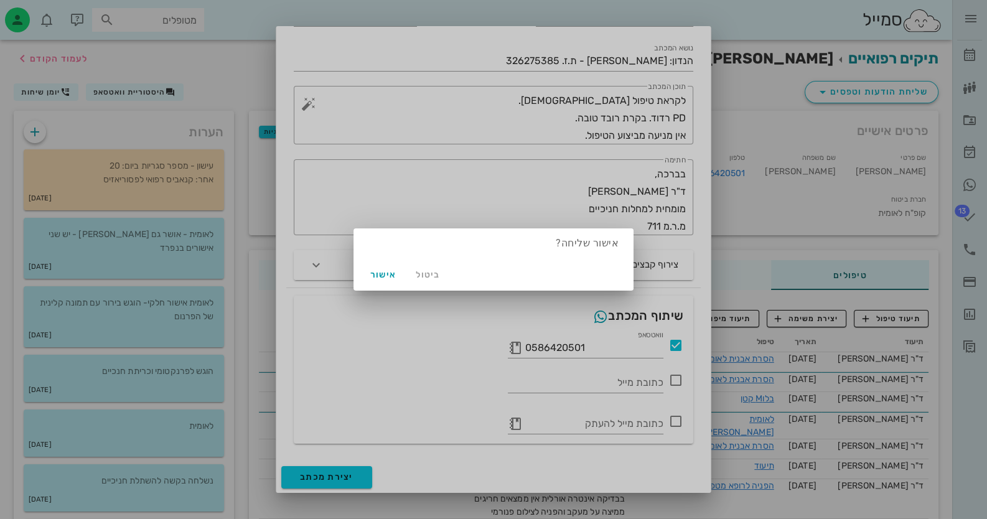
click at [361, 268] on div "ביטול אישור" at bounding box center [493, 274] width 280 height 32
click at [368, 271] on span "אישור" at bounding box center [383, 274] width 30 height 11
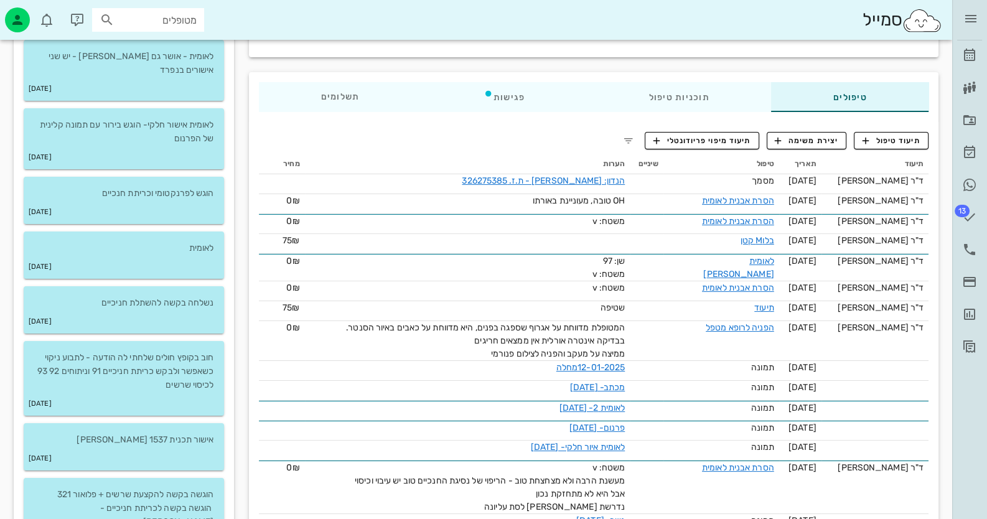
scroll to position [0, 0]
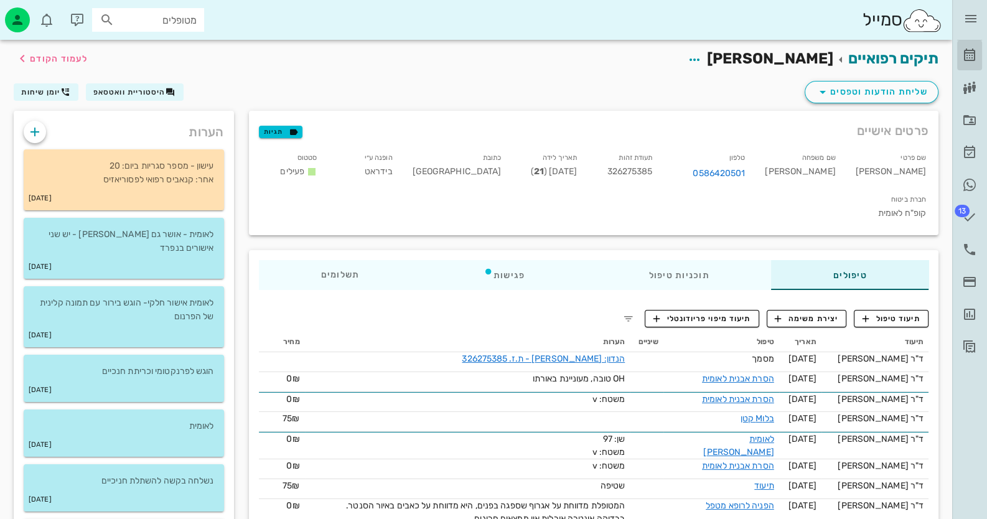
click at [980, 50] on link "[PERSON_NAME]" at bounding box center [969, 55] width 25 height 30
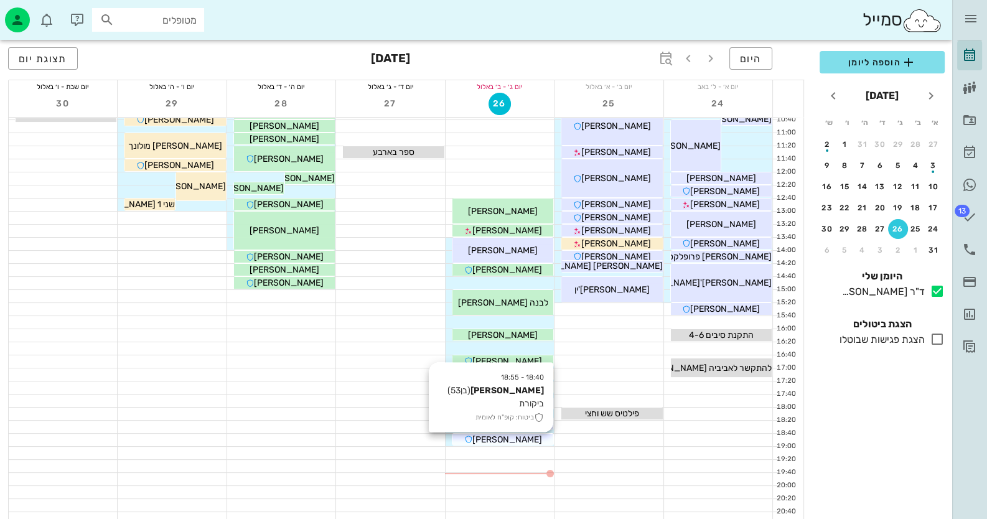
scroll to position [147, 0]
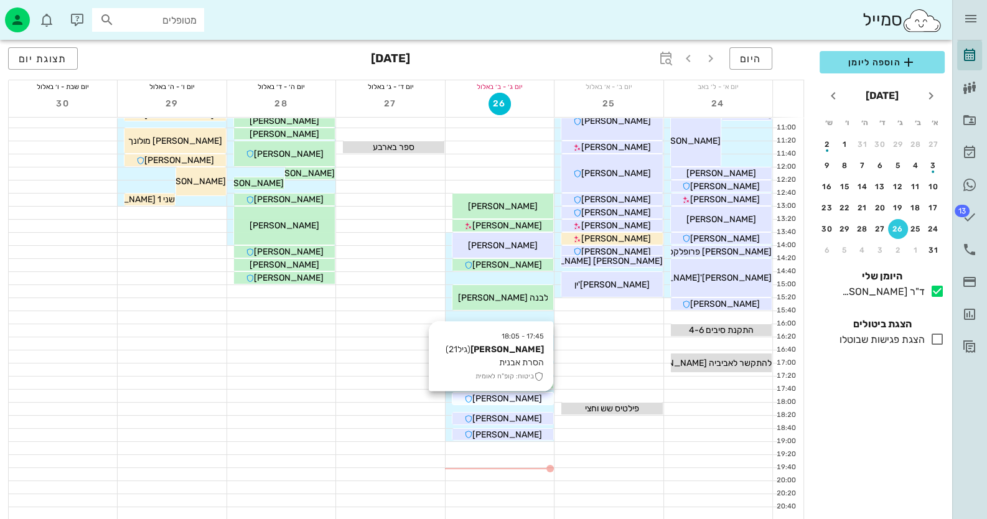
click at [516, 394] on span "[PERSON_NAME]" at bounding box center [507, 398] width 70 height 11
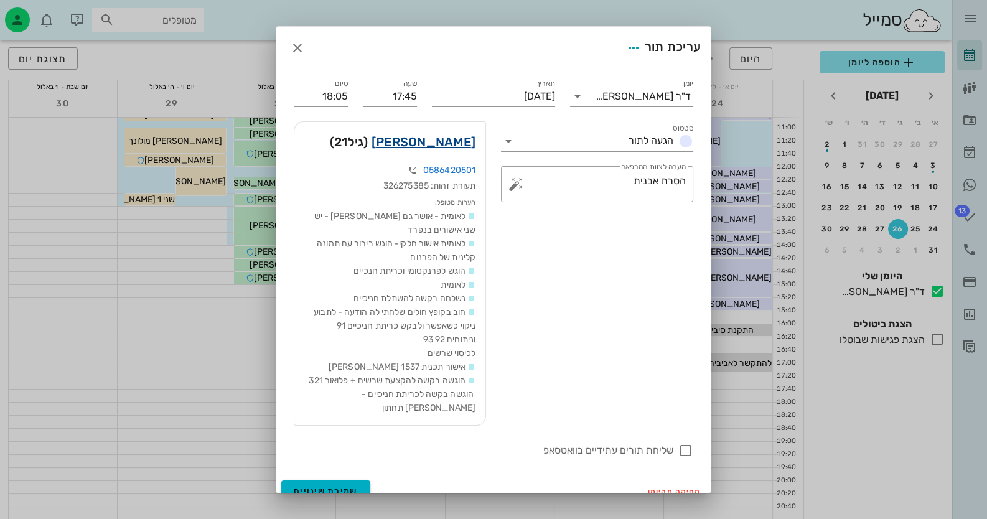
click at [474, 134] on link "[PERSON_NAME]" at bounding box center [423, 142] width 104 height 20
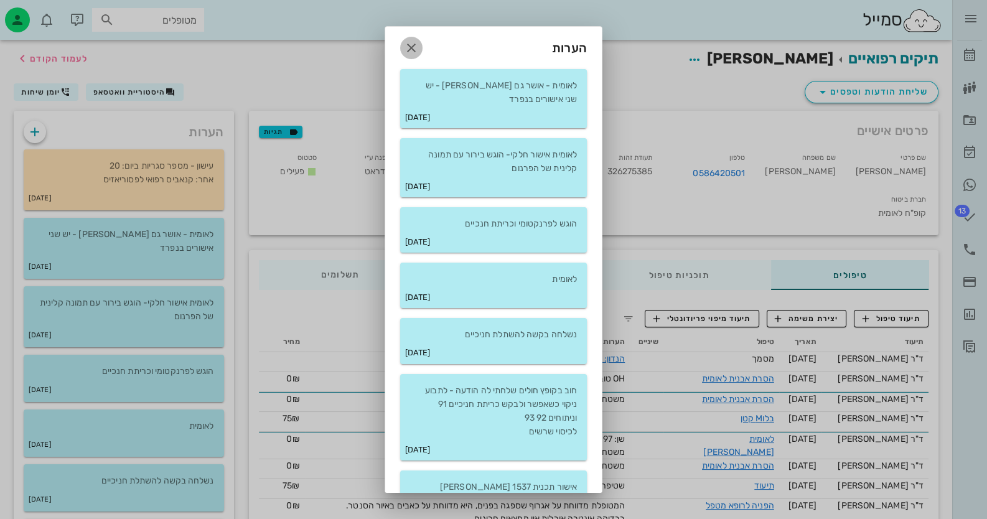
drag, startPoint x: 417, startPoint y: 49, endPoint x: 600, endPoint y: 151, distance: 209.4
click at [551, 113] on div "הערות לאומית - אושר גם [PERSON_NAME] - יש שני אישורים בנפרד [DATE] לאומית אישור…" at bounding box center [493, 318] width 218 height 584
click at [419, 44] on icon "button" at bounding box center [411, 47] width 15 height 15
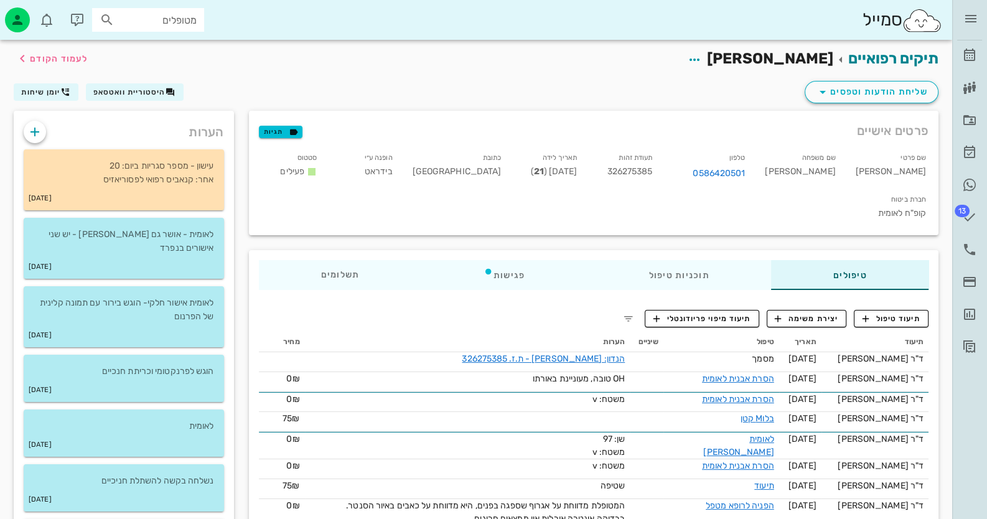
click at [652, 168] on span "326275385" at bounding box center [629, 171] width 45 height 11
copy span "326275385"
click at [978, 49] on link "[PERSON_NAME]" at bounding box center [969, 55] width 25 height 30
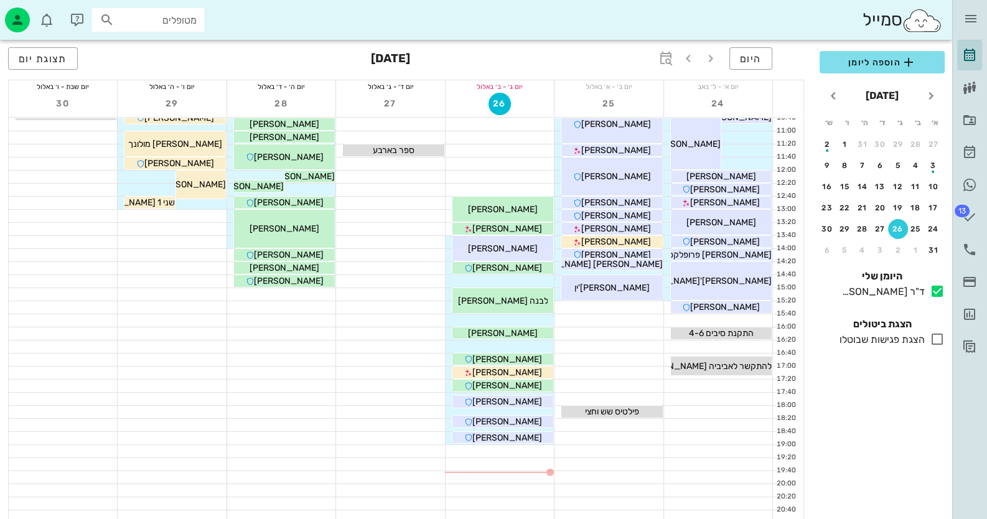
scroll to position [147, 0]
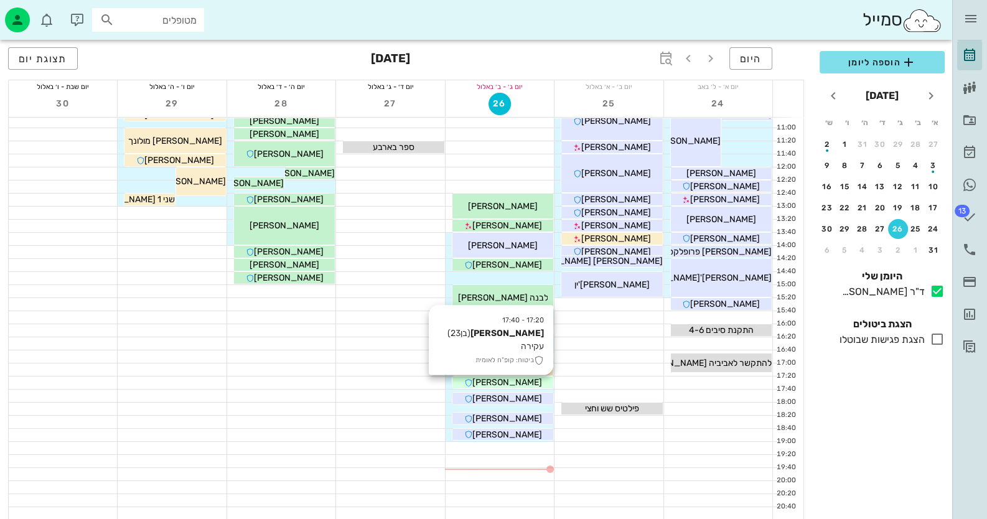
click at [518, 380] on span "[PERSON_NAME]" at bounding box center [507, 382] width 70 height 11
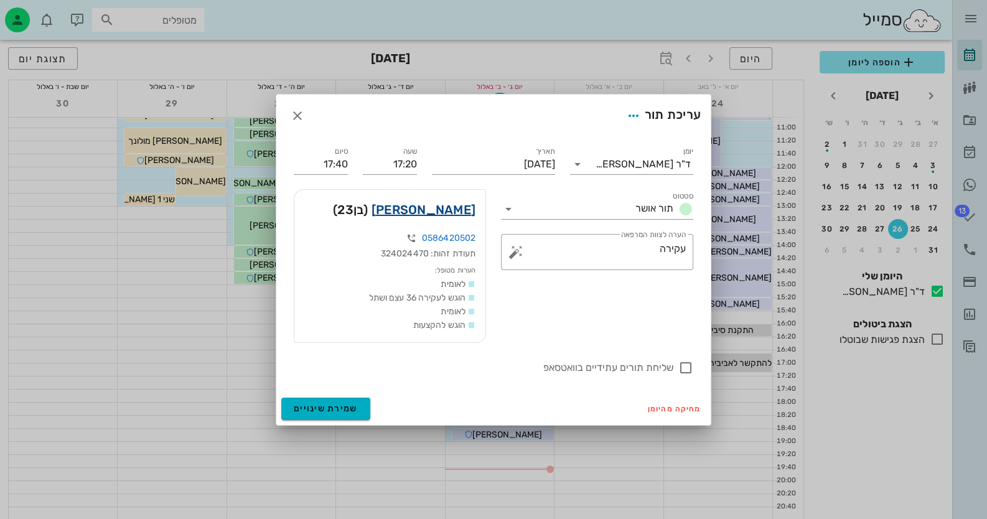
click at [442, 211] on link "[PERSON_NAME]" at bounding box center [423, 210] width 104 height 20
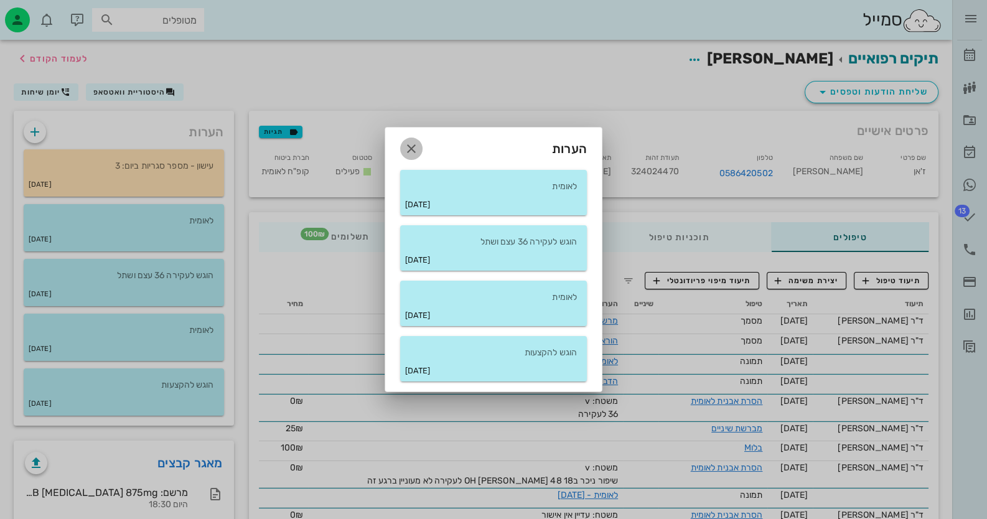
click at [410, 144] on icon "button" at bounding box center [411, 148] width 15 height 15
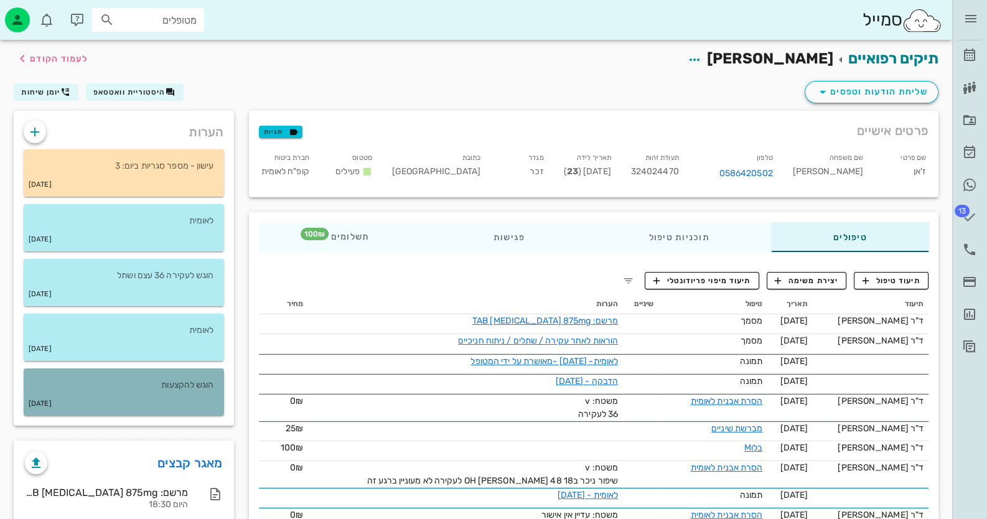
click at [180, 378] on p "הוגש להקצעות" at bounding box center [124, 385] width 180 height 14
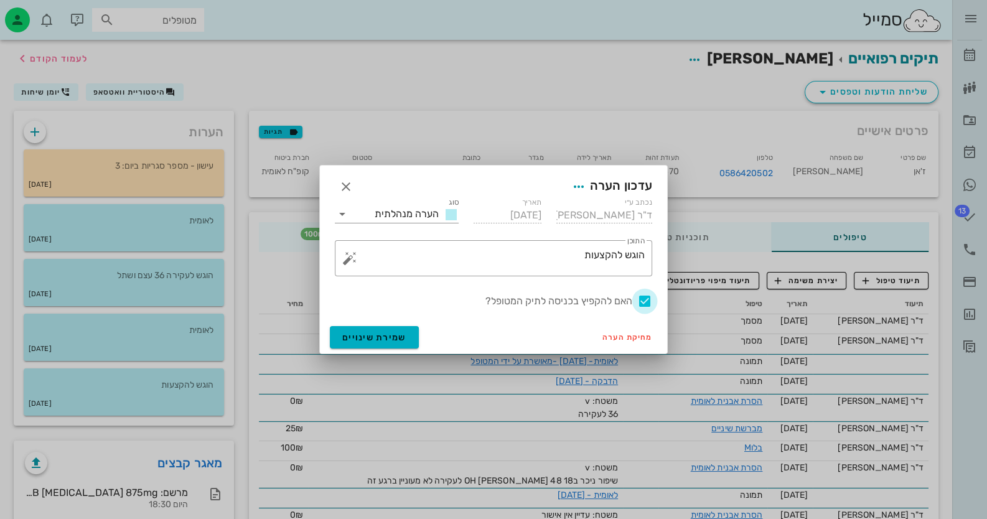
click at [641, 296] on div at bounding box center [644, 301] width 21 height 21
checkbox input "false"
click at [405, 333] on button "שמירת שינויים" at bounding box center [374, 337] width 89 height 22
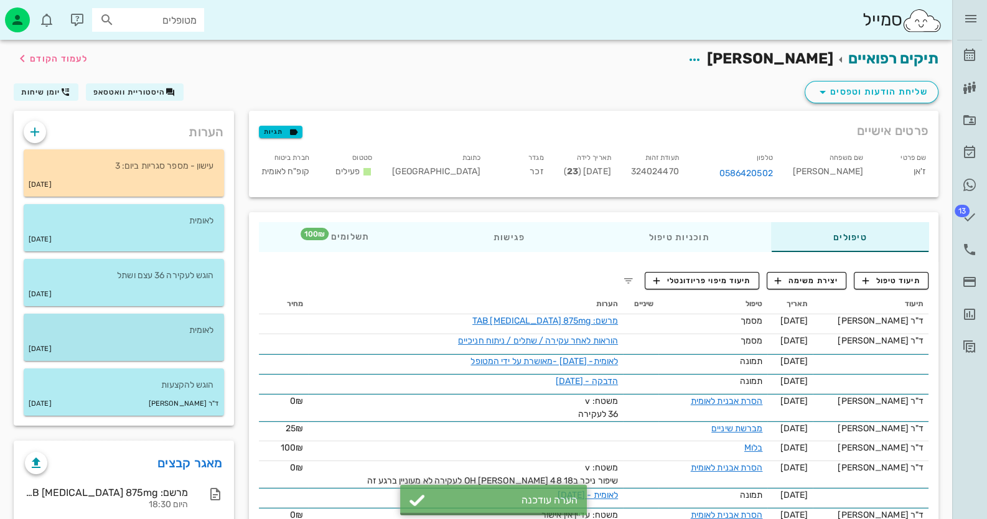
click at [158, 325] on p "לאומית" at bounding box center [124, 331] width 180 height 14
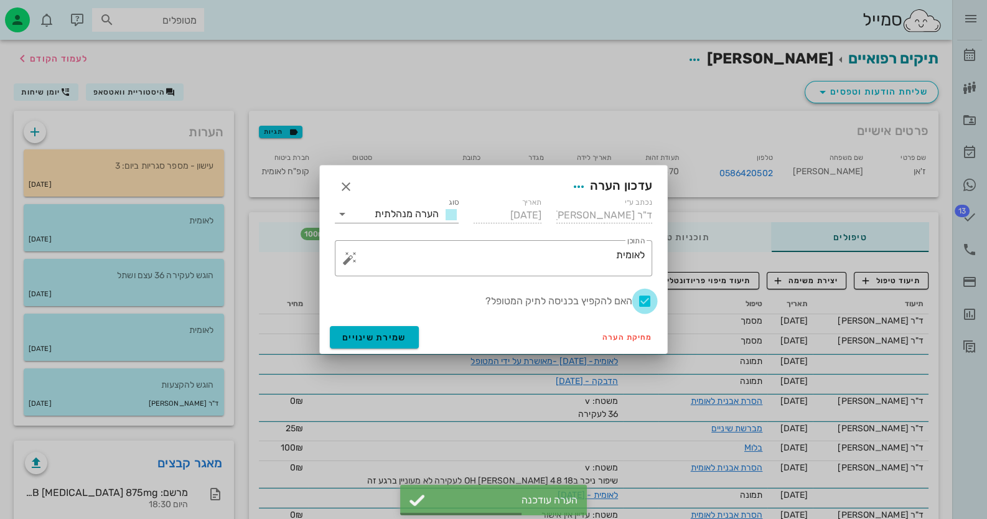
click at [636, 301] on div at bounding box center [644, 301] width 21 height 21
checkbox input "false"
click at [393, 346] on button "שמירת שינויים" at bounding box center [374, 337] width 89 height 22
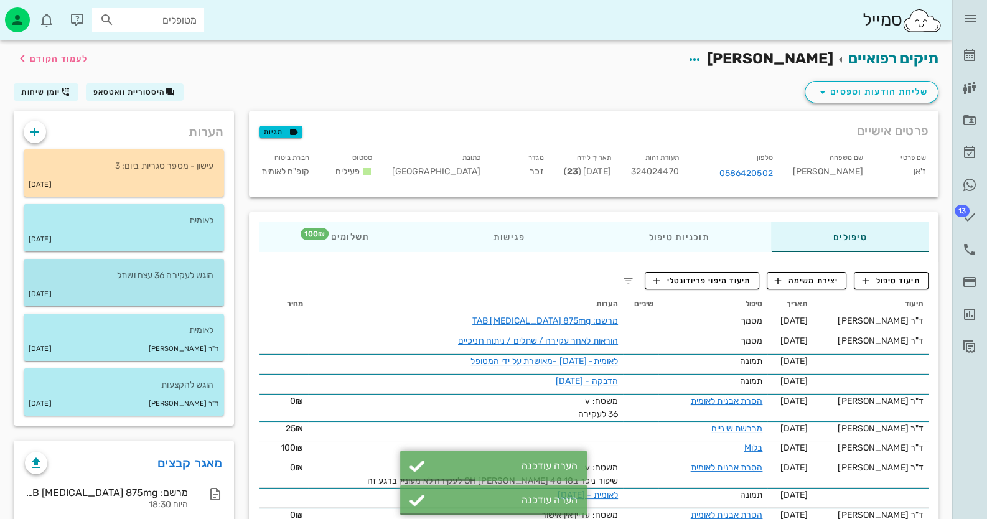
click at [155, 276] on p "הוגש לעקירה 36 עצם ושתל" at bounding box center [124, 276] width 180 height 14
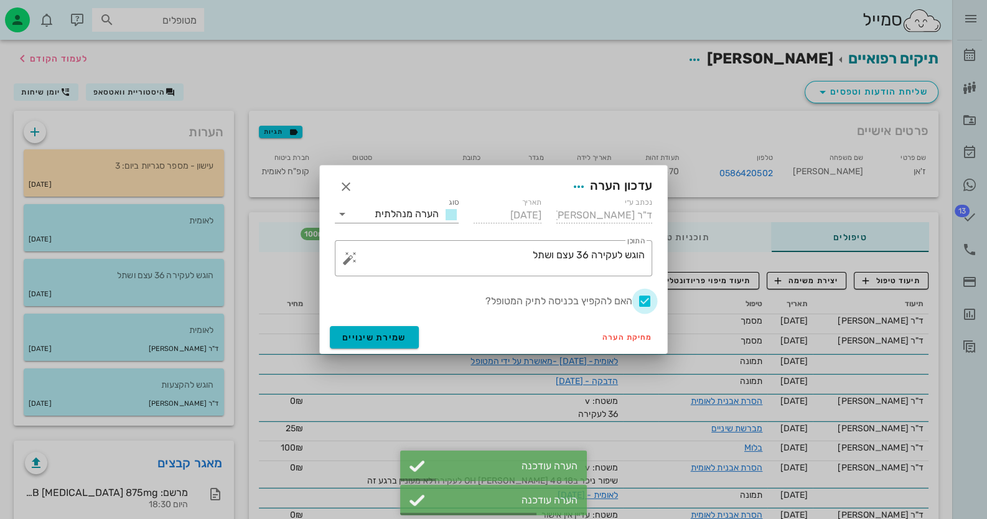
click at [645, 298] on div at bounding box center [644, 301] width 21 height 21
checkbox input "false"
click at [342, 335] on span "שמירת שינויים" at bounding box center [374, 337] width 64 height 11
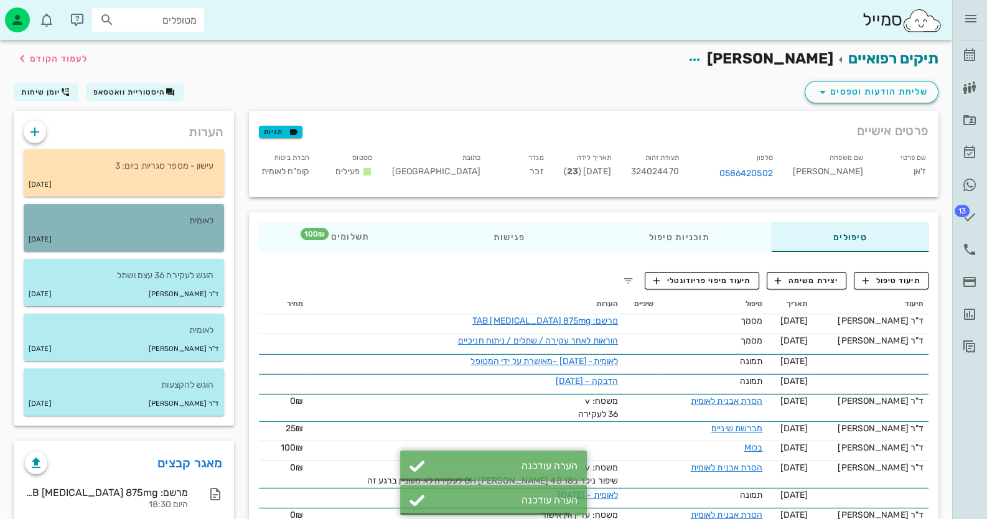
click at [186, 236] on div "[DATE]" at bounding box center [124, 240] width 200 height 24
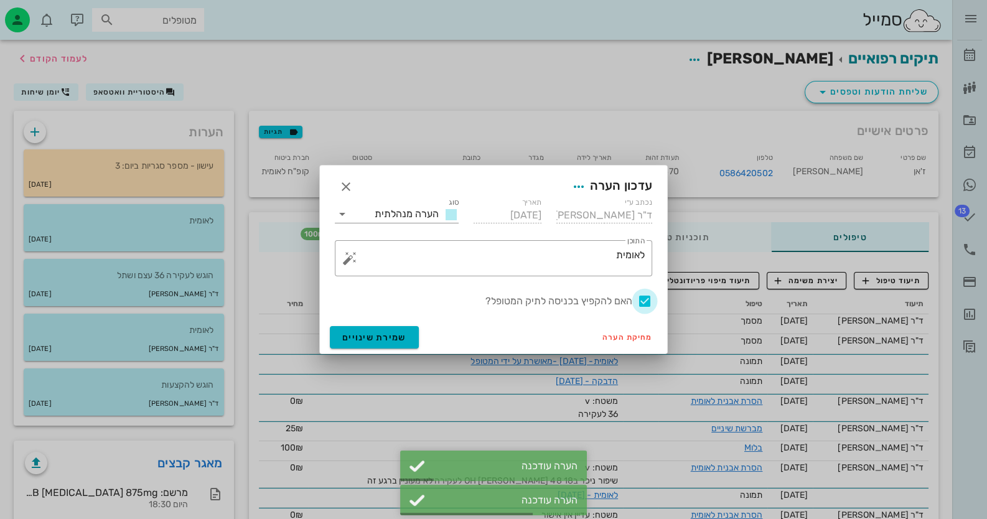
click at [643, 301] on div at bounding box center [644, 301] width 21 height 21
checkbox input "false"
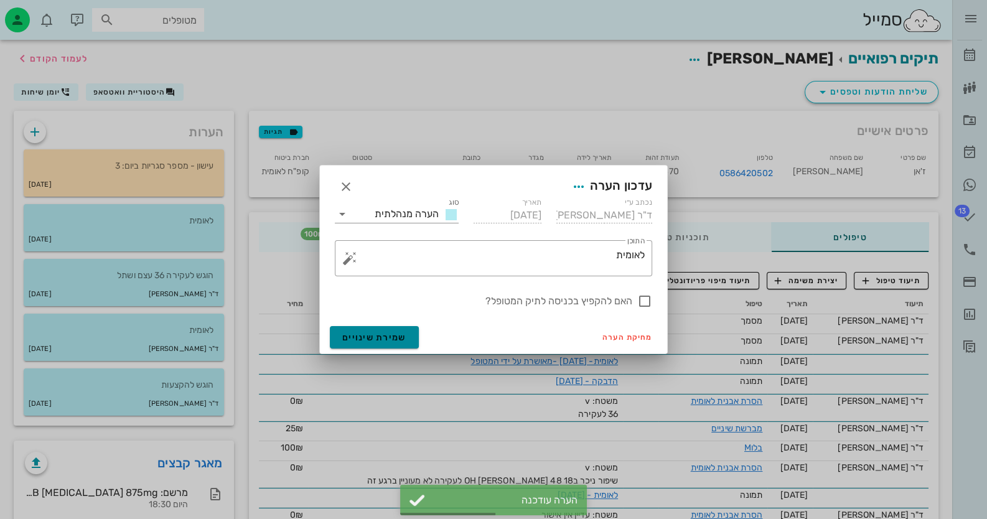
click at [378, 343] on button "שמירת שינויים" at bounding box center [374, 337] width 89 height 22
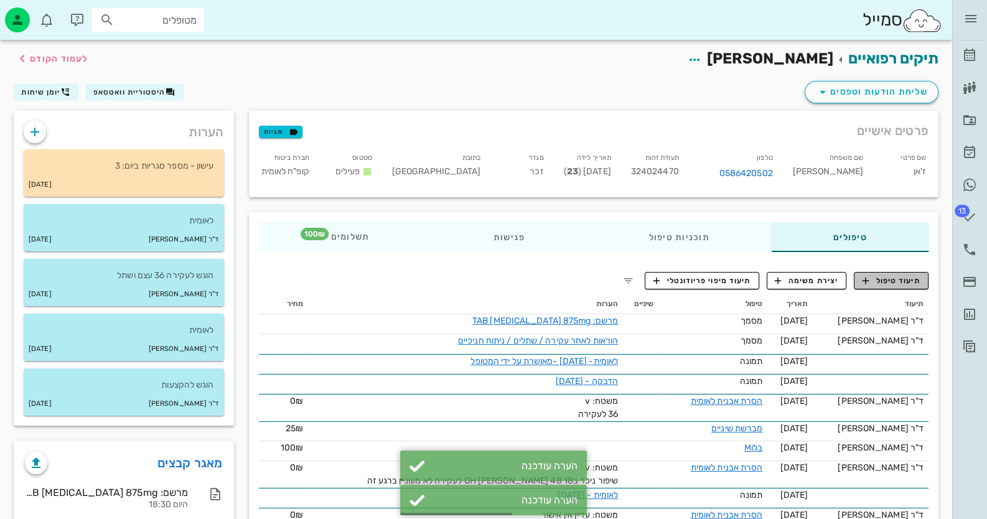
click at [893, 284] on span "תיעוד טיפול" at bounding box center [891, 280] width 58 height 11
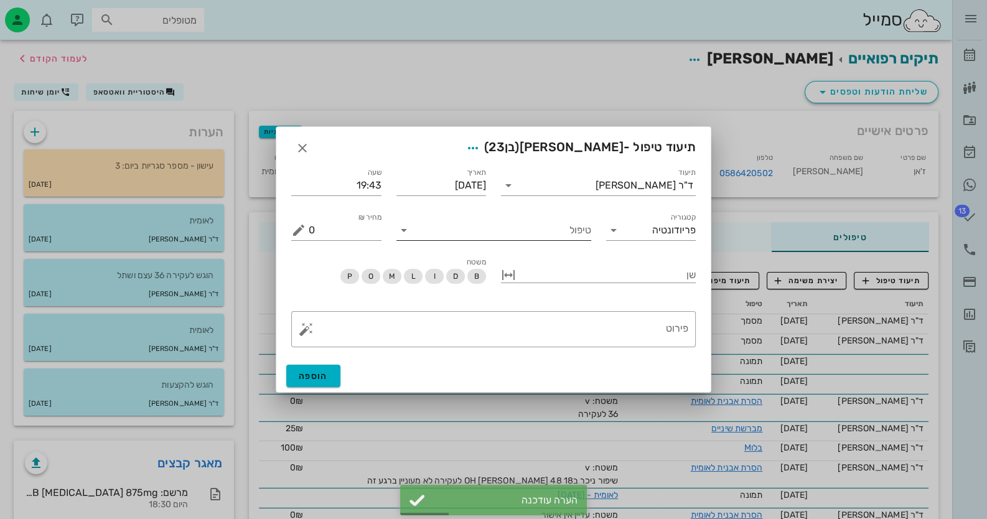
click at [545, 233] on input "טיפול" at bounding box center [502, 230] width 177 height 20
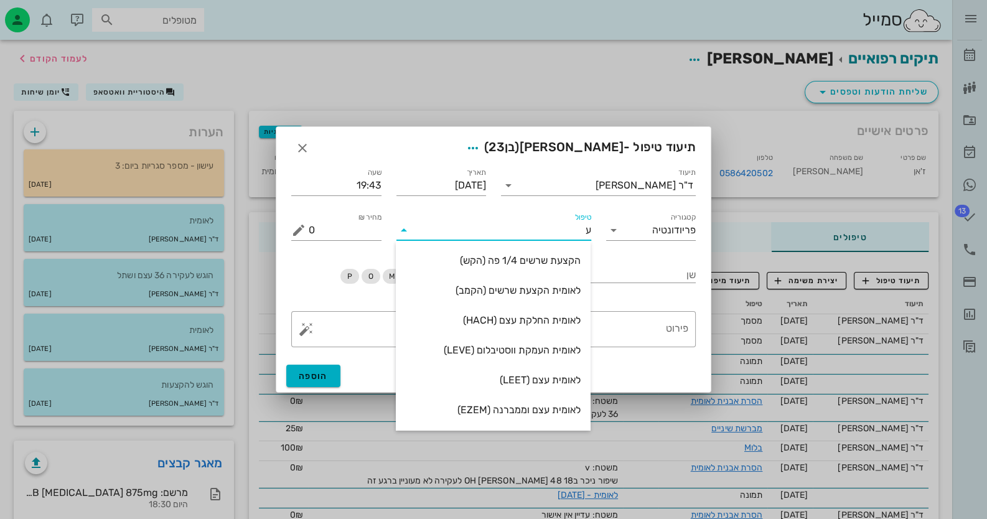
type input "עק"
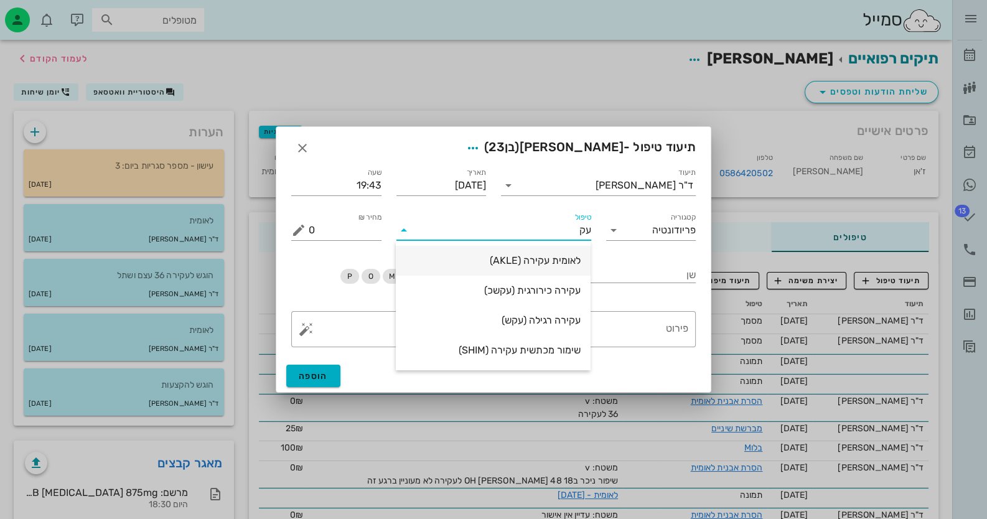
click at [555, 261] on div "לאומית עקירה (AKLE)" at bounding box center [493, 260] width 175 height 12
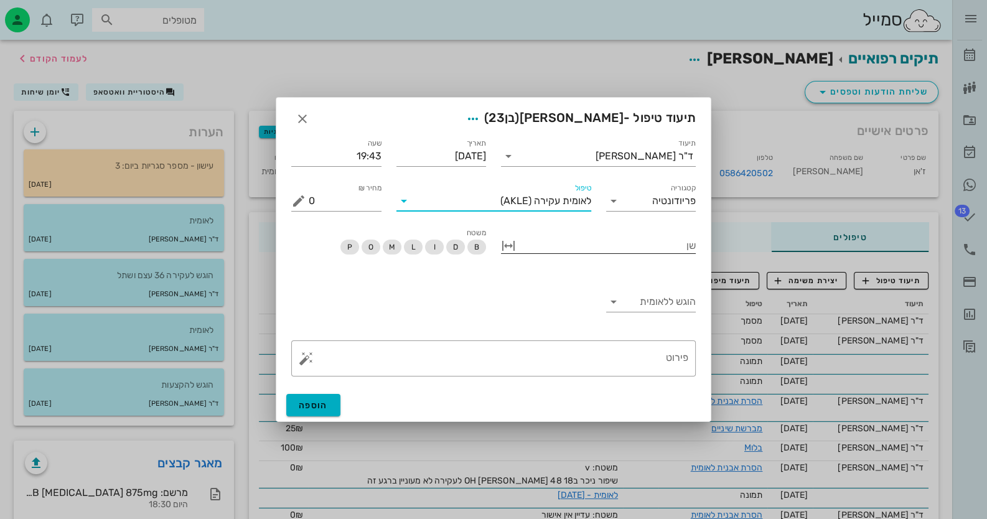
click at [676, 250] on div at bounding box center [606, 244] width 177 height 16
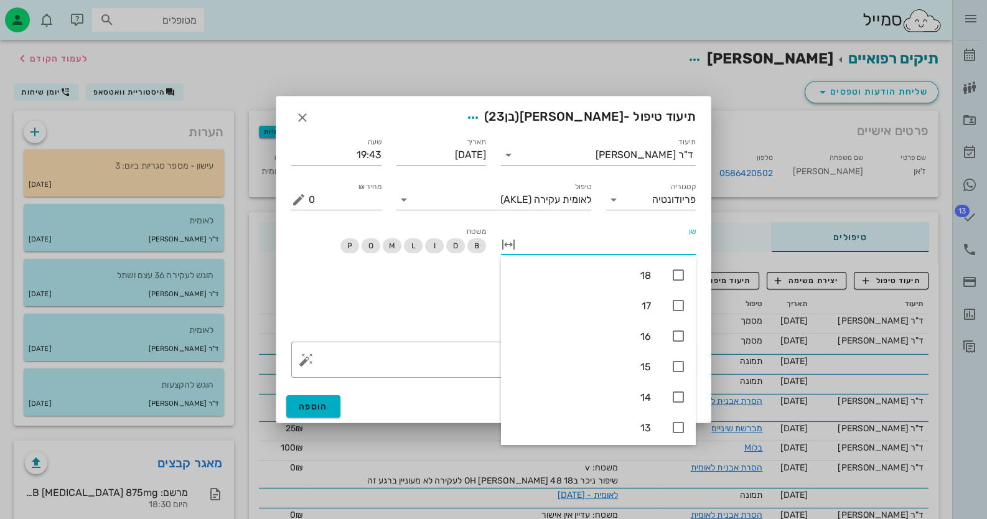
type input "3"
click at [683, 391] on icon at bounding box center [678, 396] width 15 height 15
click at [380, 305] on div "הוגש ללאומית" at bounding box center [493, 305] width 419 height 58
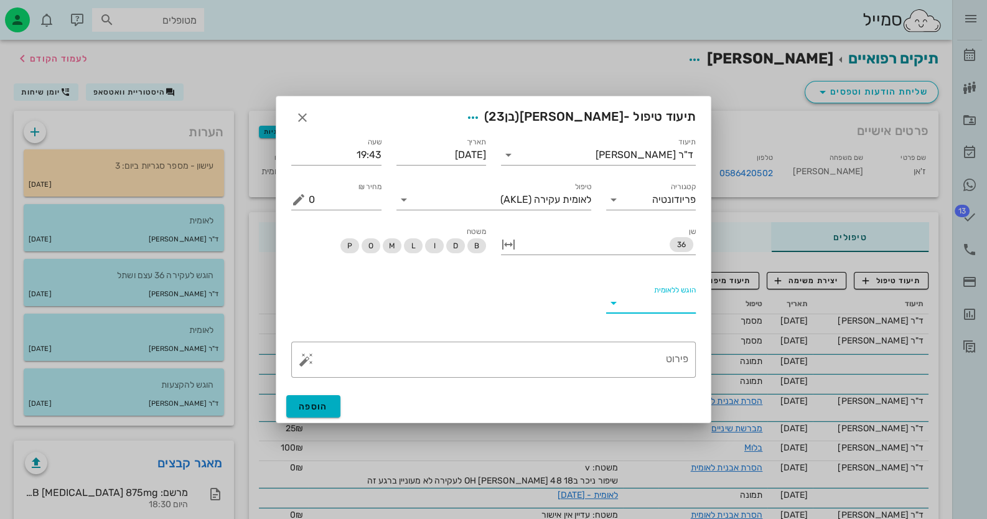
click at [638, 301] on input "הוגש ללאומית" at bounding box center [661, 303] width 70 height 20
click at [647, 315] on div "כן" at bounding box center [650, 313] width 70 height 12
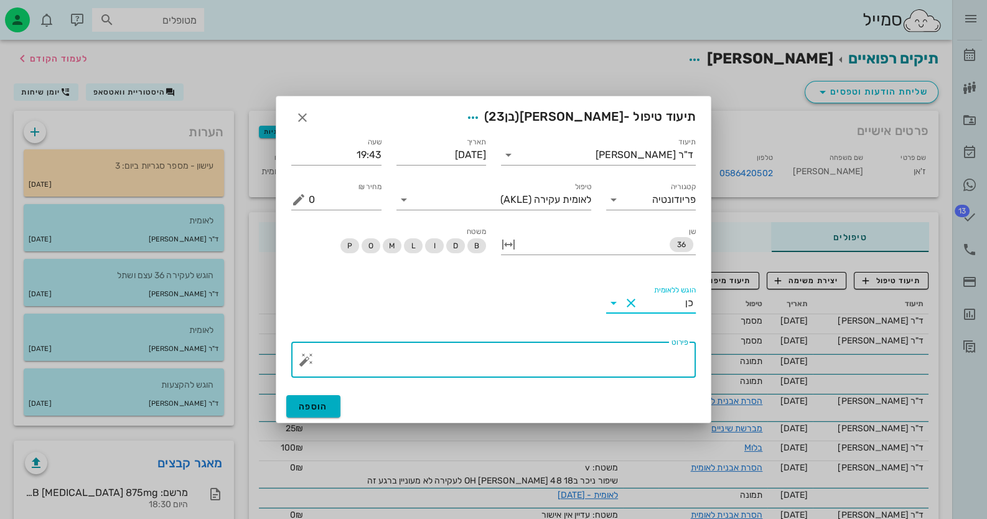
click at [597, 363] on textarea "פירוט" at bounding box center [499, 363] width 380 height 30
type textarea "פיצול עקירה קשה מאד עצם קולגן PGA 5-0 להמתין 5 חודשים"
click at [320, 407] on span "הוספה" at bounding box center [313, 406] width 29 height 11
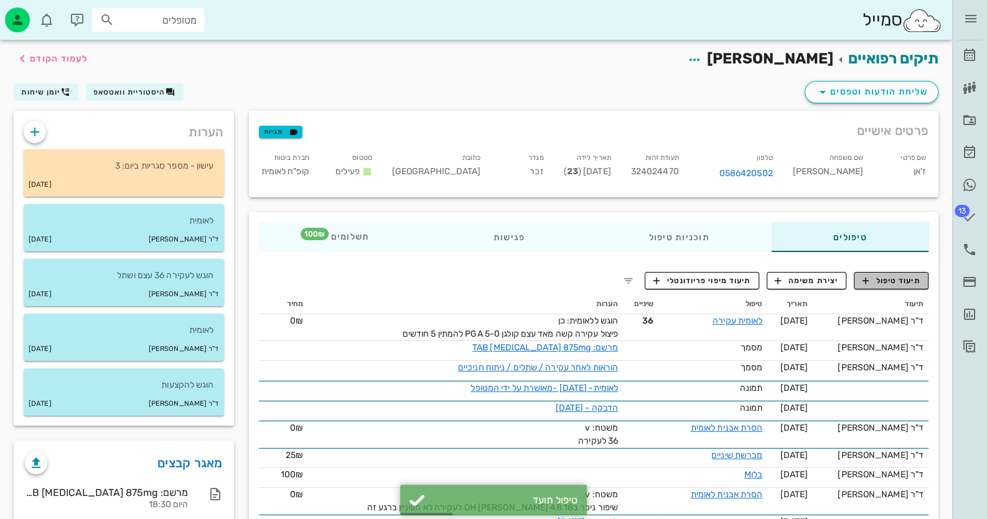
click at [905, 283] on span "תיעוד טיפול" at bounding box center [891, 280] width 58 height 11
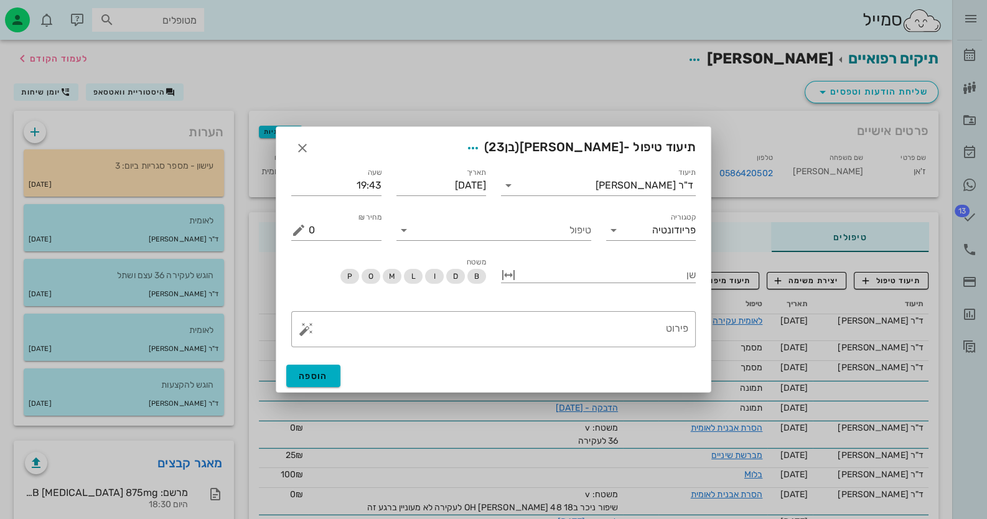
click at [288, 145] on div "תיעוד טיפול - [PERSON_NAME] (בן 23 )" at bounding box center [493, 146] width 434 height 39
click at [297, 146] on icon "button" at bounding box center [302, 148] width 15 height 15
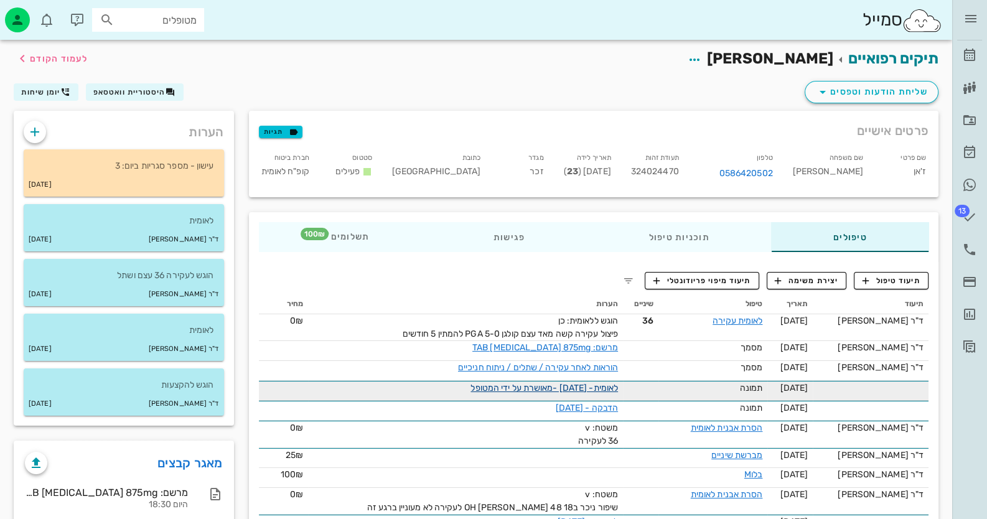
click at [576, 389] on link "לאומית- [DATE] -מאושרת על ידי המטופל" at bounding box center [543, 388] width 147 height 11
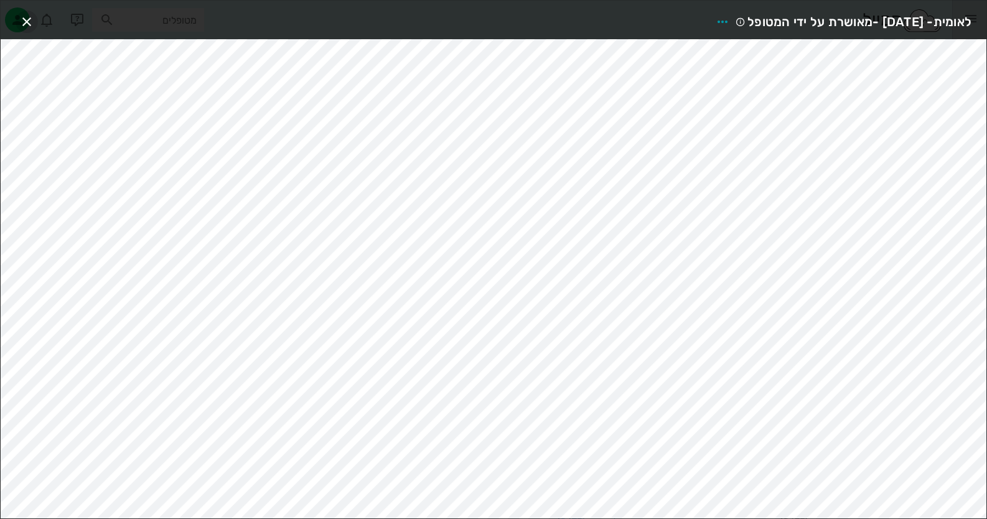
click at [22, 21] on icon "button" at bounding box center [26, 21] width 15 height 15
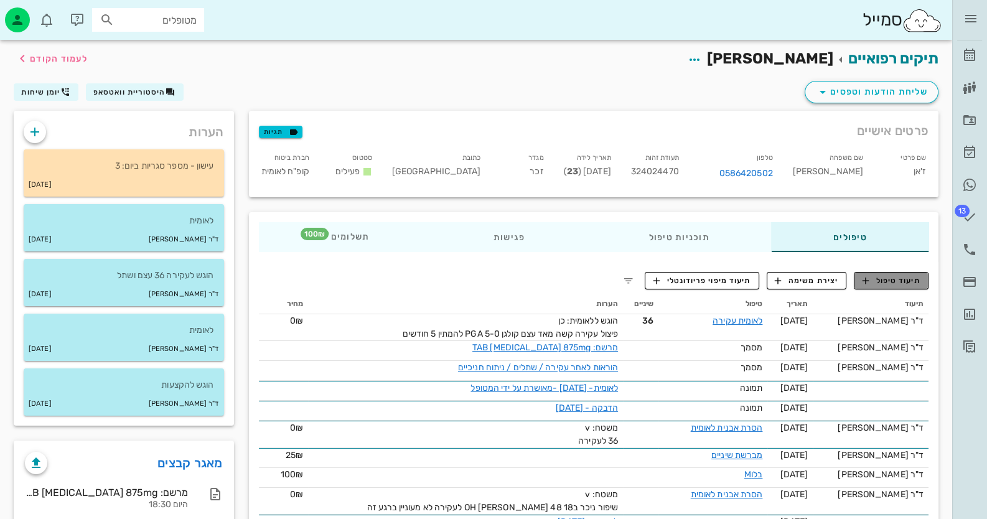
click at [898, 275] on span "תיעוד טיפול" at bounding box center [891, 280] width 58 height 11
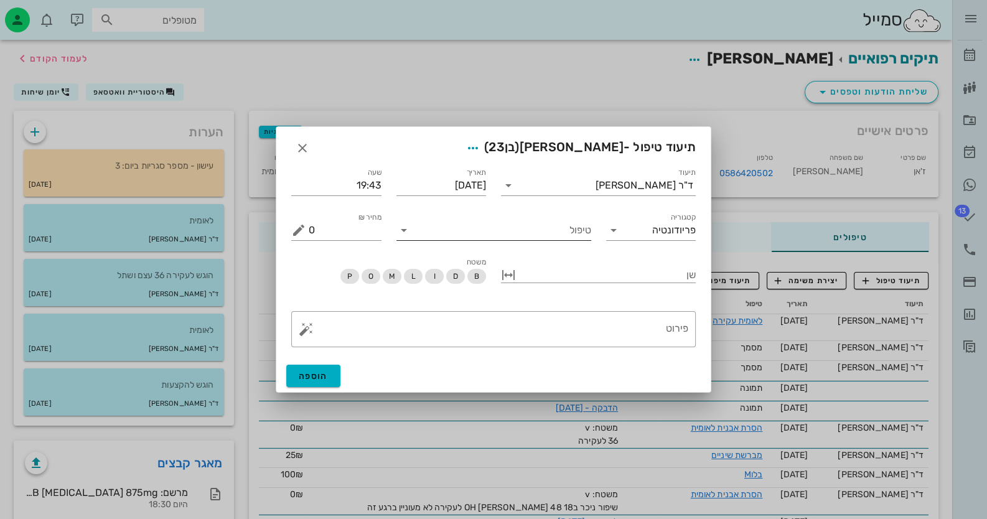
click at [560, 235] on input "טיפול" at bounding box center [502, 230] width 177 height 20
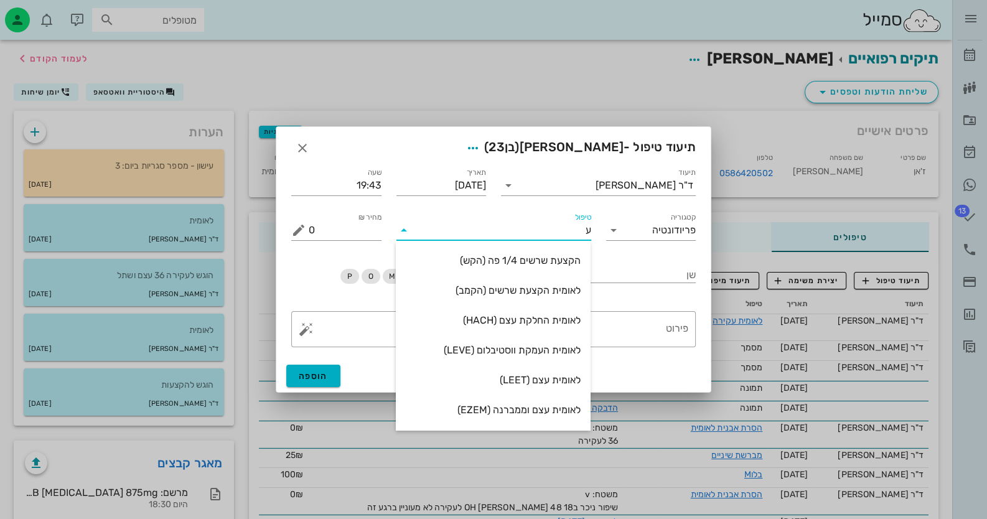
type input "עצ"
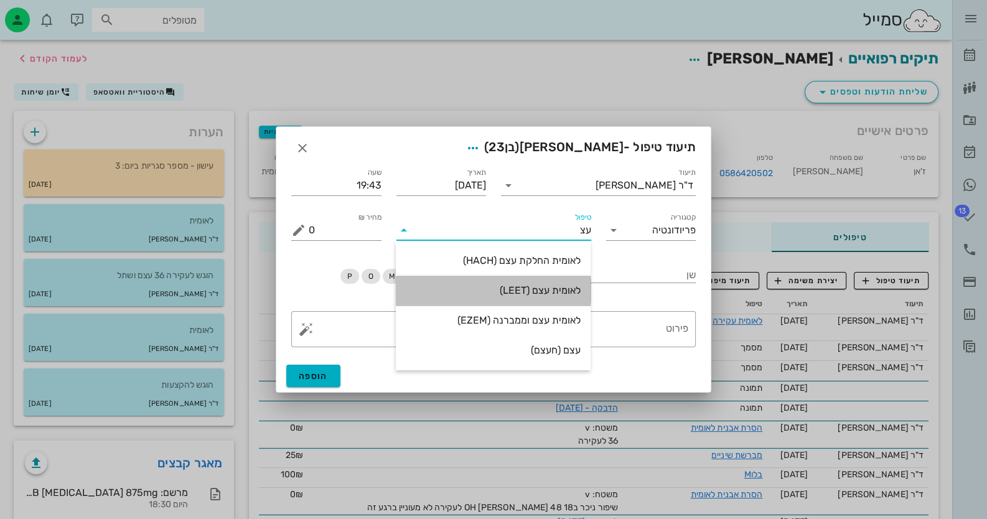
click at [552, 295] on div "לאומית עצם (LEET)" at bounding box center [493, 290] width 175 height 12
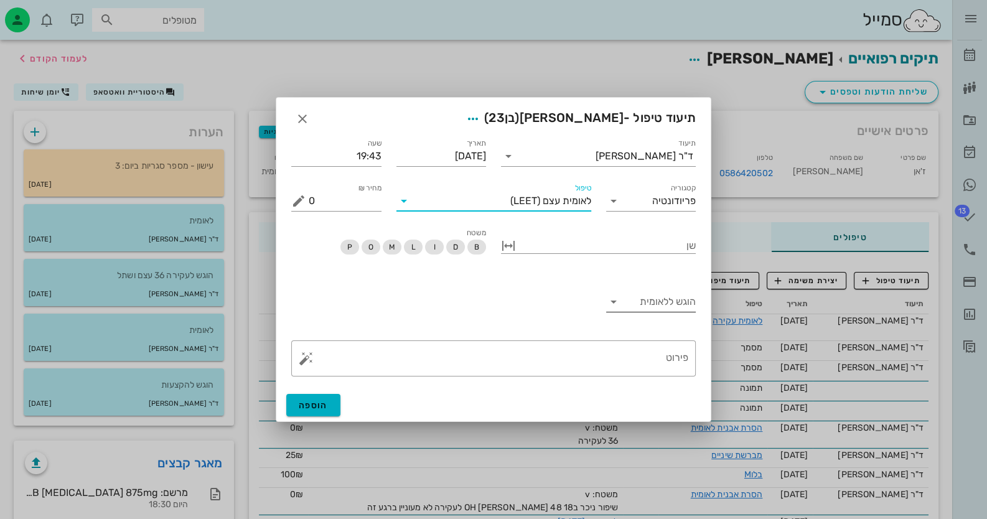
click at [669, 303] on input "הוגש ללאומית" at bounding box center [661, 302] width 70 height 20
click at [669, 301] on div "כן" at bounding box center [650, 311] width 70 height 27
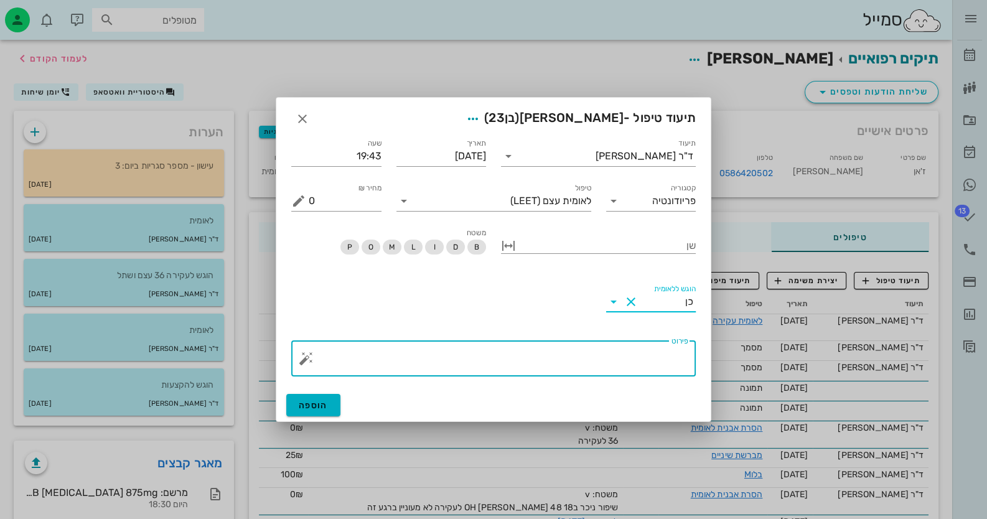
click at [673, 365] on textarea "פירוט" at bounding box center [499, 362] width 380 height 30
type textarea "93"
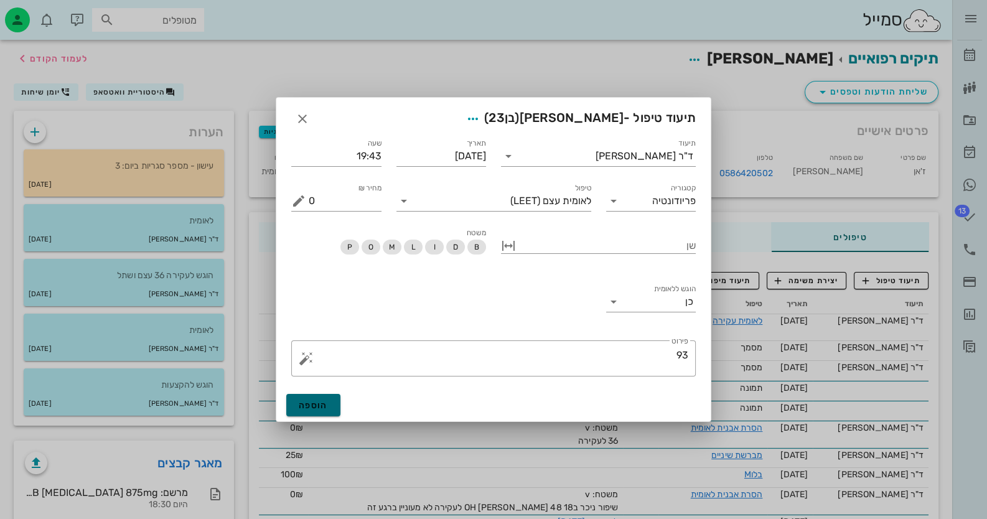
click at [324, 409] on span "הוספה" at bounding box center [313, 405] width 29 height 11
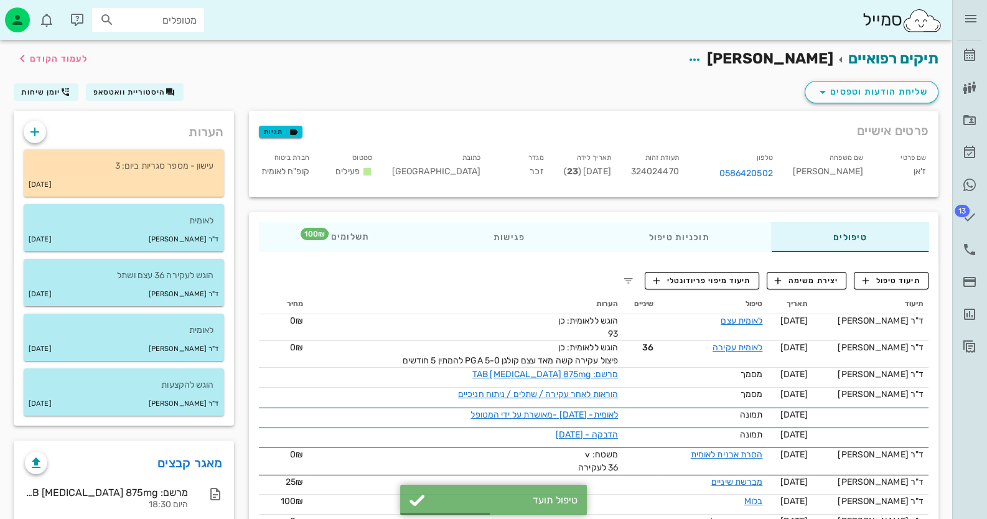
click at [672, 170] on span "324024470" at bounding box center [655, 171] width 48 height 11
copy span "324024470"
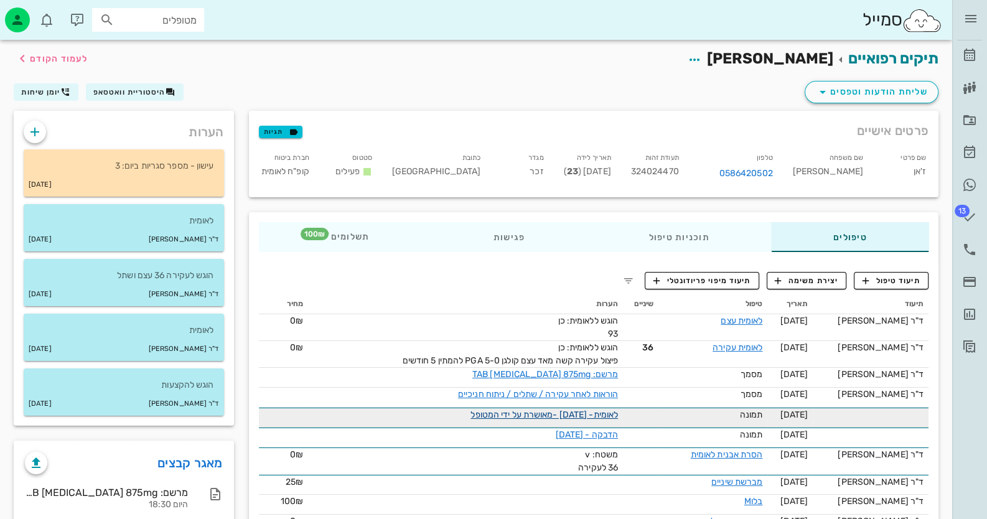
click at [588, 414] on link "לאומית- [DATE] -מאושרת על ידי המטופל" at bounding box center [543, 414] width 147 height 11
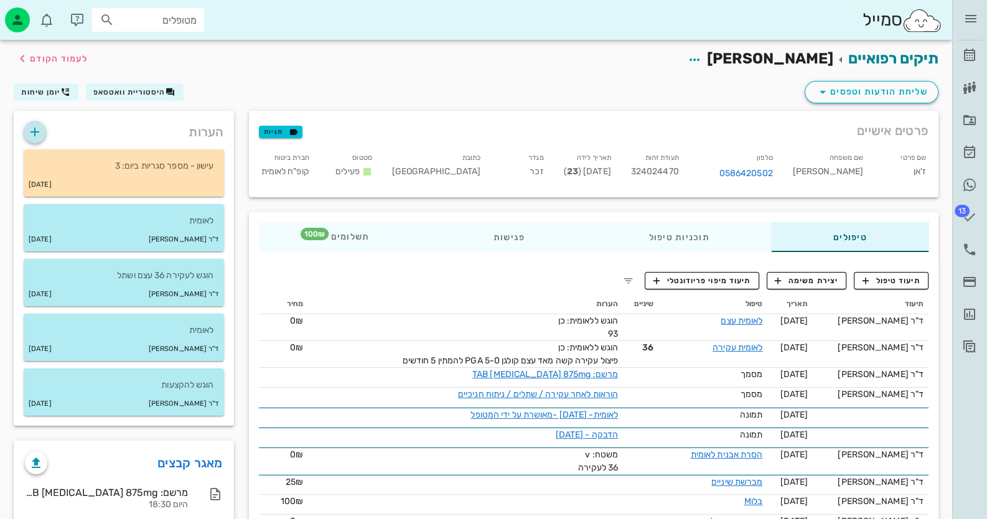
click at [31, 124] on icon "button" at bounding box center [34, 131] width 15 height 15
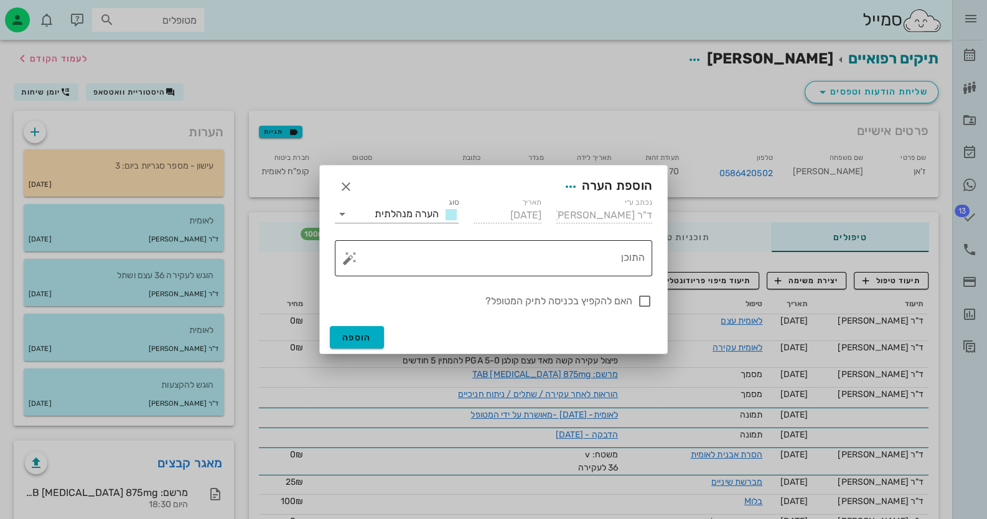
click at [350, 259] on button "button" at bounding box center [349, 258] width 15 height 15
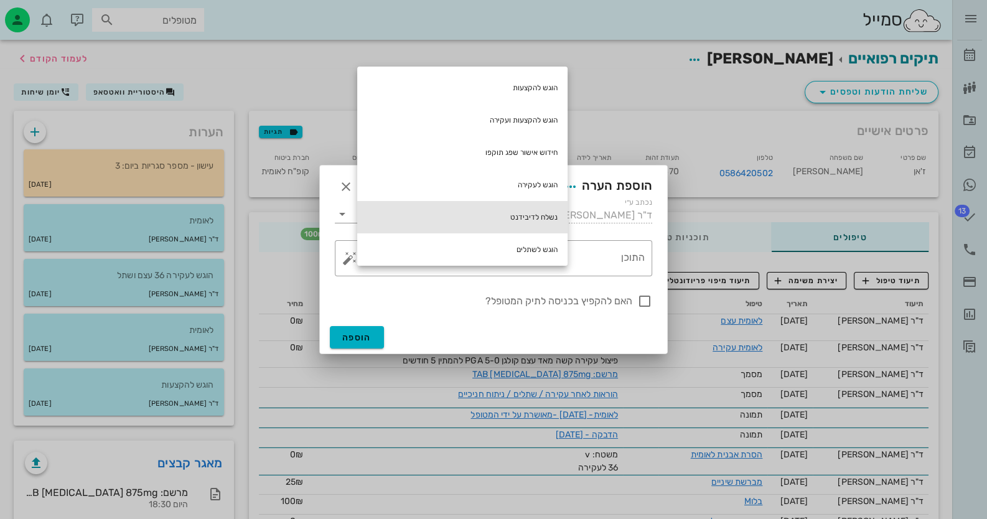
click at [520, 201] on div "נשלח לדיבידנט" at bounding box center [462, 217] width 210 height 32
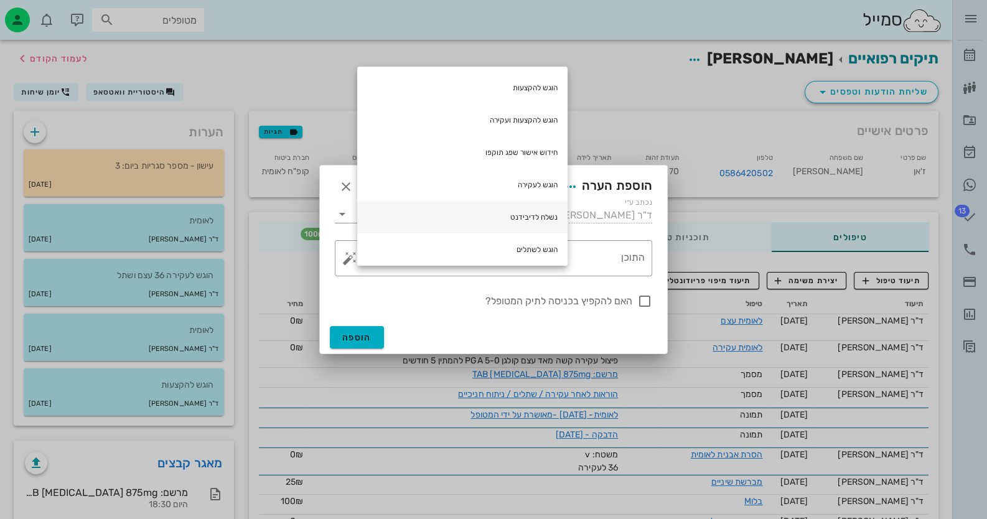
type textarea "נשלח לדיבידנט"
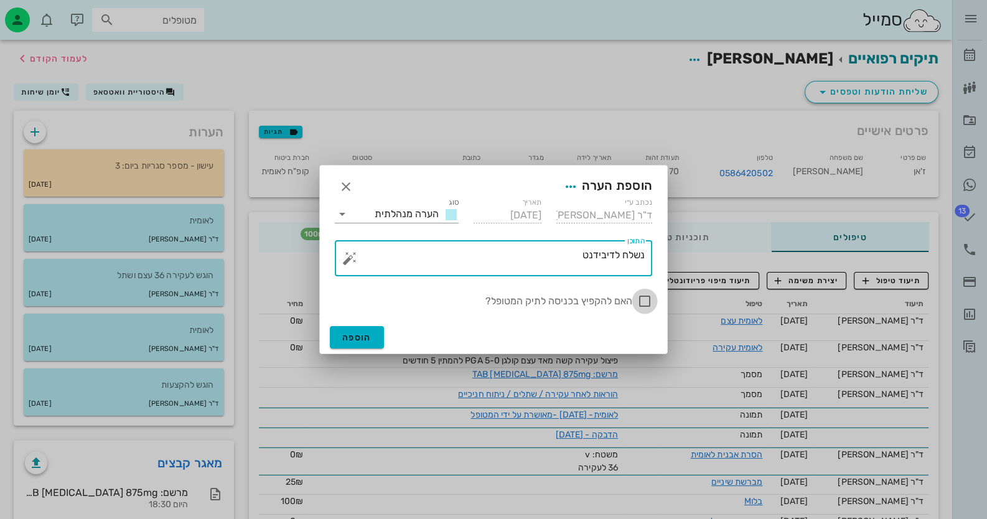
click at [651, 302] on div at bounding box center [644, 301] width 21 height 21
checkbox input "true"
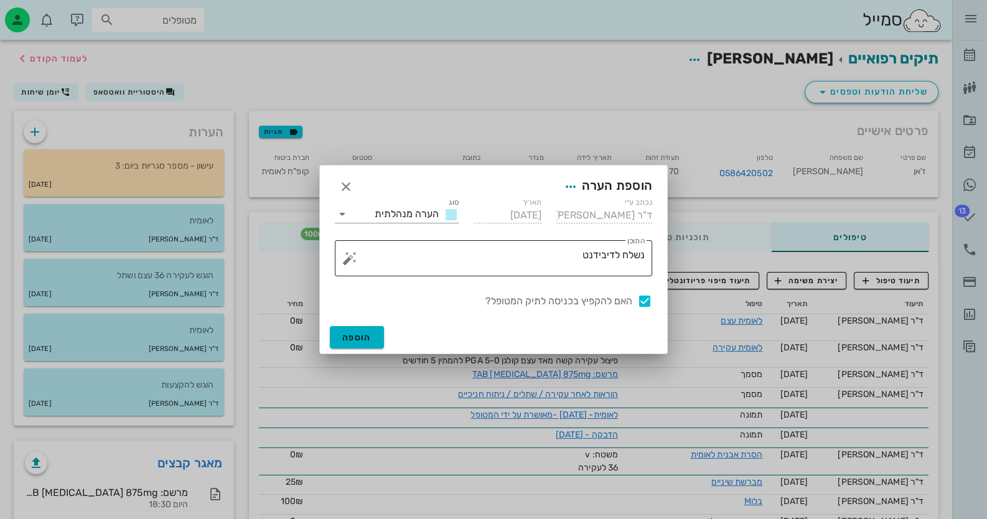
click at [580, 251] on textarea "נשלח לדיבידנט" at bounding box center [498, 261] width 292 height 30
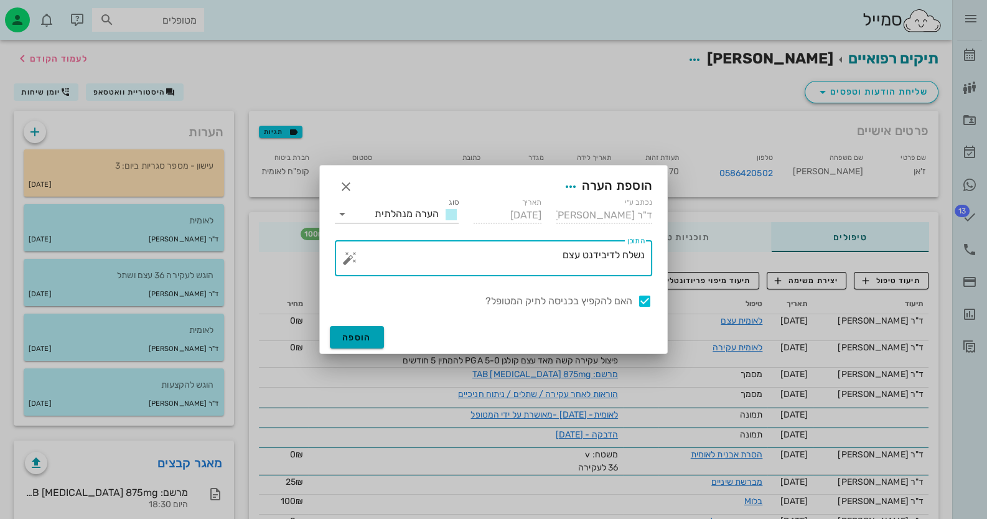
type textarea "נשלח לדיבידנט עצם"
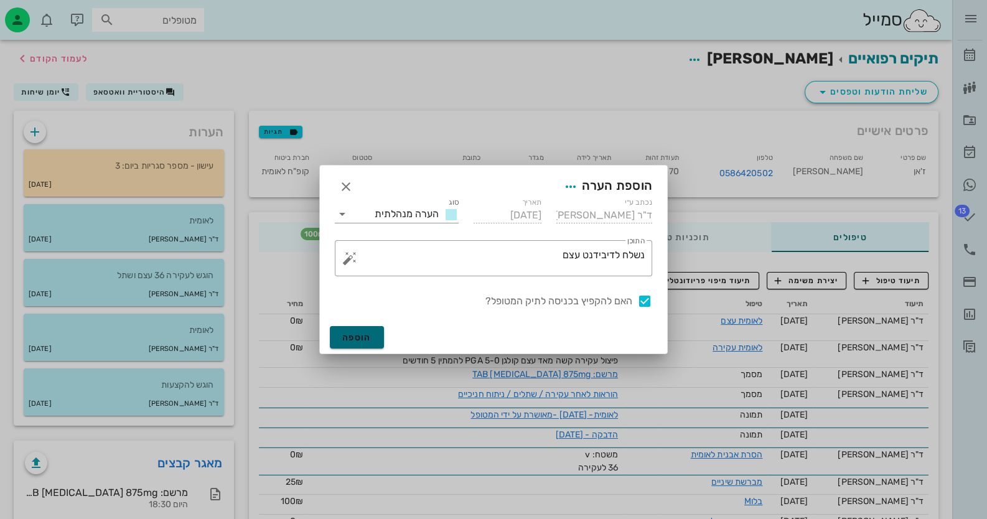
click at [363, 341] on span "הוספה" at bounding box center [356, 337] width 29 height 11
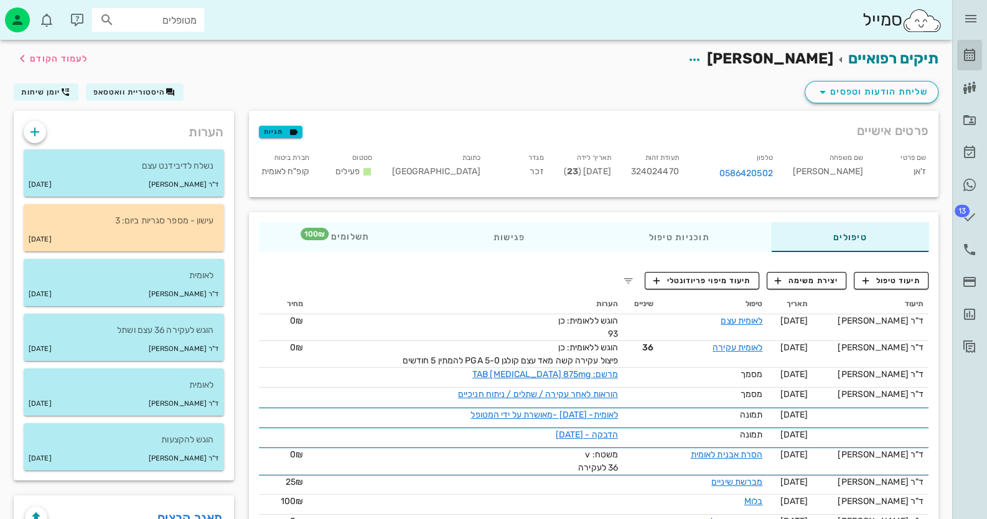
click at [970, 58] on icon at bounding box center [969, 55] width 15 height 15
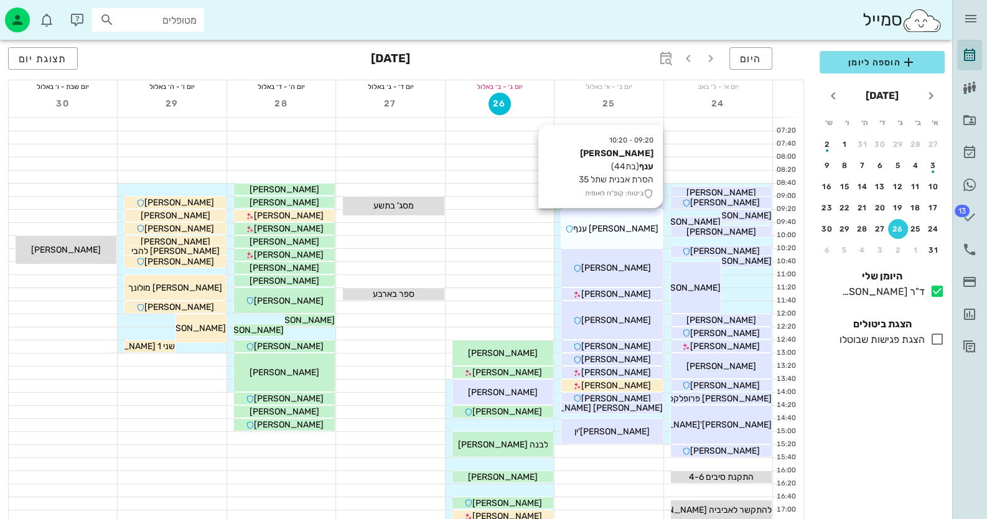
click at [610, 226] on span "[PERSON_NAME] ענף" at bounding box center [615, 228] width 85 height 11
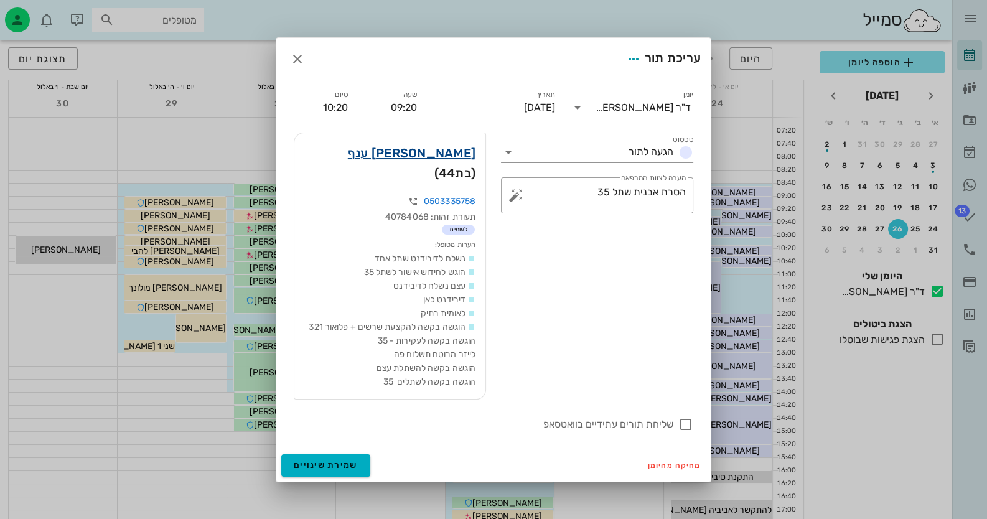
click at [457, 163] on link "[PERSON_NAME] ענף" at bounding box center [412, 153] width 128 height 20
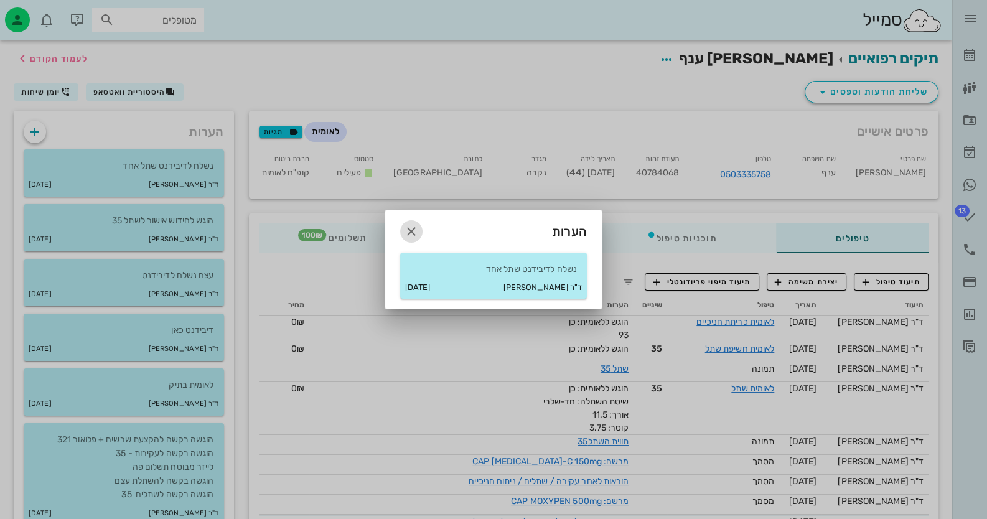
click at [415, 229] on icon "button" at bounding box center [411, 231] width 15 height 15
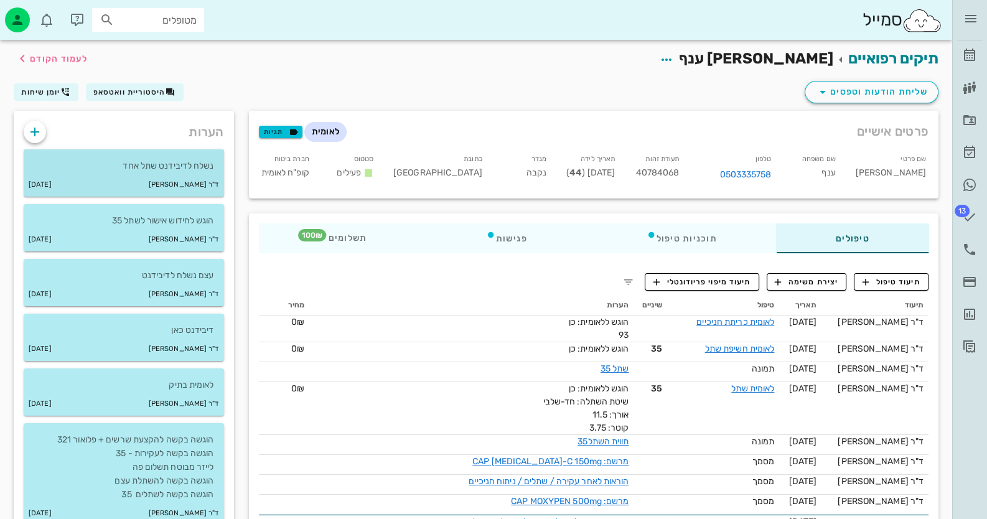
click at [139, 162] on p "נשלח לדיבידנט שתל אחד" at bounding box center [124, 166] width 180 height 14
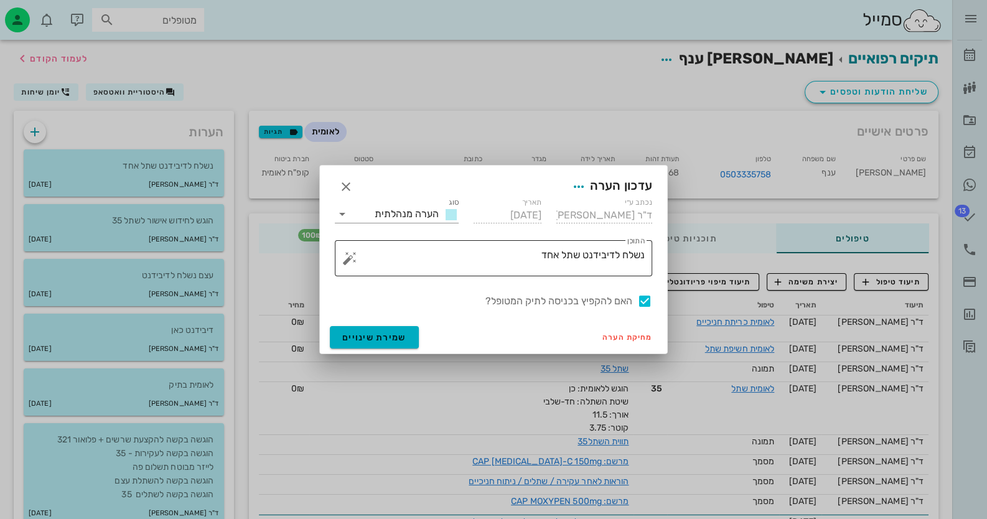
click at [533, 245] on div "התוכן נשלח לדיבידנט שתל אחד" at bounding box center [498, 258] width 292 height 36
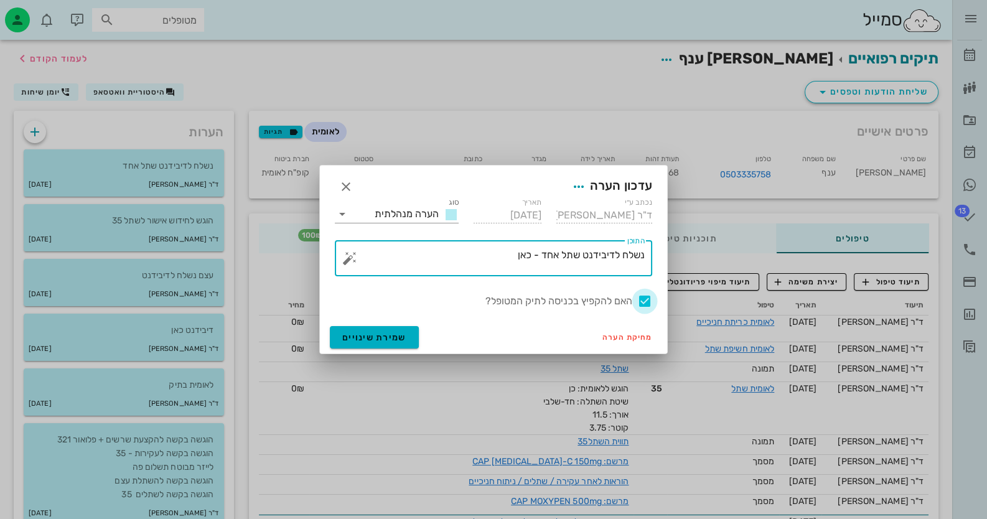
type textarea "נשלח לדיבידנט שתל אחד - כאן"
click at [640, 301] on div at bounding box center [644, 301] width 21 height 21
checkbox input "false"
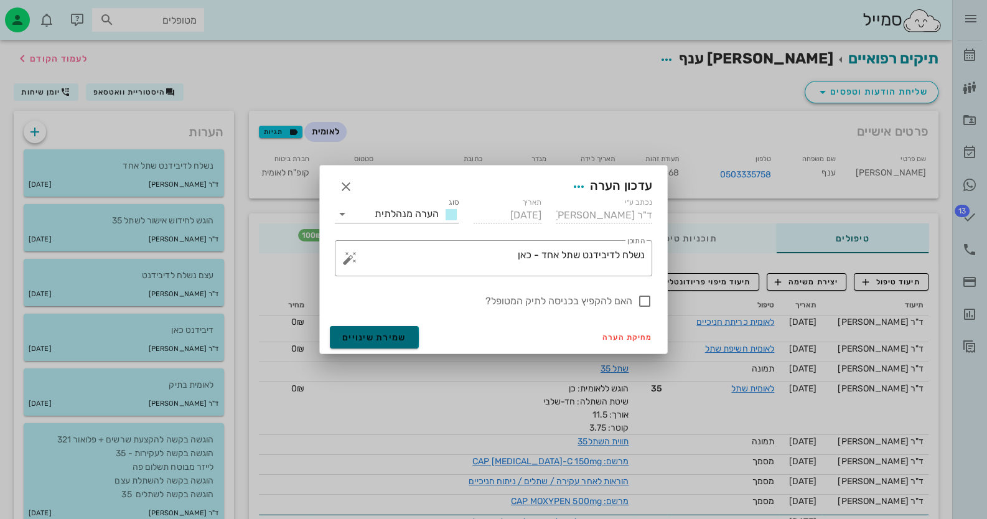
click at [414, 338] on button "שמירת שינויים" at bounding box center [374, 337] width 89 height 22
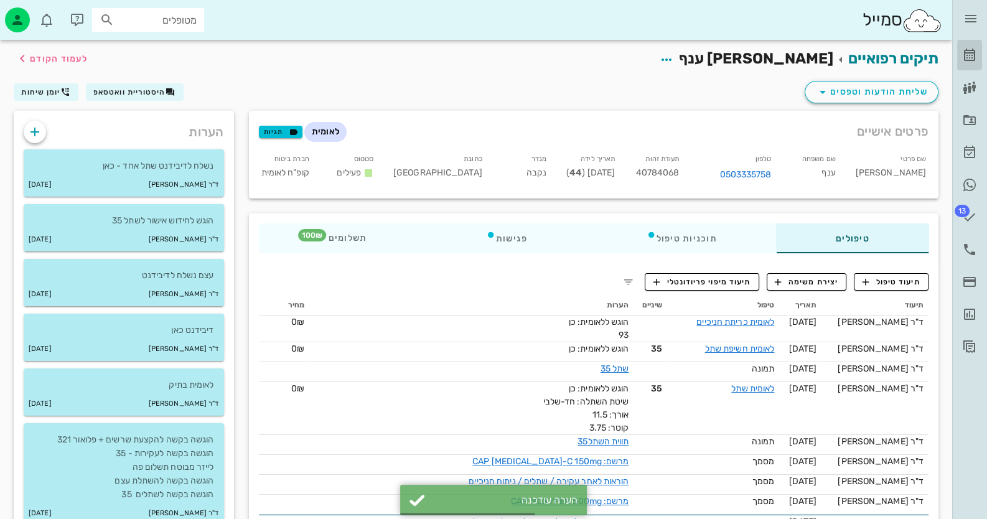
click at [971, 55] on icon at bounding box center [969, 55] width 15 height 15
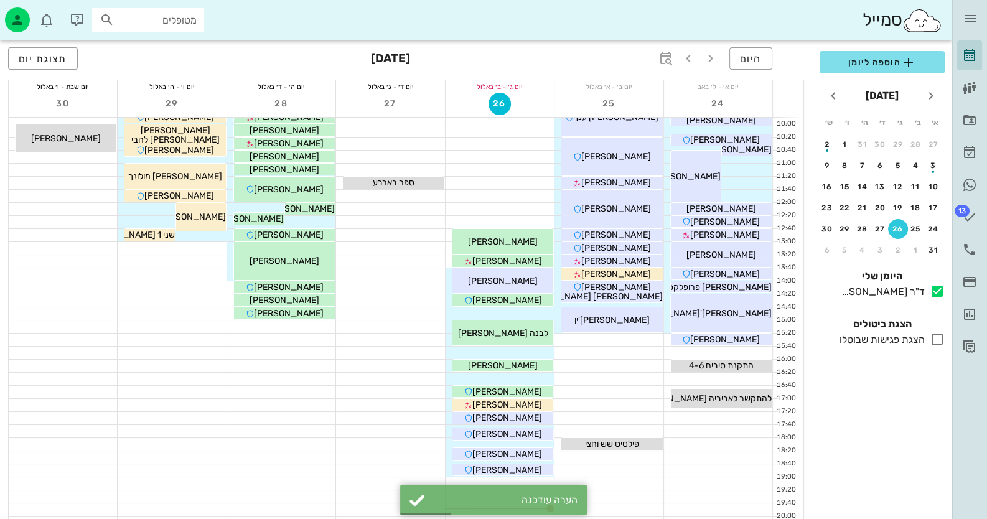
scroll to position [124, 0]
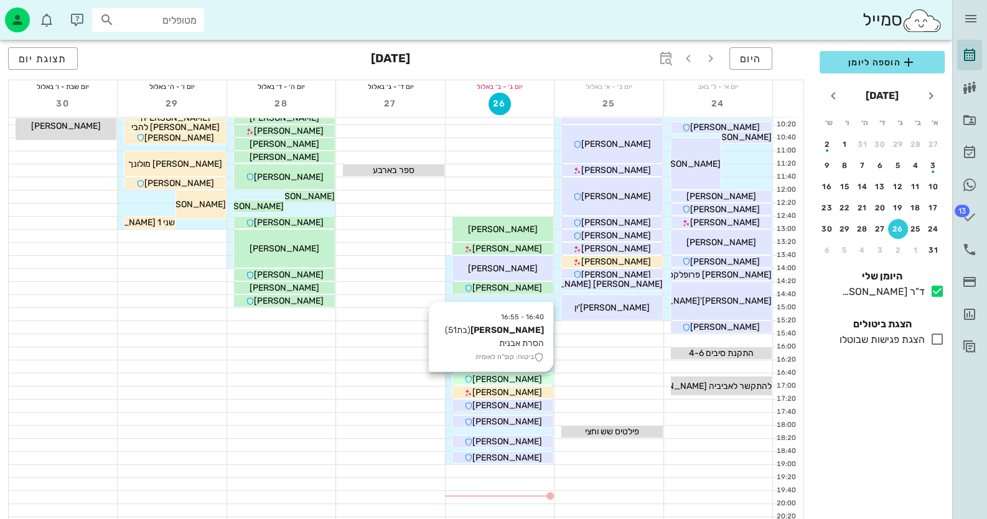
click at [528, 378] on span "[PERSON_NAME]" at bounding box center [507, 379] width 70 height 11
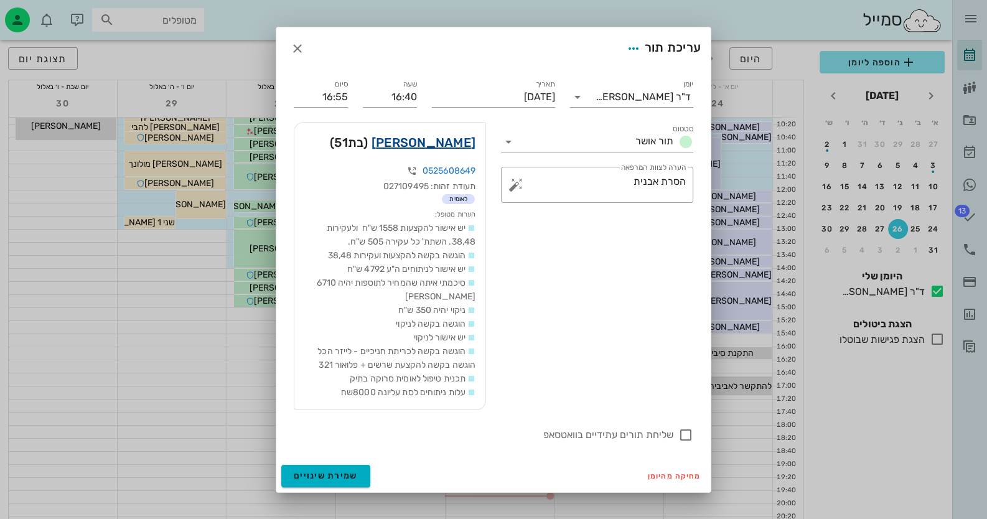
click at [463, 146] on link "[PERSON_NAME]" at bounding box center [423, 143] width 104 height 20
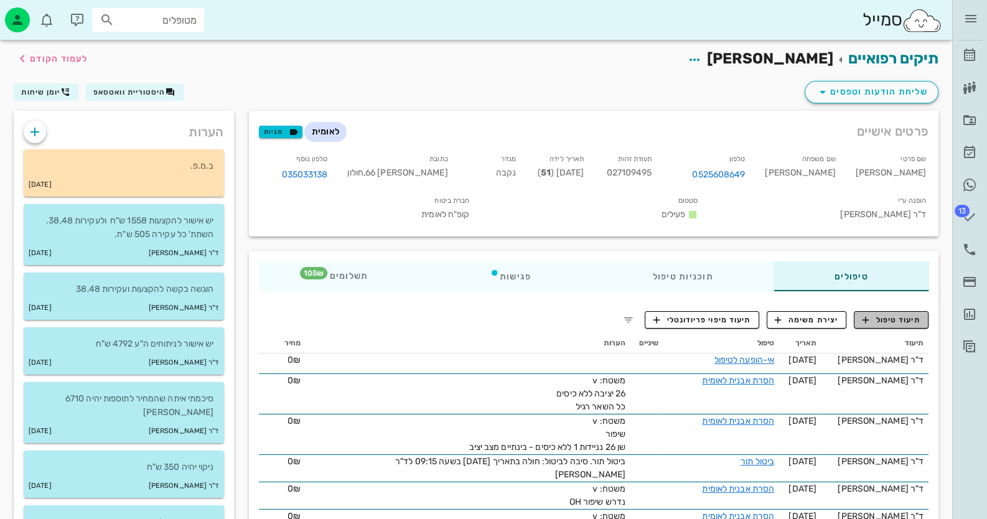
click at [890, 320] on span "תיעוד טיפול" at bounding box center [891, 319] width 58 height 11
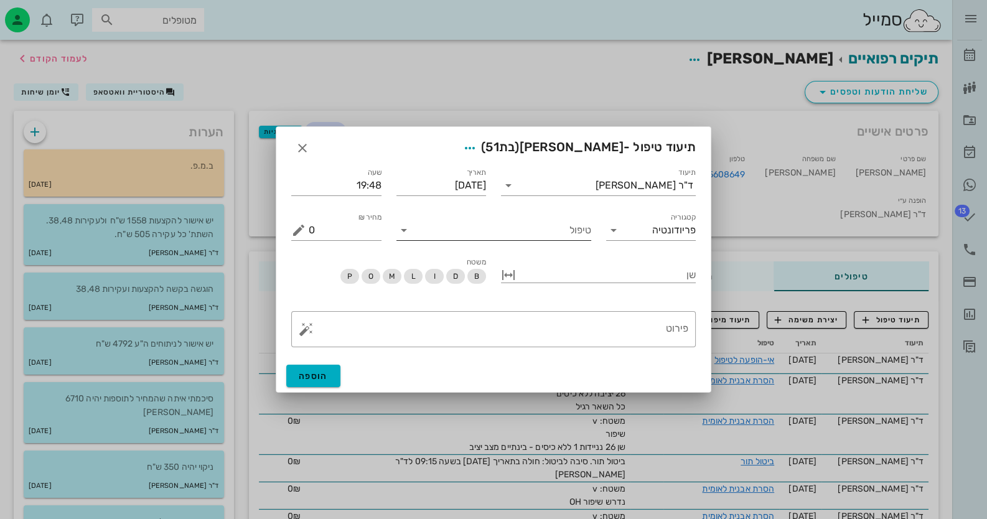
click at [531, 235] on input "טיפול" at bounding box center [502, 230] width 177 height 20
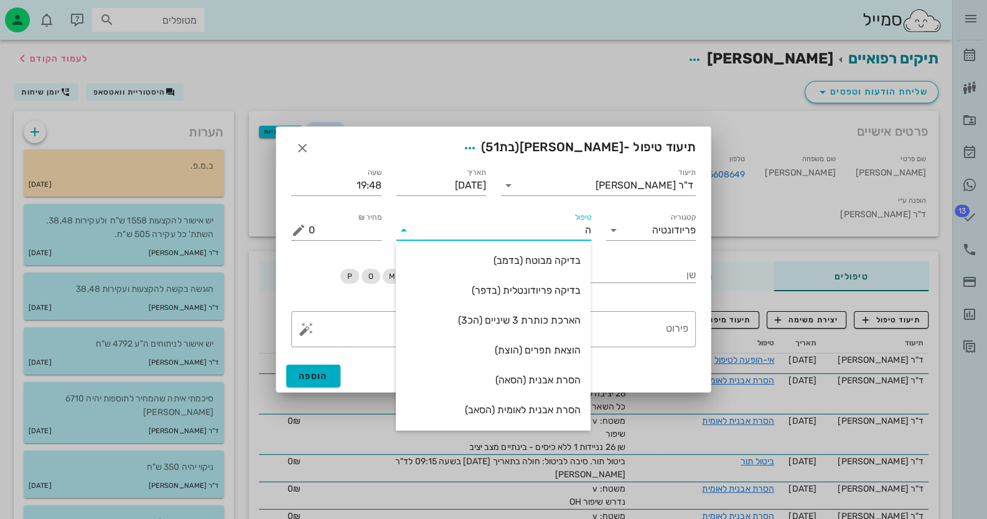
type input "[PERSON_NAME]"
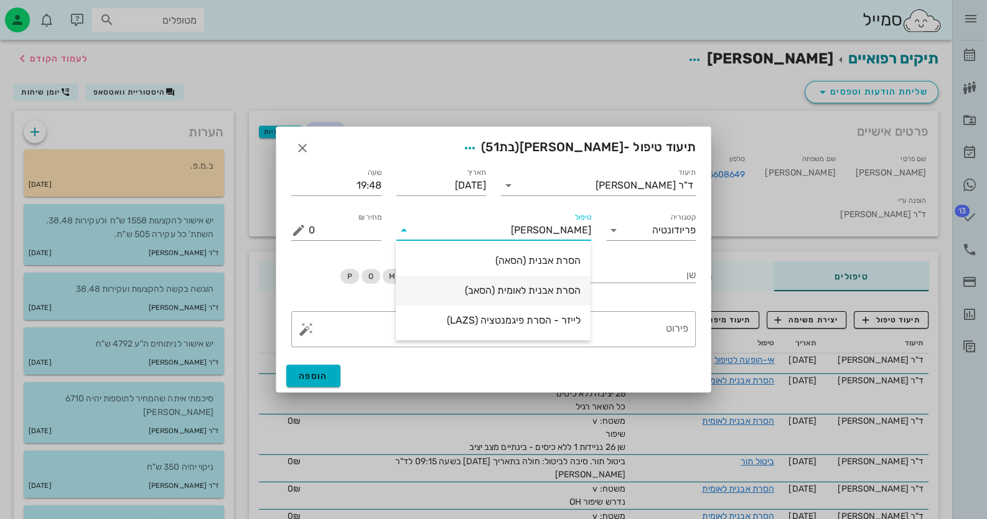
click at [540, 289] on div "הסרת אבנית לאומית (הסאב)" at bounding box center [493, 290] width 175 height 12
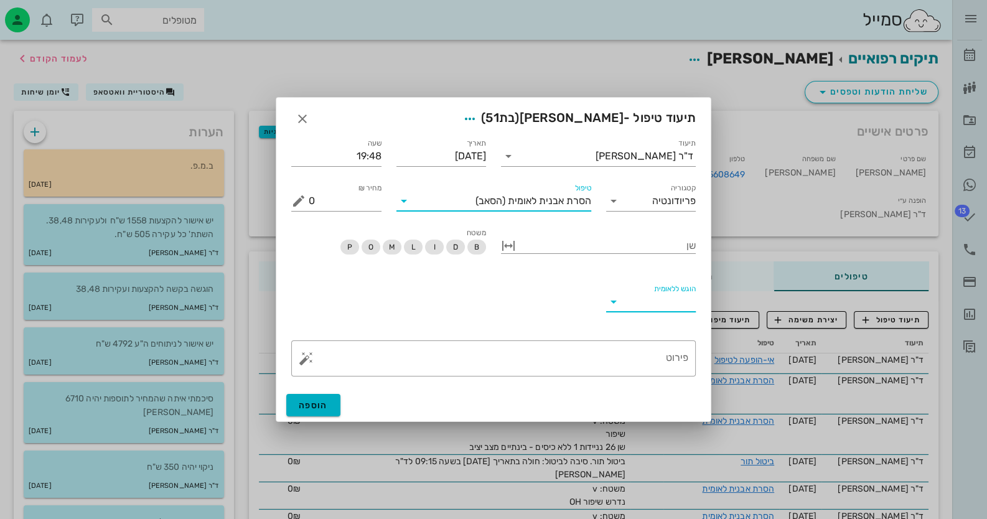
click at [674, 307] on input "הוגש ללאומית" at bounding box center [661, 302] width 70 height 20
click at [674, 307] on div "כן" at bounding box center [650, 311] width 70 height 12
click at [645, 358] on textarea "פירוט" at bounding box center [499, 362] width 380 height 30
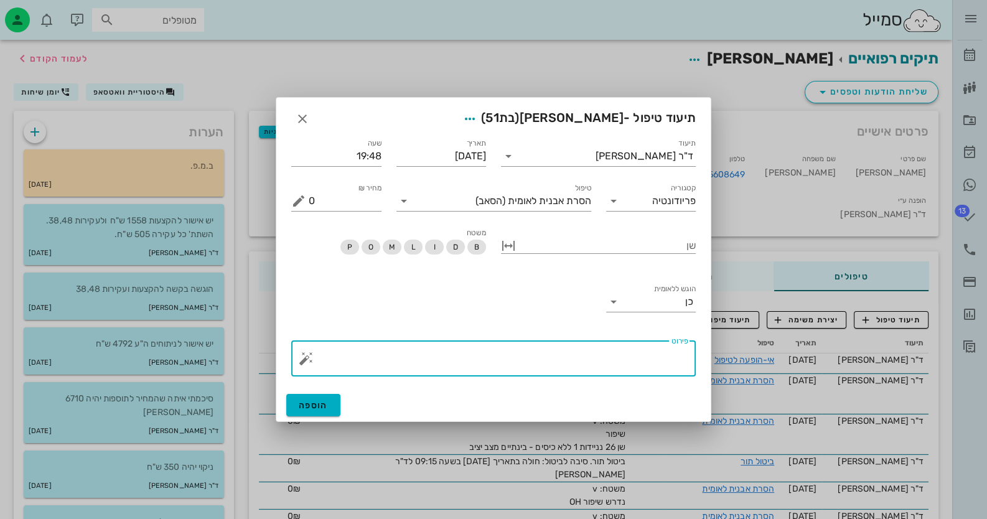
click at [303, 357] on button "button" at bounding box center [306, 358] width 15 height 15
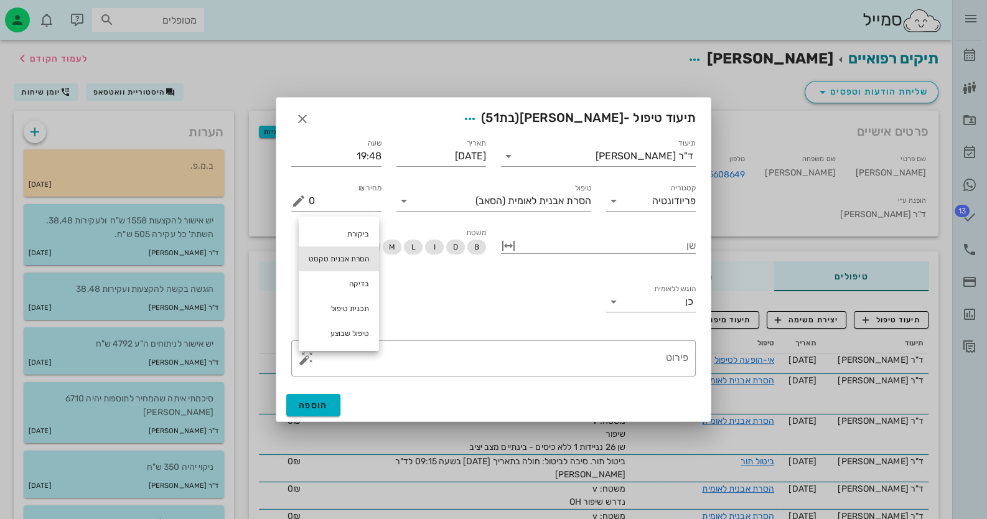
click at [353, 261] on div "הסרת אבנית טקסט" at bounding box center [339, 258] width 80 height 25
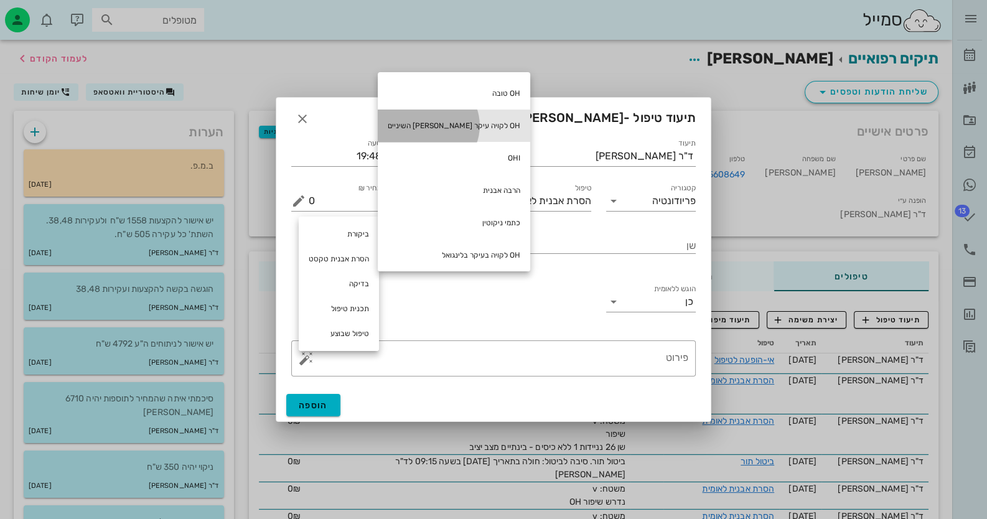
click at [449, 129] on div "OH לקויה עיקר [PERSON_NAME] השיניים" at bounding box center [454, 125] width 152 height 32
type textarea "OH לקויה עיקר [PERSON_NAME] השיניים"
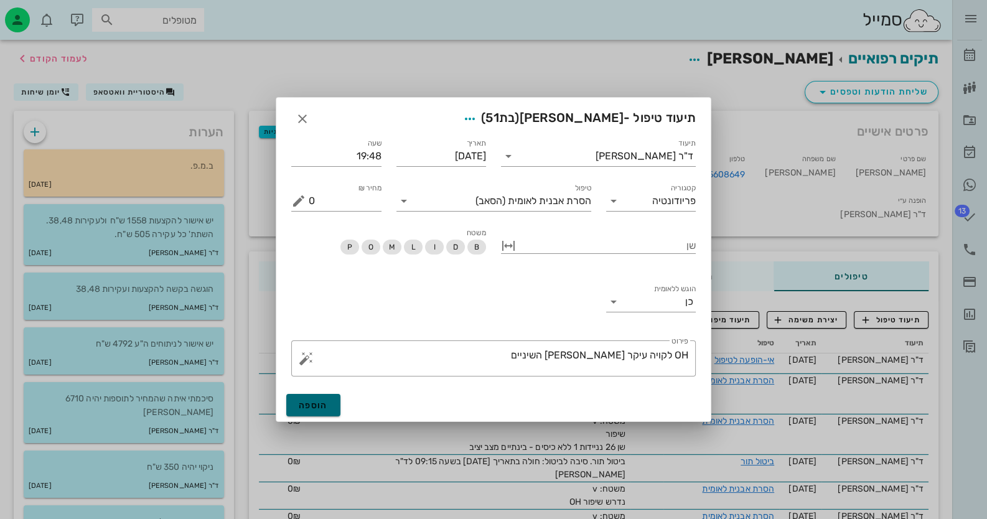
click at [308, 404] on span "הוספה" at bounding box center [313, 405] width 29 height 11
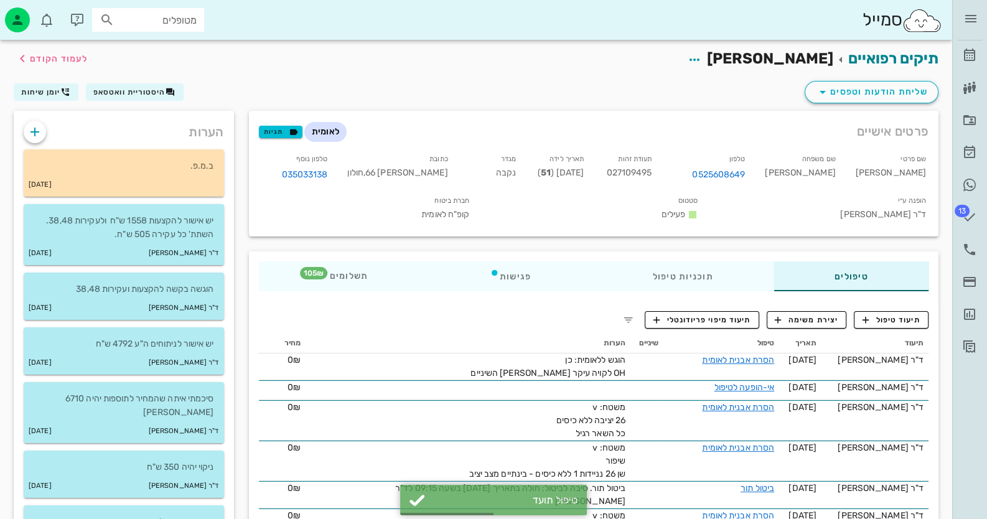
click at [651, 172] on span "027109495" at bounding box center [628, 172] width 45 height 11
copy span "027109495"
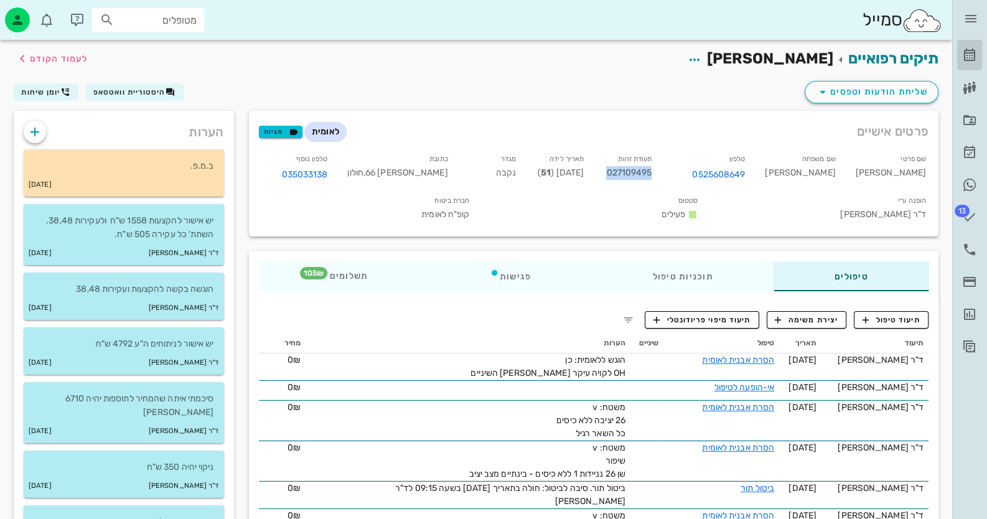
click at [966, 57] on icon at bounding box center [969, 55] width 15 height 15
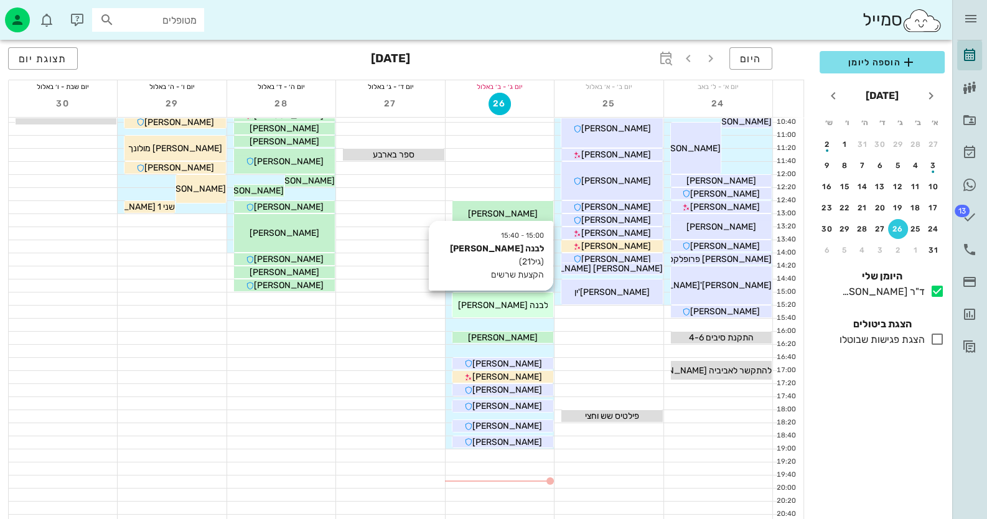
scroll to position [147, 0]
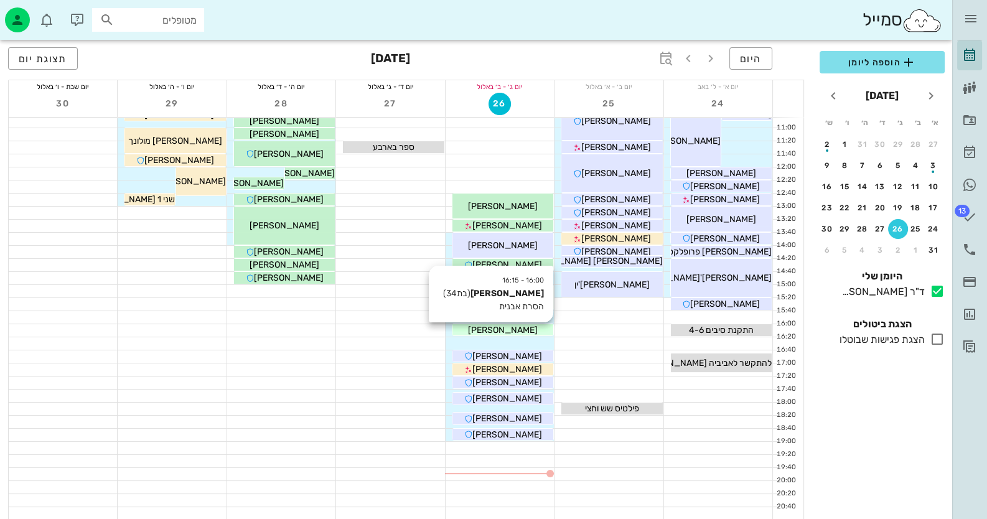
click at [538, 331] on div "[PERSON_NAME]" at bounding box center [502, 330] width 101 height 13
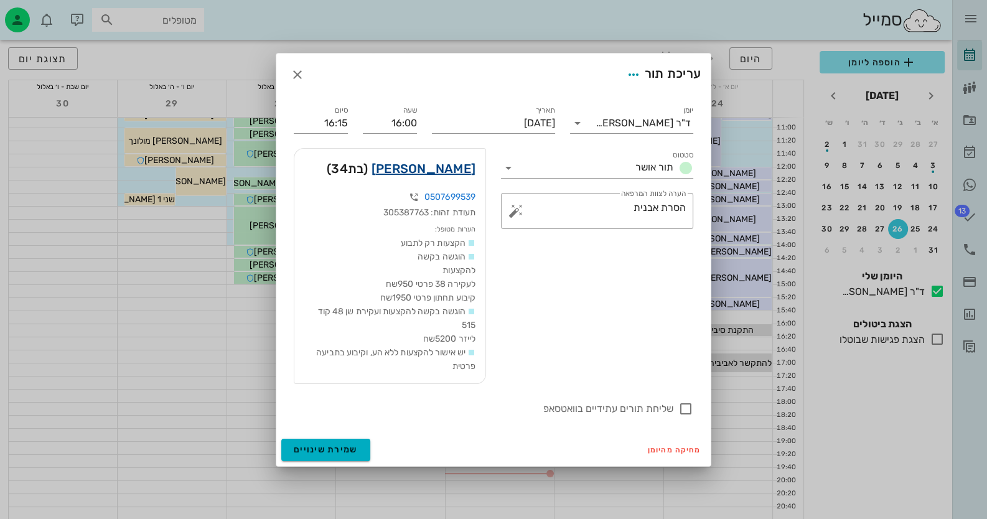
click at [467, 167] on link "[PERSON_NAME]" at bounding box center [423, 169] width 104 height 20
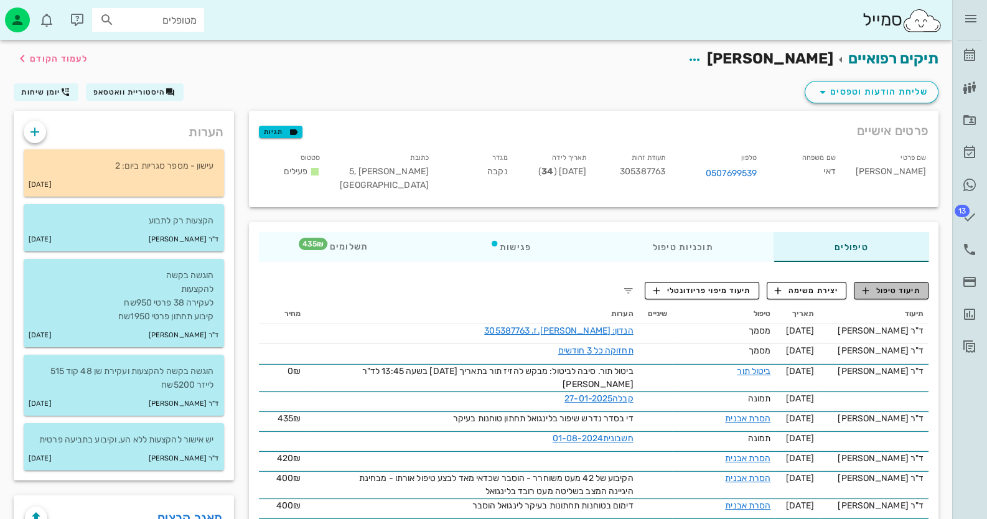
click at [895, 292] on span "תיעוד טיפול" at bounding box center [891, 290] width 58 height 11
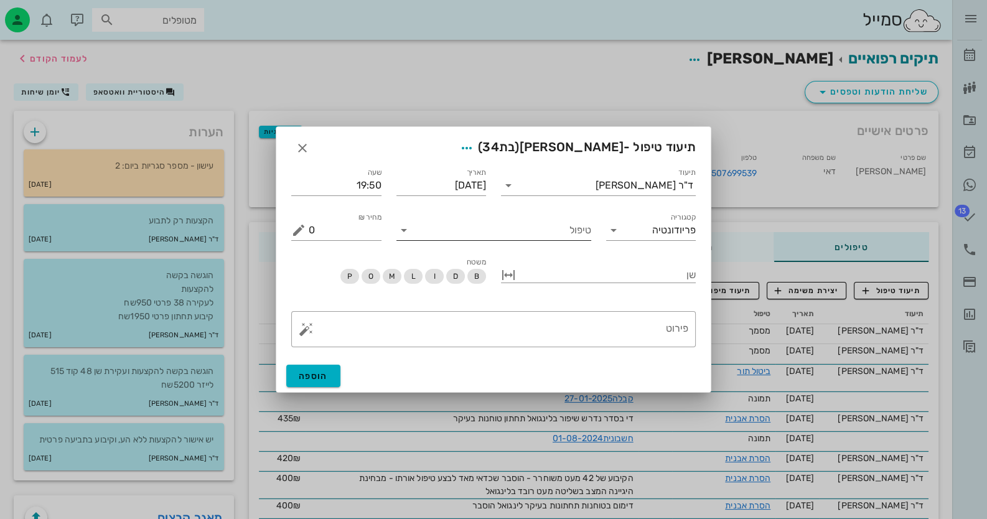
click at [496, 233] on input "טיפול" at bounding box center [502, 230] width 177 height 20
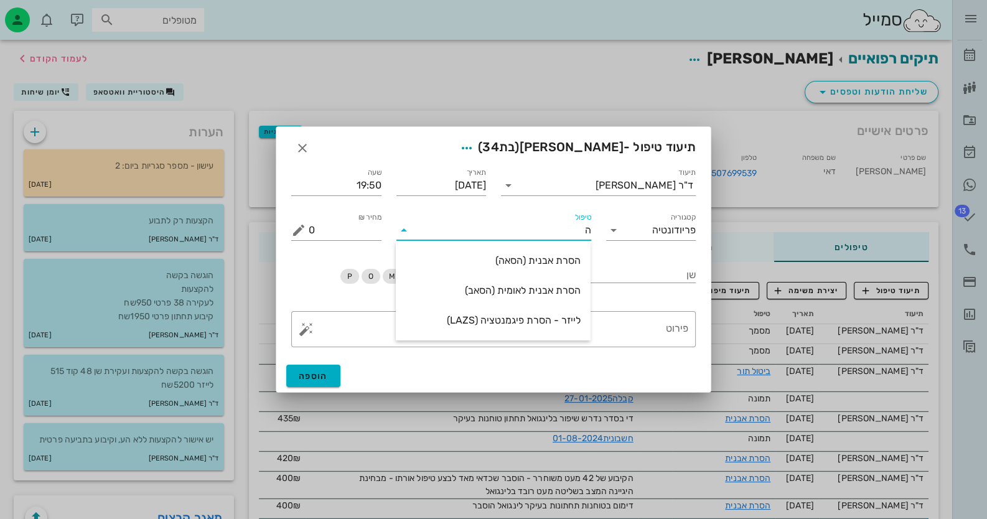
type input "[PERSON_NAME]"
click at [579, 256] on div "הסרת אבנית (הסאה)" at bounding box center [493, 260] width 175 height 12
type input "435"
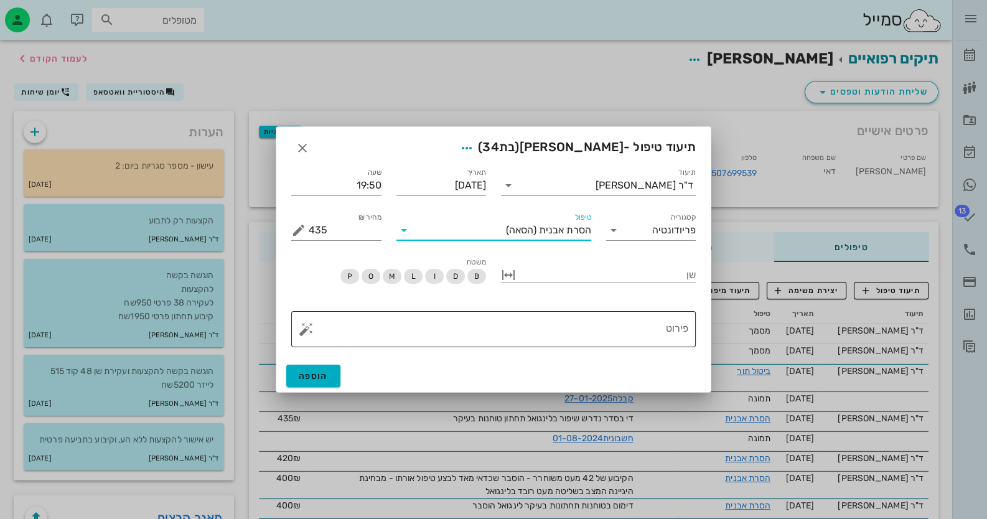
click at [570, 337] on textarea "פירוט" at bounding box center [499, 332] width 380 height 30
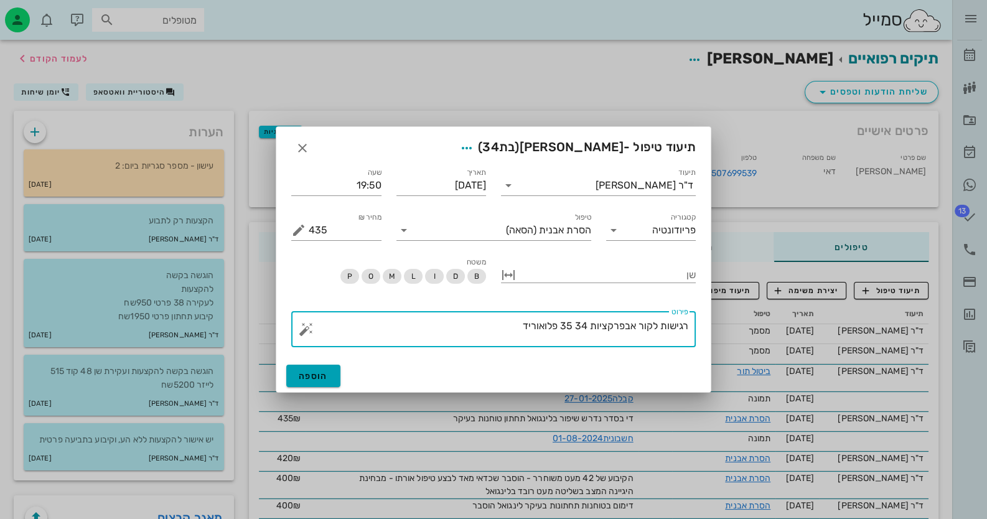
type textarea "רגישות לקור אבפרקציות 34 35 פלואוריד"
click at [329, 382] on button "הוספה" at bounding box center [313, 376] width 54 height 22
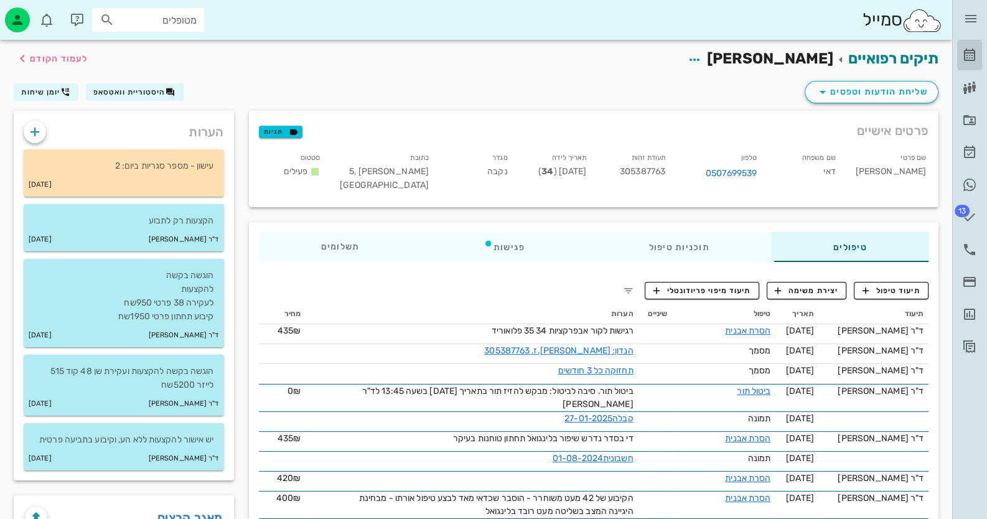
click at [973, 62] on icon at bounding box center [969, 55] width 15 height 15
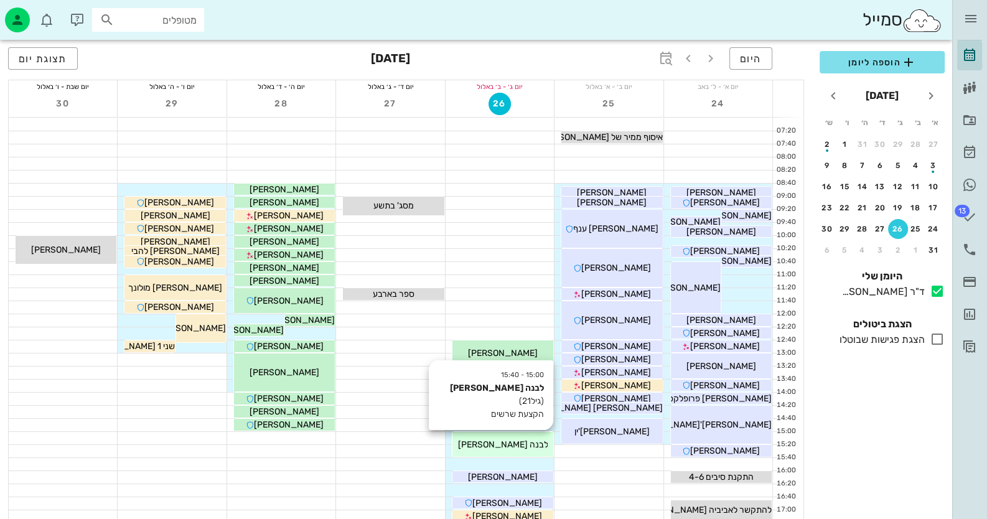
click at [544, 440] on div "לבנה [PERSON_NAME]" at bounding box center [502, 444] width 101 height 13
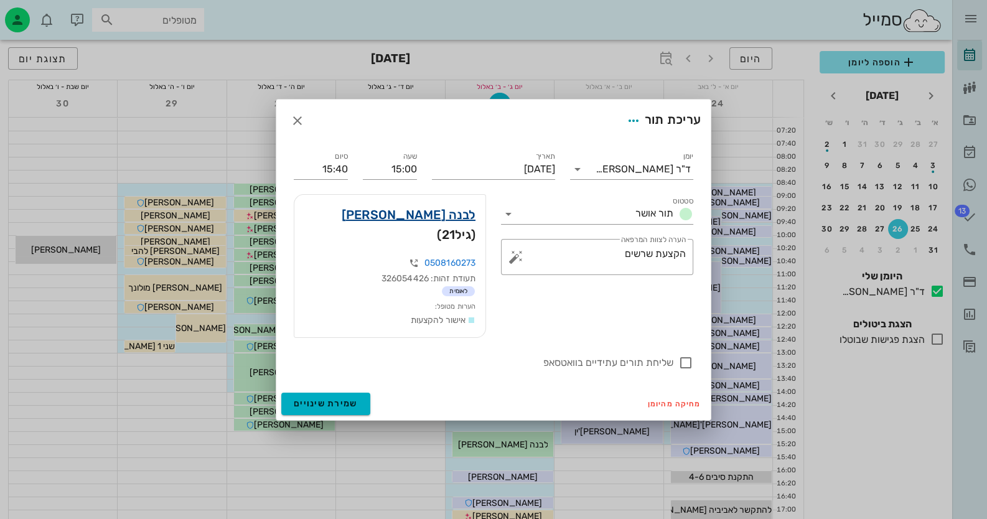
click at [447, 225] on link "לבנה [PERSON_NAME]" at bounding box center [409, 215] width 134 height 20
